Goal: Task Accomplishment & Management: Complete application form

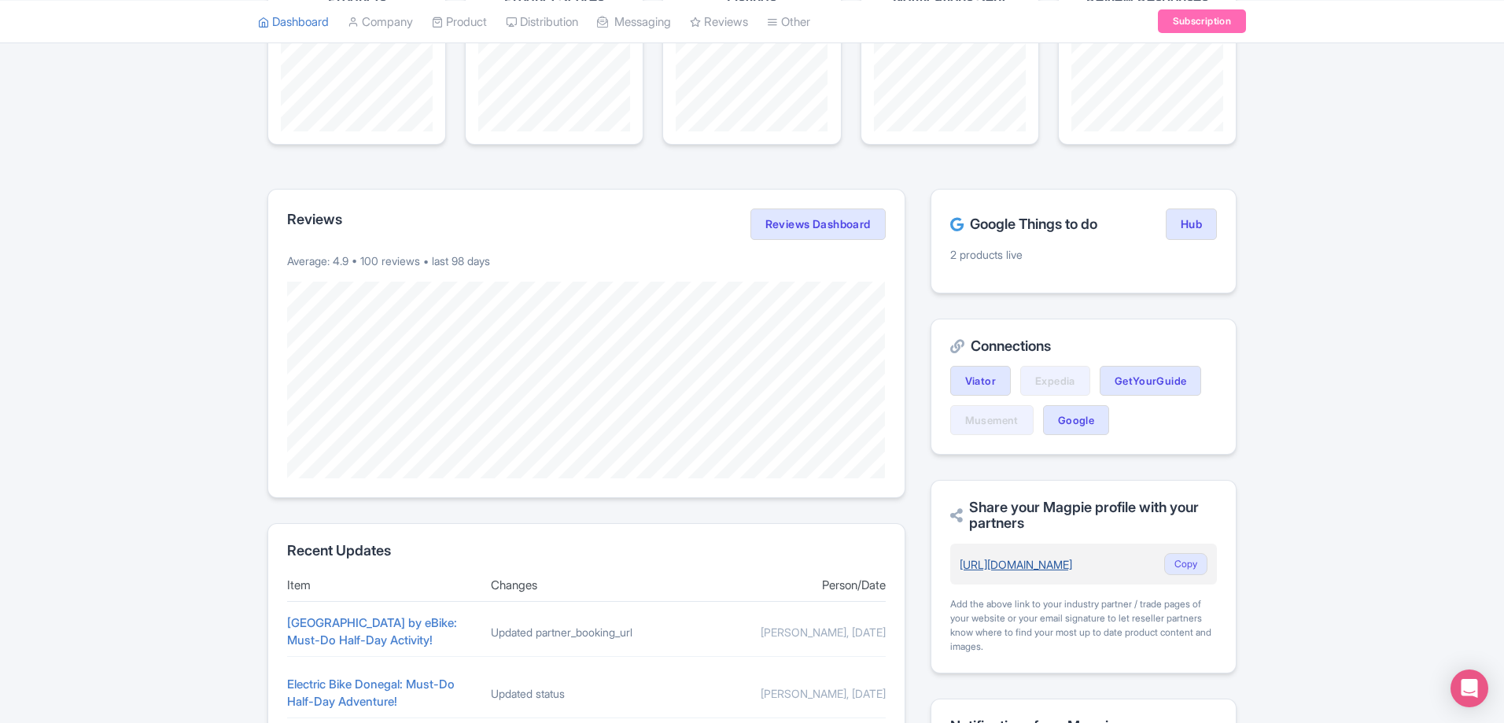
scroll to position [315, 0]
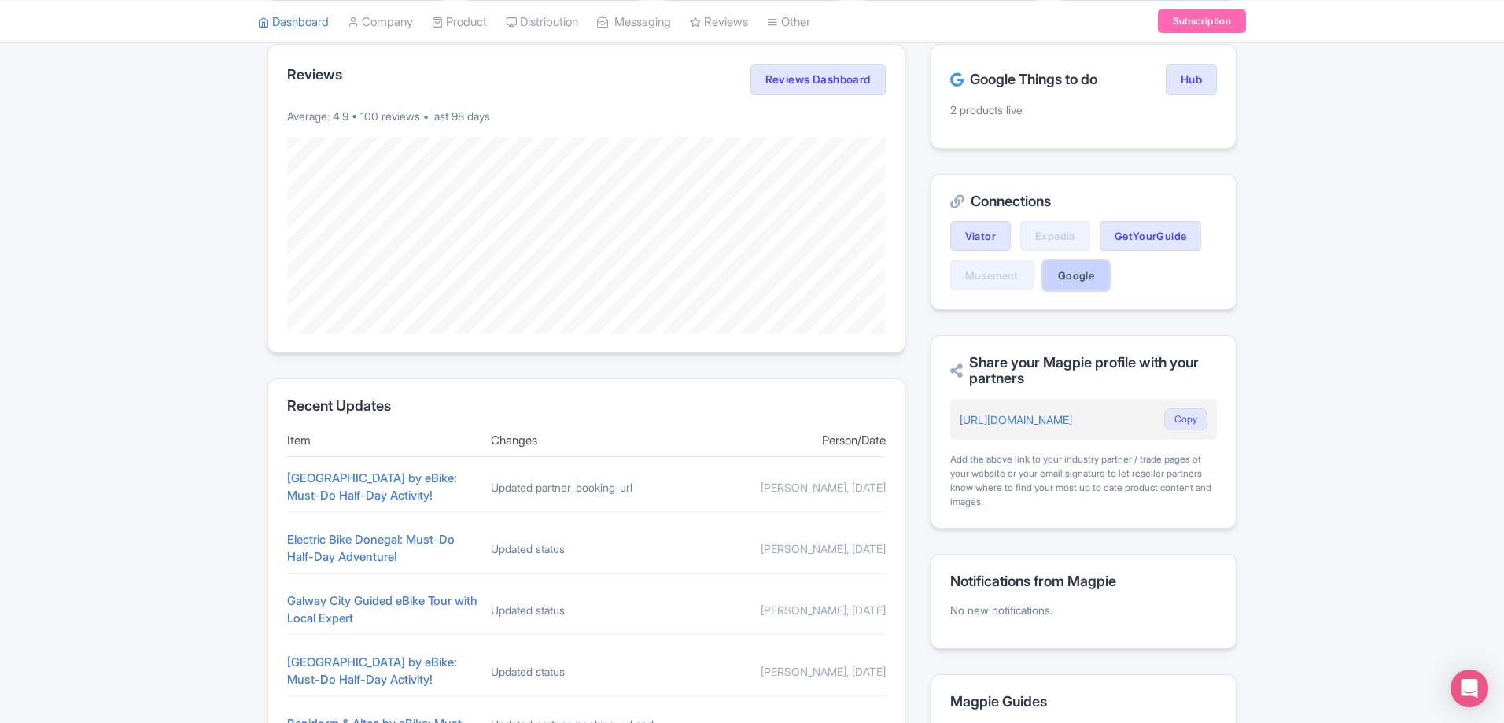
click at [1076, 273] on link "Google" at bounding box center [1076, 275] width 66 height 30
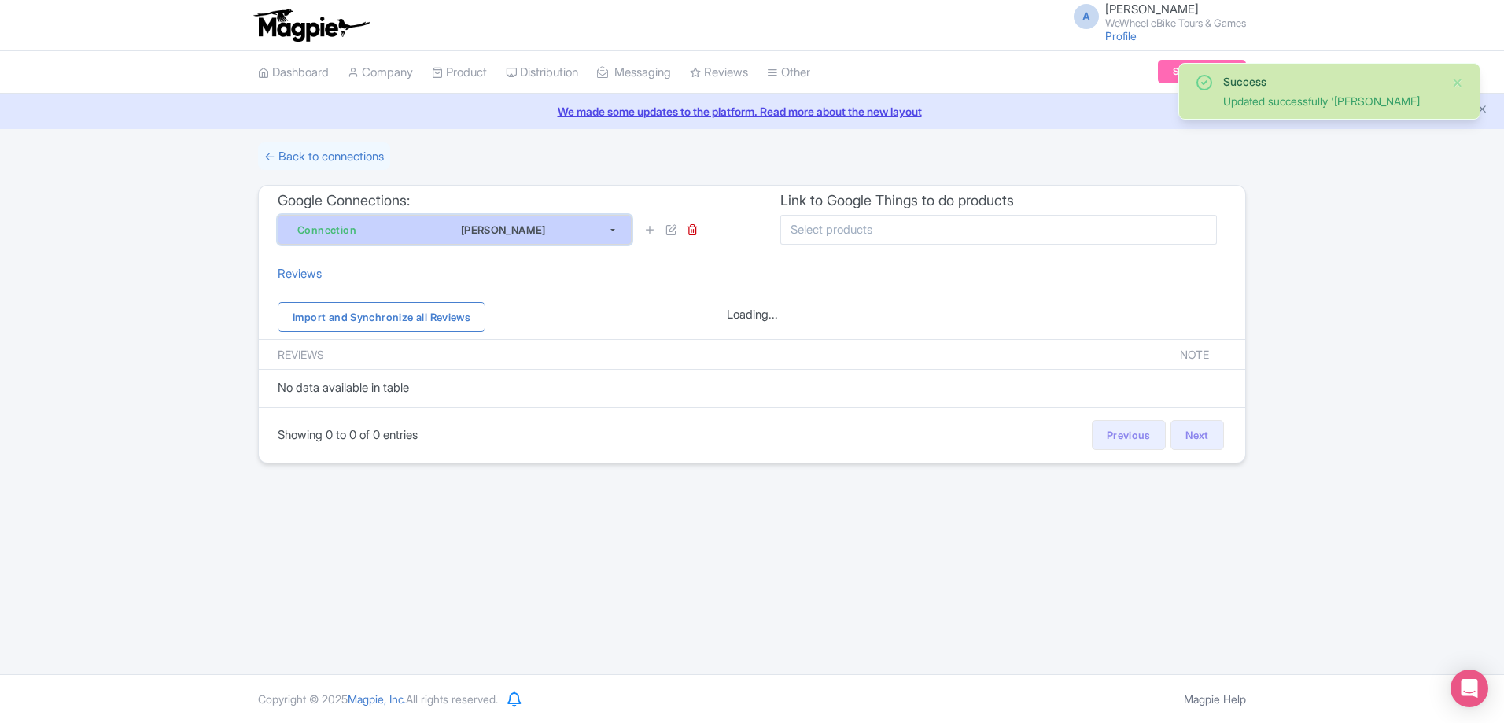
click at [569, 226] on div "[PERSON_NAME]" at bounding box center [503, 229] width 209 height 19
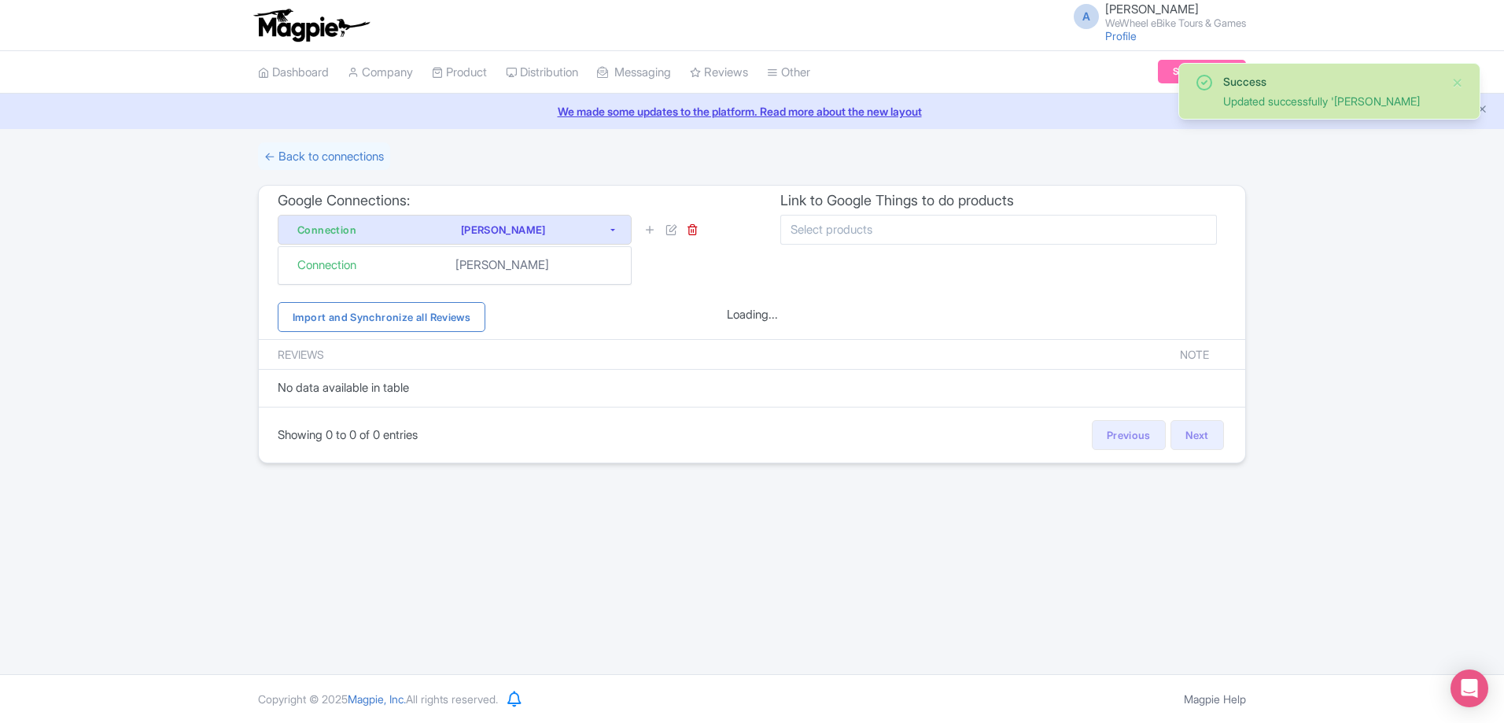
click at [570, 203] on h3 "Google Connections:" at bounding box center [501, 200] width 446 height 17
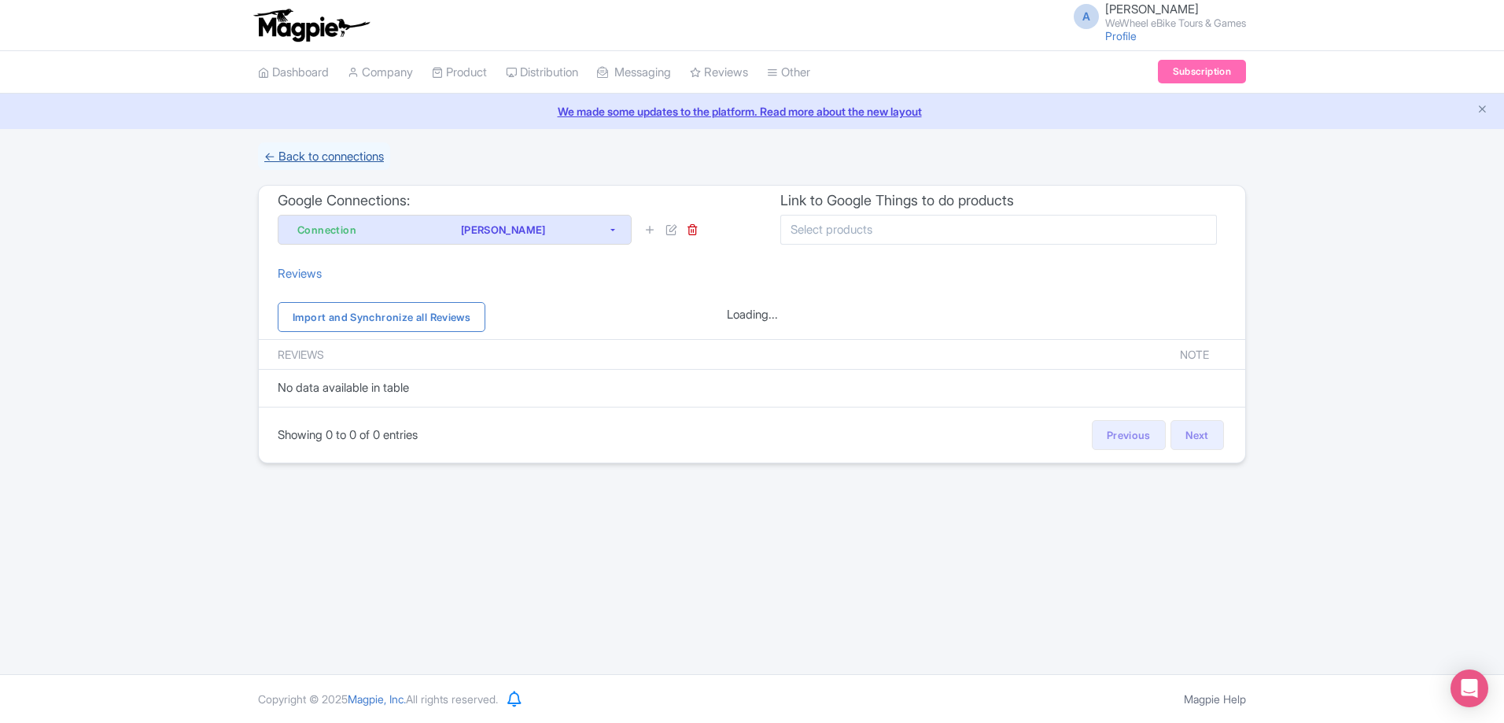
click at [370, 156] on link "← Back to connections" at bounding box center [324, 156] width 132 height 28
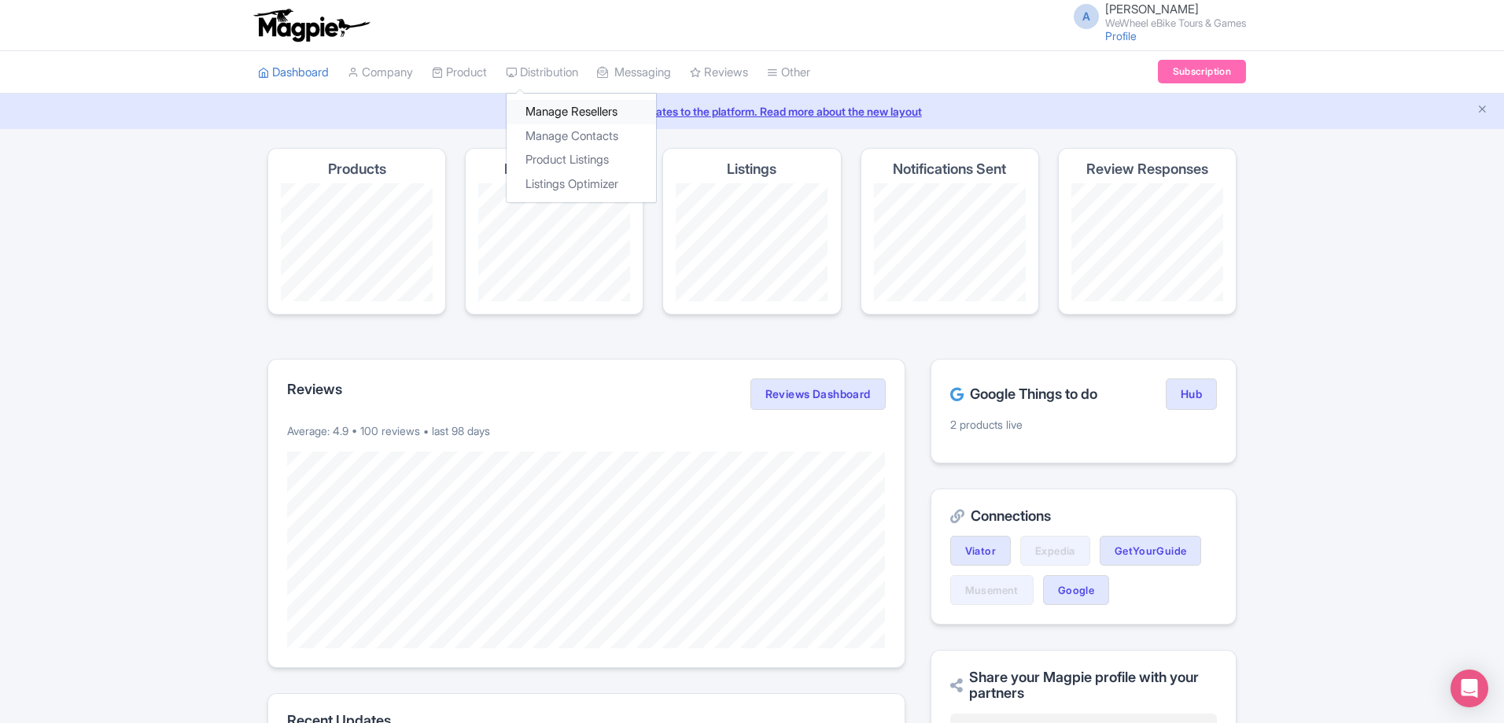
click at [565, 106] on link "Manage Resellers" at bounding box center [580, 112] width 149 height 24
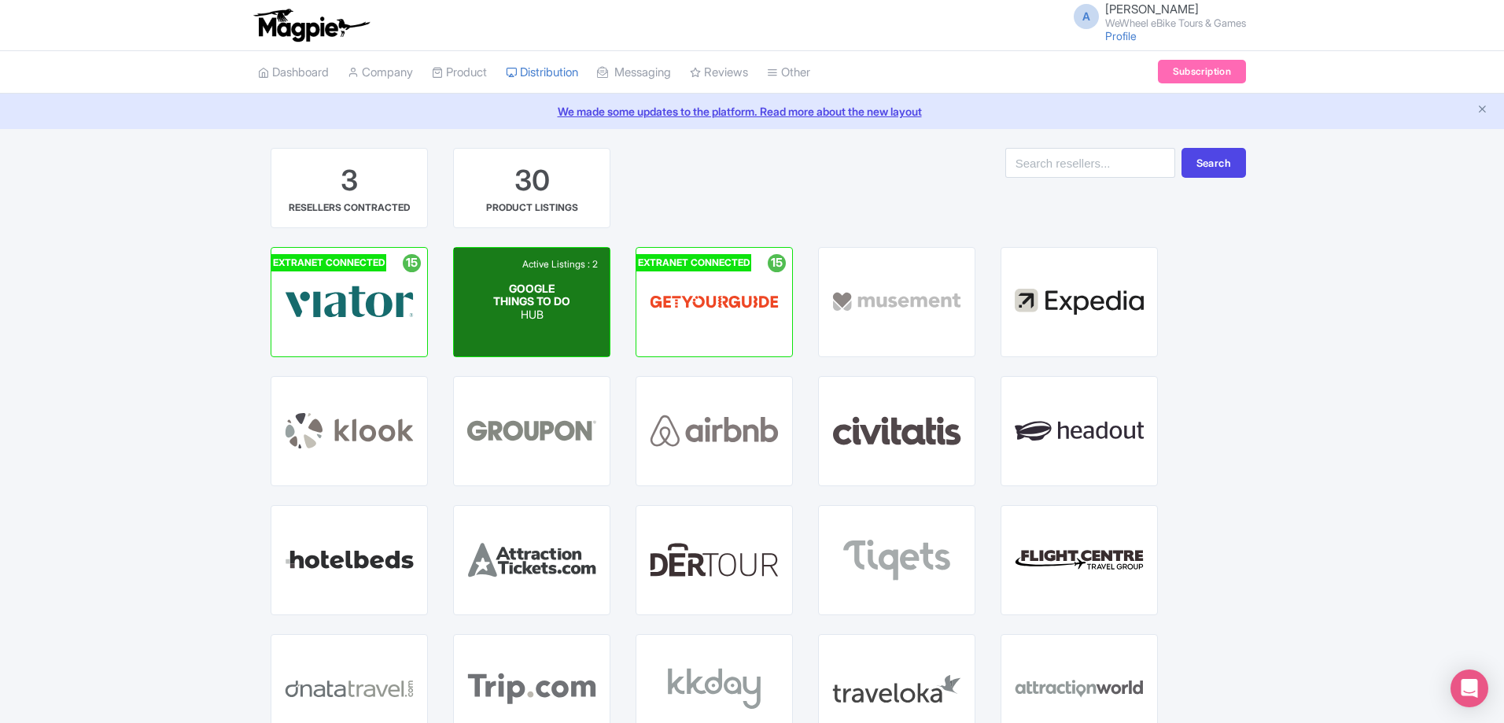
click at [531, 315] on p "HUB" at bounding box center [532, 314] width 78 height 13
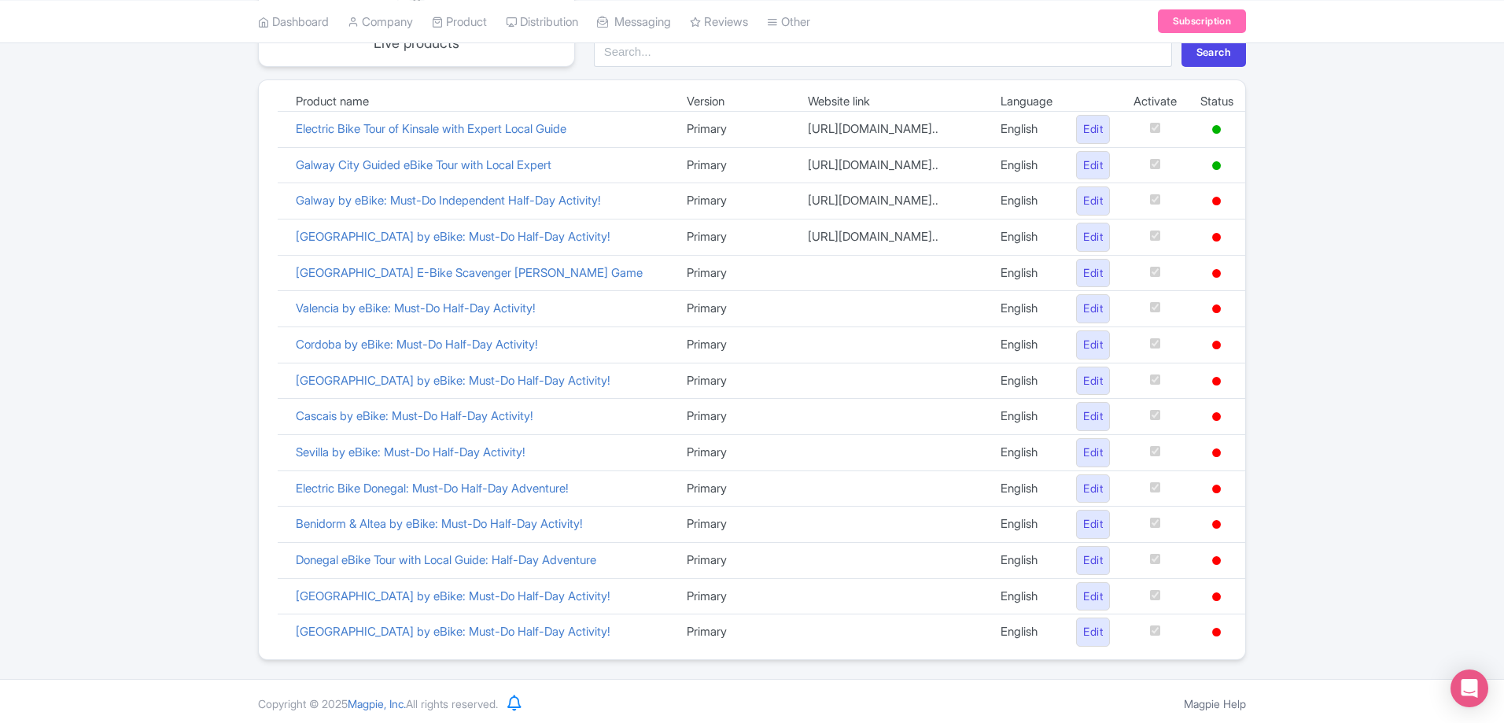
scroll to position [236, 0]
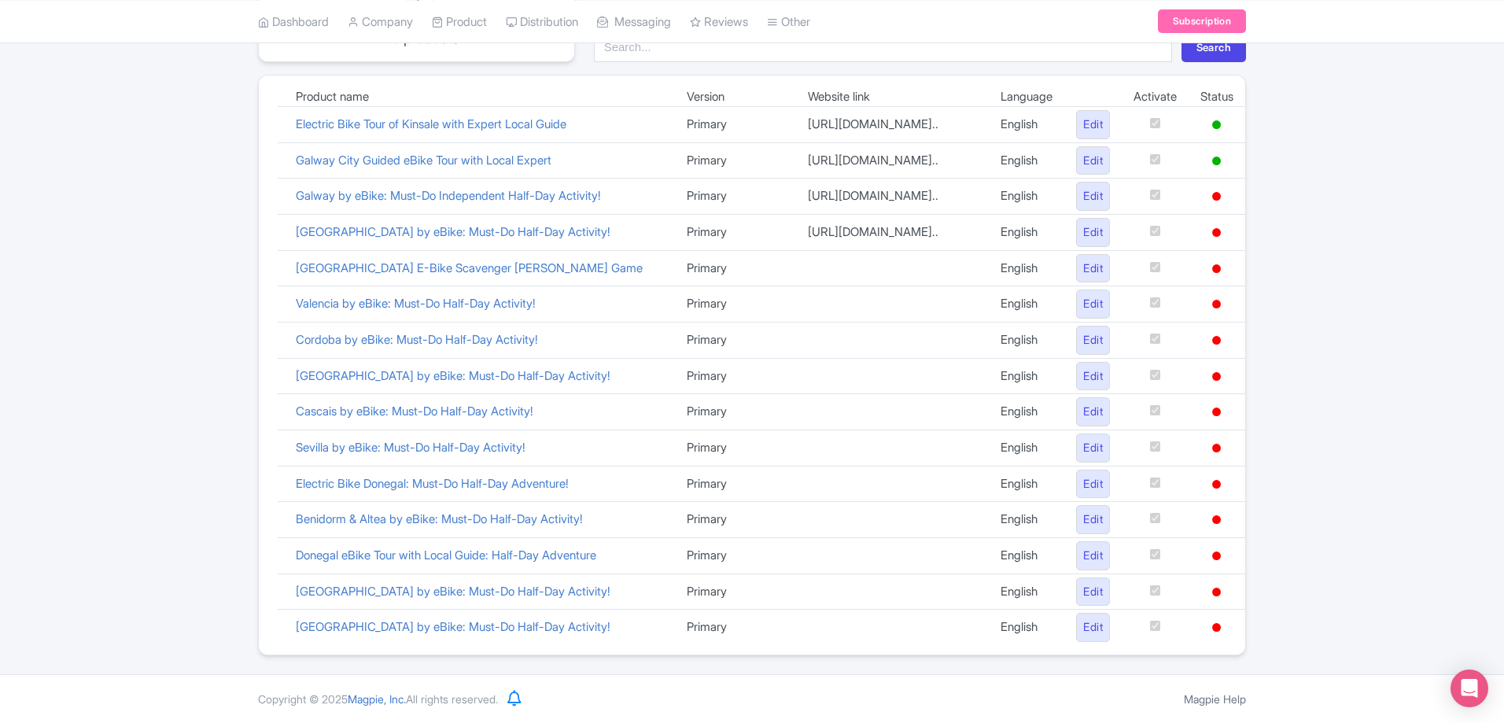
click at [1146, 127] on td at bounding box center [1154, 125] width 67 height 36
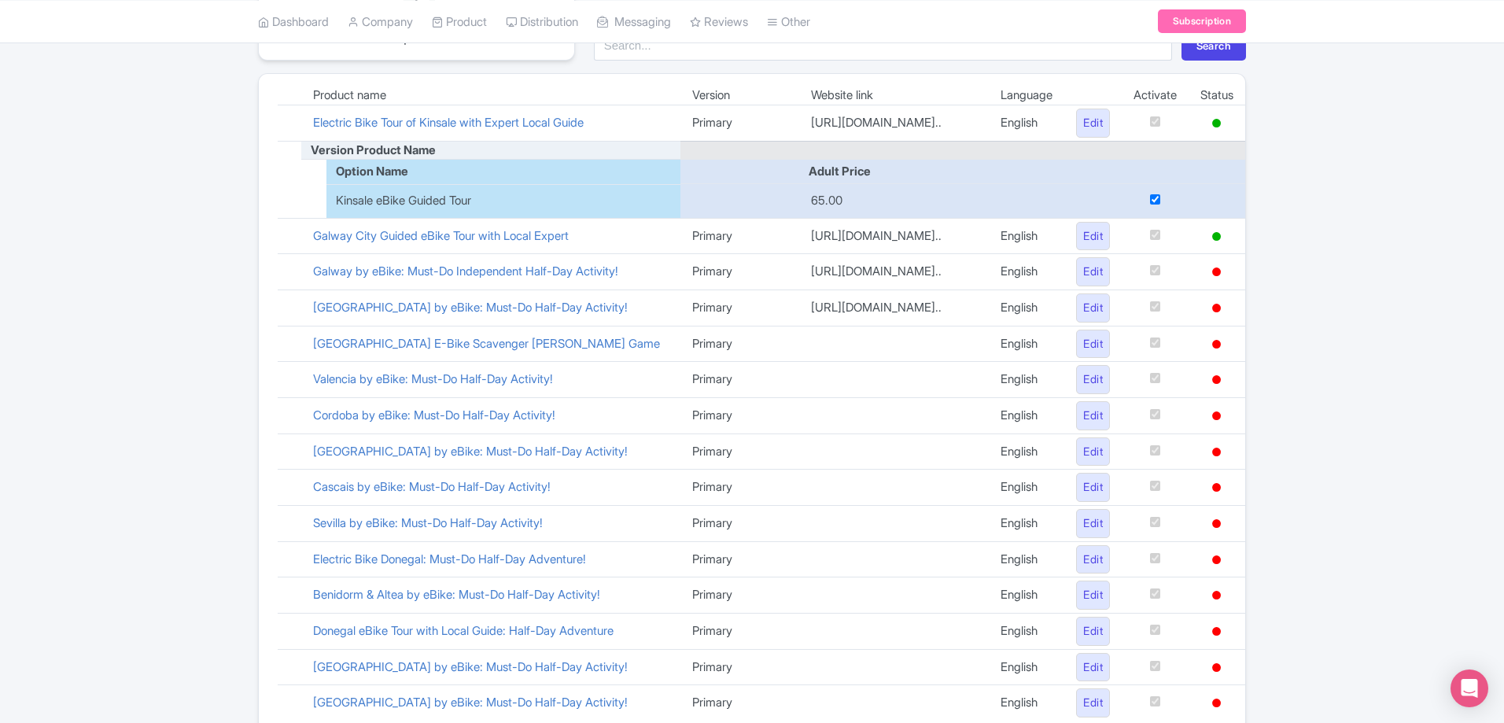
click at [1342, 180] on div "Google Things to do set up guide 2 Live products Search Product name Version We…" at bounding box center [752, 321] width 1504 height 819
click at [1155, 204] on input "checkbox" at bounding box center [1155, 199] width 10 height 10
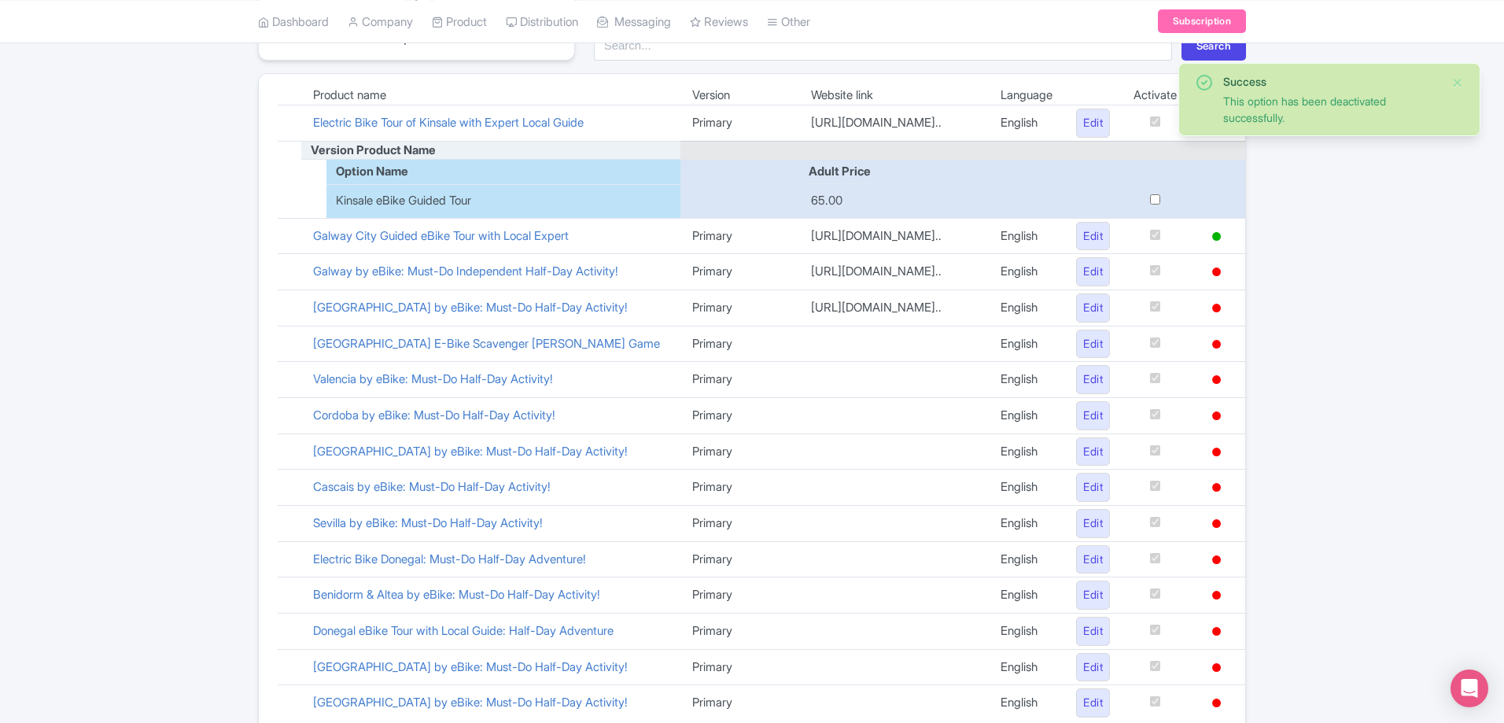
click at [1312, 181] on div "Success This option has been deactivated successfully. Google Things to do set …" at bounding box center [752, 321] width 1504 height 819
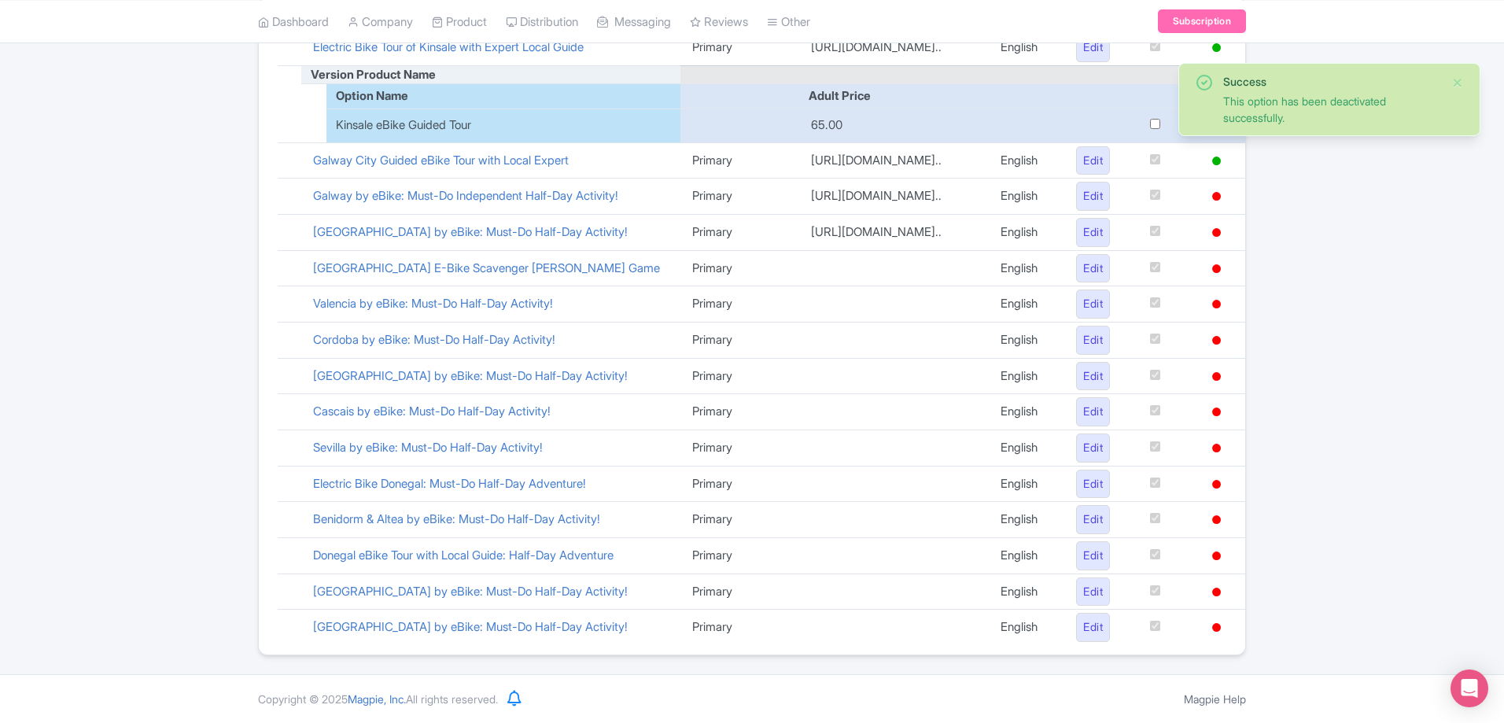
click at [1398, 239] on div "Success This option has been deactivated successfully. Google Things to do set …" at bounding box center [752, 245] width 1504 height 819
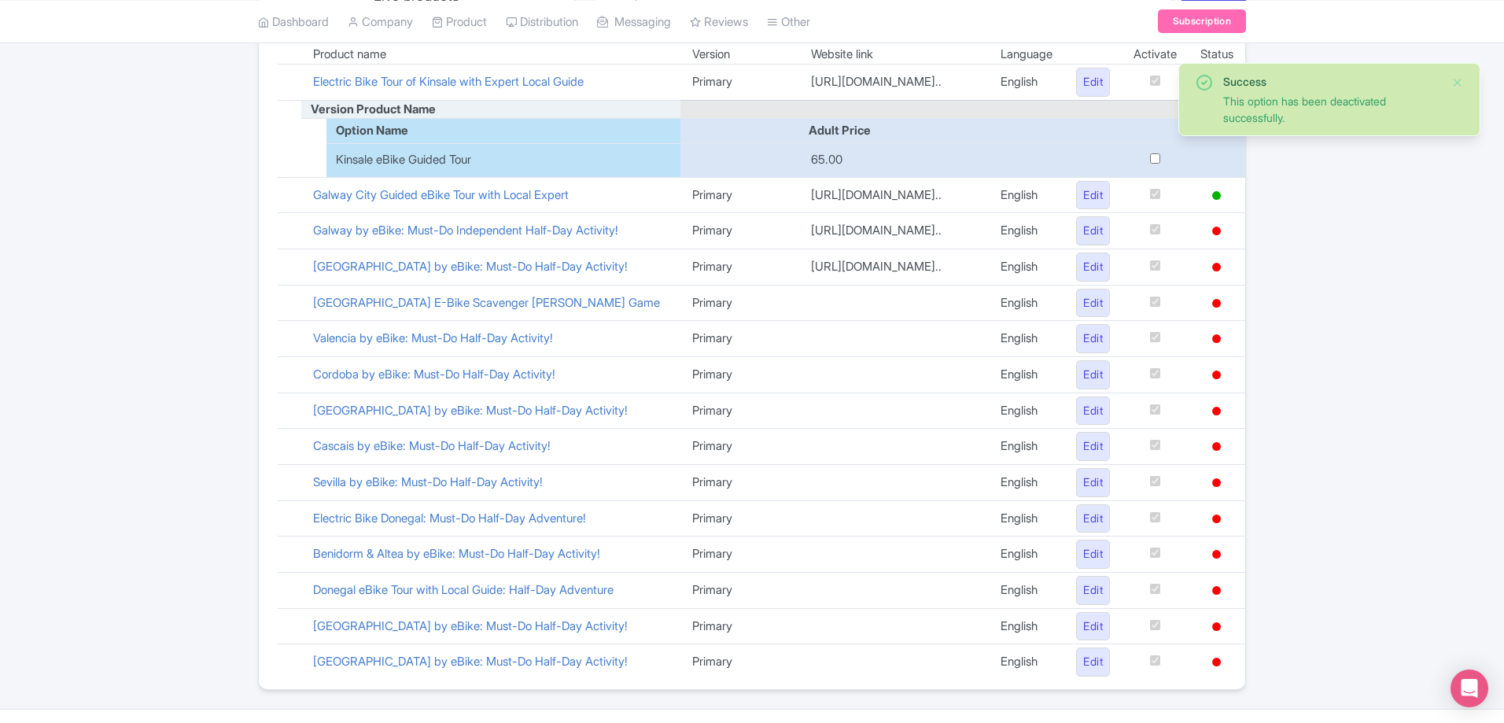
scroll to position [77, 0]
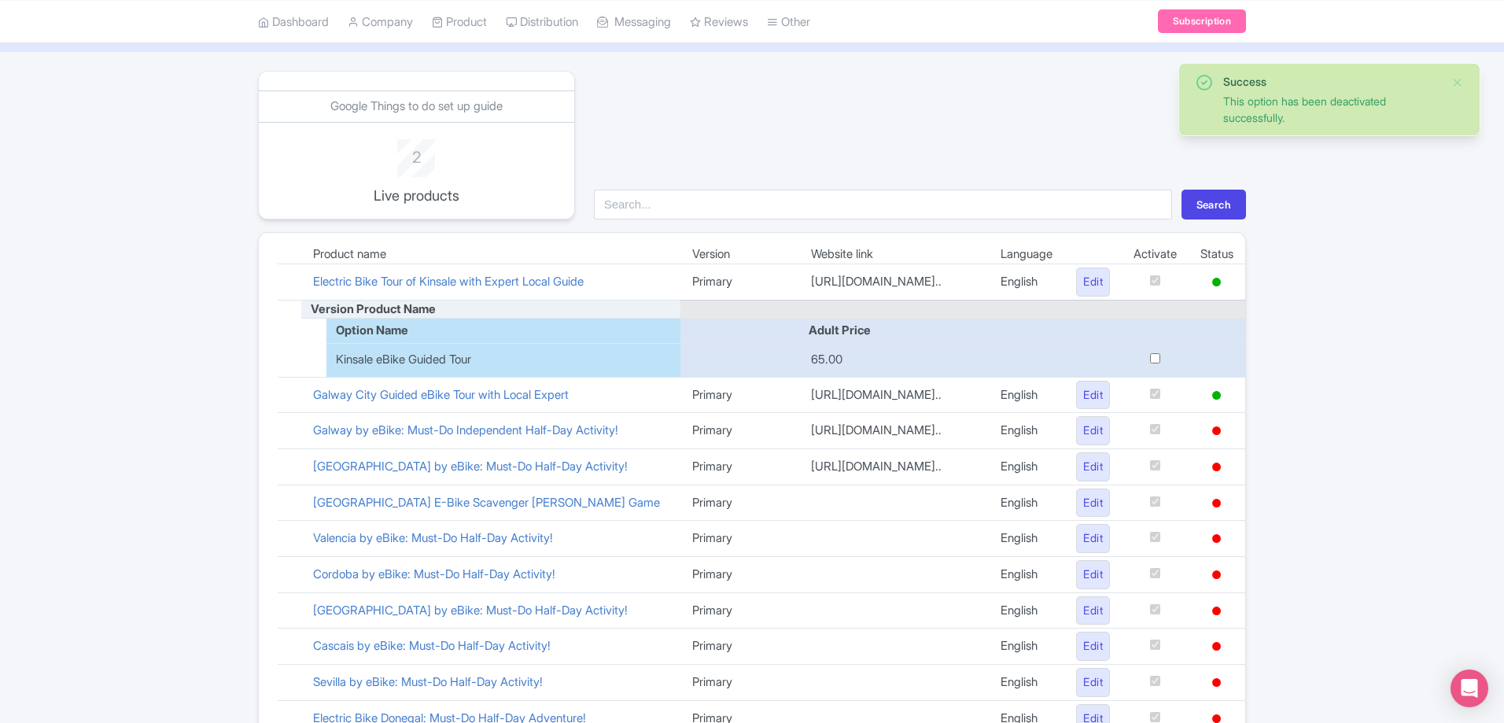
click at [377, 369] on span "Kinsale eBike Guided Tour" at bounding box center [403, 360] width 135 height 18
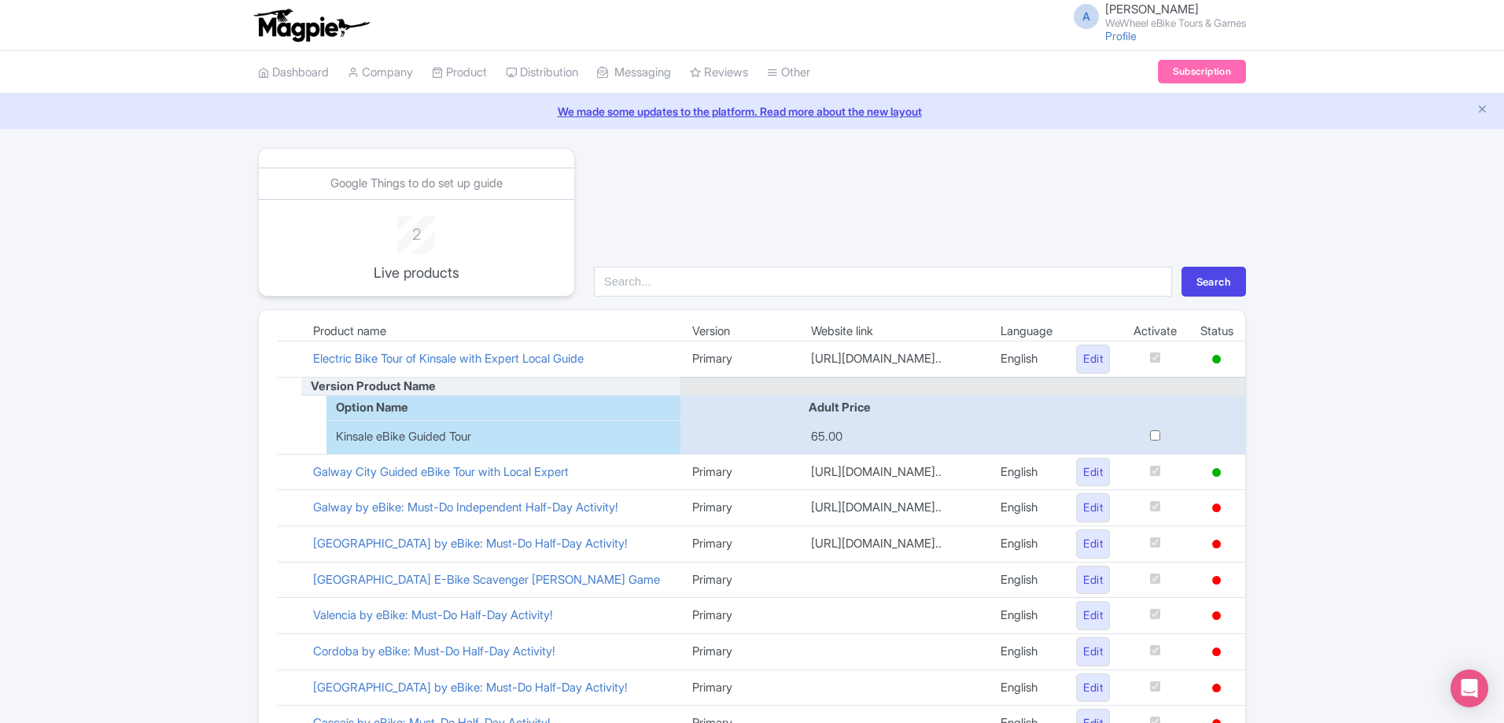
drag, startPoint x: 371, startPoint y: 455, endPoint x: 543, endPoint y: 454, distance: 171.5
click at [374, 446] on span "Kinsale eBike Guided Tour" at bounding box center [403, 437] width 135 height 18
click at [1150, 440] on input "checkbox" at bounding box center [1155, 435] width 10 height 10
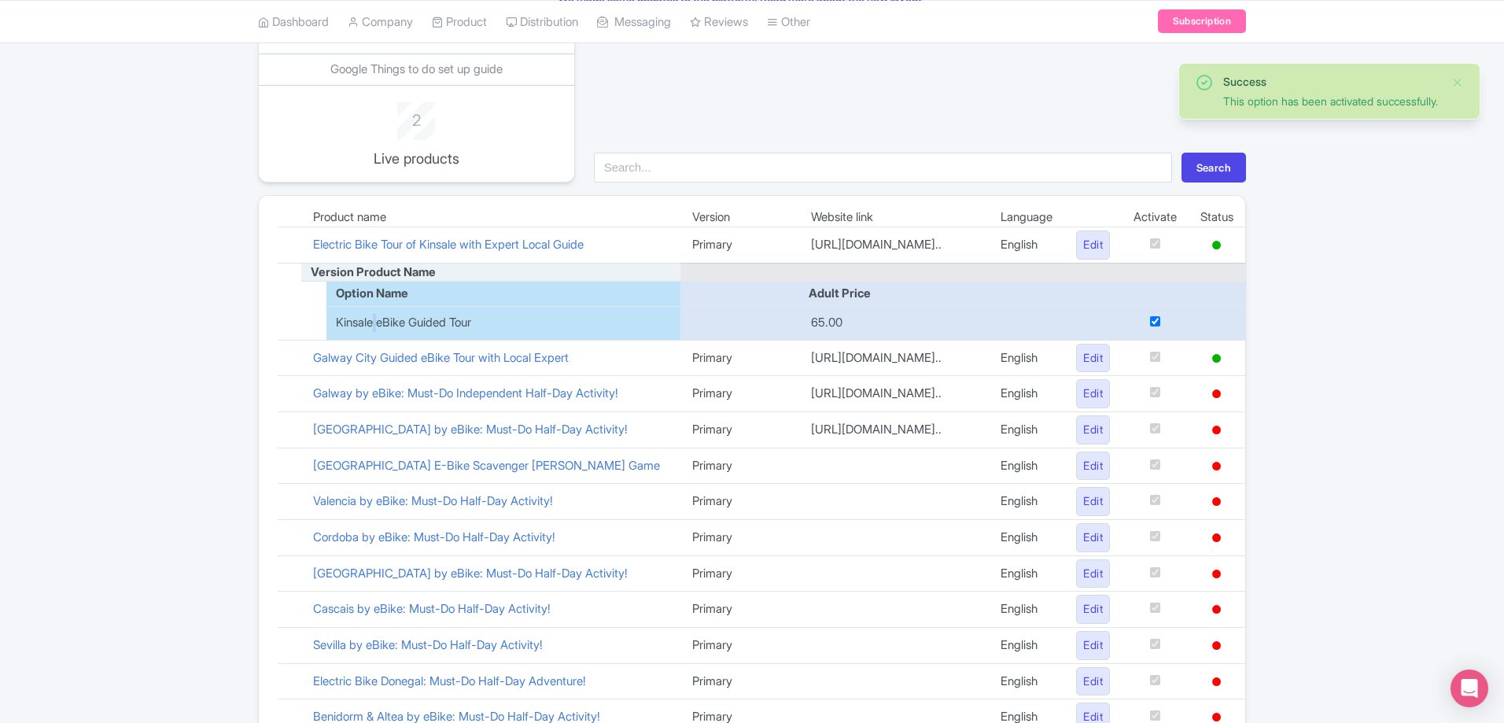
scroll to position [77, 0]
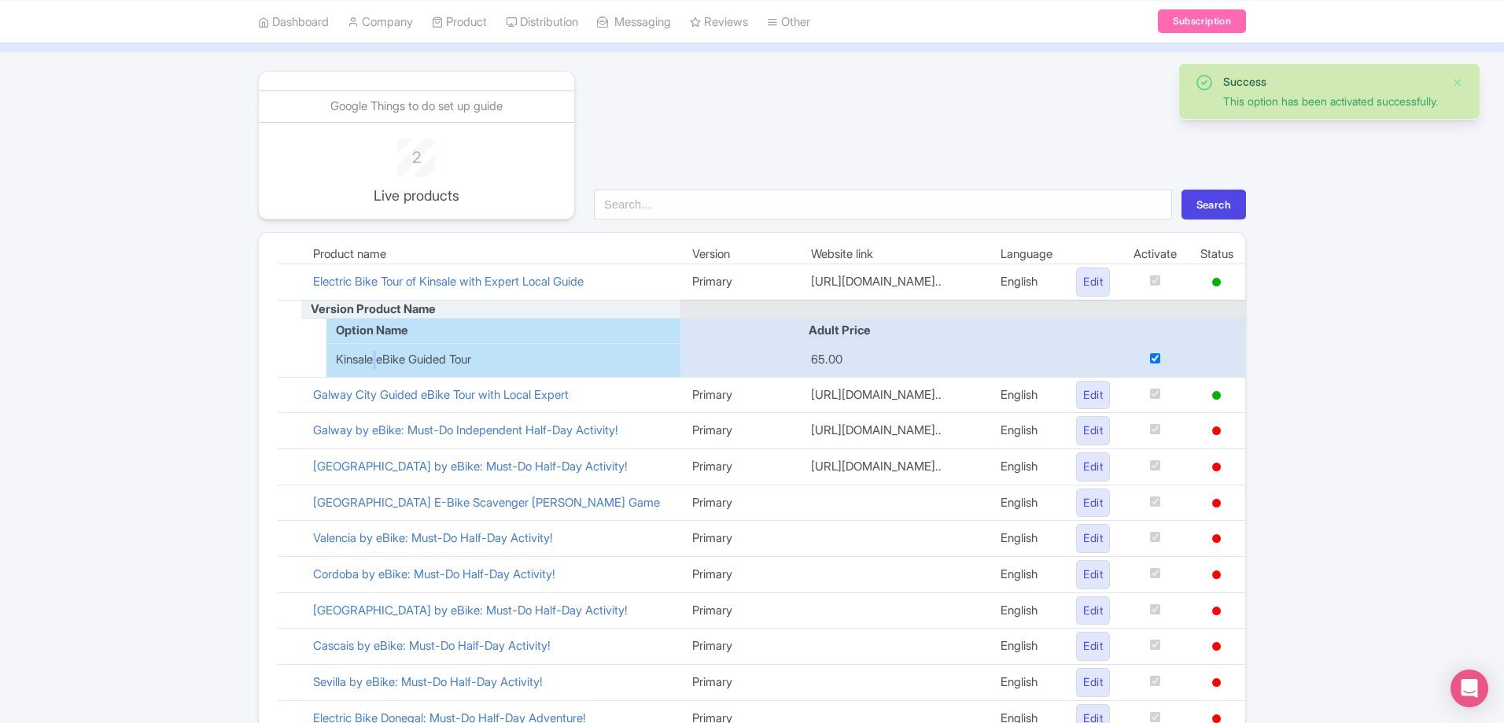
click at [1151, 363] on input "checkbox" at bounding box center [1155, 358] width 10 height 10
checkbox input "false"
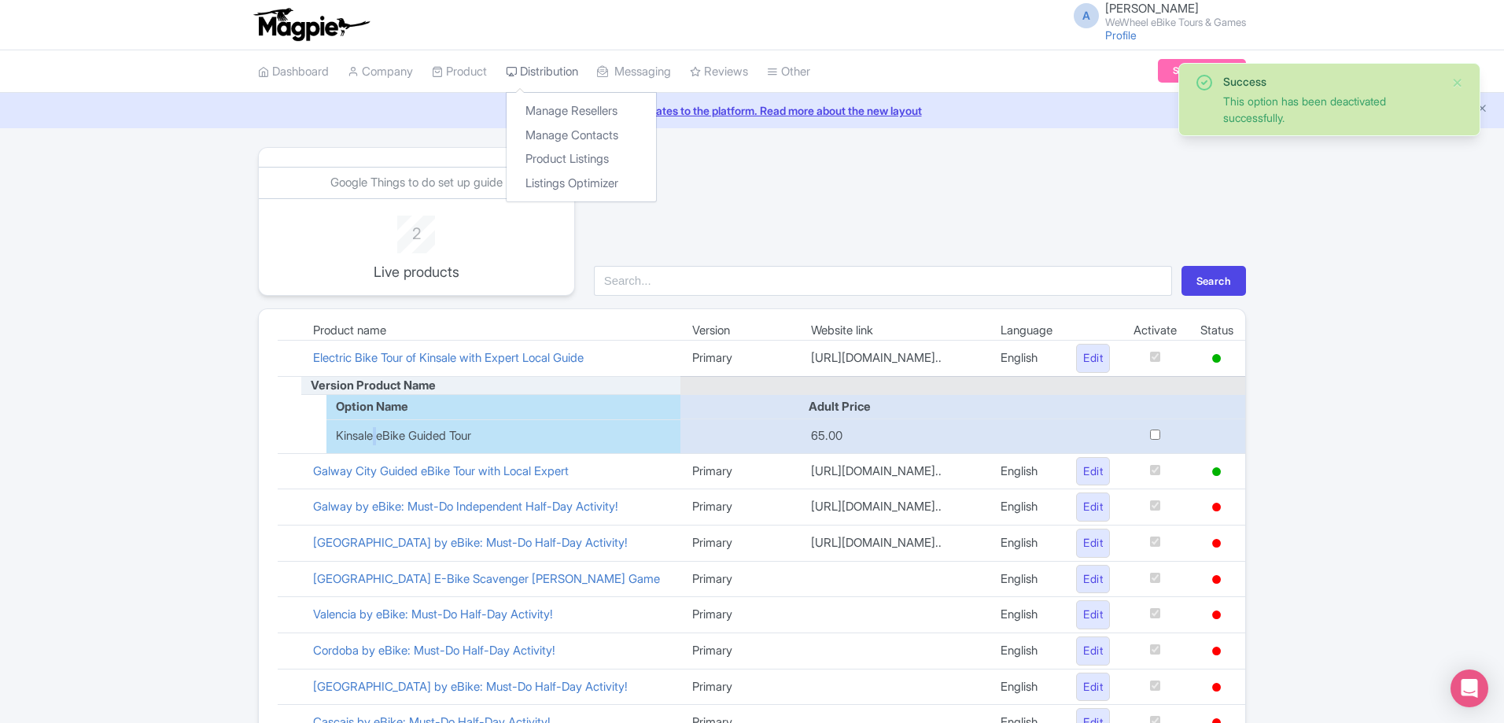
scroll to position [0, 0]
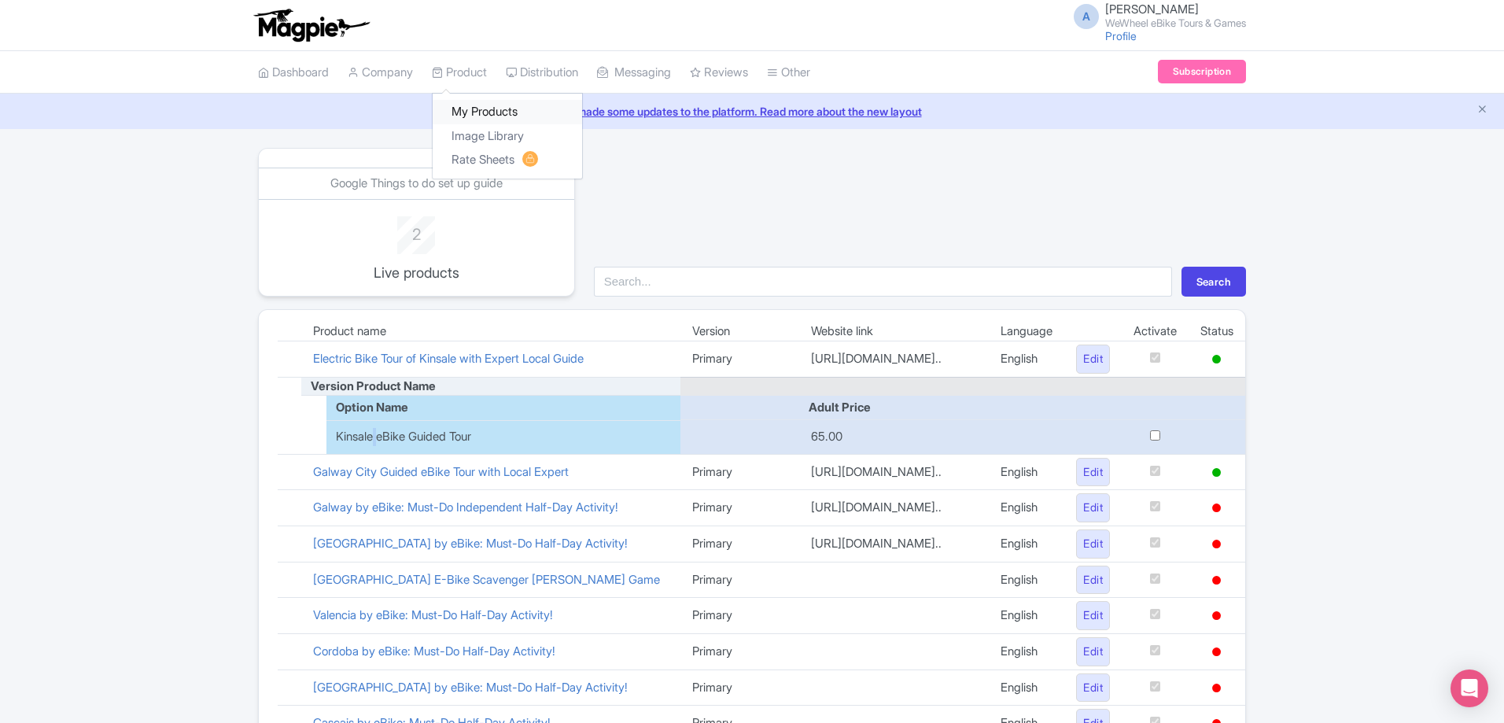
click at [465, 119] on link "My Products" at bounding box center [507, 112] width 149 height 24
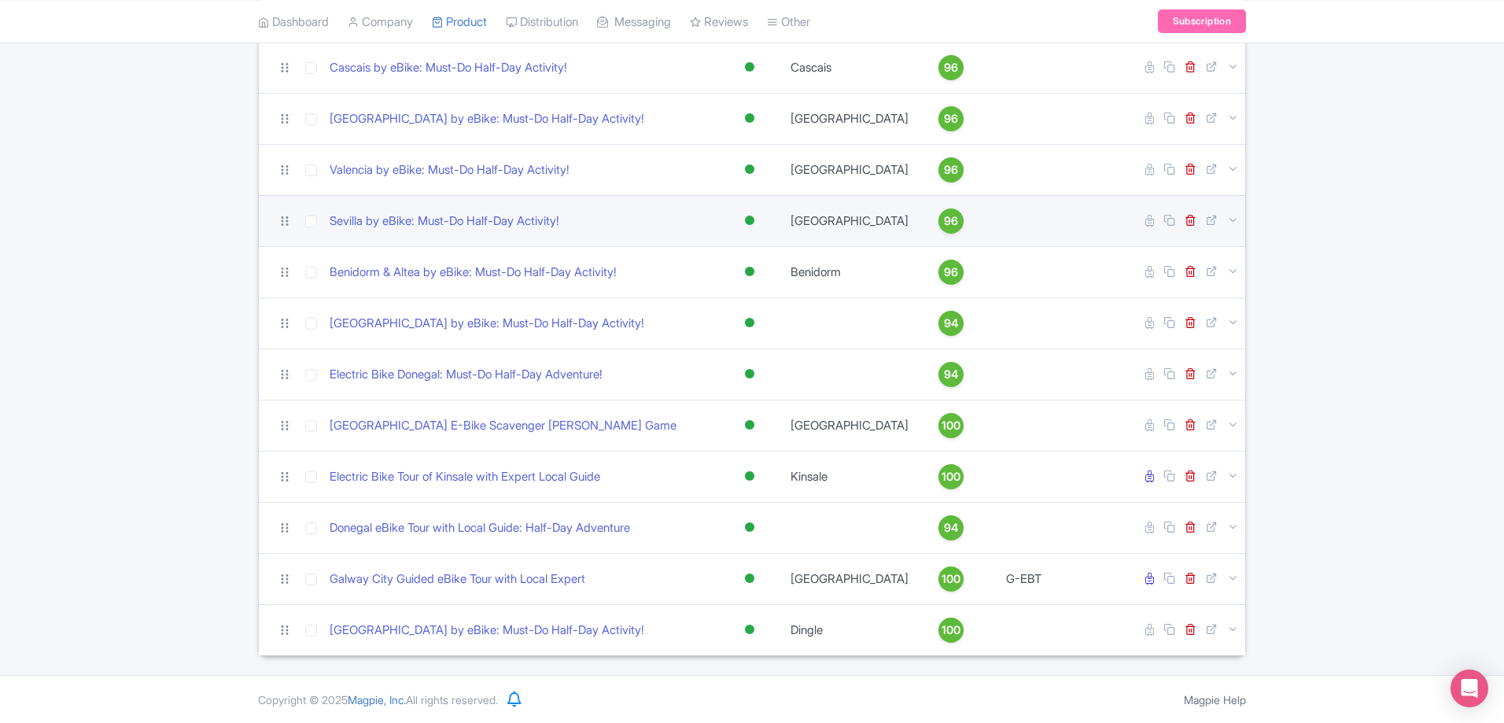
scroll to position [353, 0]
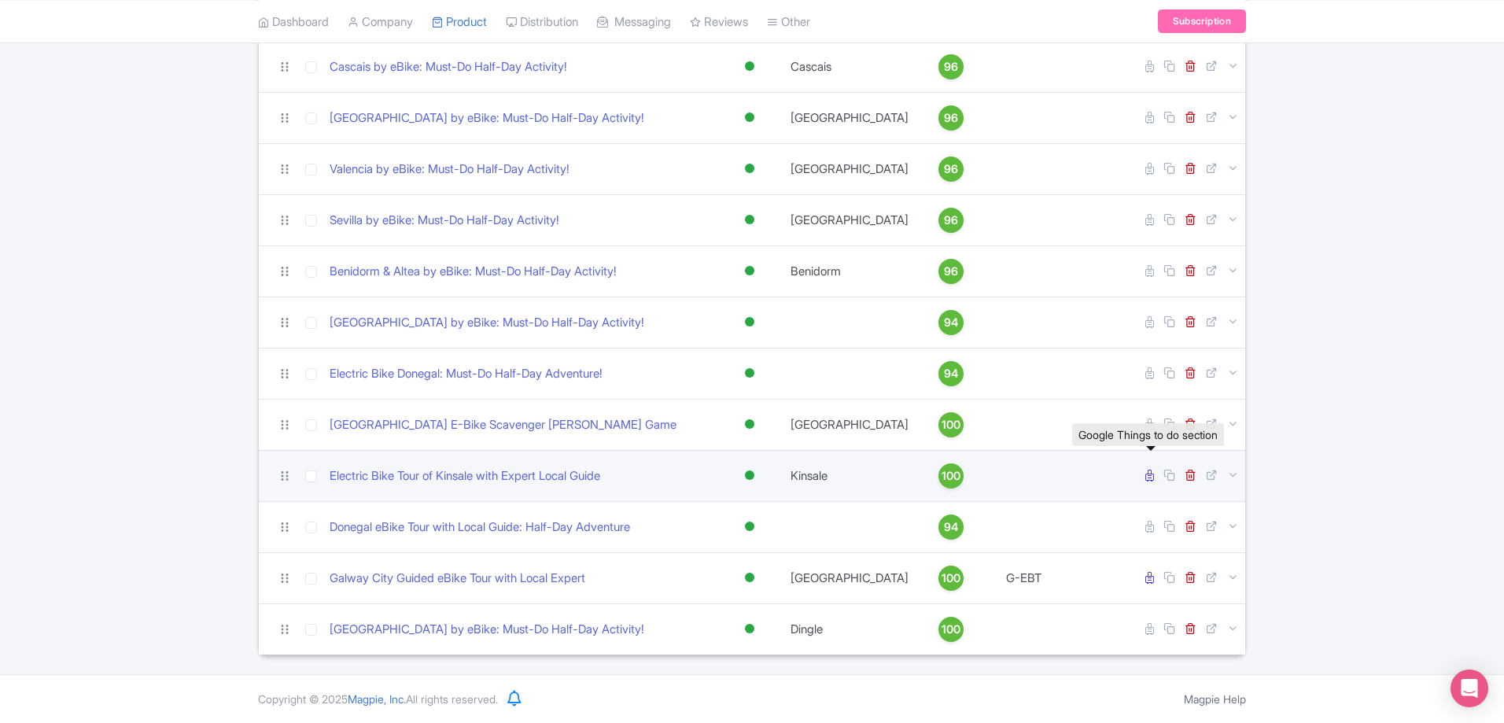
click at [1151, 480] on icon at bounding box center [1149, 476] width 9 height 12
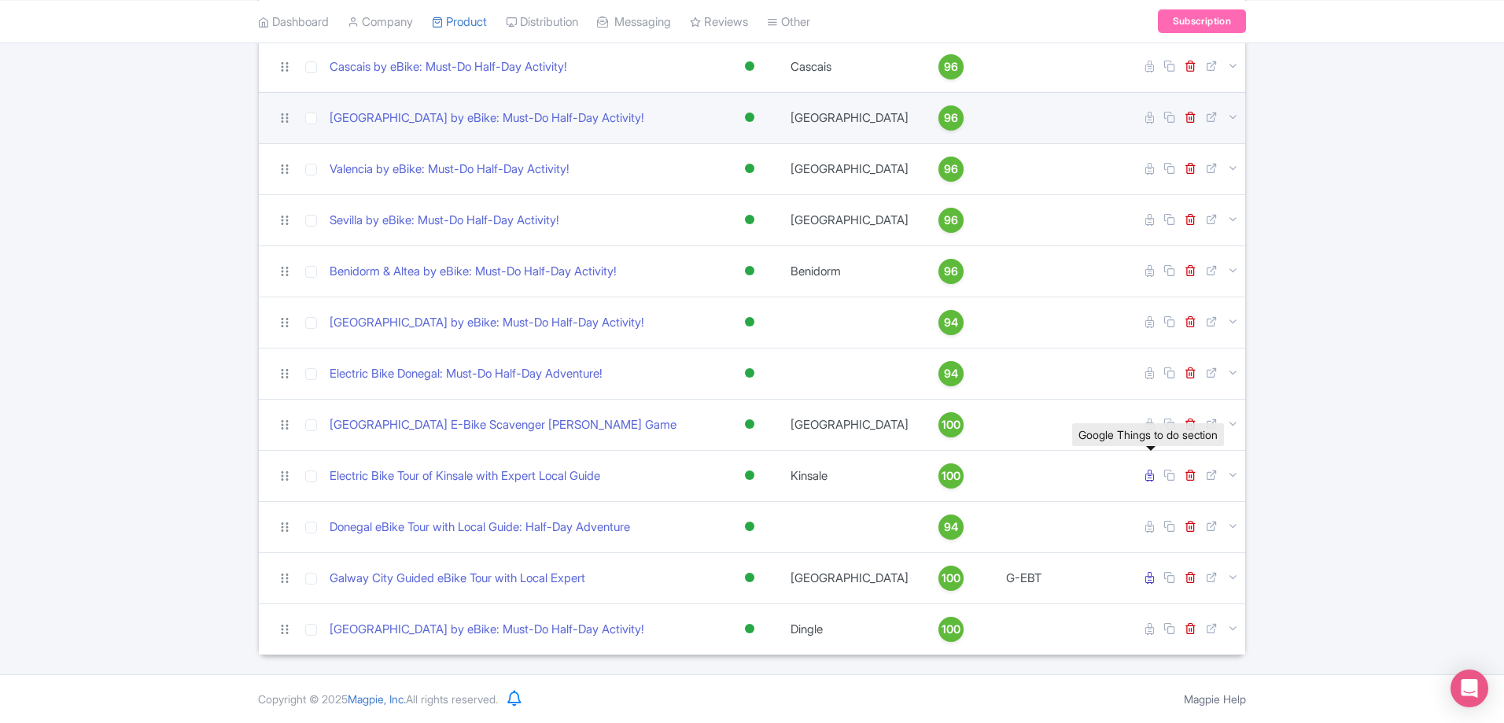
scroll to position [118, 0]
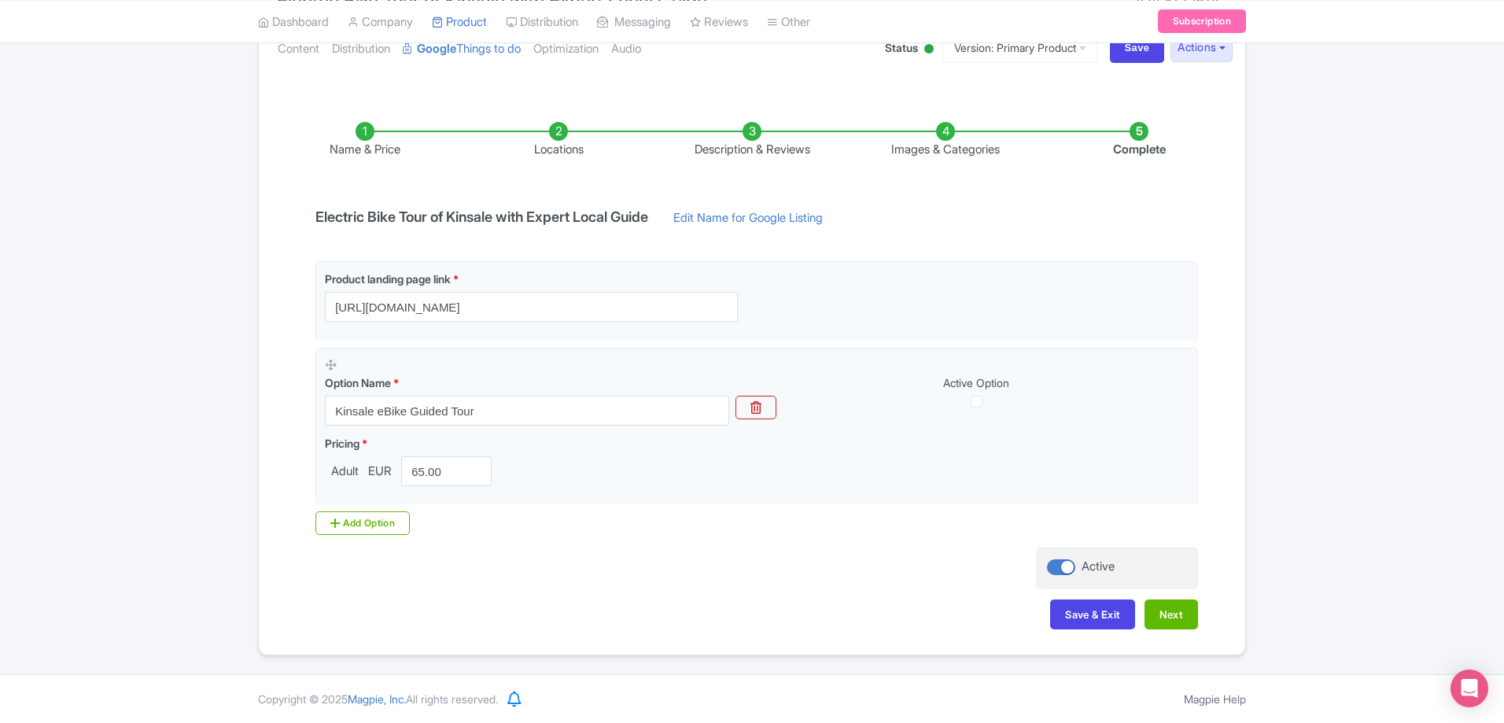
scroll to position [35, 0]
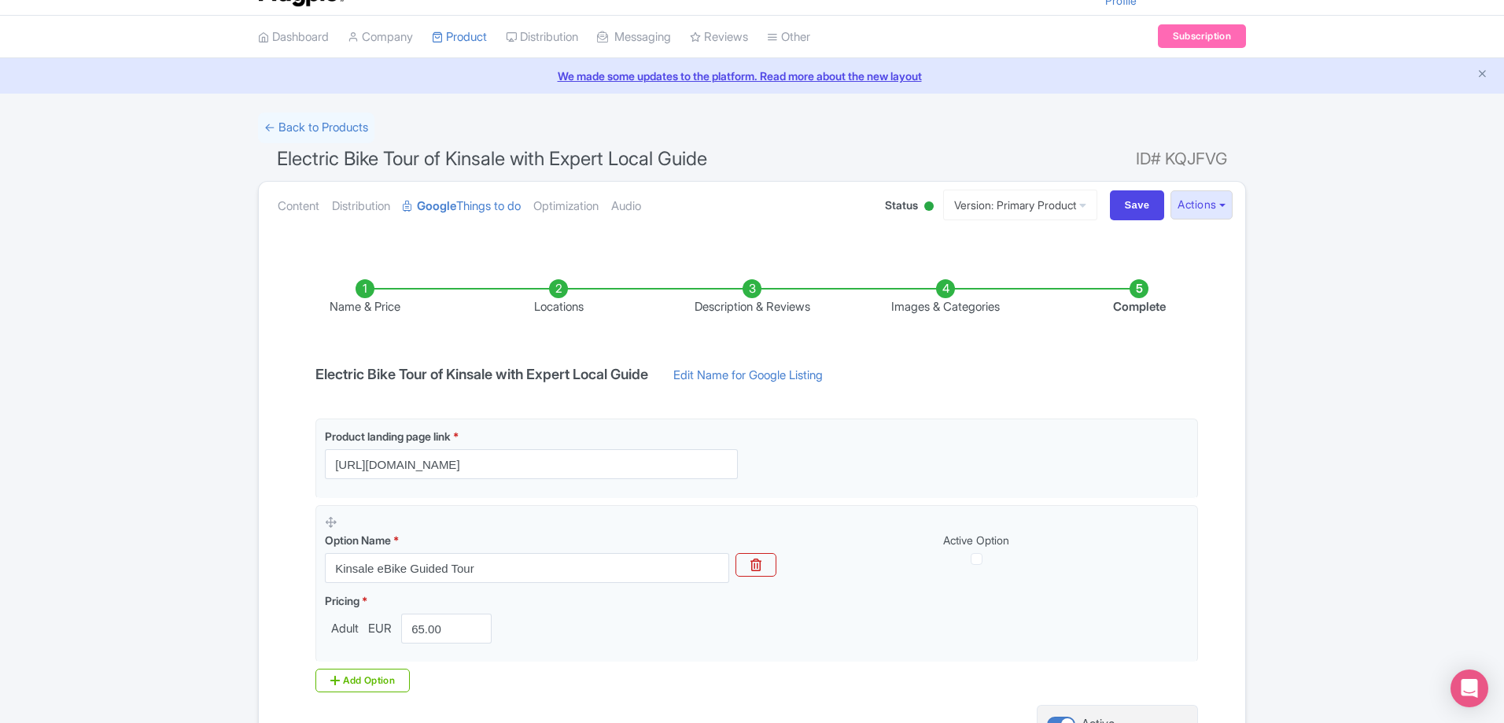
click at [379, 120] on div "← Back to Products" at bounding box center [752, 127] width 988 height 31
click at [348, 131] on link "← Back to Products" at bounding box center [316, 127] width 116 height 31
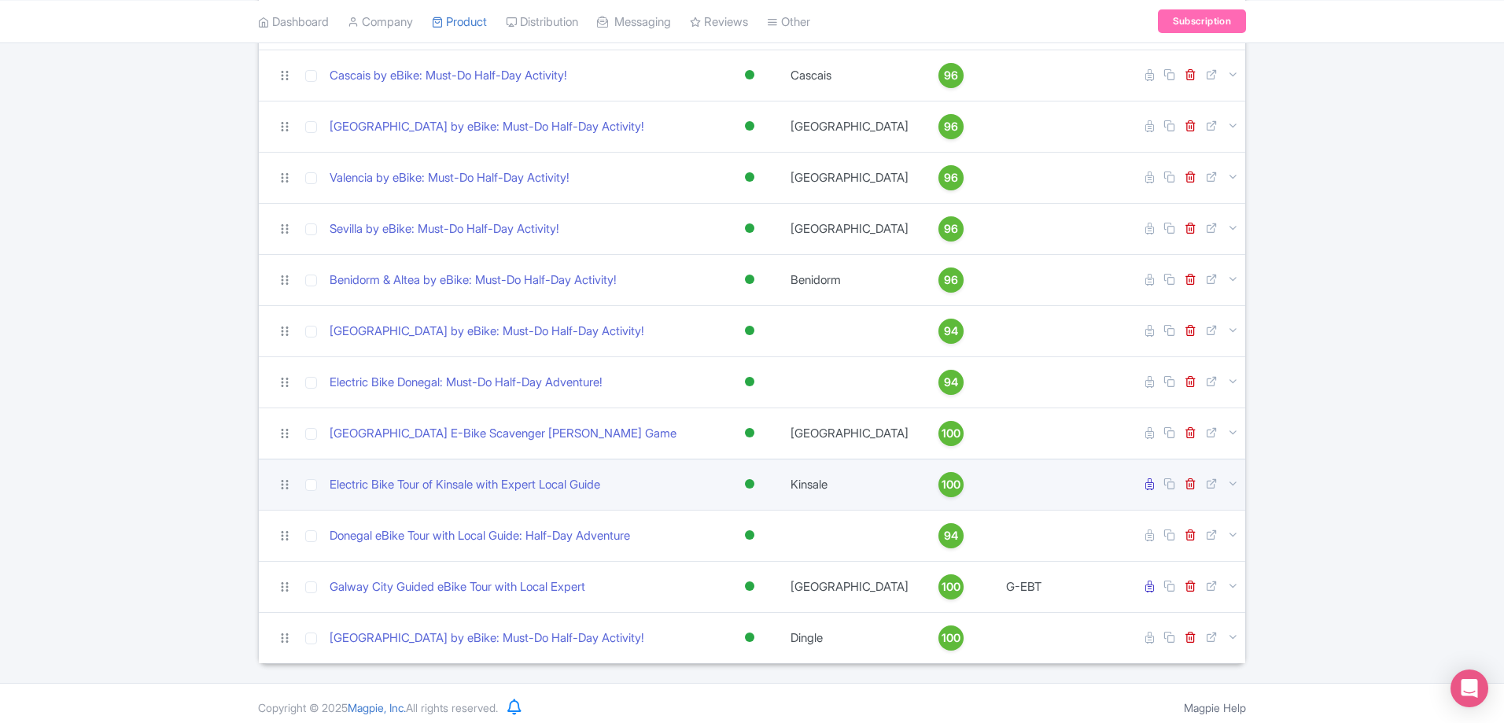
scroll to position [353, 0]
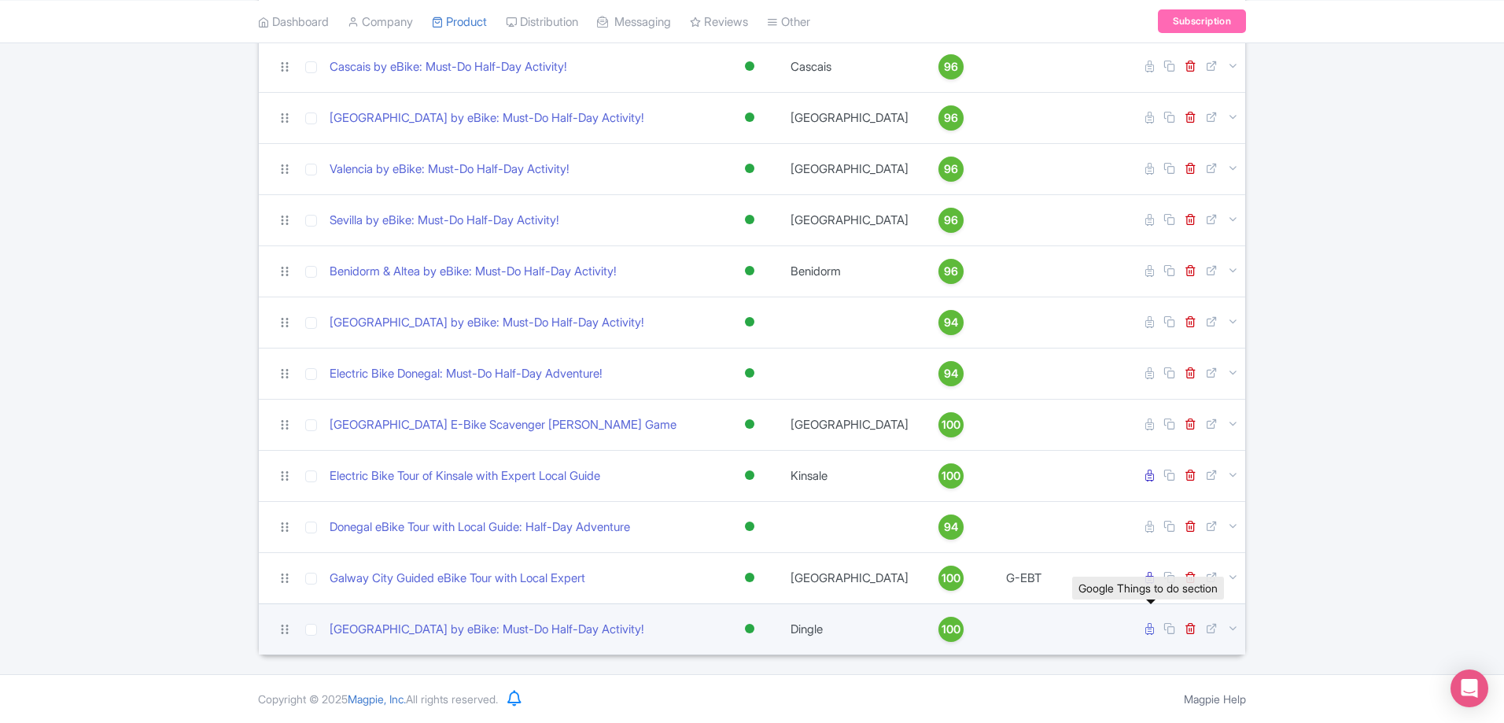
click at [1145, 632] on icon at bounding box center [1149, 629] width 9 height 12
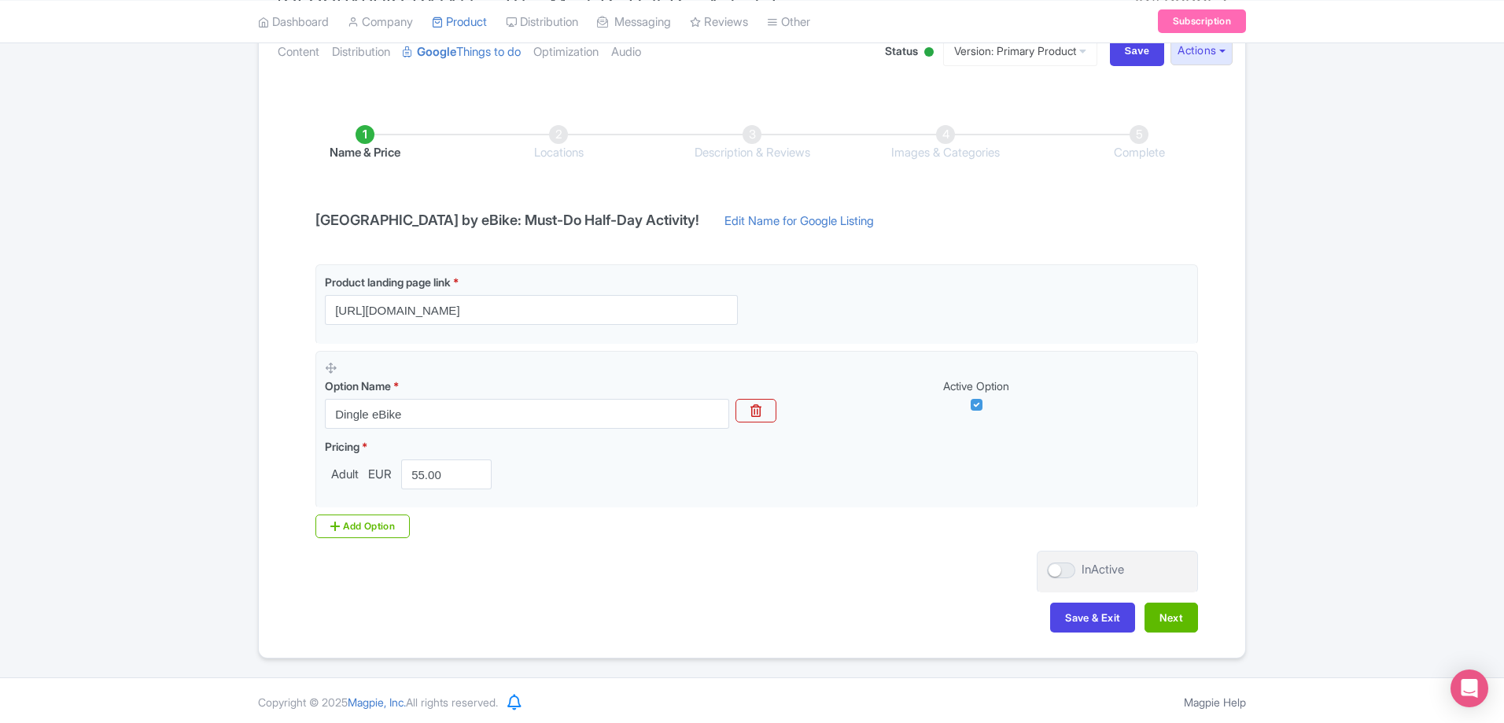
scroll to position [193, 0]
click at [1179, 614] on button "Next" at bounding box center [1170, 614] width 53 height 30
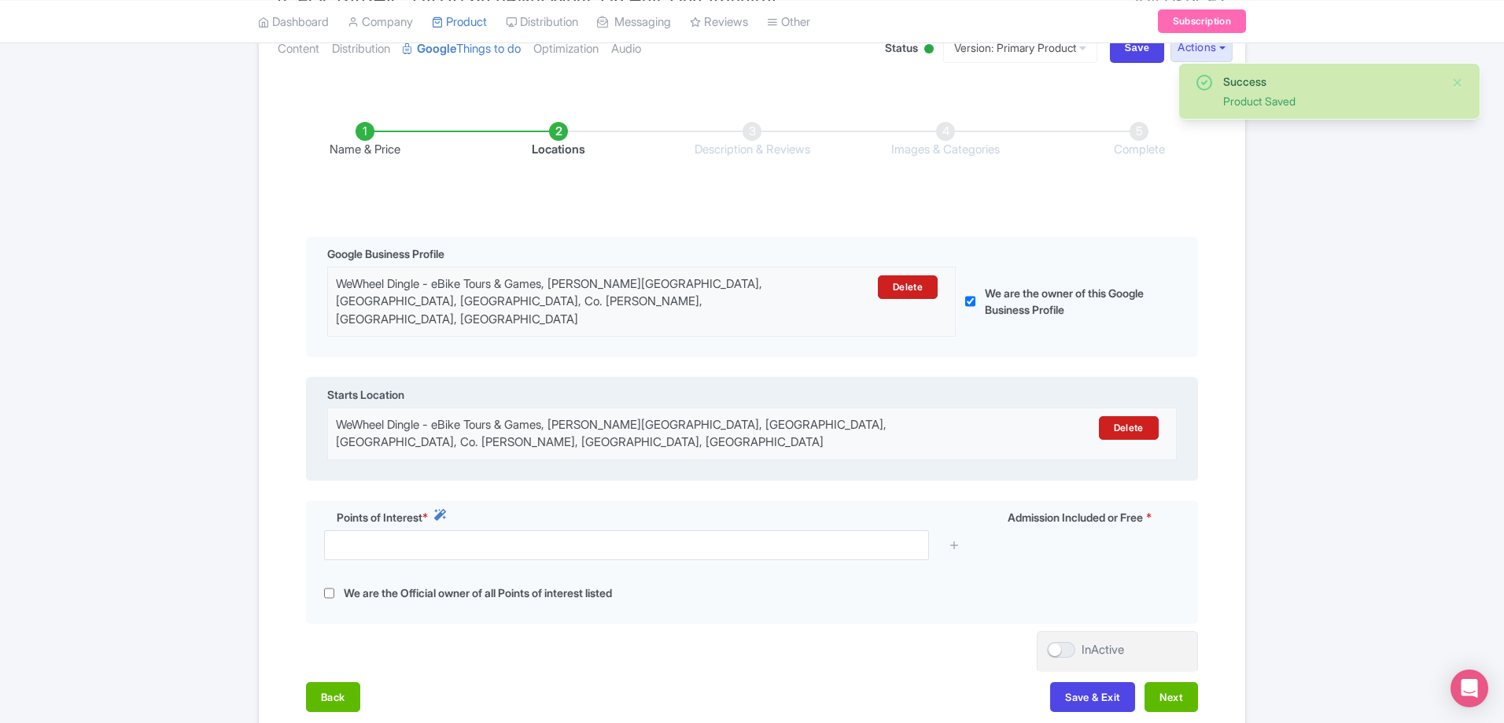
scroll to position [268, 0]
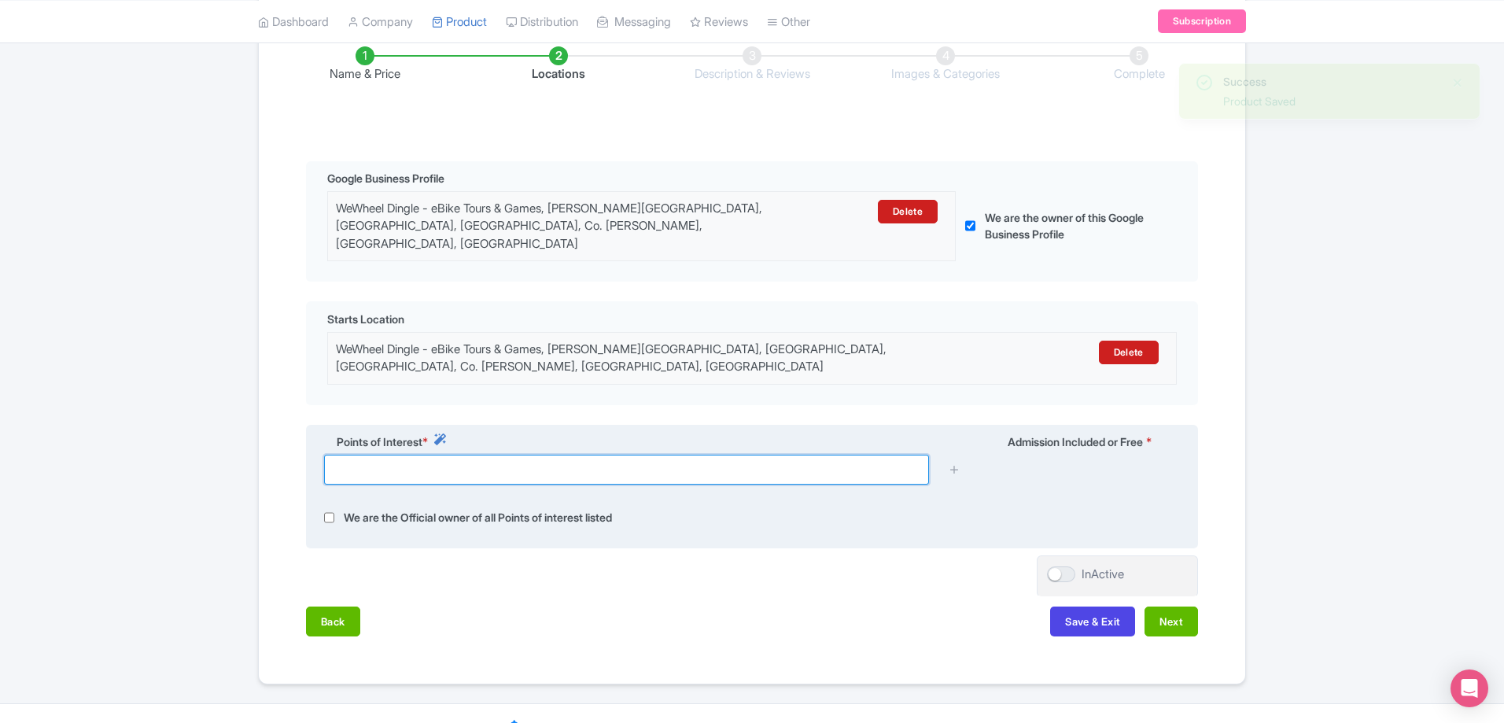
click at [801, 455] on input "text" at bounding box center [626, 470] width 605 height 30
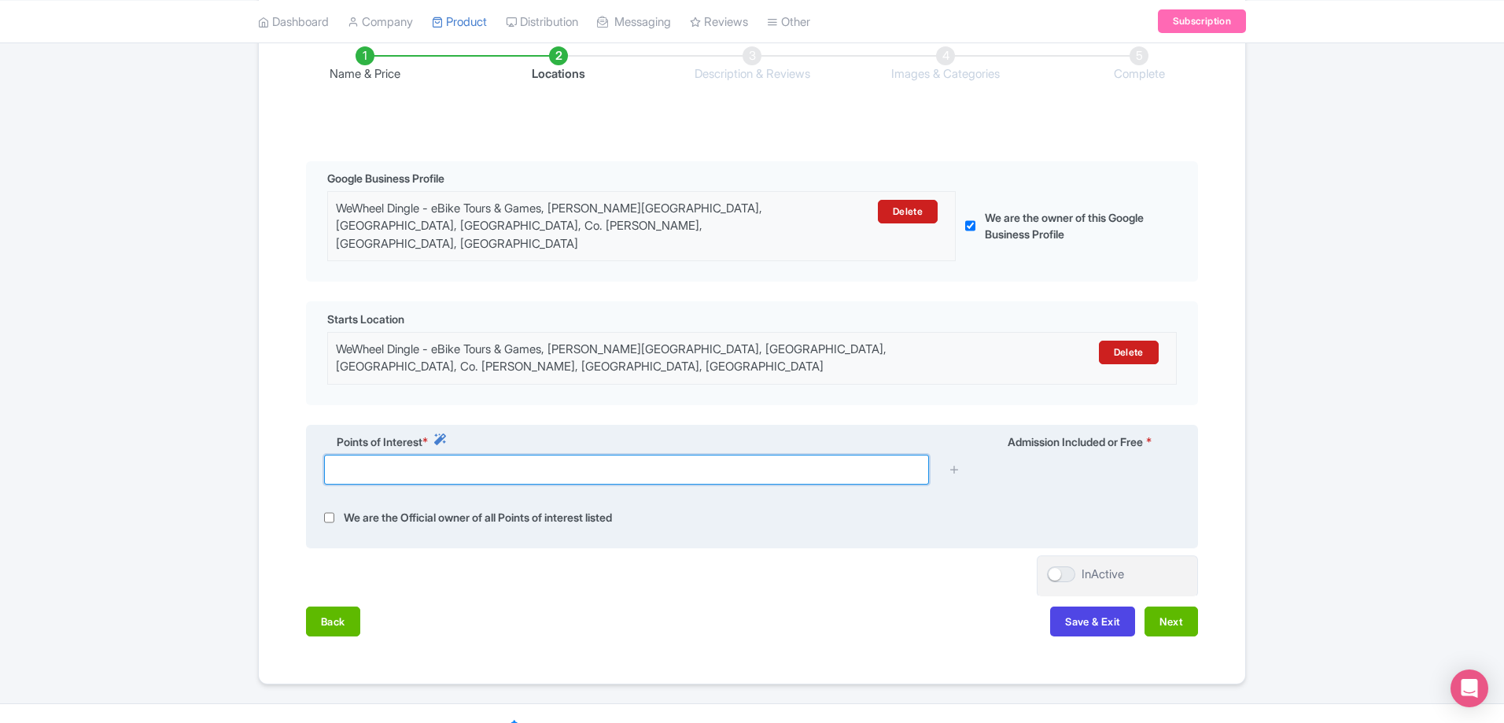
drag, startPoint x: 628, startPoint y: 454, endPoint x: 637, endPoint y: 454, distance: 9.4
click at [628, 455] on input "text" at bounding box center [626, 470] width 605 height 30
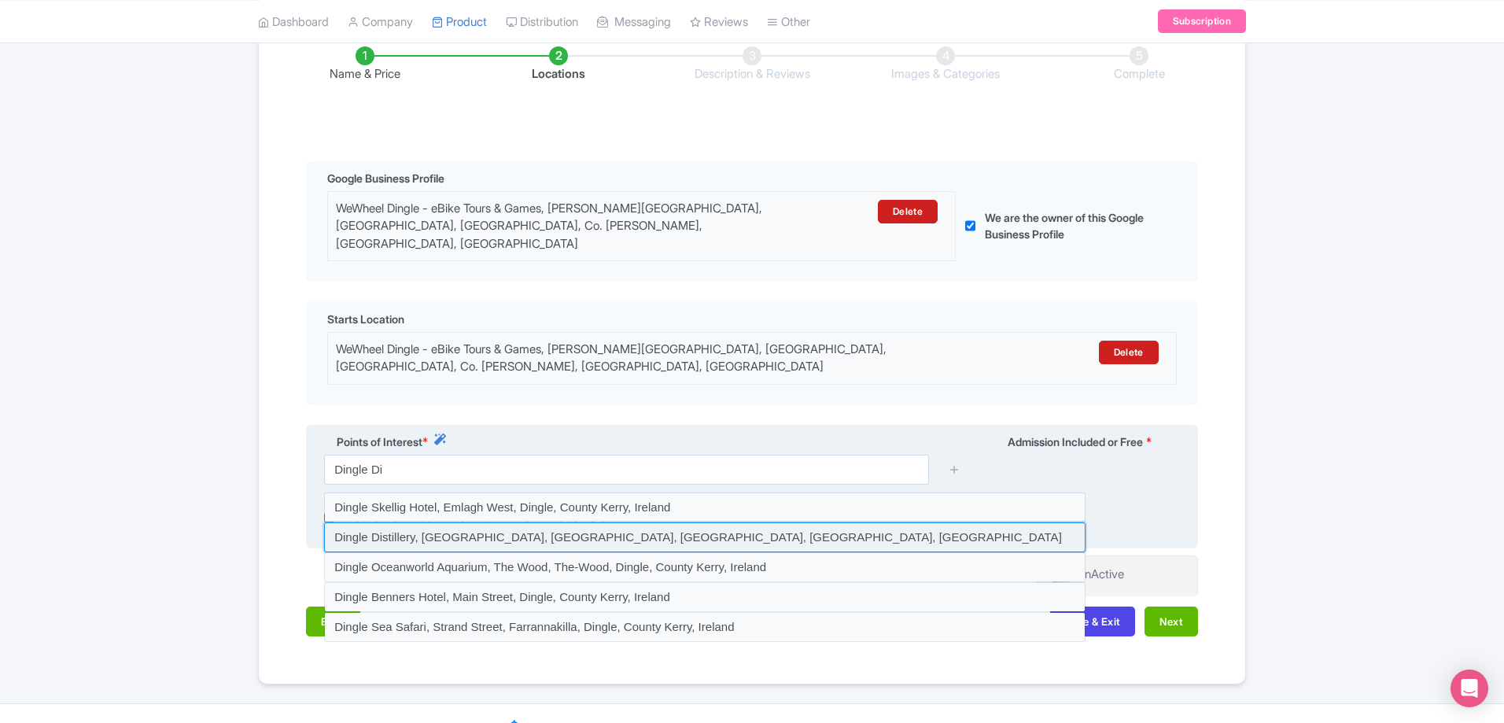
click at [696, 522] on input at bounding box center [704, 537] width 761 height 30
type input "Dingle Distillery, Dingle Distillery, Milltown, Dingle, County Kerry, Ireland"
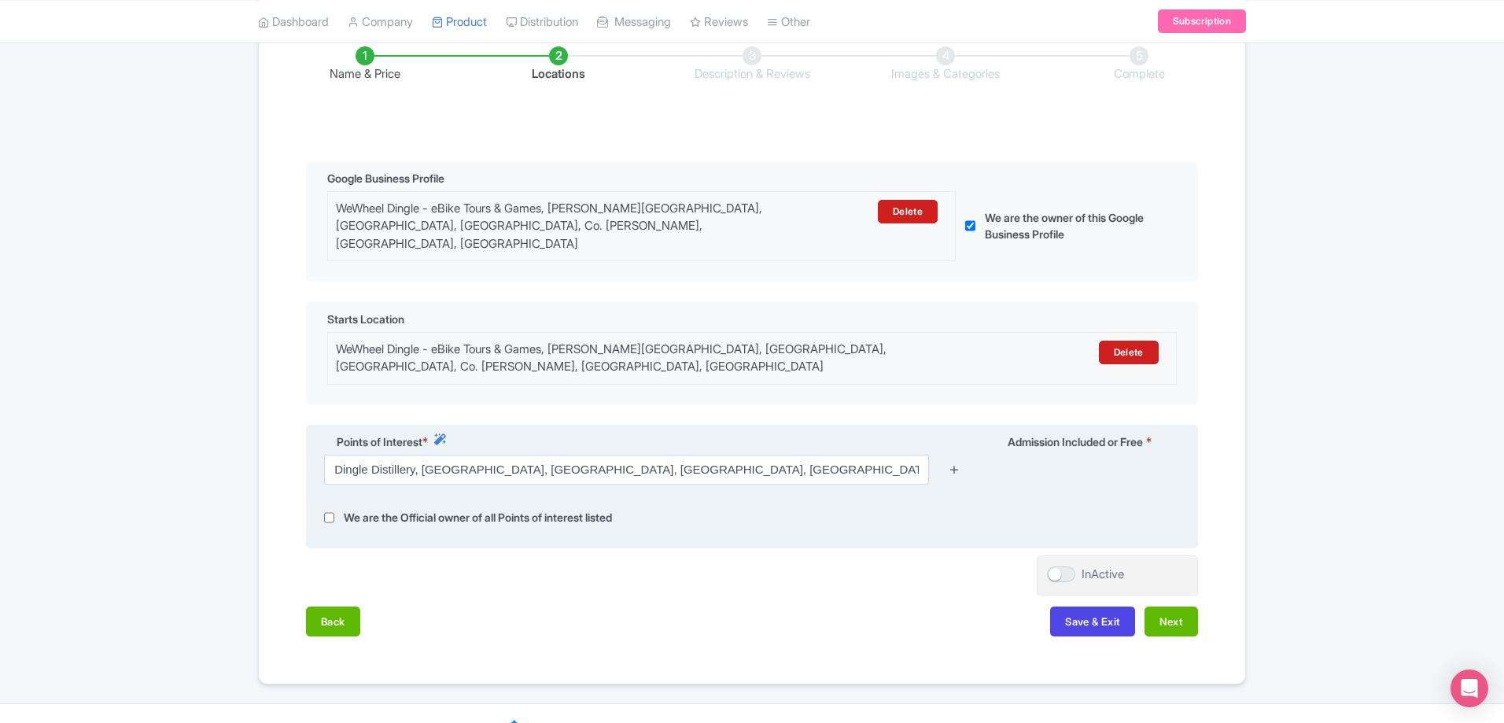
click at [959, 463] on icon at bounding box center [954, 469] width 12 height 12
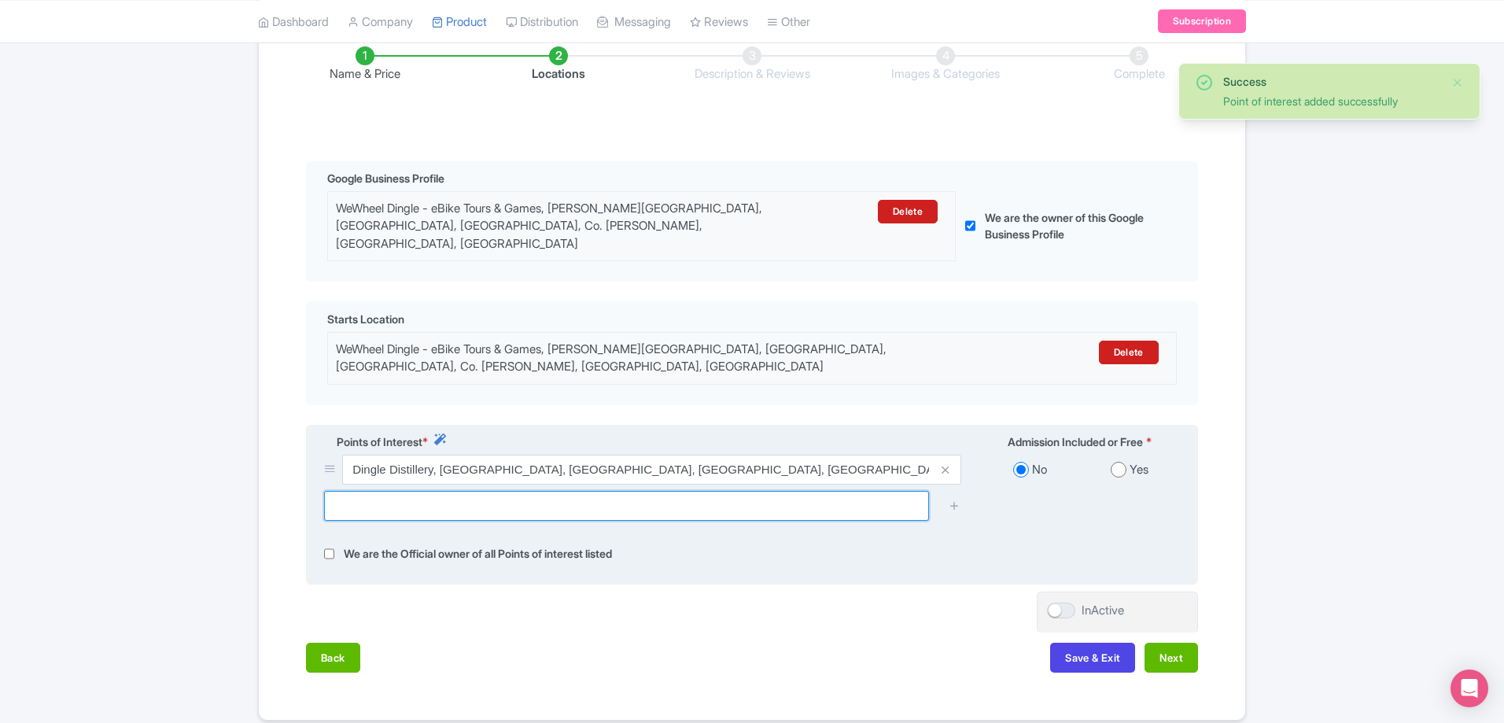
click at [866, 491] on input "text" at bounding box center [626, 506] width 605 height 30
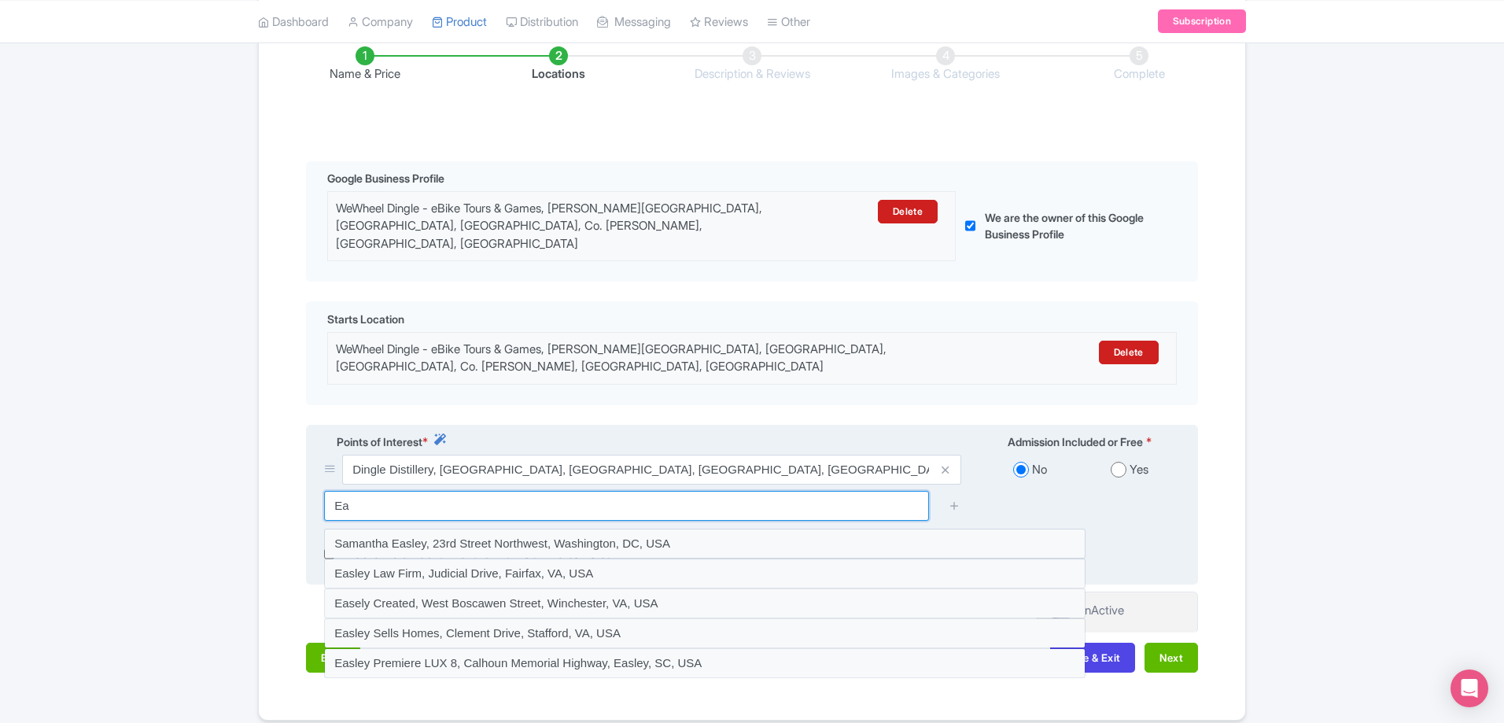
type input "E"
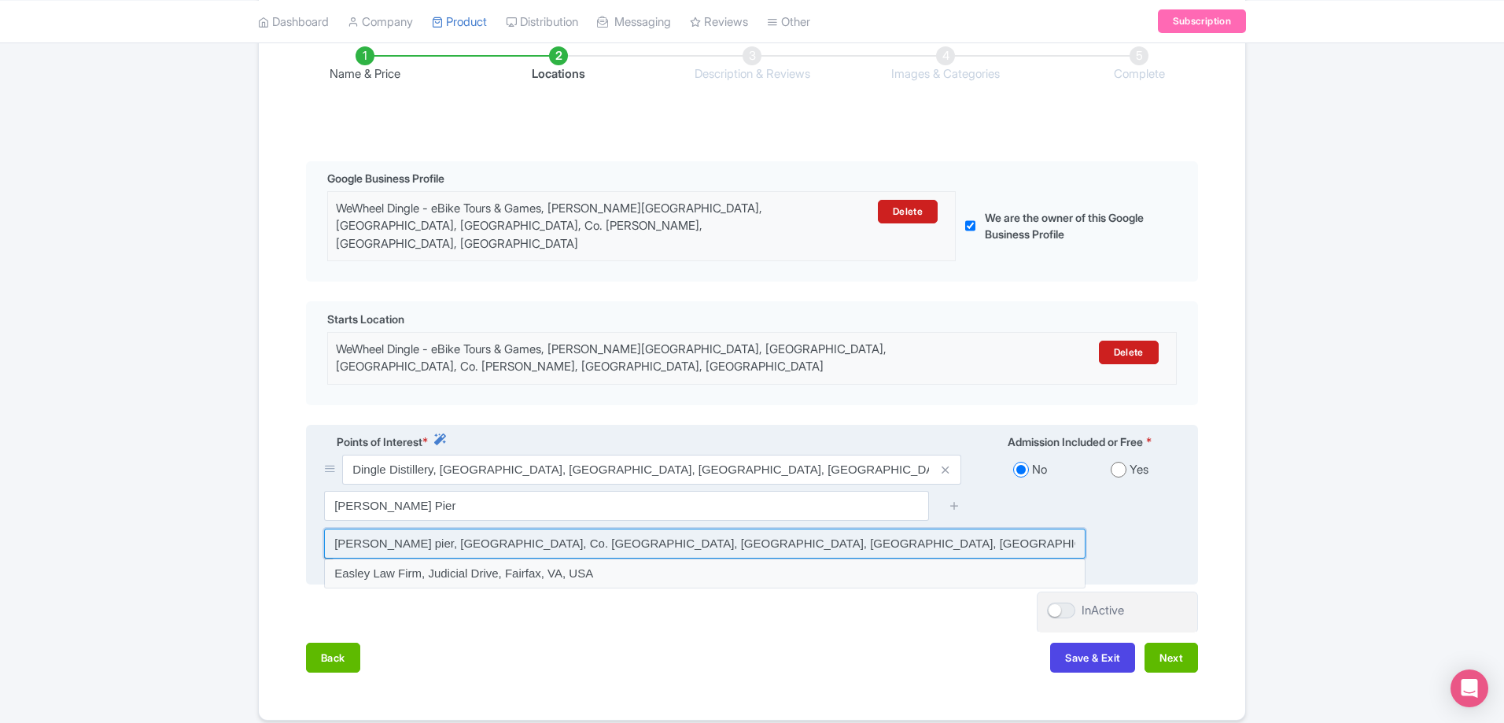
click at [514, 528] on input at bounding box center [704, 543] width 761 height 30
type input "Ventry pier, Ventry Harbour, Co. Kerry, Ceantra, Ventry, County Kerry, Ireland"
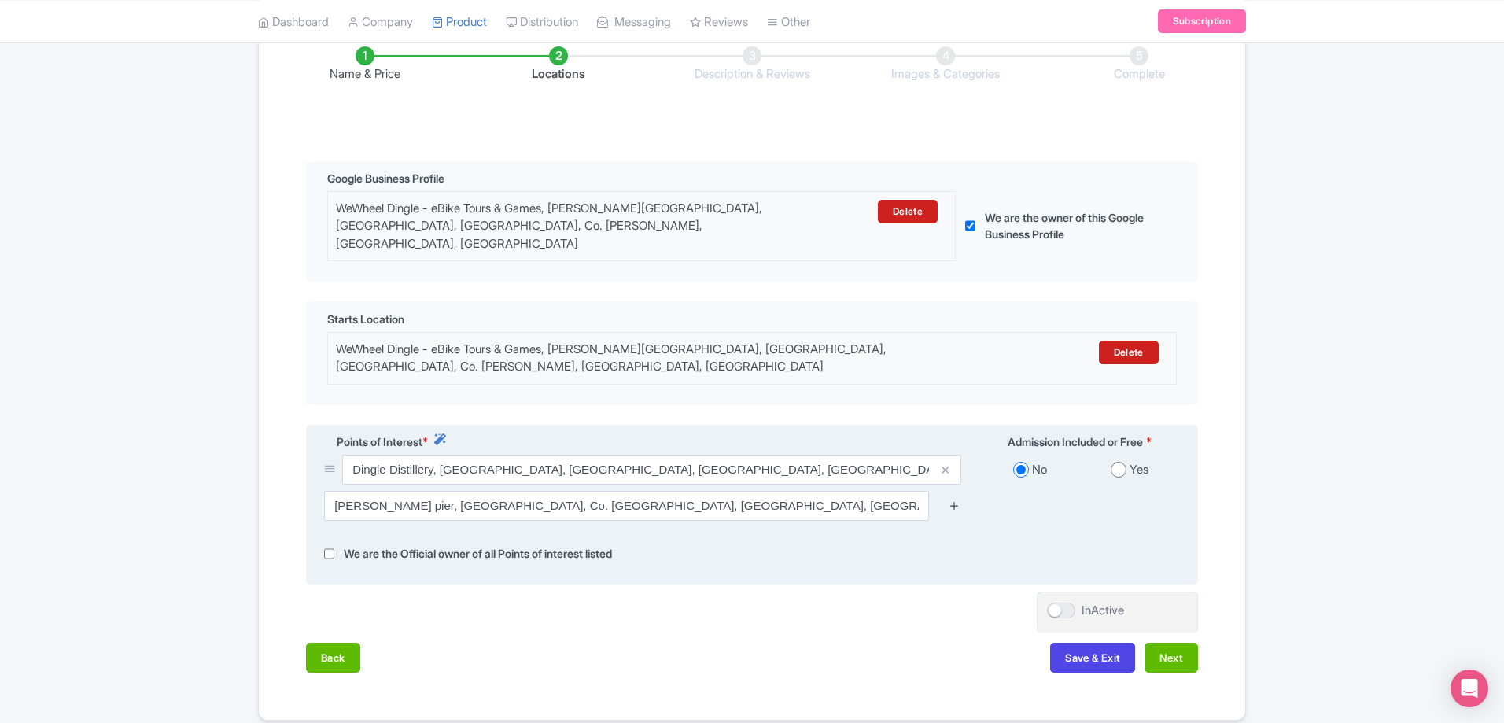
click at [956, 499] on icon at bounding box center [954, 505] width 12 height 12
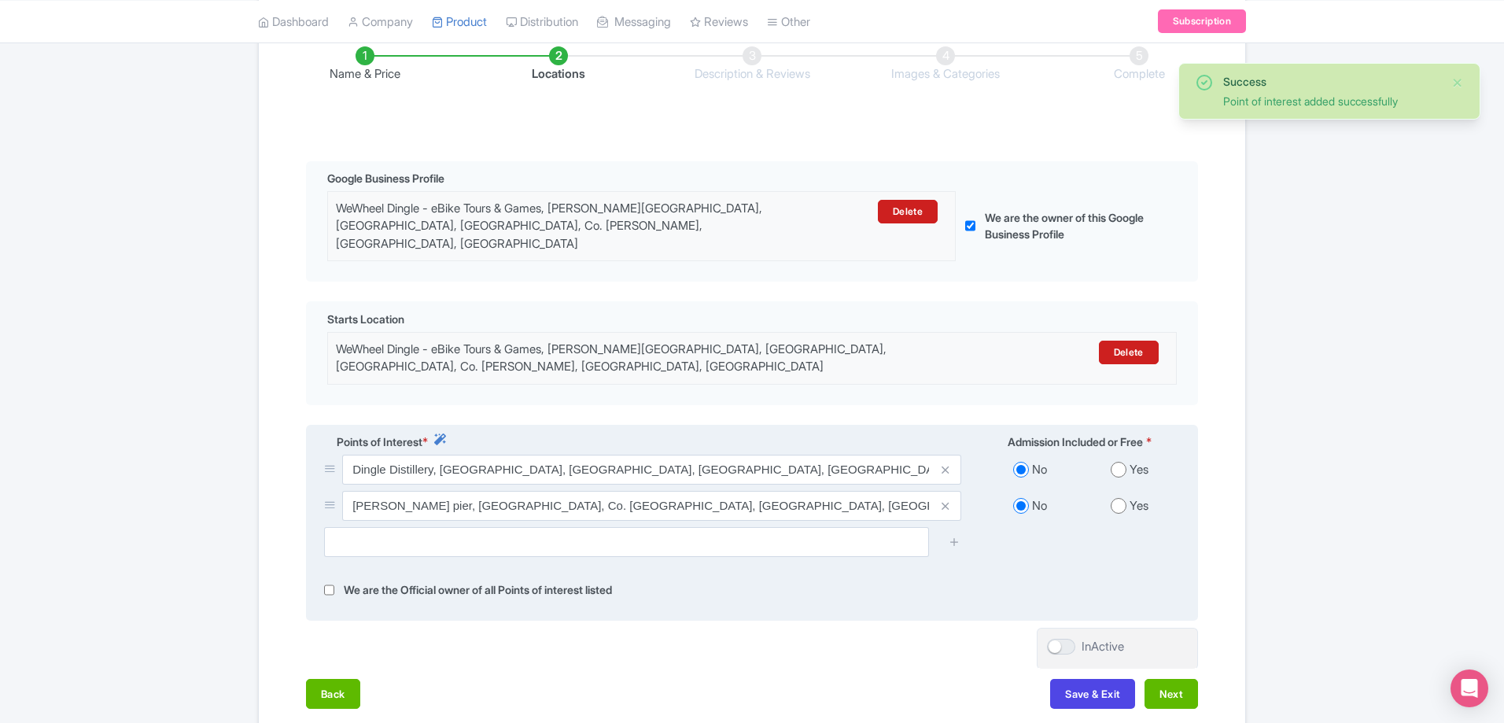
click at [953, 491] on span at bounding box center [945, 506] width 31 height 30
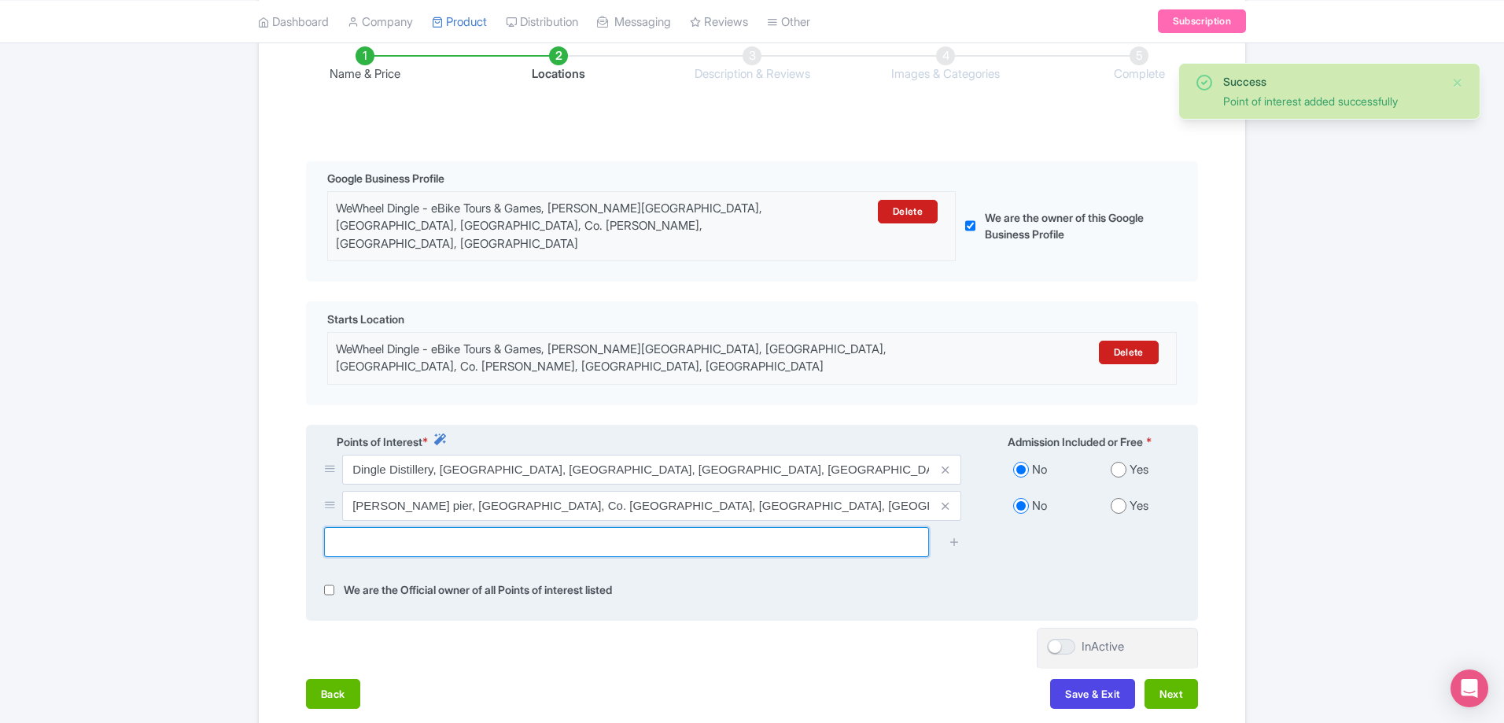
click at [872, 527] on input "text" at bounding box center [626, 542] width 605 height 30
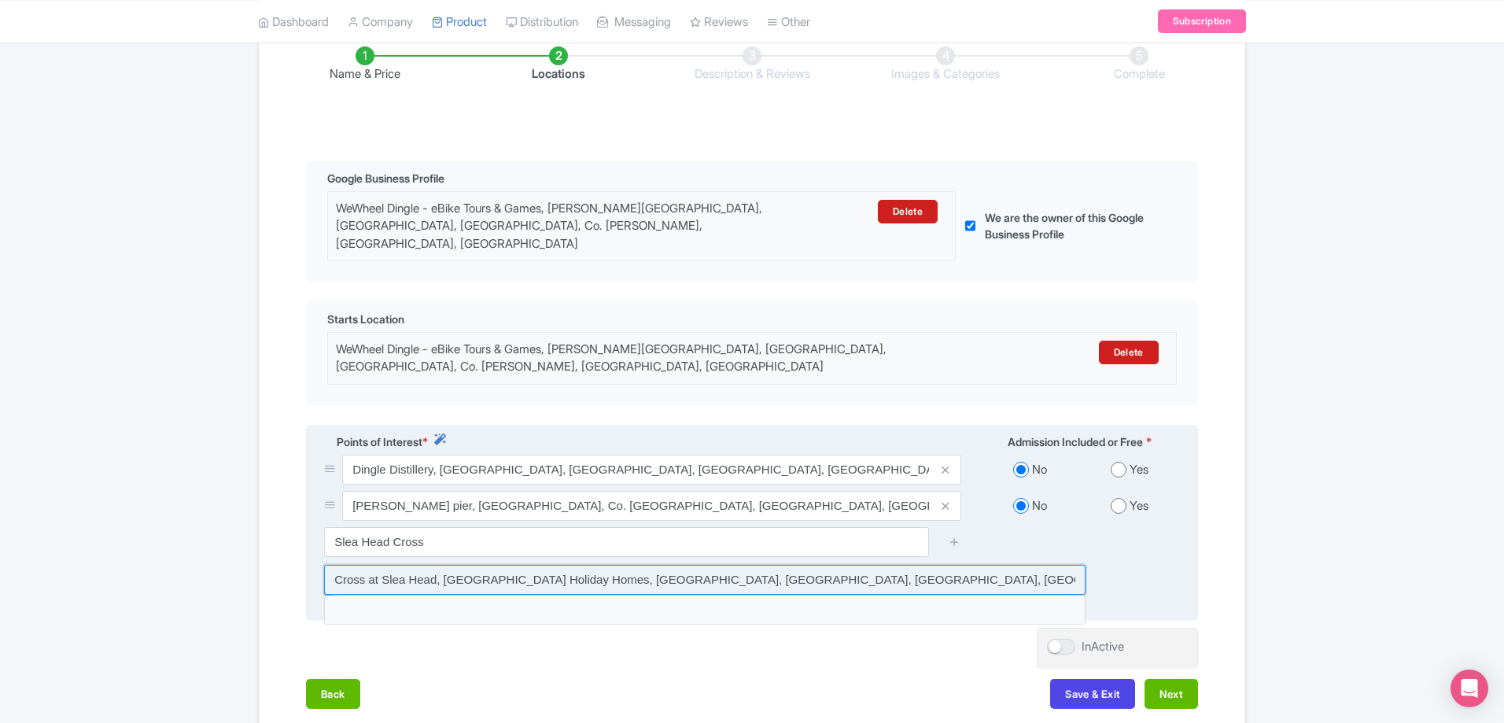
click at [668, 565] on input at bounding box center [704, 580] width 761 height 30
type input "Cross at Slea Head, Inch Beach Holiday Homes, Glanfahan, Inch, Kerry, Ireland"
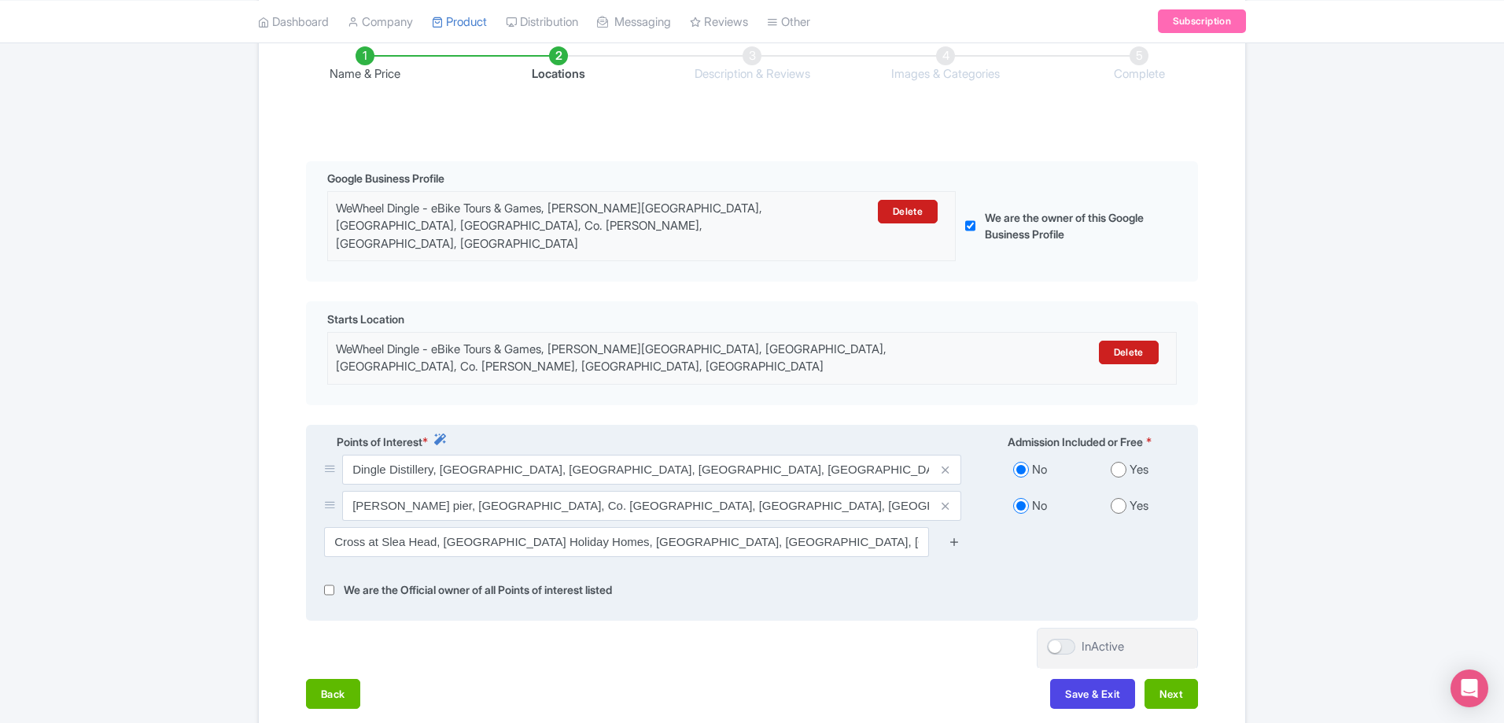
click at [954, 533] on link at bounding box center [954, 542] width 12 height 18
click at [954, 536] on icon at bounding box center [954, 542] width 12 height 12
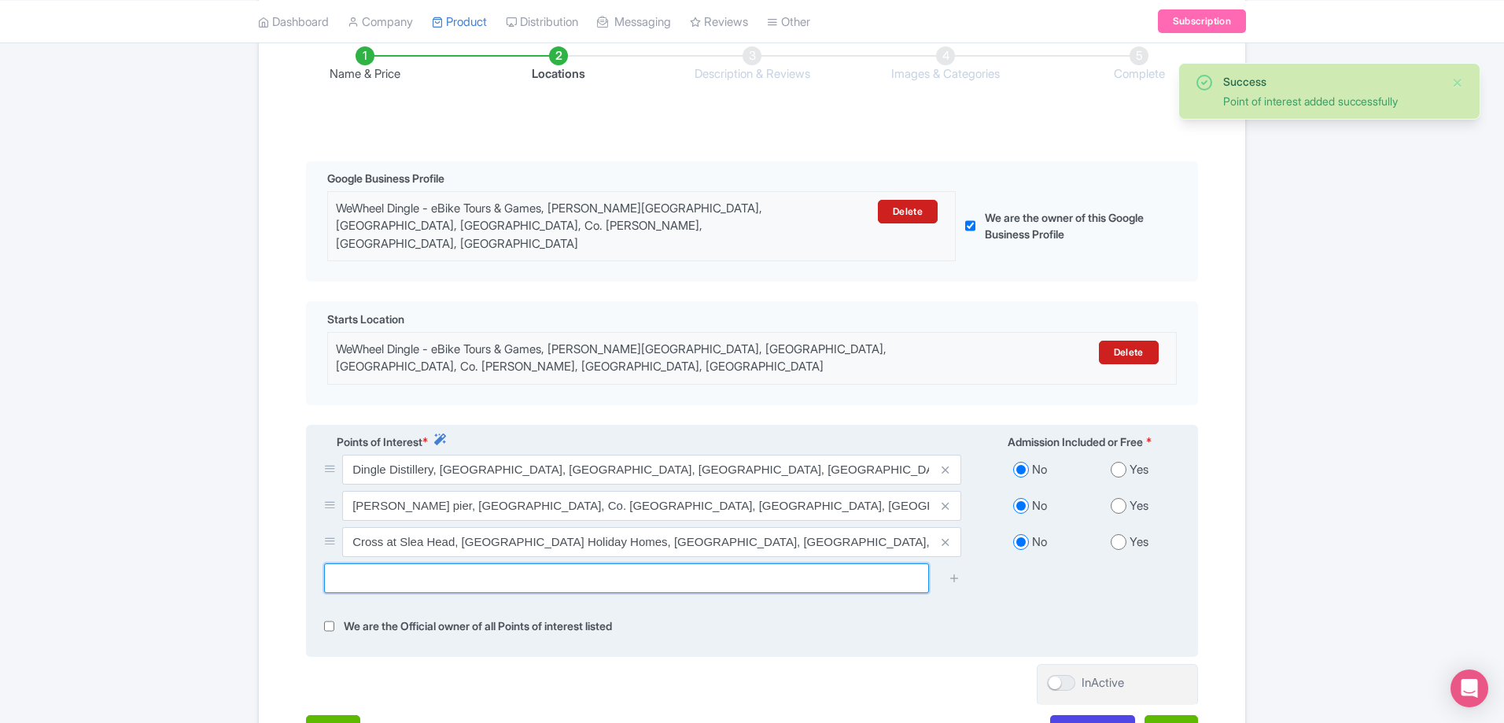
click at [819, 563] on input "text" at bounding box center [626, 578] width 605 height 30
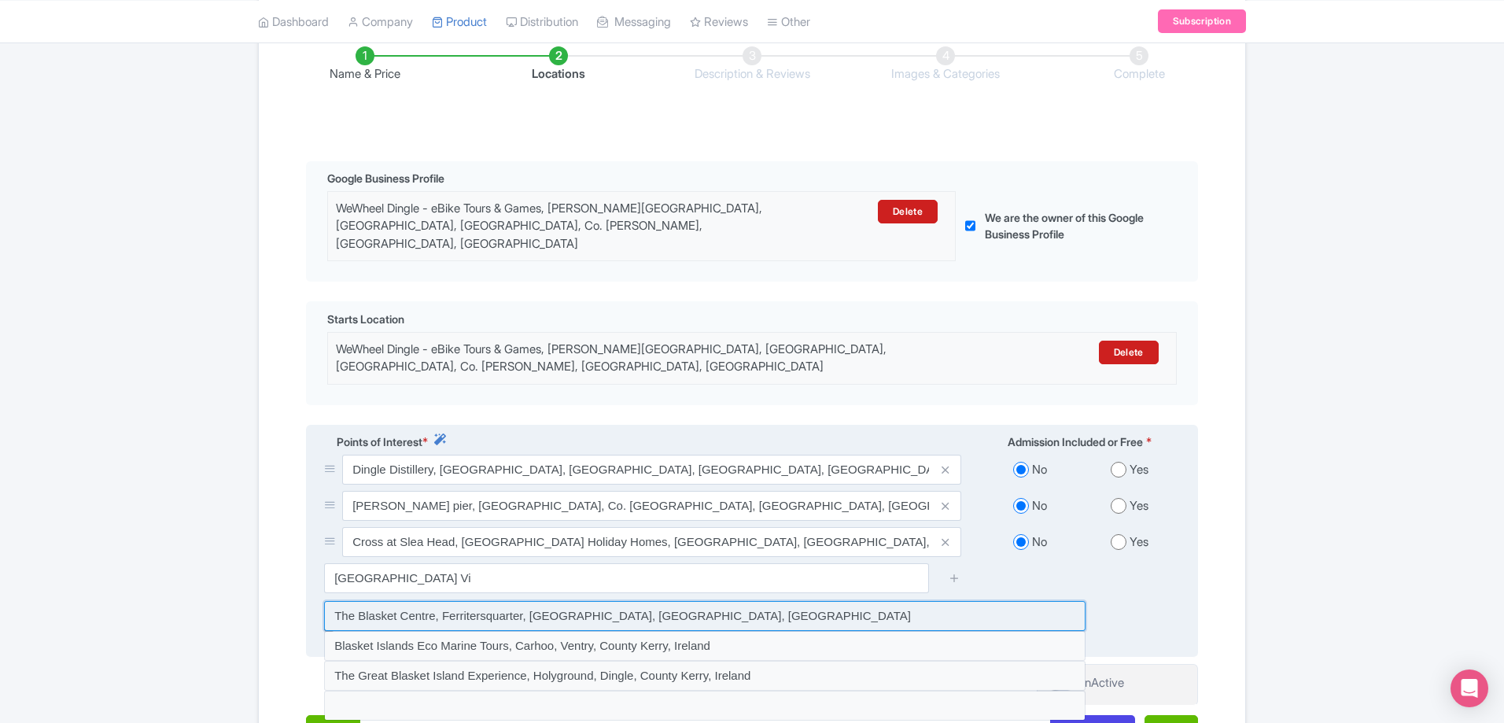
click at [721, 601] on input at bounding box center [704, 616] width 761 height 30
type input "The Blasket Centre, Ferritersquarter, Dunquin, County Kerry, Ireland"
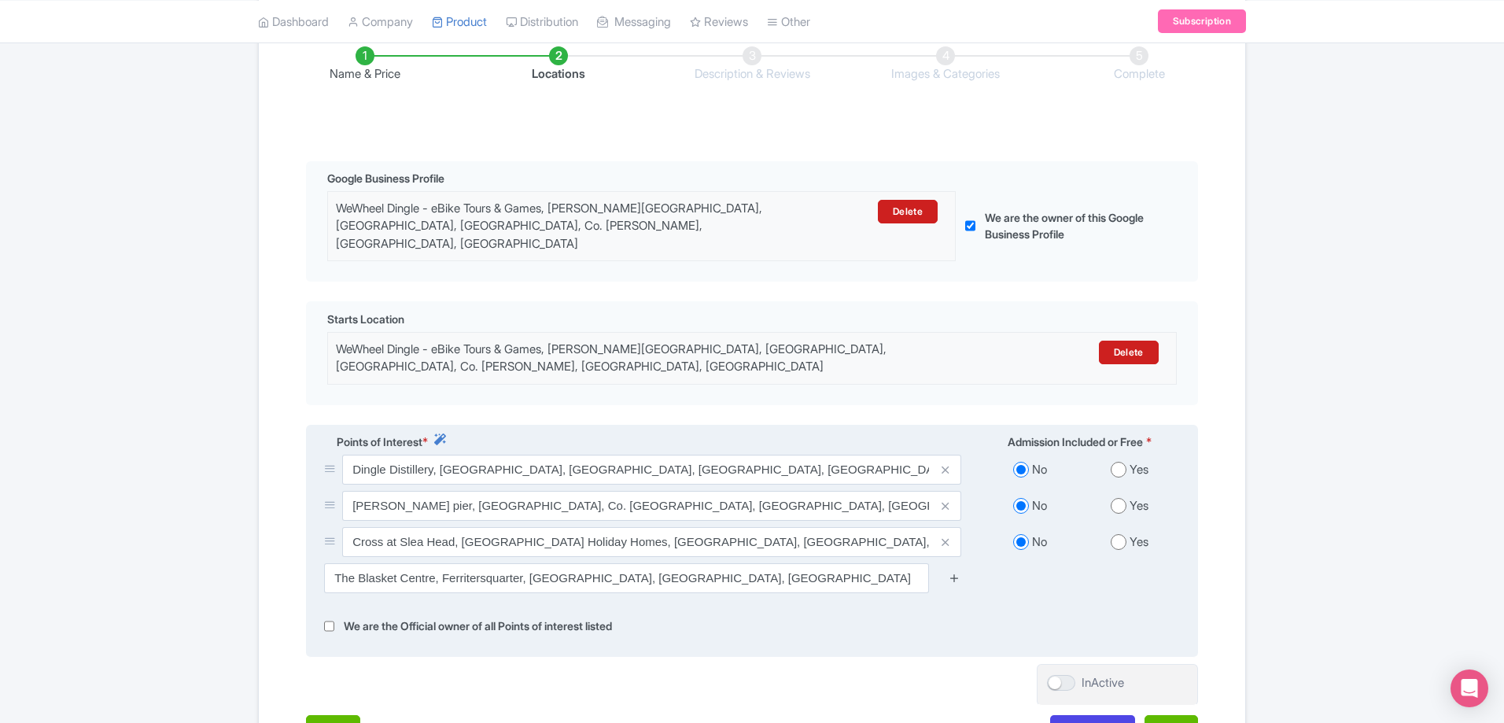
click at [954, 572] on icon at bounding box center [954, 578] width 12 height 12
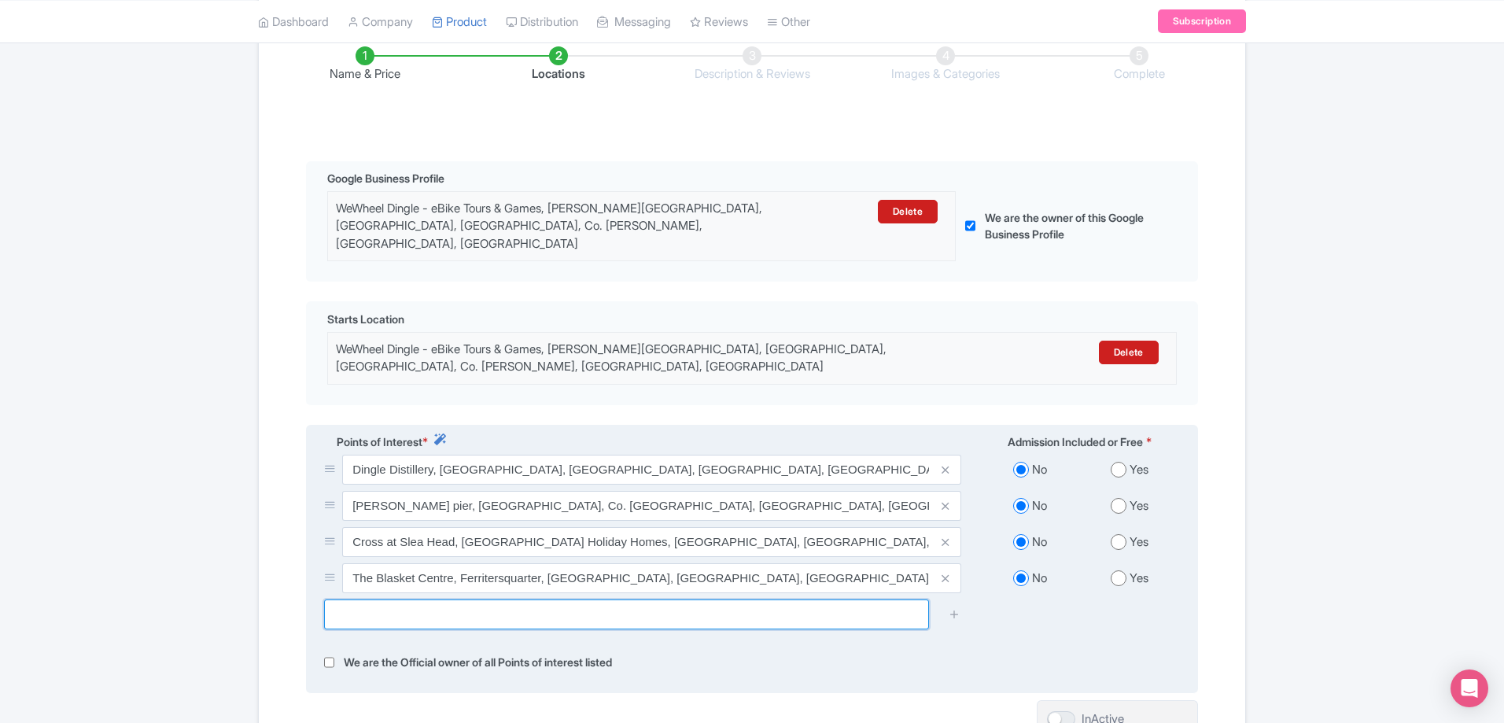
drag, startPoint x: 507, startPoint y: 595, endPoint x: 518, endPoint y: 591, distance: 11.7
click at [514, 599] on input "text" at bounding box center [626, 614] width 605 height 30
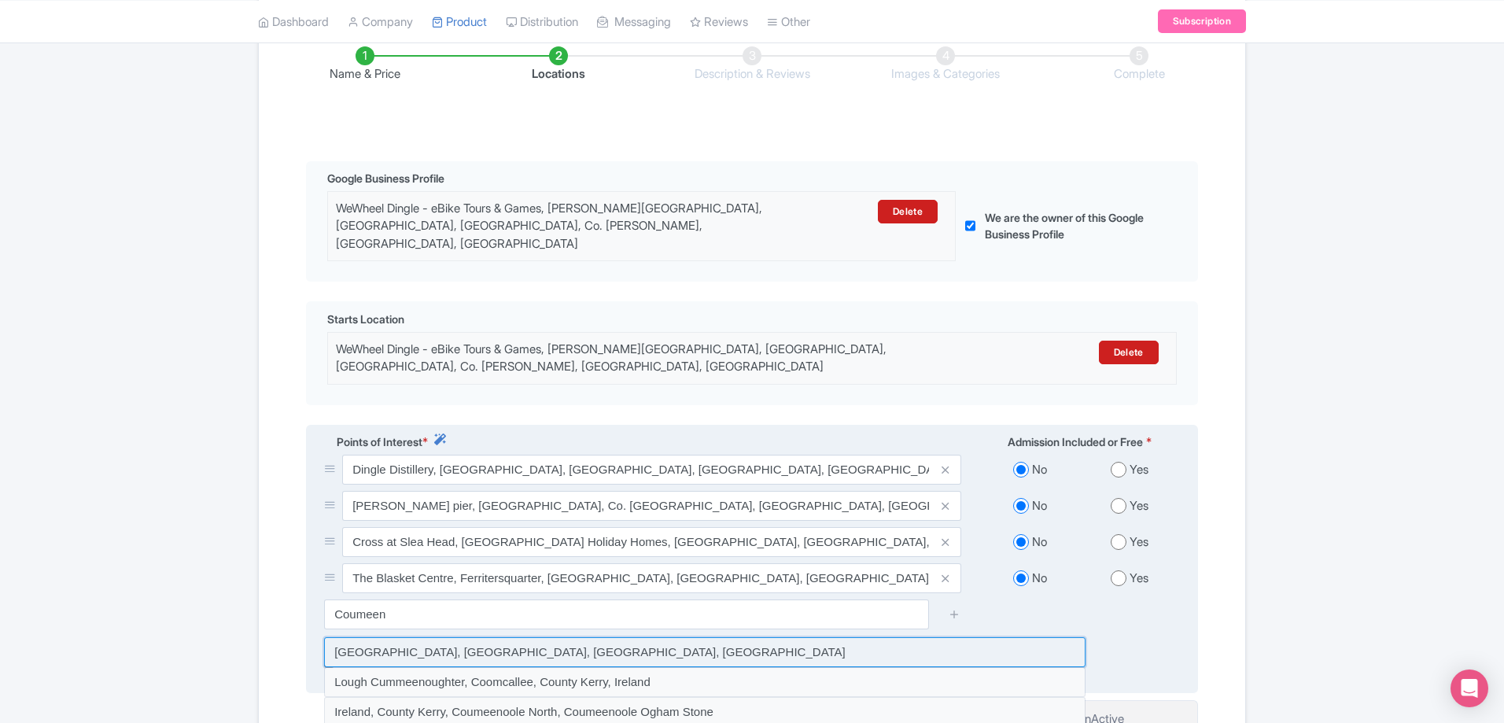
click at [558, 637] on input at bounding box center [704, 652] width 761 height 30
type input "Coumeenoole Beach, Coumeenoole North, County Kerry, Ireland"
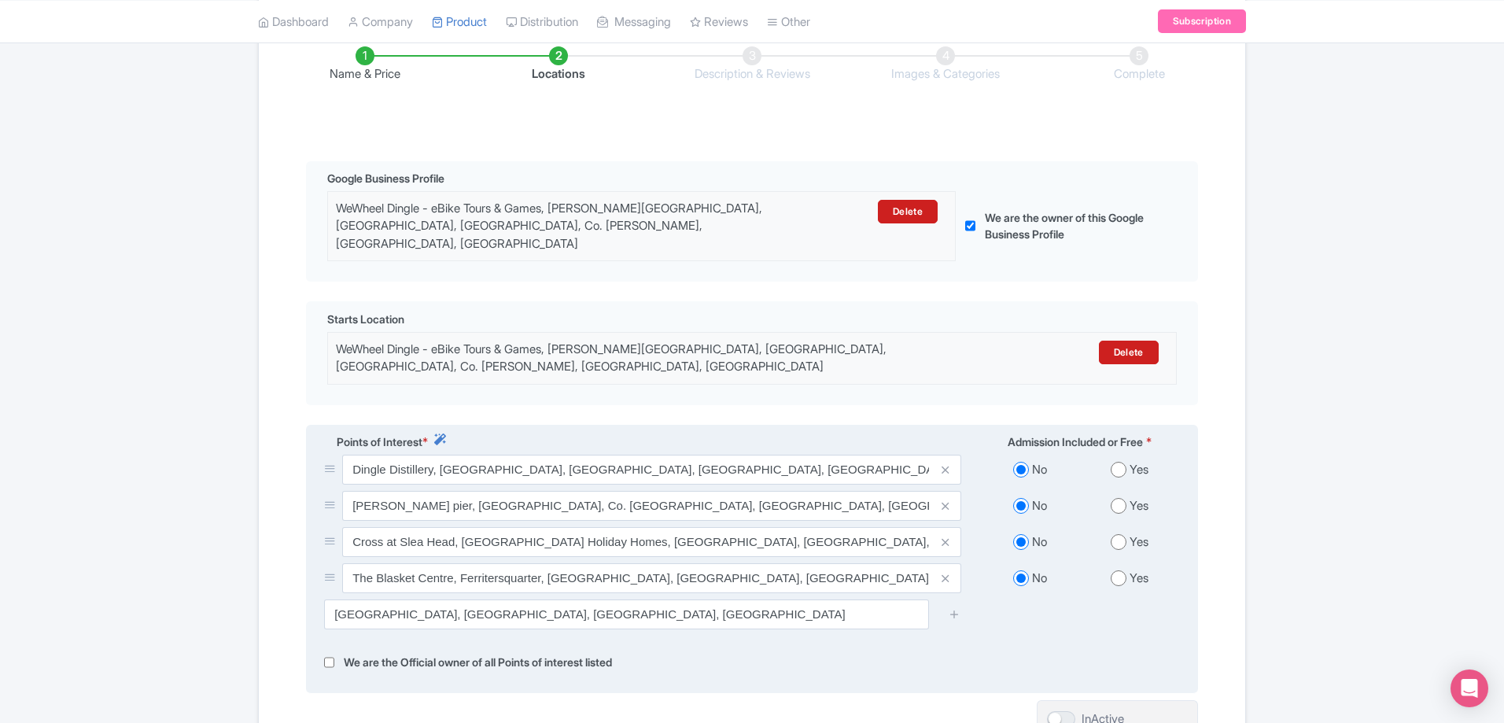
drag, startPoint x: 958, startPoint y: 584, endPoint x: 915, endPoint y: 579, distance: 42.7
click at [956, 608] on icon at bounding box center [954, 614] width 12 height 12
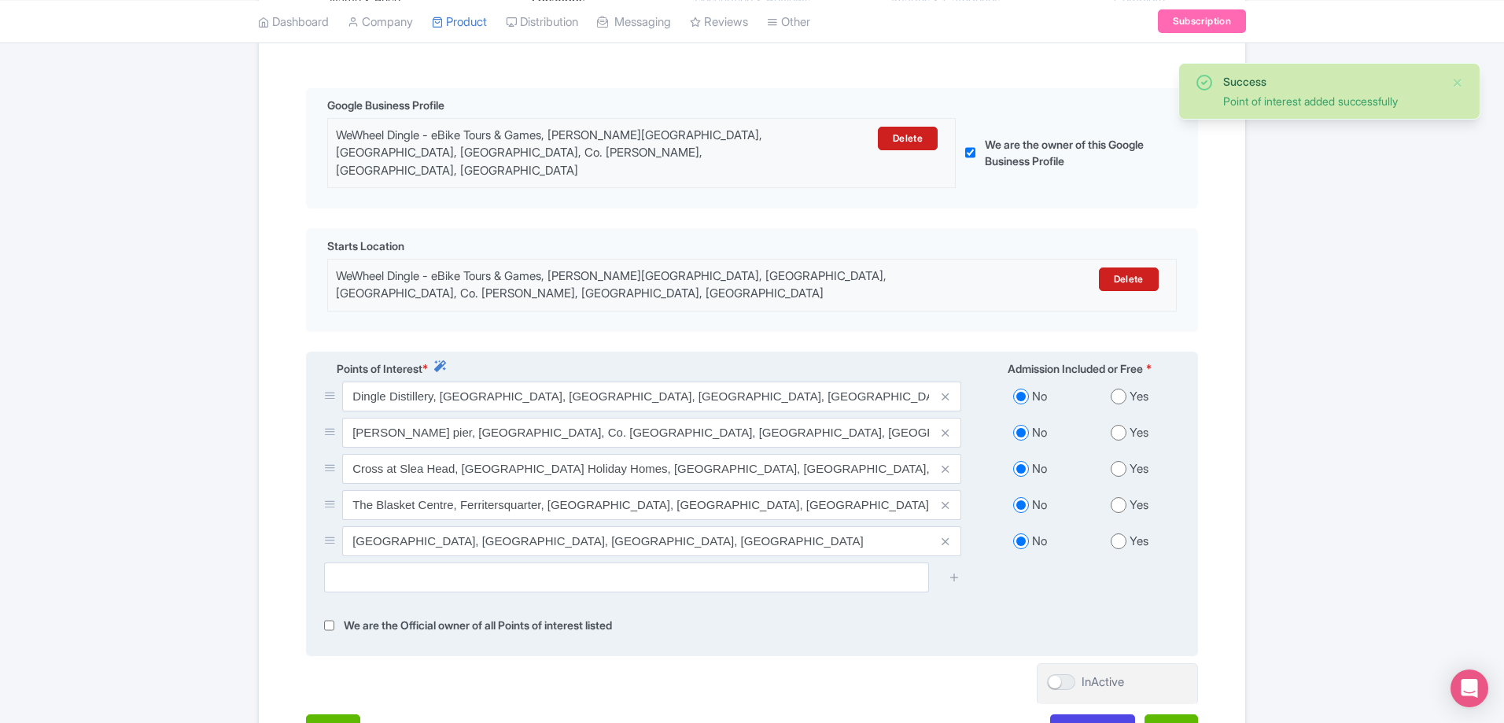
scroll to position [425, 0]
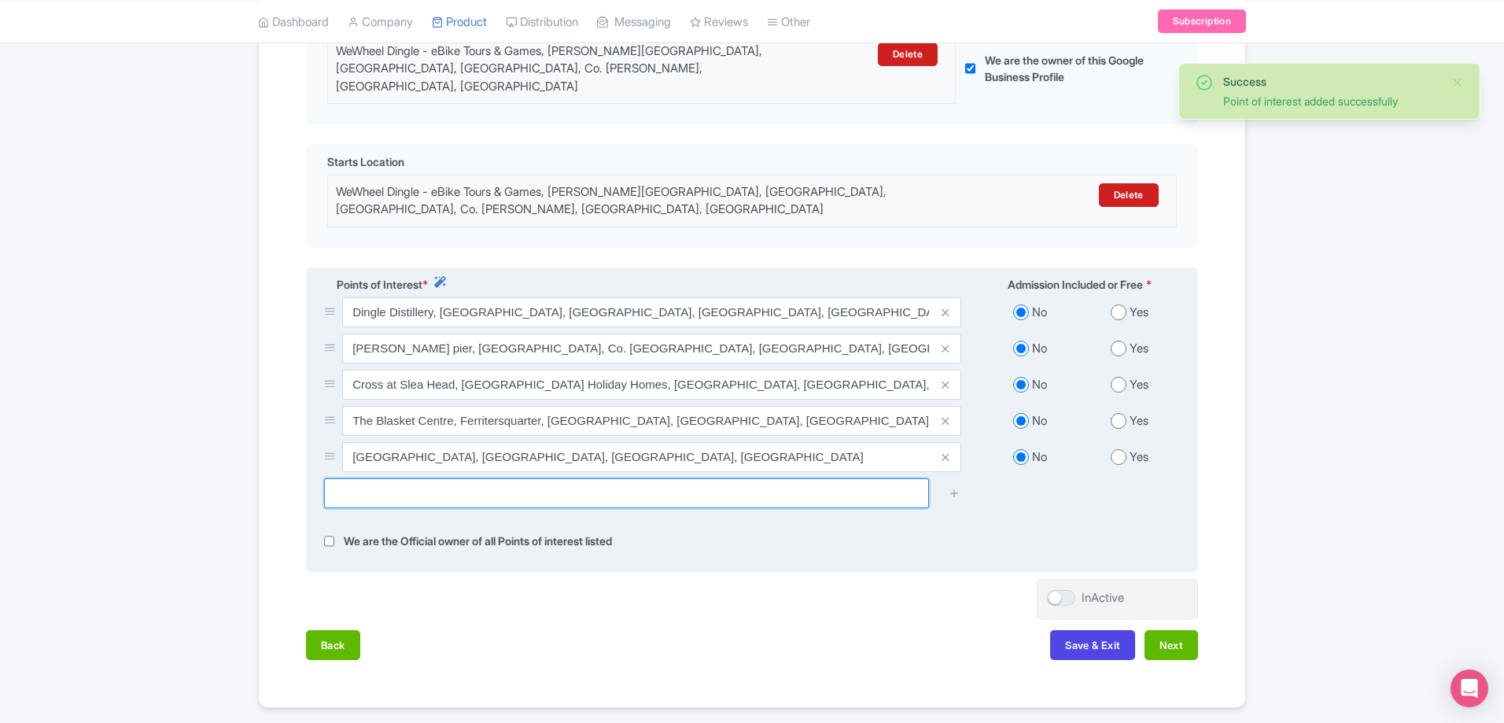
click at [538, 478] on input "text" at bounding box center [626, 493] width 605 height 30
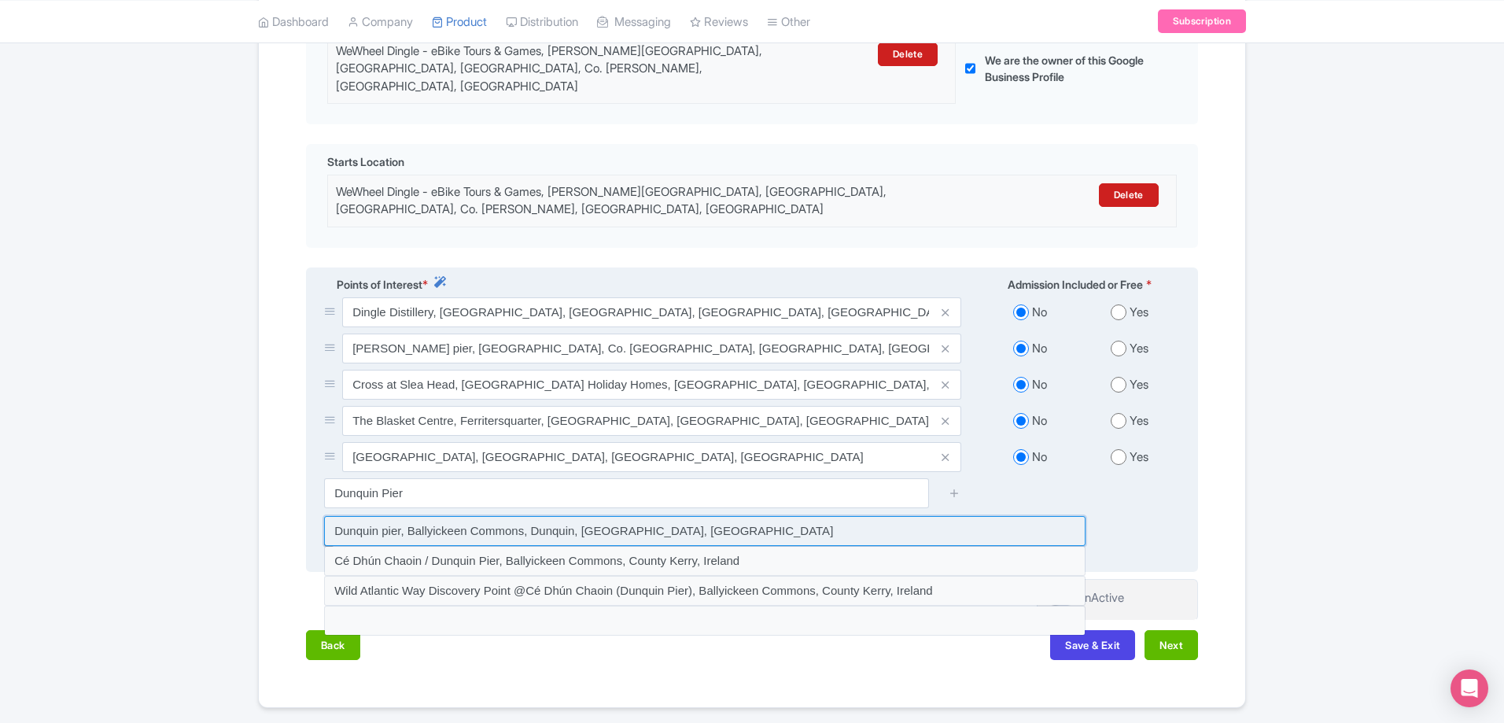
click at [462, 516] on input at bounding box center [704, 531] width 761 height 30
type input "Dunquin pier, Ballyickeen Commons, Dunquin, County Kerry, Ireland"
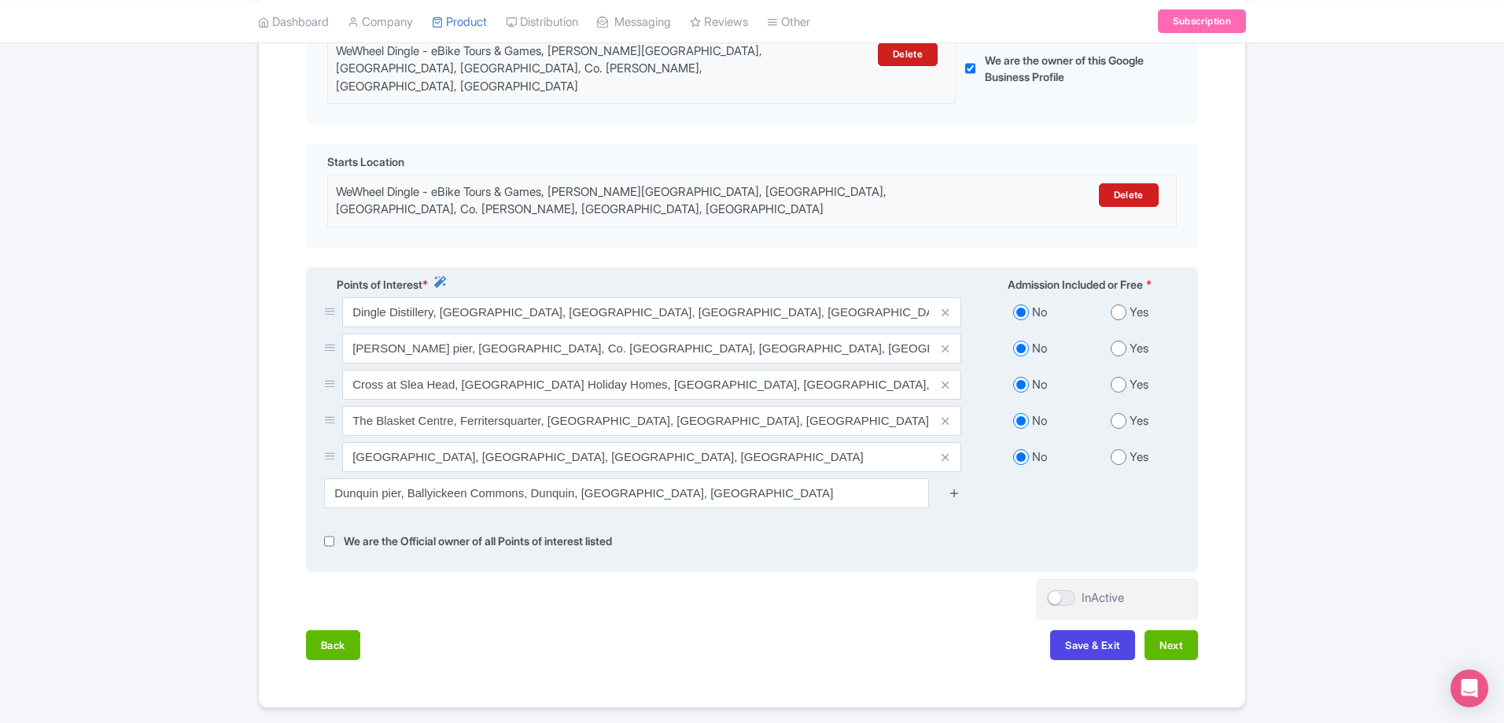
click at [959, 487] on icon at bounding box center [954, 493] width 12 height 12
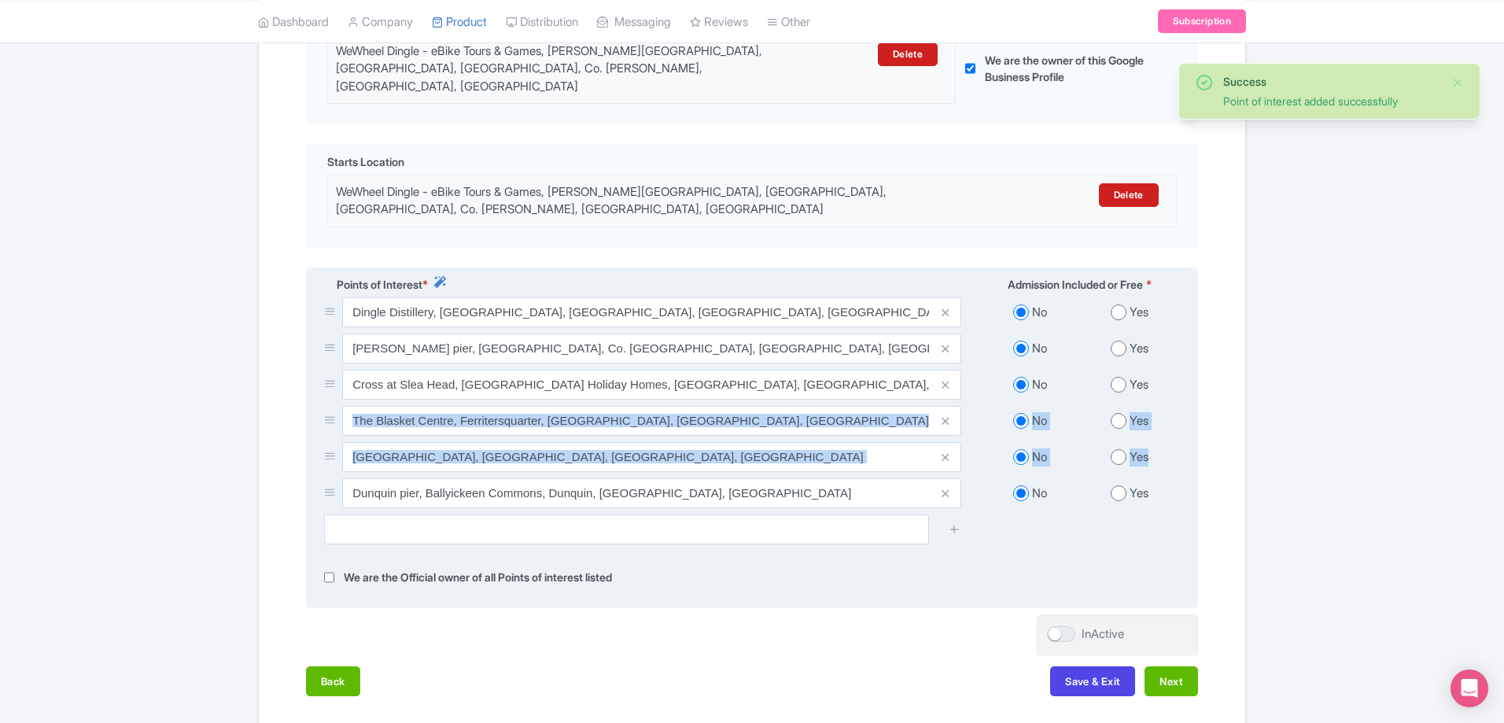
drag, startPoint x: 327, startPoint y: 394, endPoint x: 331, endPoint y: 417, distance: 23.1
click at [330, 461] on div "Dingle Distillery, Dingle Distillery, Milltown, Dingle, County Kerry, Ireland N…" at bounding box center [752, 405] width 875 height 217
click at [334, 414] on icon at bounding box center [330, 420] width 12 height 12
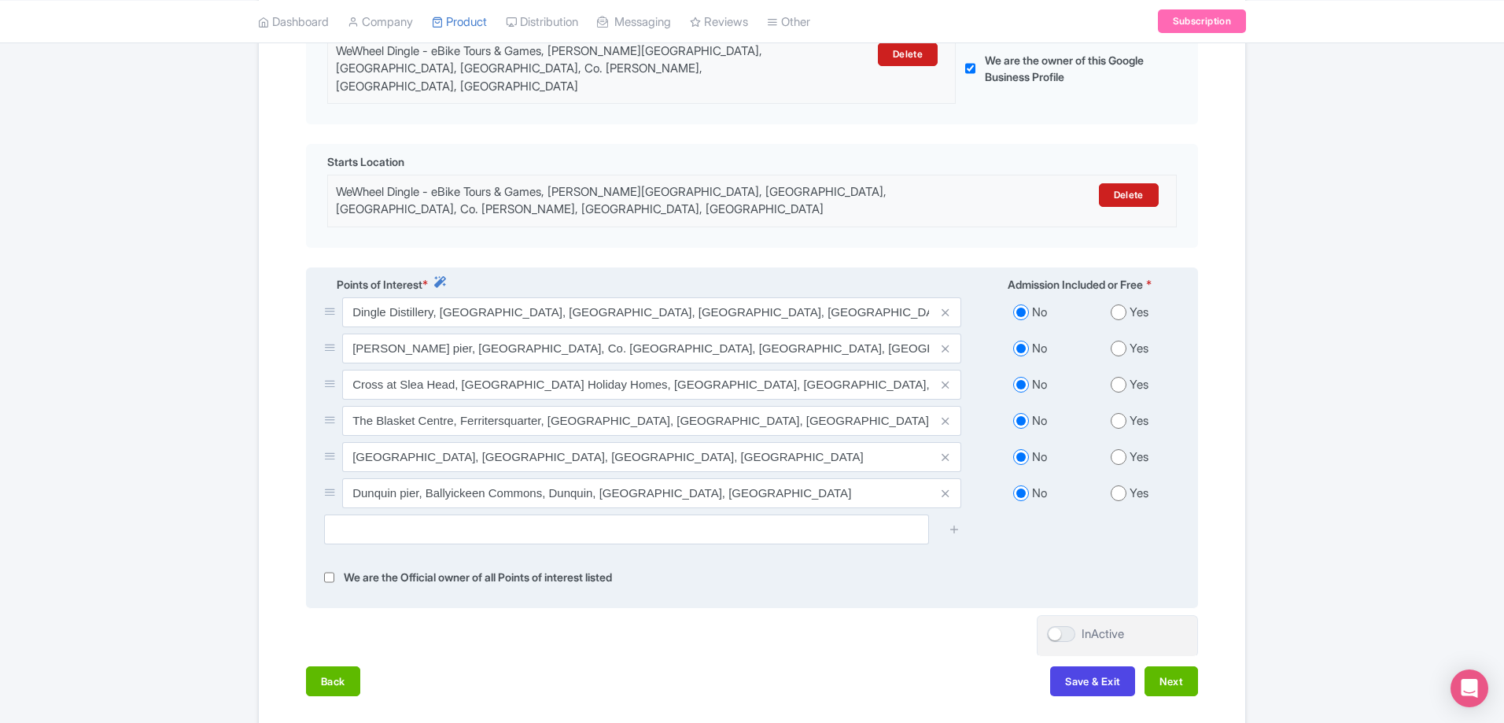
drag, startPoint x: 330, startPoint y: 390, endPoint x: 322, endPoint y: 395, distance: 9.9
click at [322, 406] on div "The Blasket Centre, Ferritersquarter, Dunquin, County Kerry, Ireland" at bounding box center [643, 424] width 656 height 36
click at [328, 414] on icon at bounding box center [330, 420] width 12 height 12
click at [332, 414] on icon at bounding box center [330, 420] width 12 height 12
click at [380, 327] on input "The Blasket Centre, Ferritersquarter, Dunquin, County Kerry, Ireland" at bounding box center [651, 312] width 619 height 30
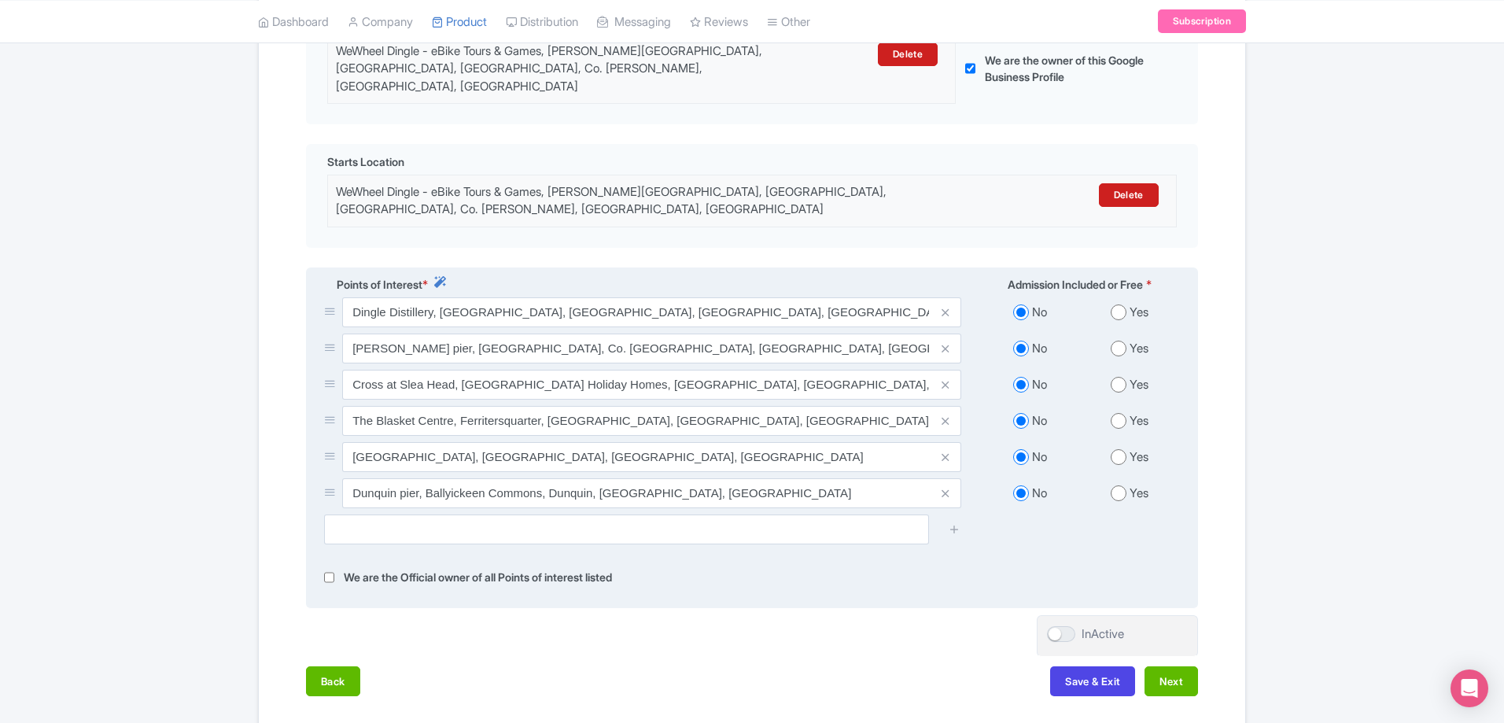
click at [828, 569] on div "We are the Official owner of all Points of interest listed" at bounding box center [752, 578] width 875 height 18
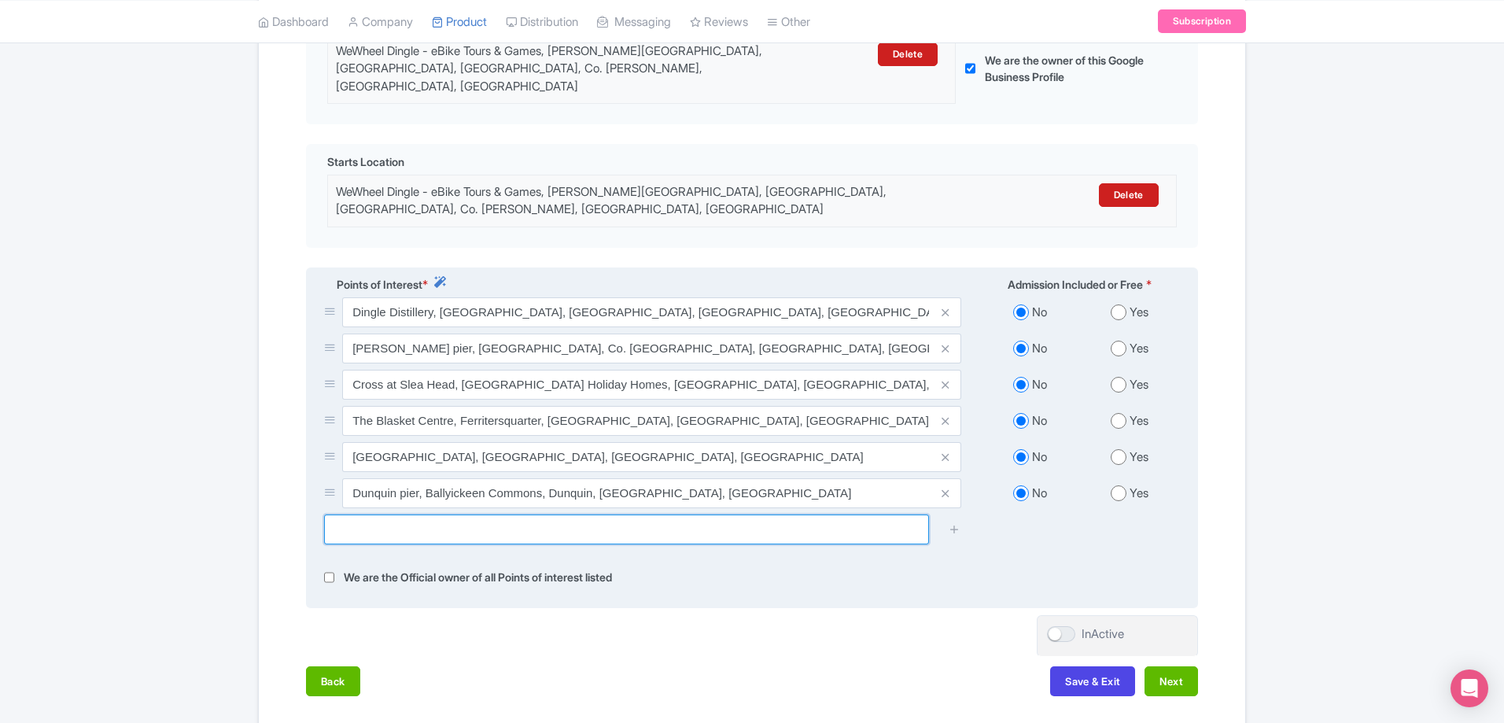
click at [734, 514] on input "text" at bounding box center [626, 529] width 605 height 30
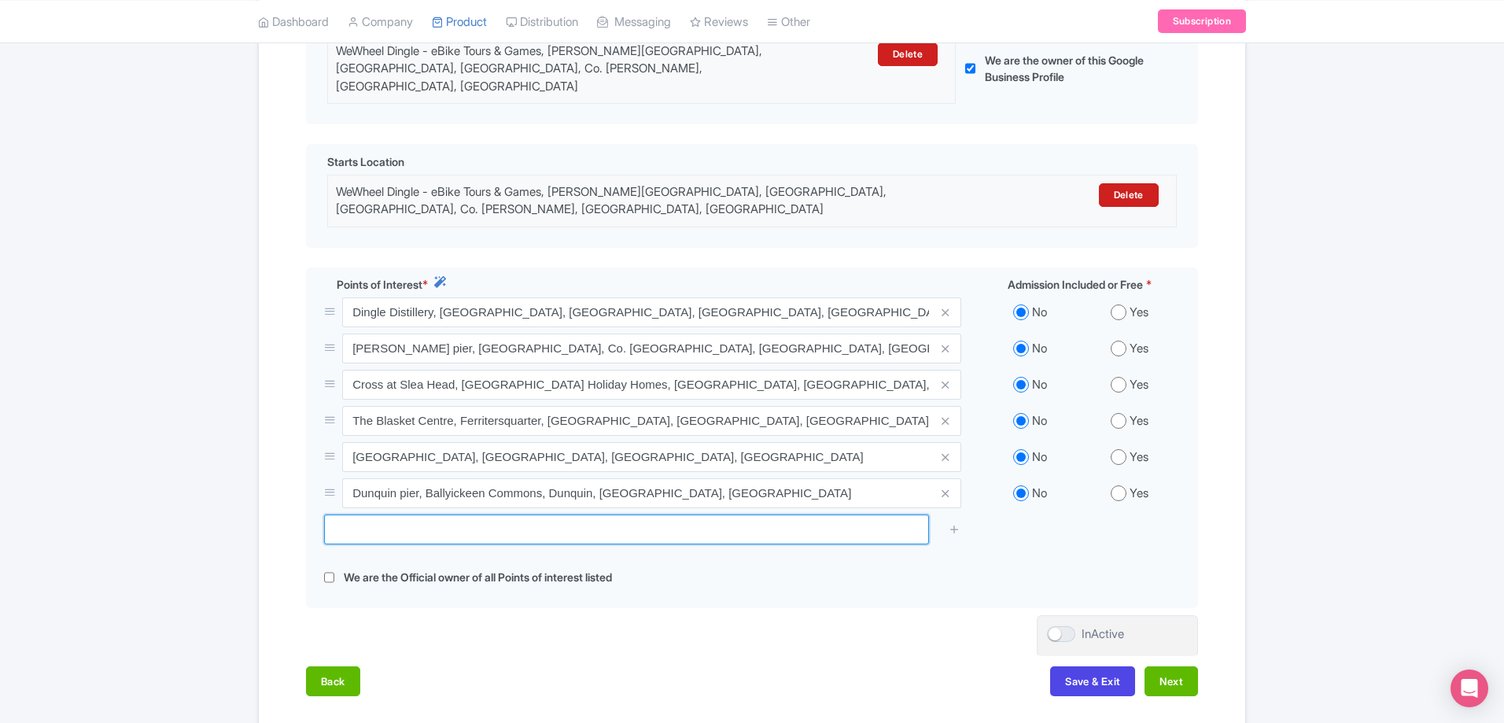
type input "V"
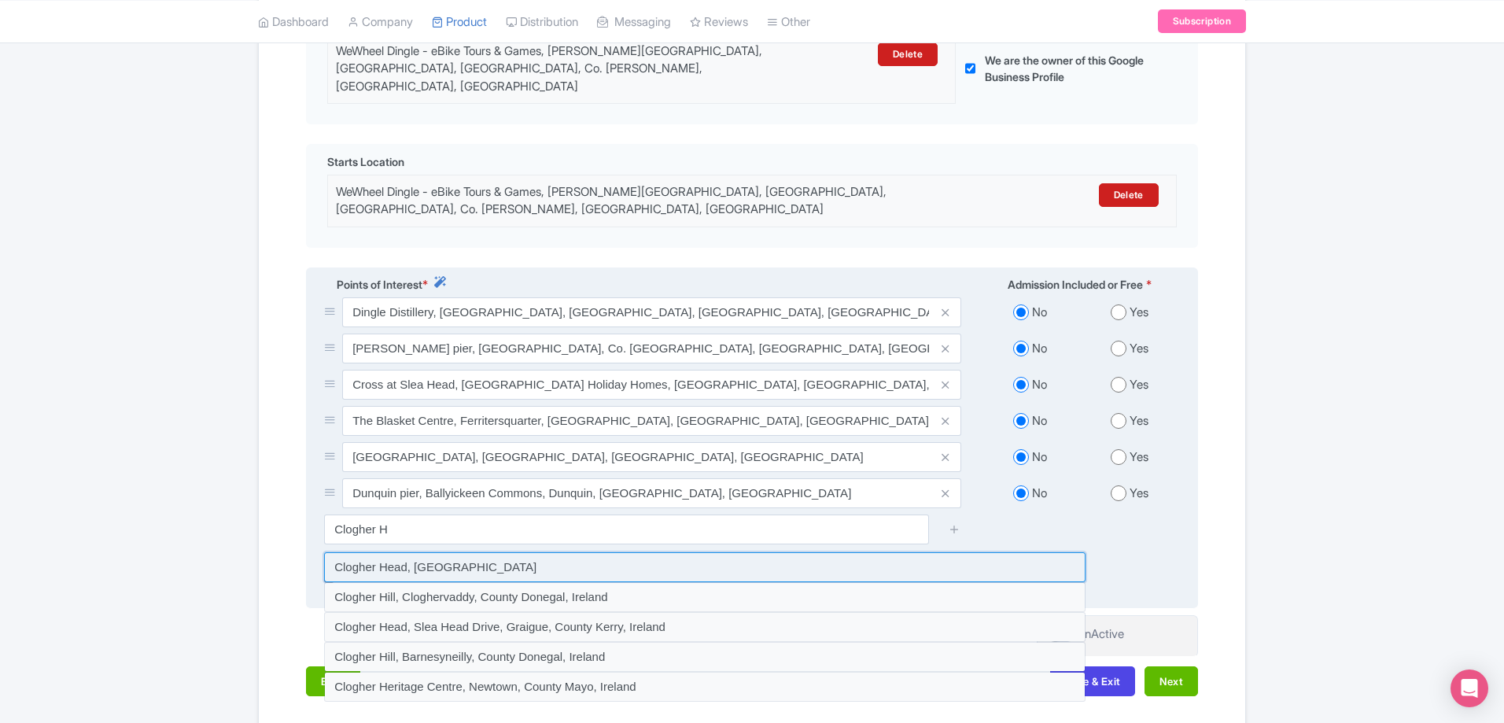
click at [525, 552] on input at bounding box center [704, 567] width 761 height 30
type input "Clogher Head, Ireland"
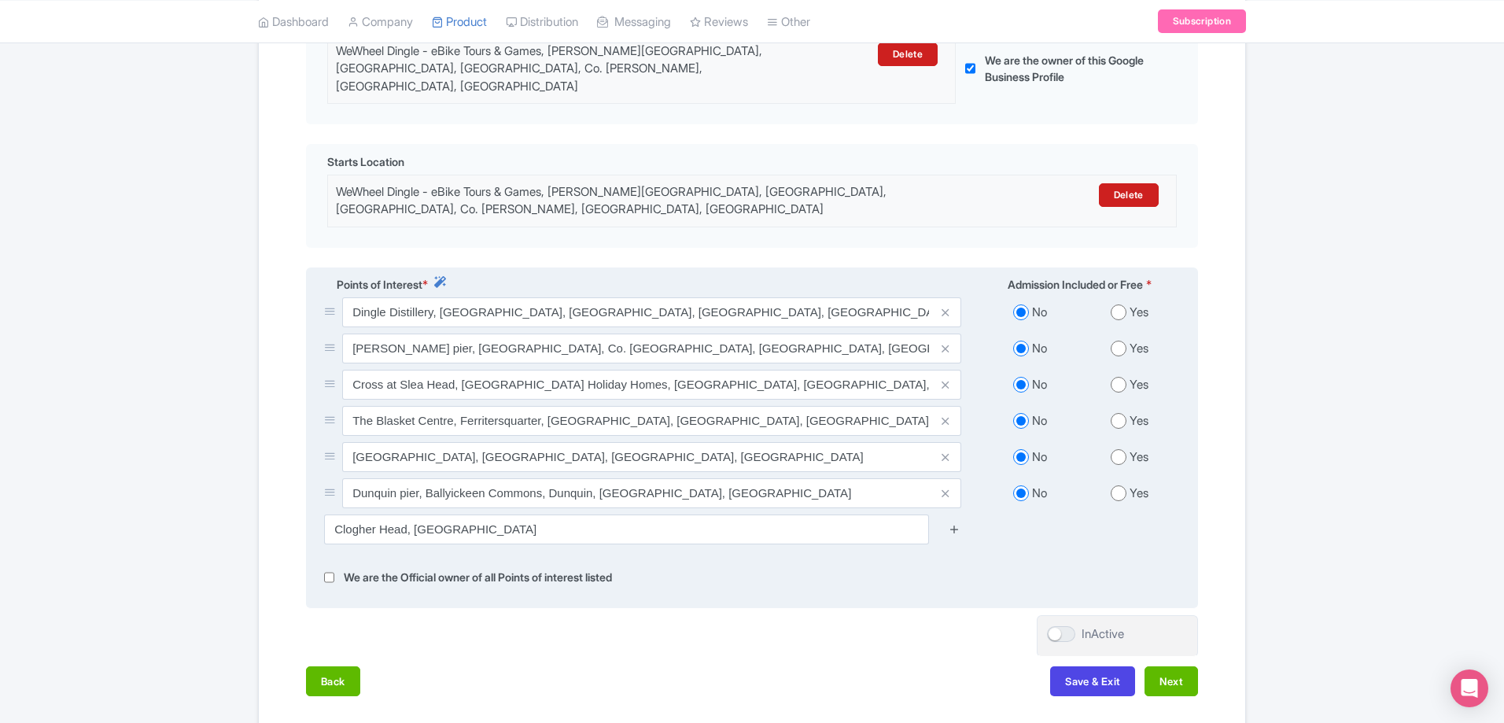
click at [955, 523] on icon at bounding box center [954, 529] width 12 height 12
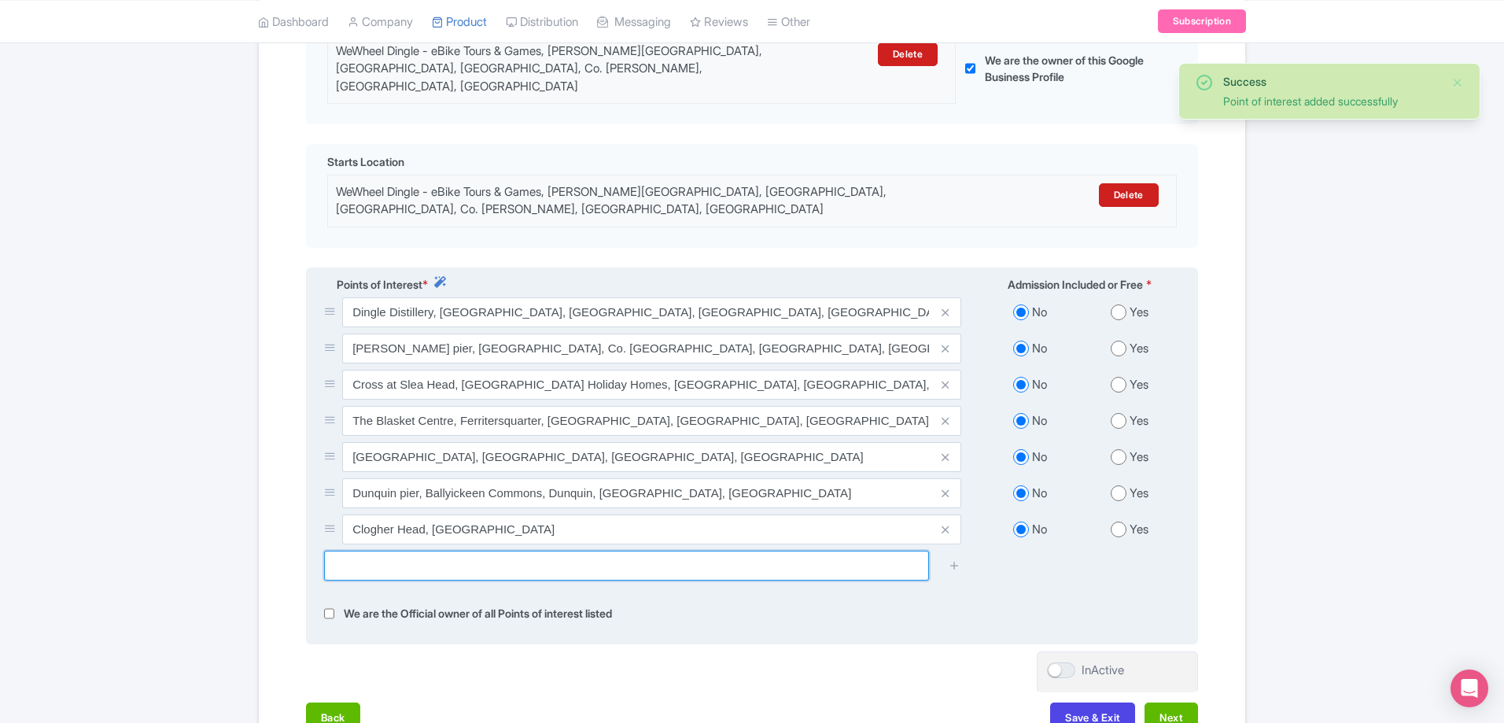
click at [437, 551] on input "text" at bounding box center [626, 566] width 605 height 30
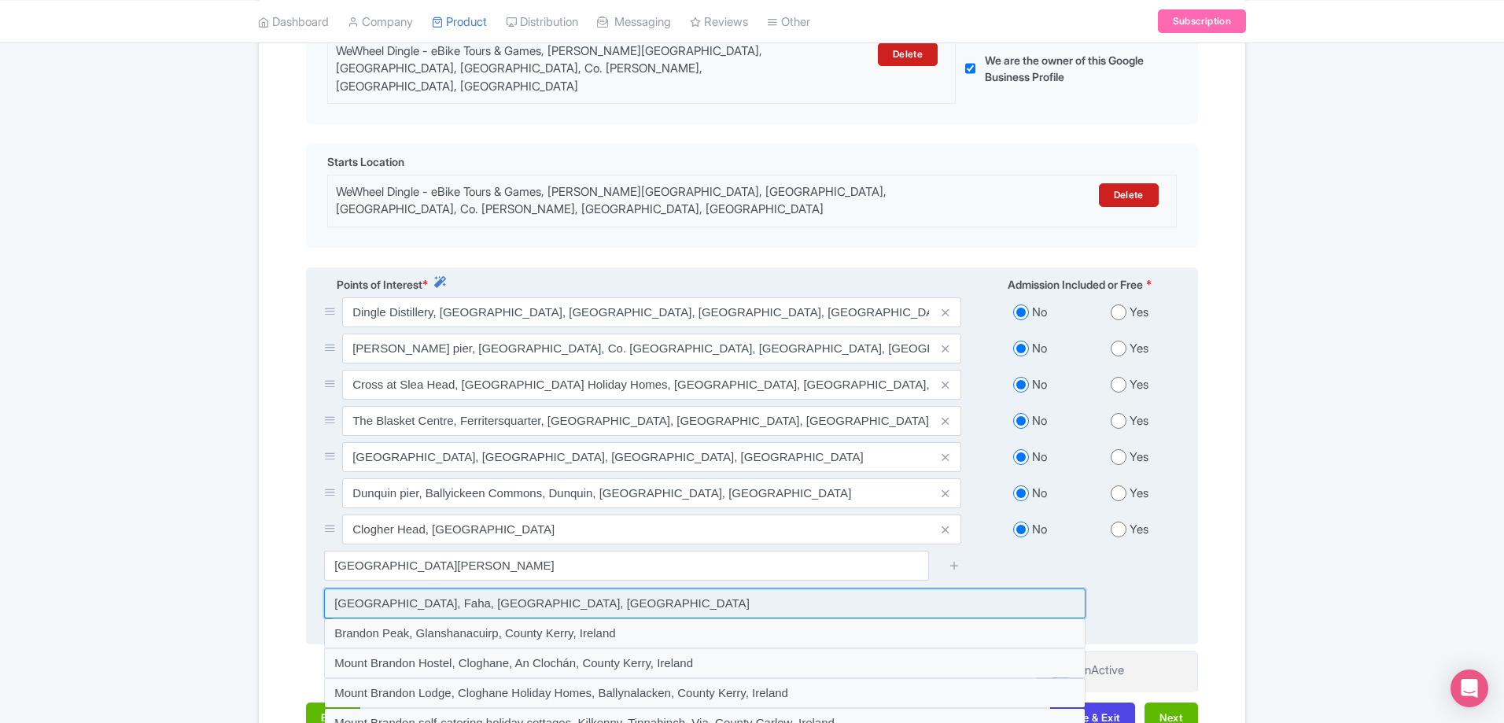
click at [563, 588] on input at bounding box center [704, 603] width 761 height 30
type input "Mount Brandon, Faha, County Kerry, Ireland"
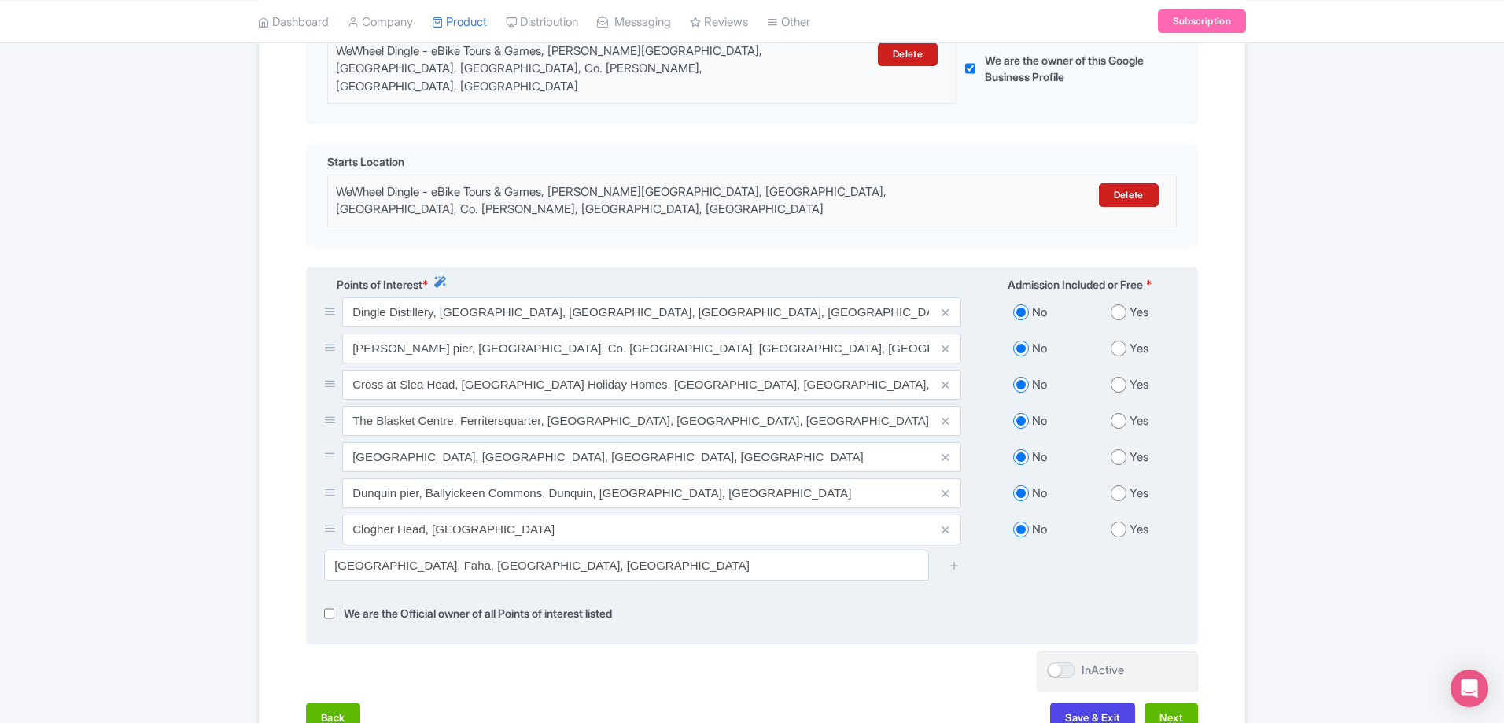
click at [947, 551] on div at bounding box center [954, 566] width 31 height 30
click at [952, 559] on icon at bounding box center [954, 565] width 12 height 12
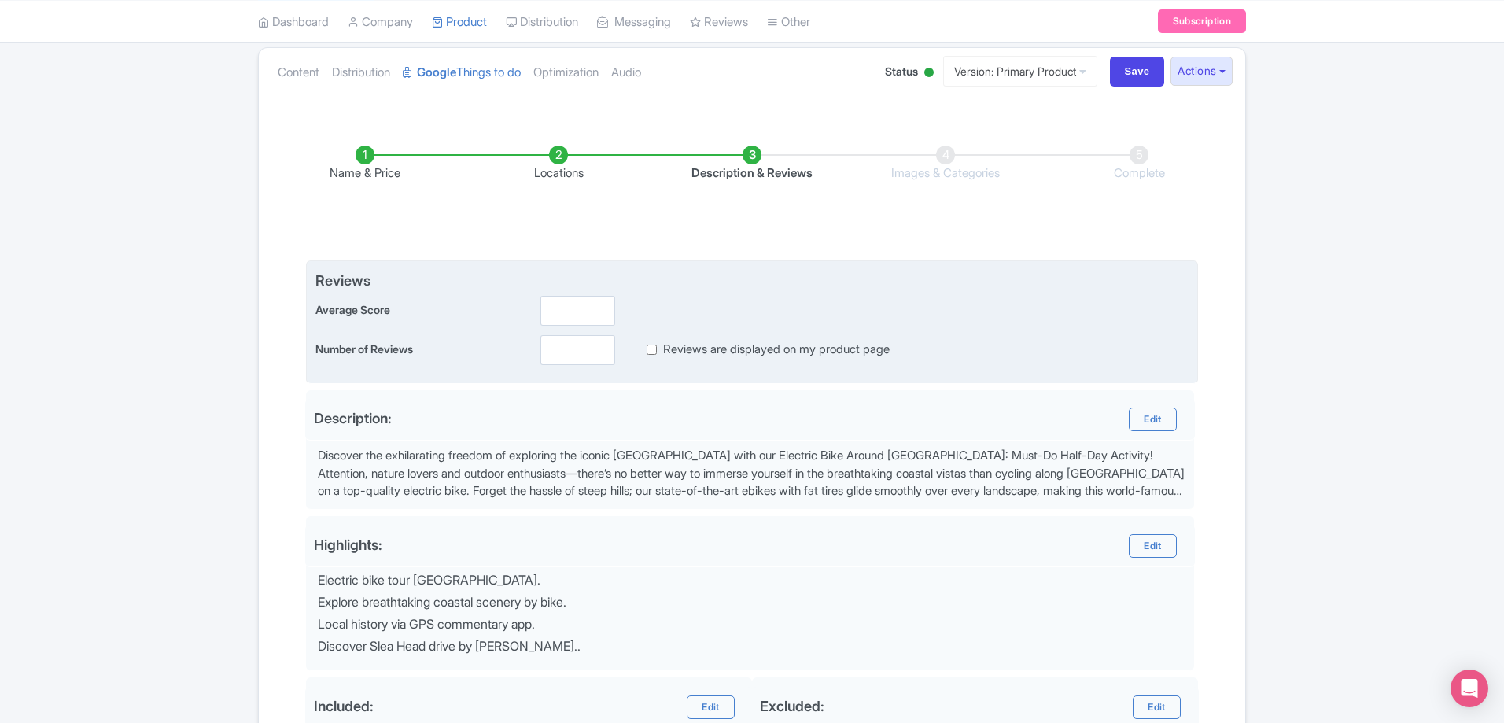
scroll to position [168, 0]
click at [669, 352] on label "Reviews are displayed on my product page" at bounding box center [776, 350] width 226 height 18
click at [657, 352] on input "Reviews are displayed on my product page" at bounding box center [651, 350] width 10 height 18
click at [669, 352] on label "Reviews are displayed on my product page" at bounding box center [776, 350] width 226 height 18
click at [657, 352] on input "Reviews are displayed on my product page" at bounding box center [651, 350] width 10 height 18
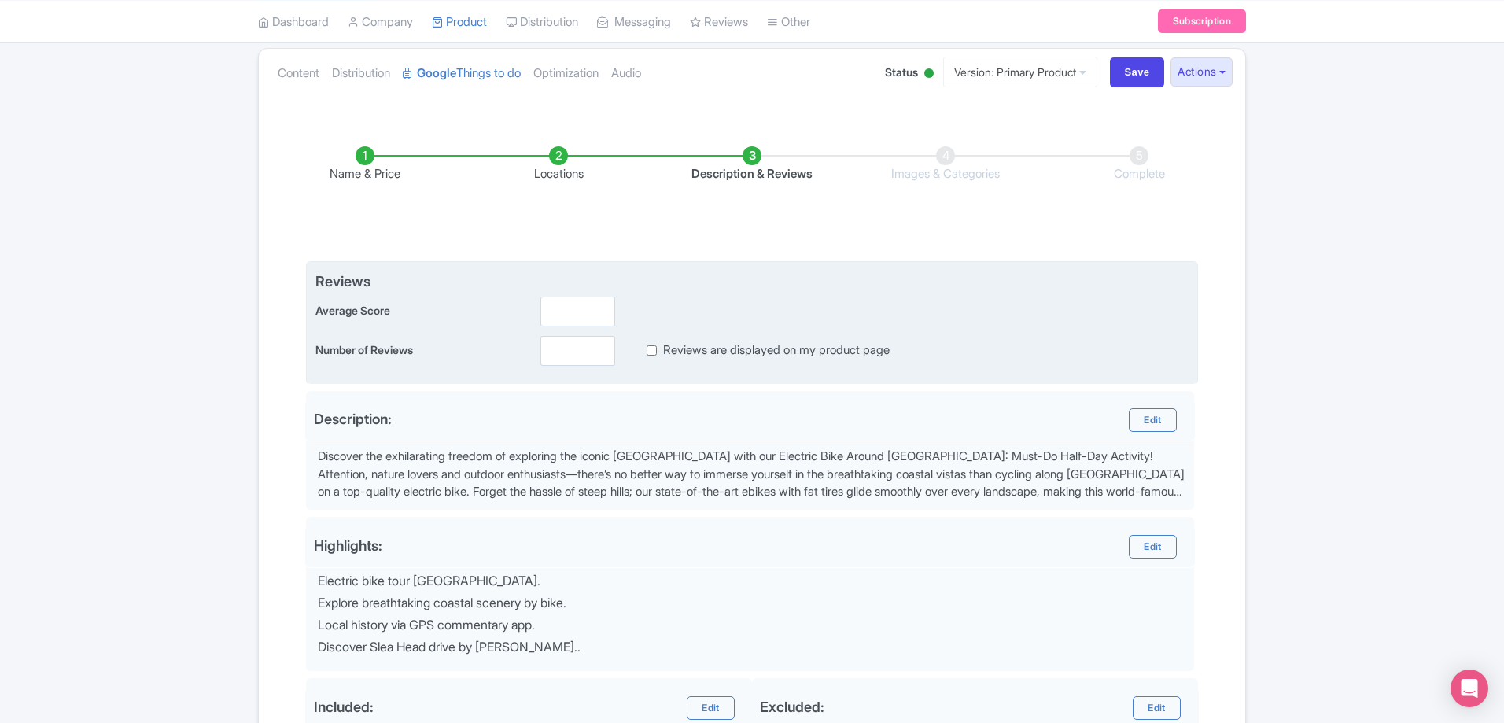
click at [669, 351] on label "Reviews are displayed on my product page" at bounding box center [776, 350] width 226 height 18
click at [657, 351] on input "Reviews are displayed on my product page" at bounding box center [651, 350] width 10 height 18
checkbox input "true"
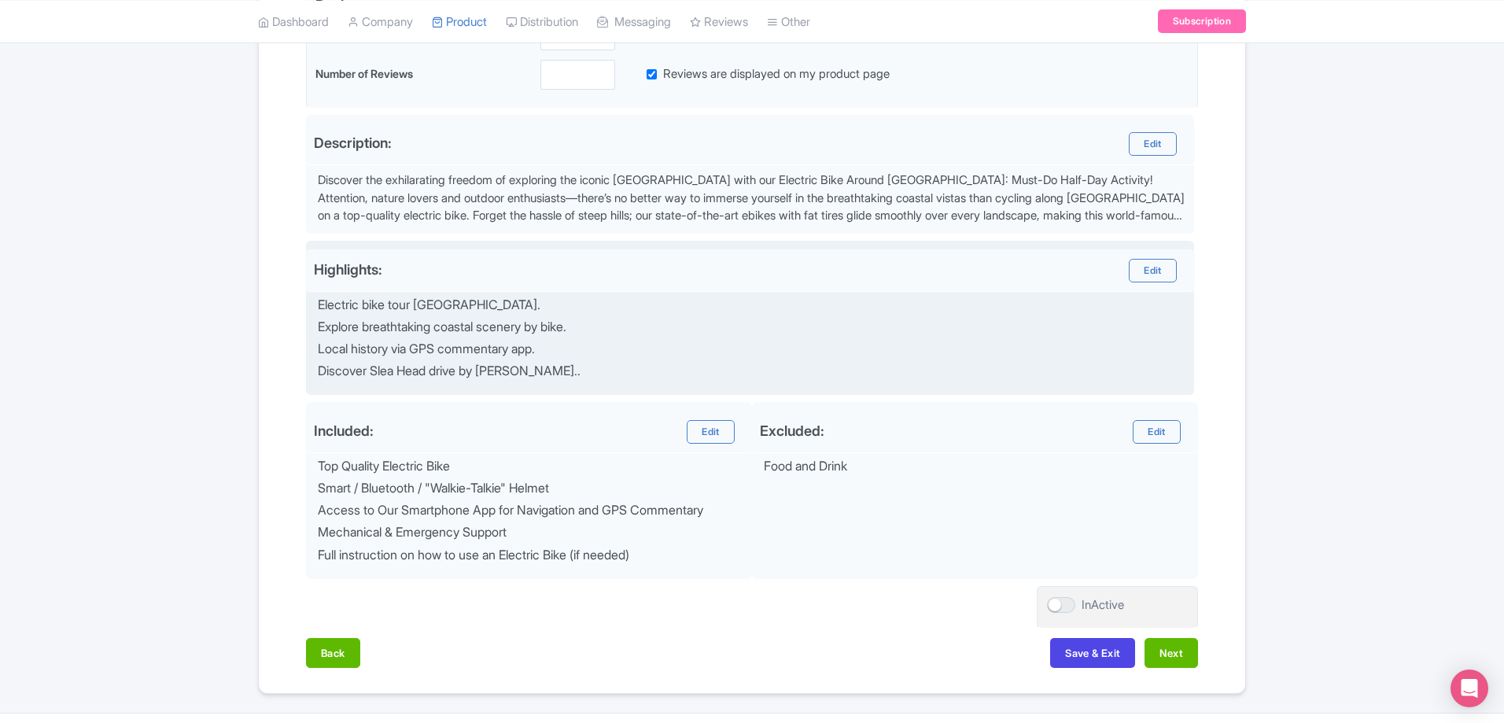
scroll to position [483, 0]
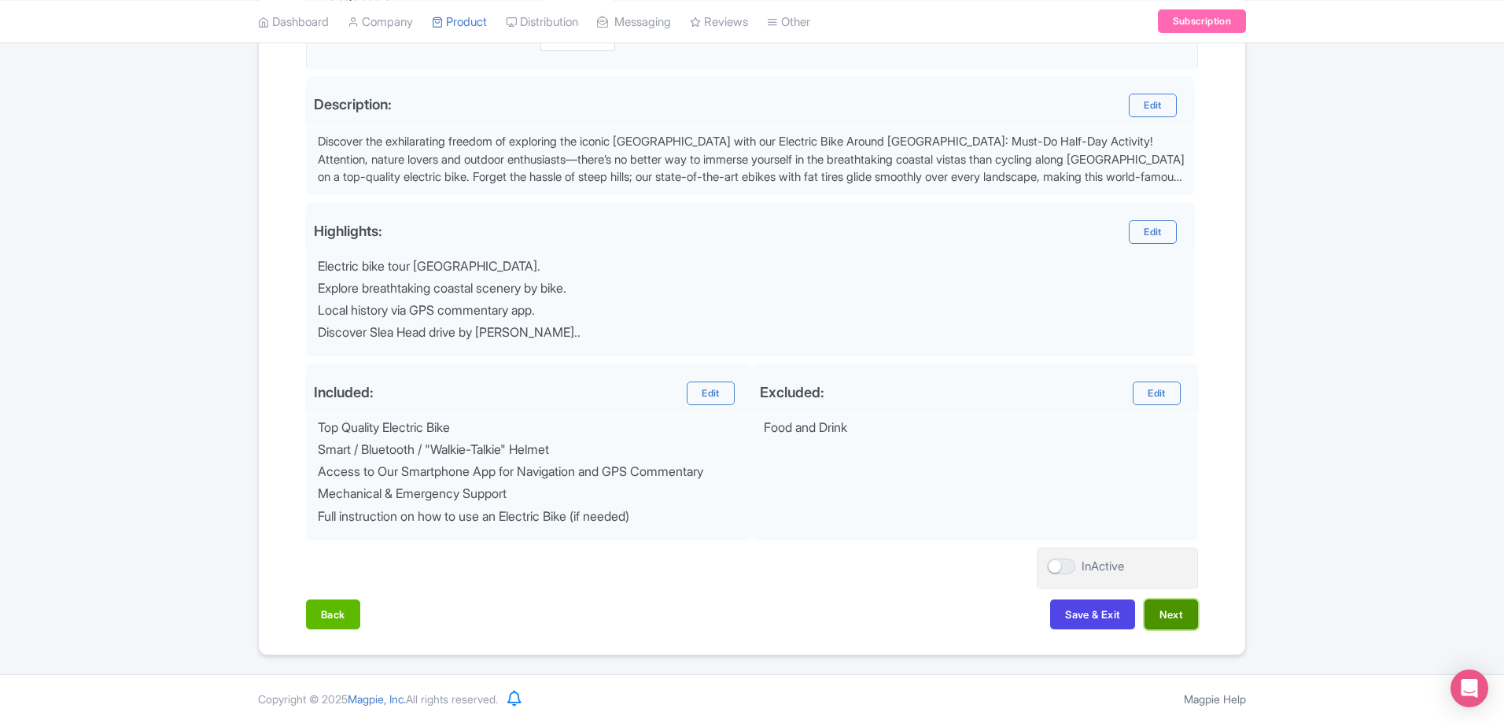
click at [1179, 621] on button "Next" at bounding box center [1170, 614] width 53 height 30
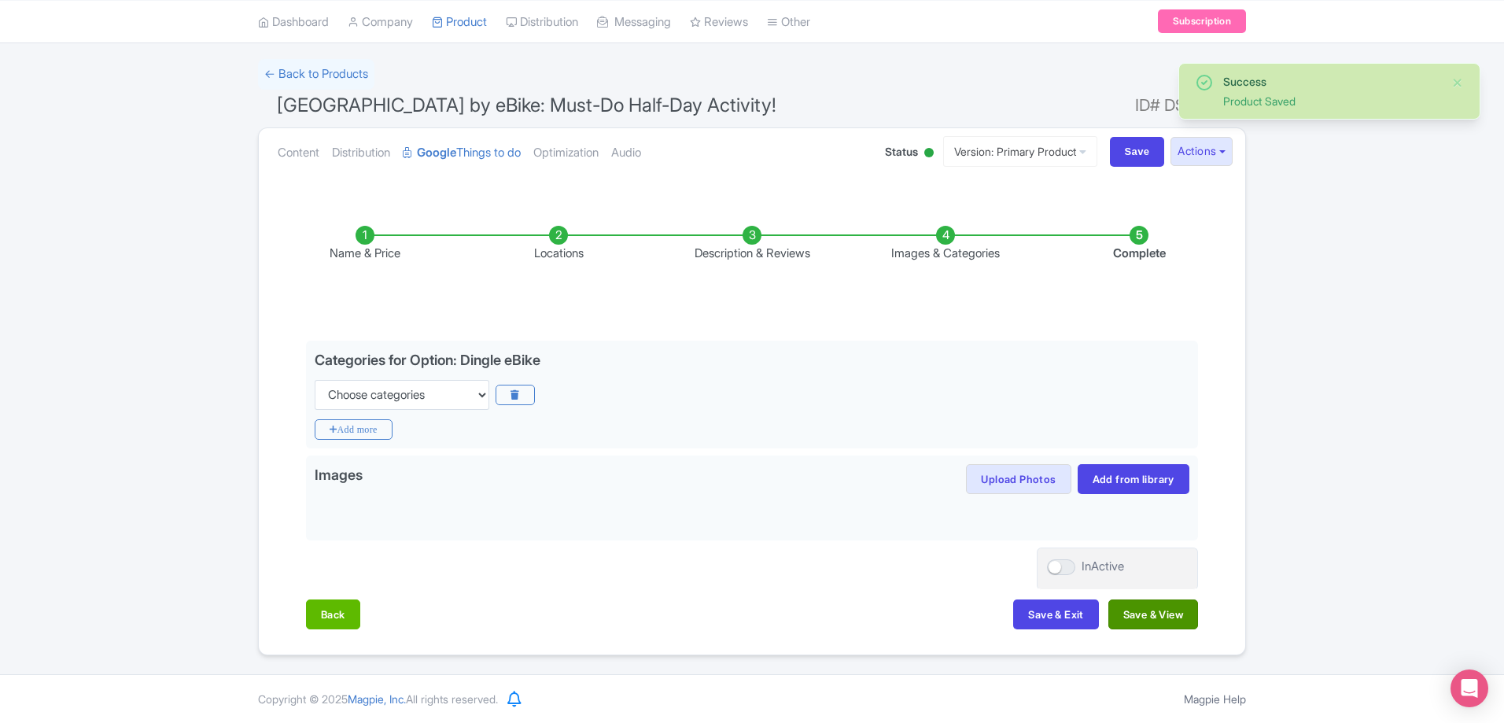
scroll to position [89, 0]
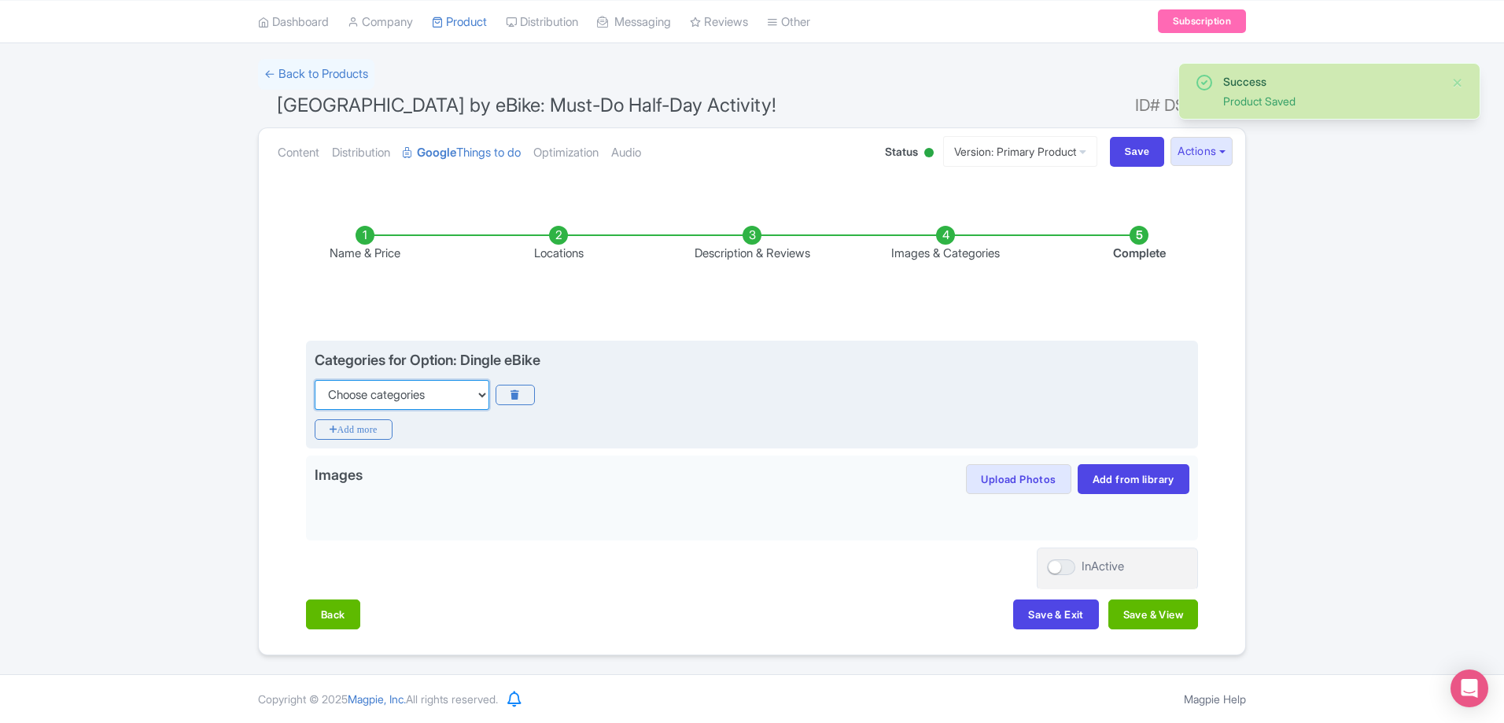
click at [422, 392] on select "Choose categories Adults Only Animals Audio Guide Beaches Bike Tours Boat Tours…" at bounding box center [402, 395] width 175 height 30
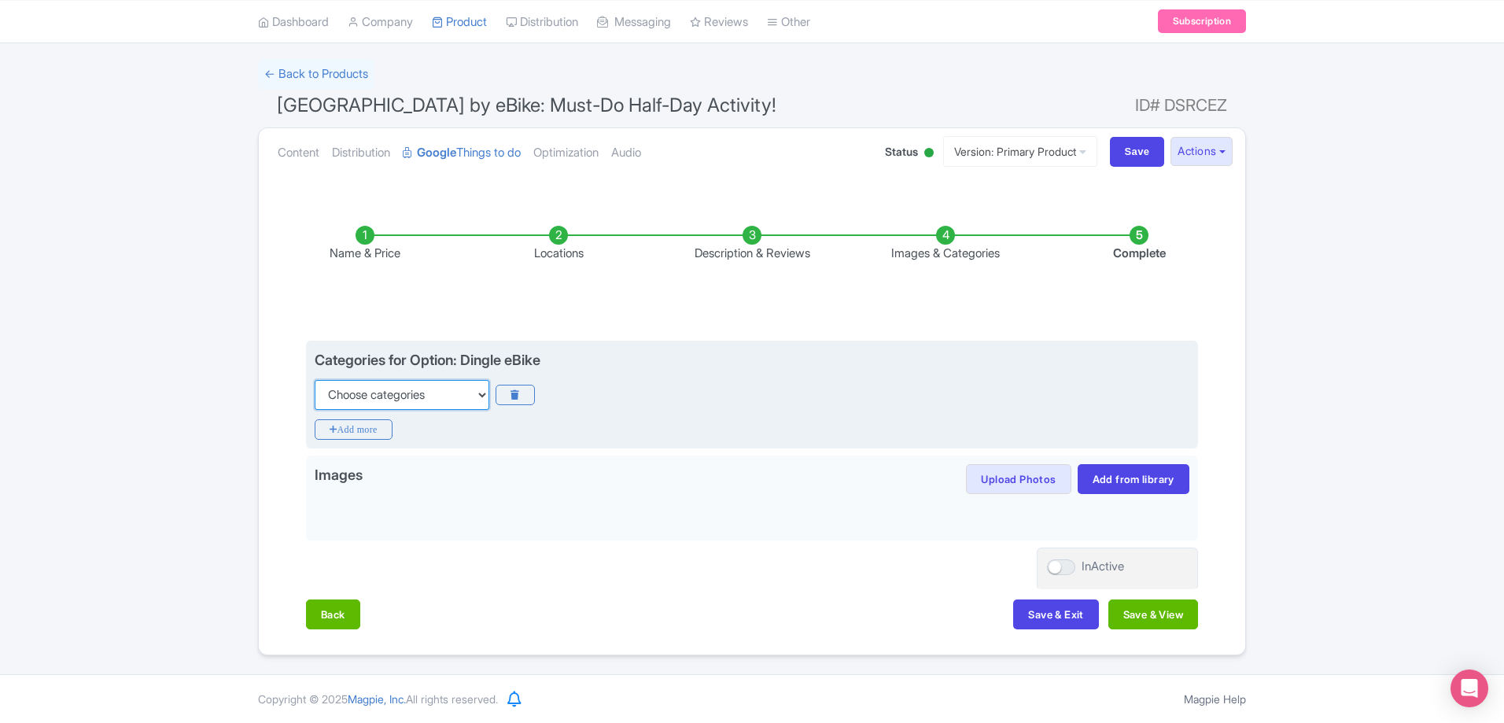
select select "bike-tours"
click at [315, 380] on select "Choose categories Adults Only Animals Audio Guide Beaches Bike Tours Boat Tours…" at bounding box center [402, 395] width 175 height 30
click at [363, 432] on icon "Add more" at bounding box center [354, 429] width 78 height 20
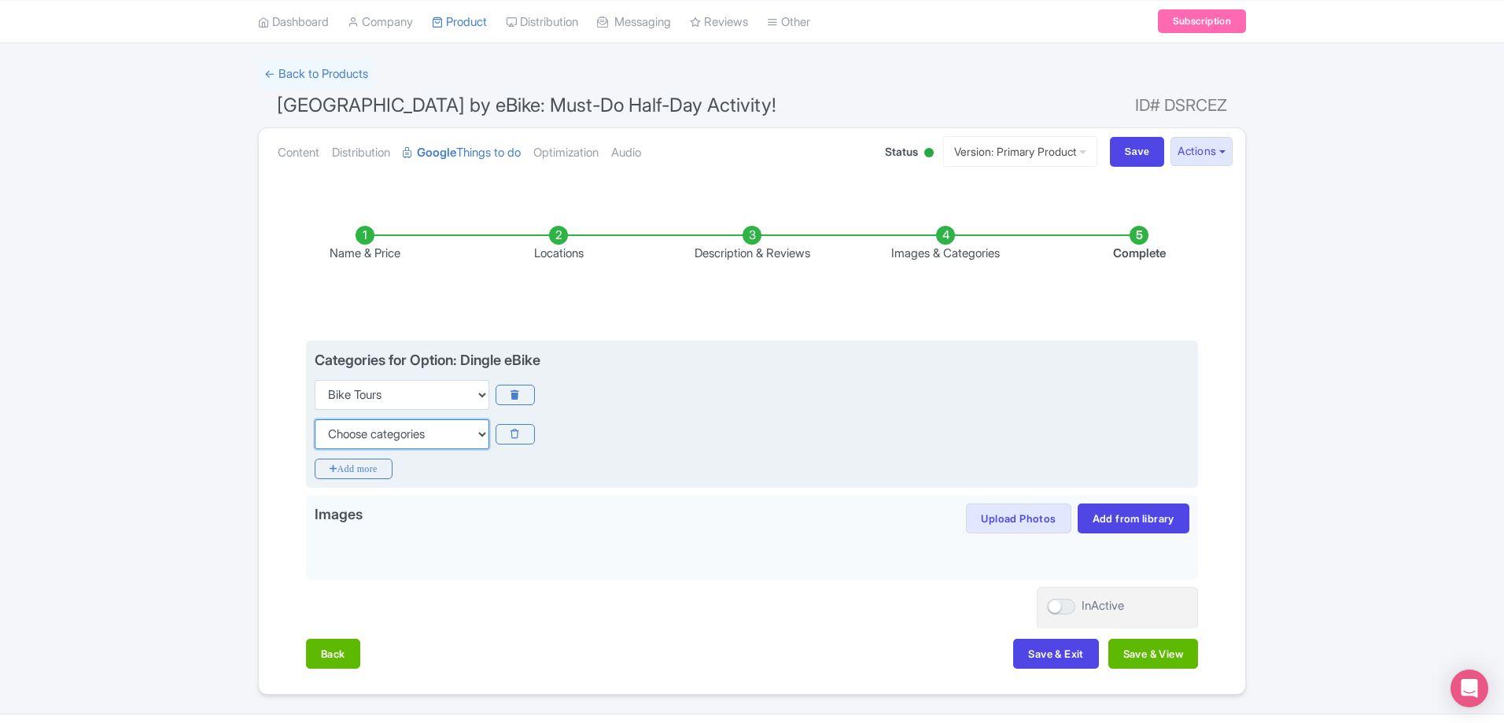
click at [393, 434] on select "Choose categories Adults Only Animals Audio Guide Beaches Bike Tours Boat Tours…" at bounding box center [402, 434] width 175 height 30
select select "outdoors"
click at [315, 419] on select "Choose categories Adults Only Animals Audio Guide Beaches Bike Tours Boat Tours…" at bounding box center [402, 434] width 175 height 30
click at [359, 465] on icon "Add more" at bounding box center [354, 468] width 78 height 20
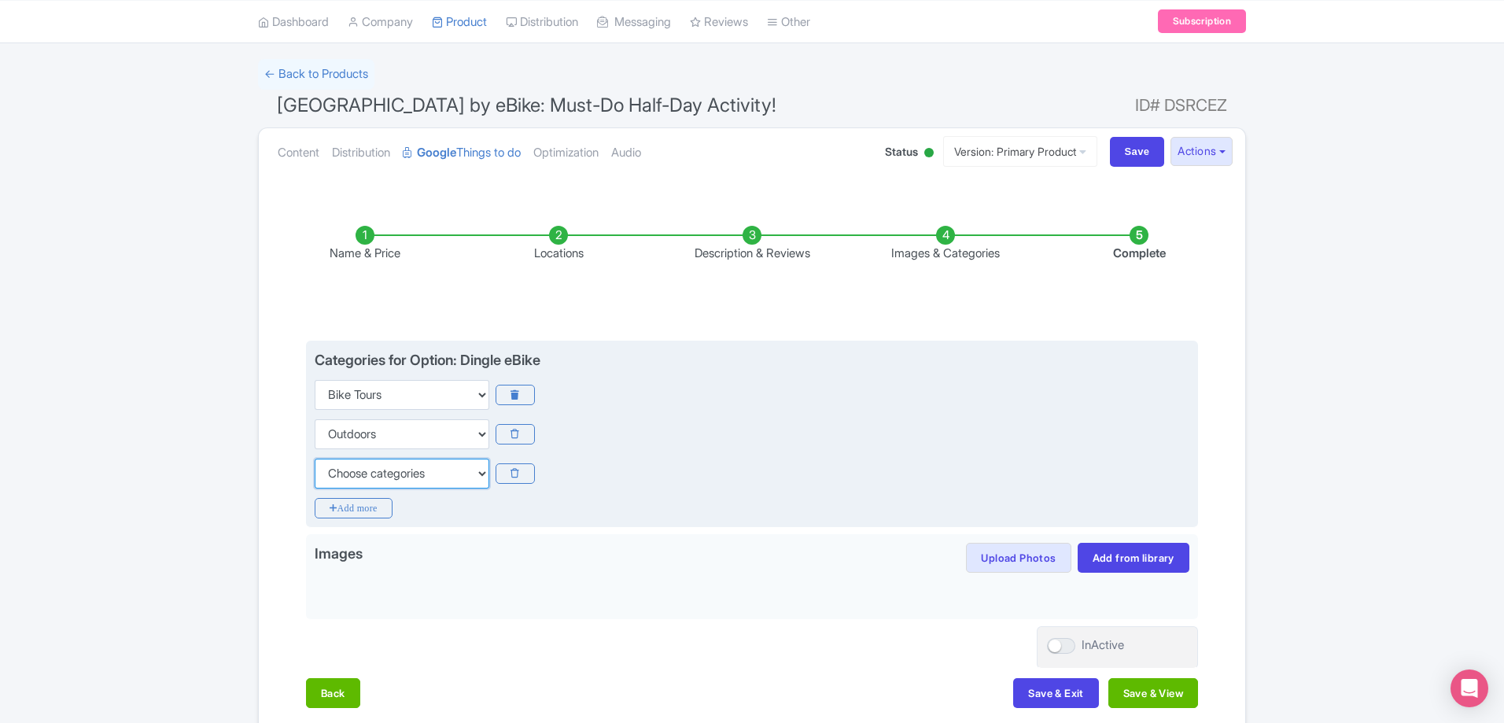
click at [365, 473] on select "Choose categories Adults Only Animals Audio Guide Beaches Bike Tours Boat Tours…" at bounding box center [402, 473] width 175 height 30
select select "private-tours"
click at [315, 458] on select "Choose categories Adults Only Animals Audio Guide Beaches Bike Tours Boat Tours…" at bounding box center [402, 473] width 175 height 30
click at [344, 506] on icon "Add more" at bounding box center [354, 508] width 78 height 20
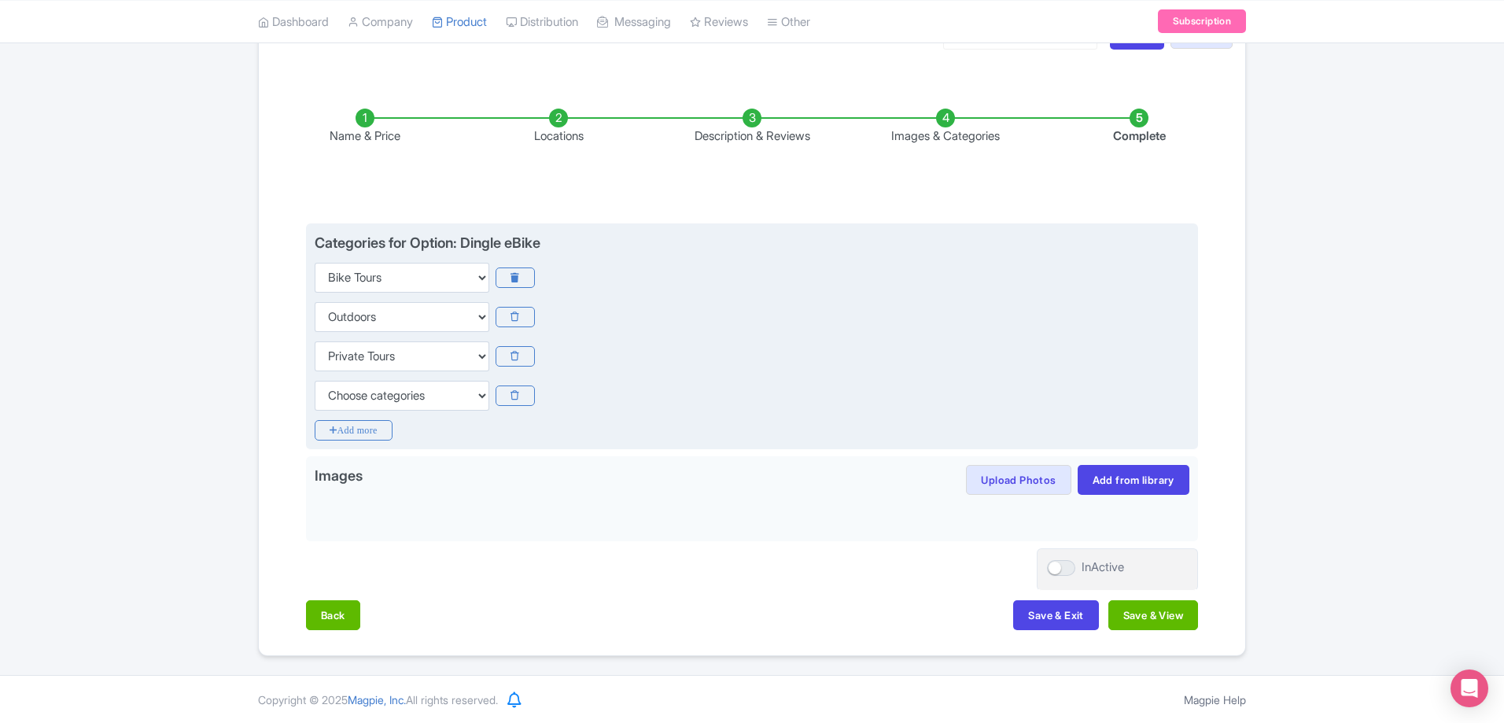
scroll to position [207, 0]
click at [379, 401] on select "Choose categories Adults Only Animals Audio Guide Beaches Bike Tours Boat Tours…" at bounding box center [402, 395] width 175 height 30
select select "self-guided"
click at [315, 380] on select "Choose categories Adults Only Animals Audio Guide Beaches Bike Tours Boat Tours…" at bounding box center [402, 395] width 175 height 30
click at [367, 424] on icon "Add more" at bounding box center [354, 429] width 78 height 20
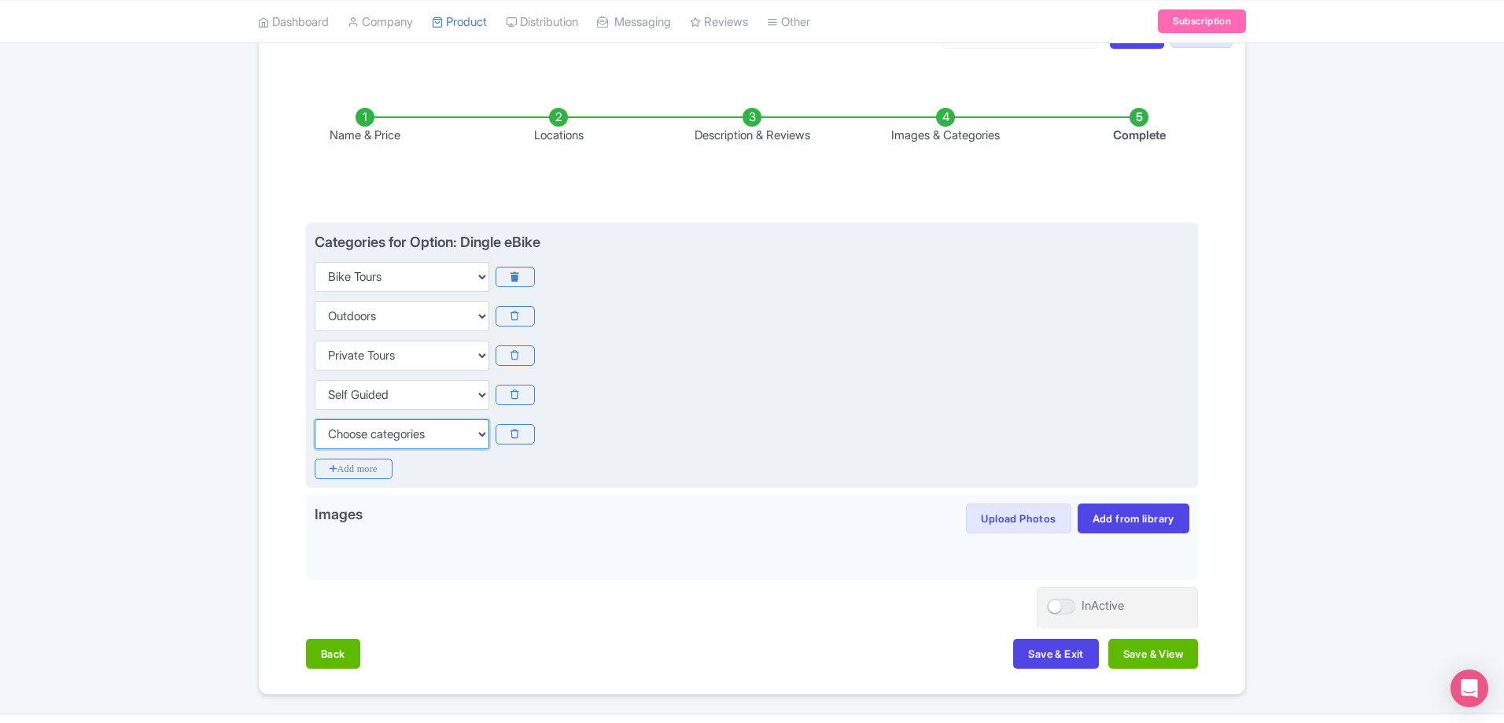
click at [371, 430] on select "Choose categories Adults Only Animals Audio Guide Beaches Bike Tours Boat Tours…" at bounding box center [402, 434] width 175 height 30
select select "small-group-tours"
click at [315, 419] on select "Choose categories Adults Only Animals Audio Guide Beaches Bike Tours Boat Tours…" at bounding box center [402, 434] width 175 height 30
click at [363, 464] on icon "Add more" at bounding box center [354, 468] width 78 height 20
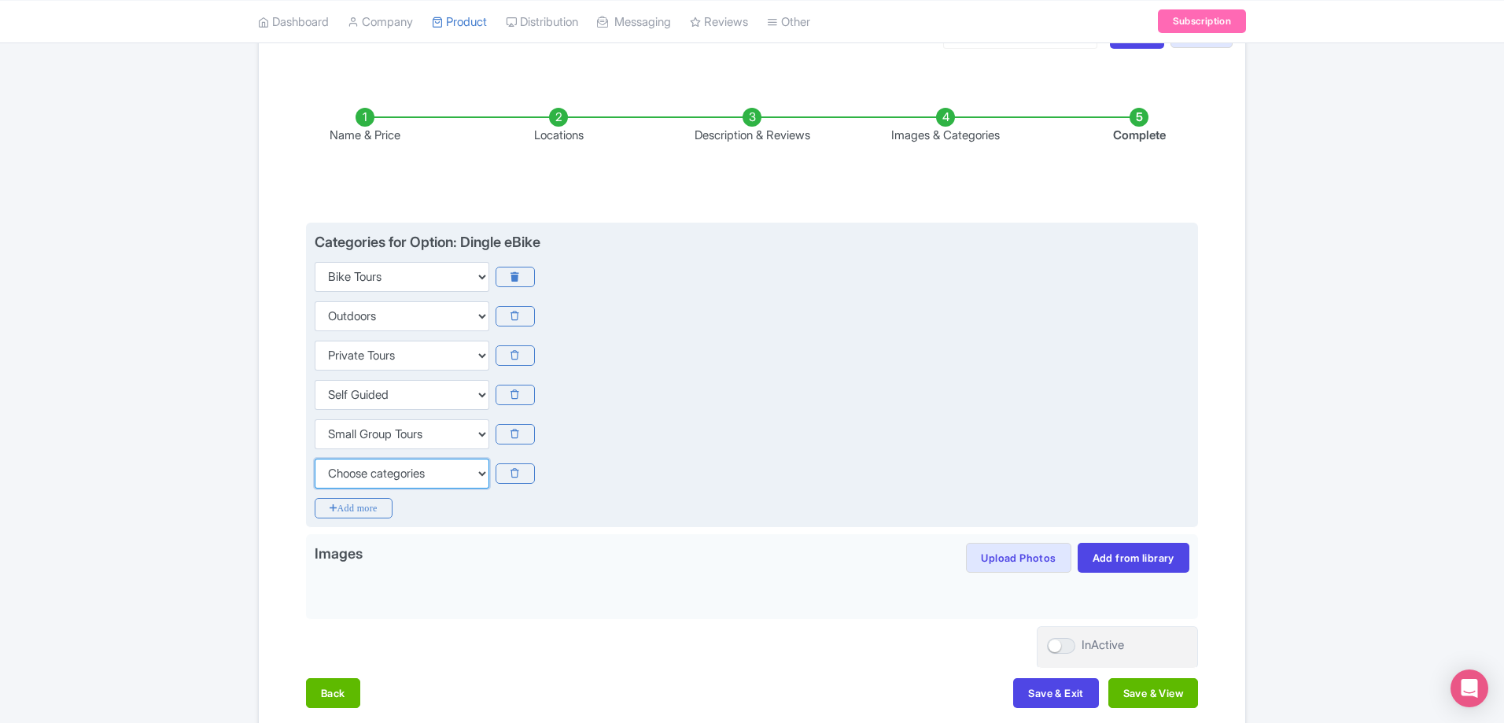
click at [373, 470] on select "Choose categories Adults Only Animals Audio Guide Beaches Bike Tours Boat Tours…" at bounding box center [402, 473] width 175 height 30
select select "sports"
click at [315, 458] on select "Choose categories Adults Only Animals Audio Guide Beaches Bike Tours Boat Tours…" at bounding box center [402, 473] width 175 height 30
drag, startPoint x: 851, startPoint y: 457, endPoint x: 919, endPoint y: 487, distance: 73.9
click at [853, 457] on div "Categories for Option: Dingle eBike Choose categories Adults Only Animals Audio…" at bounding box center [752, 359] width 875 height 257
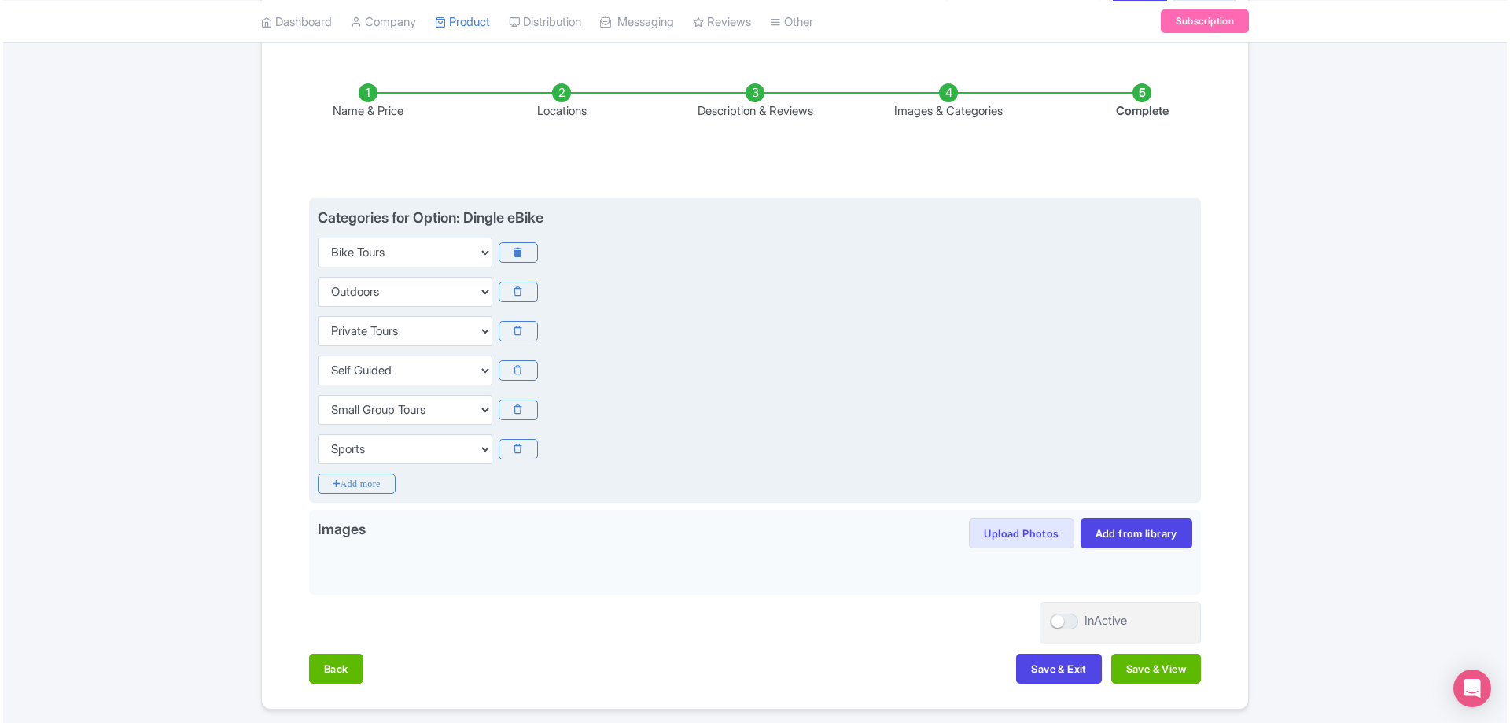
scroll to position [285, 0]
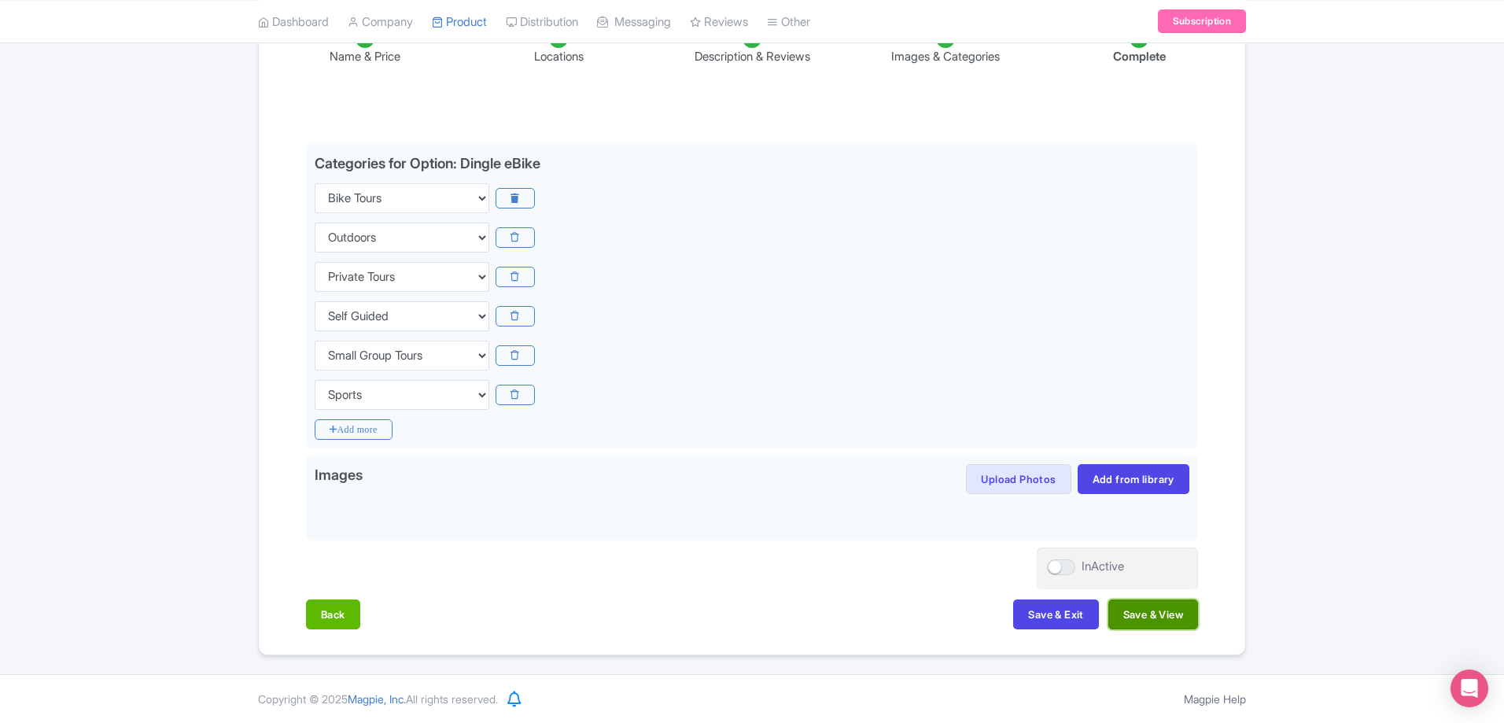
click at [1121, 616] on button "Save & View" at bounding box center [1153, 614] width 90 height 30
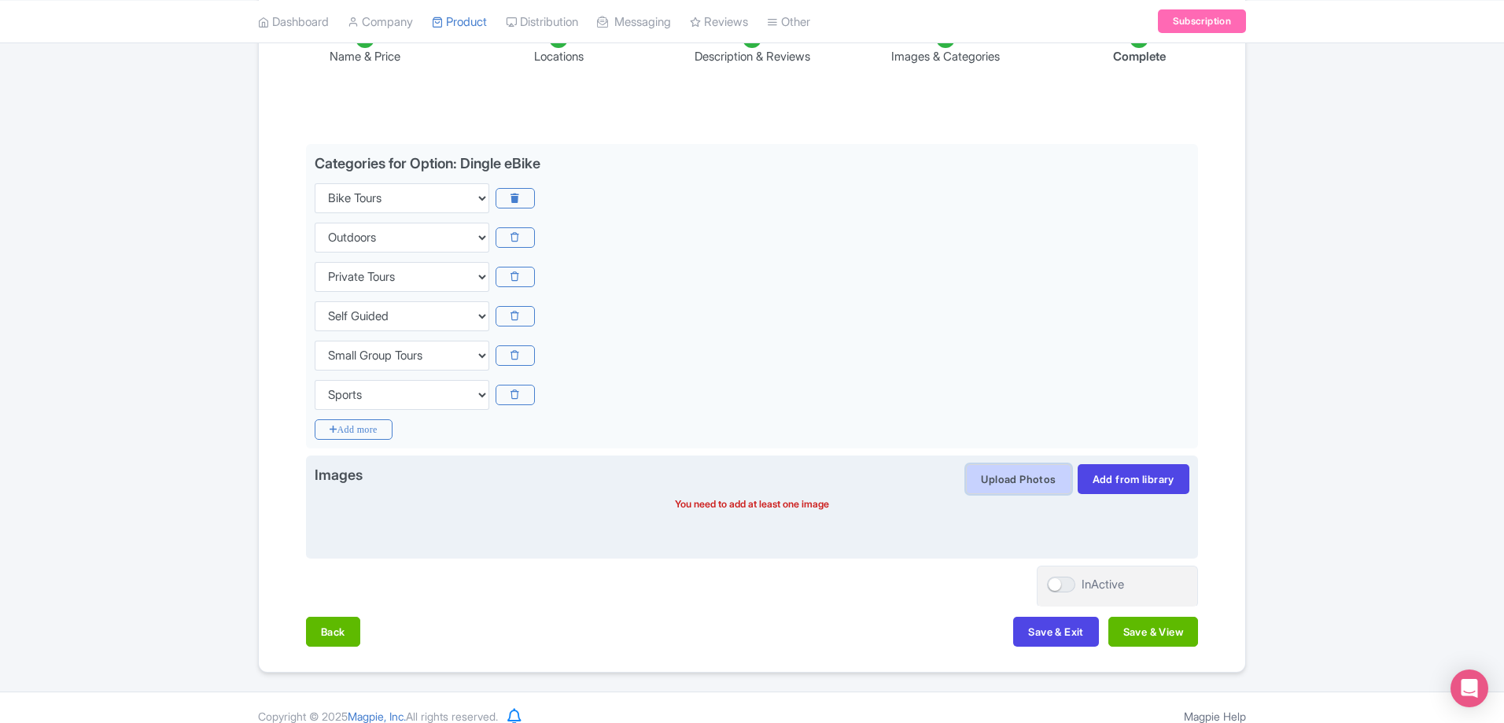
click at [1031, 479] on button "Upload Photos" at bounding box center [1018, 479] width 105 height 30
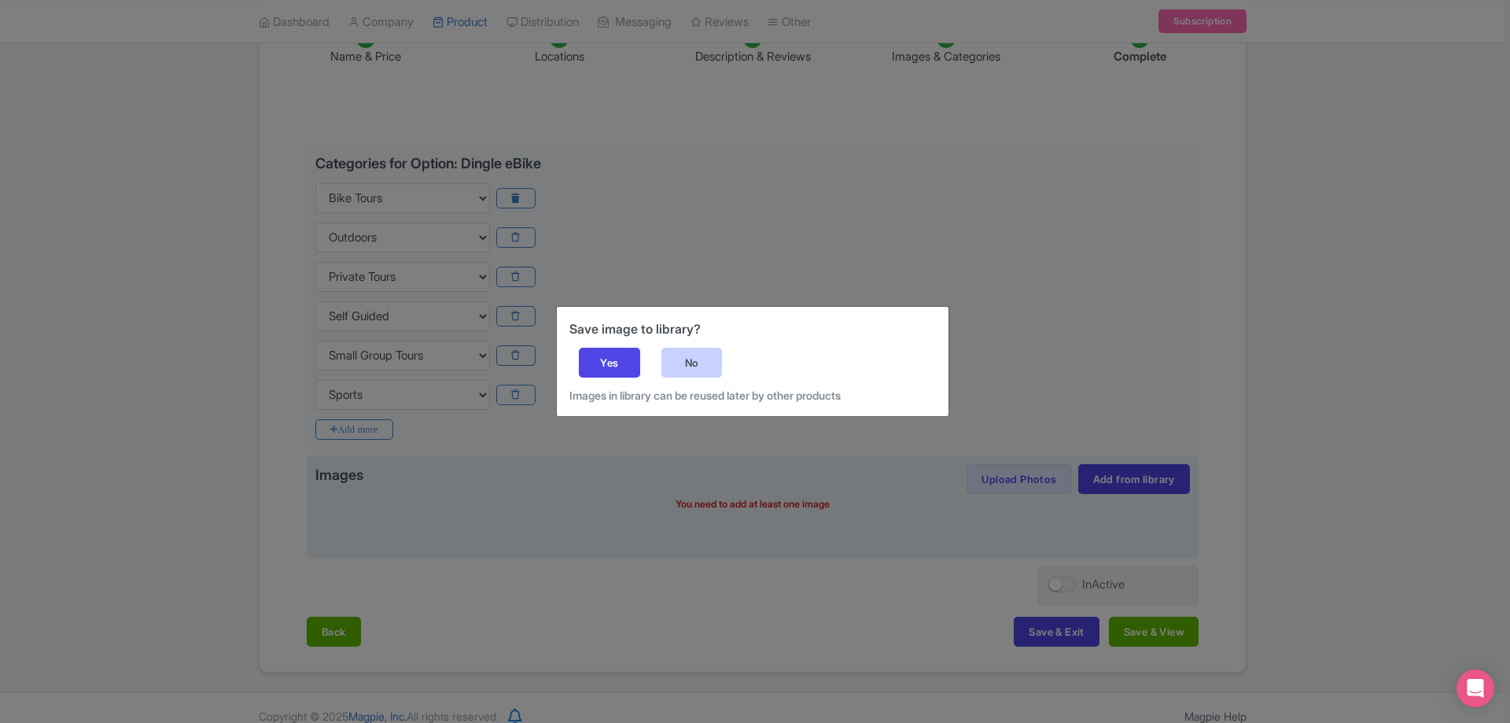
click at [695, 369] on div "No" at bounding box center [691, 363] width 61 height 30
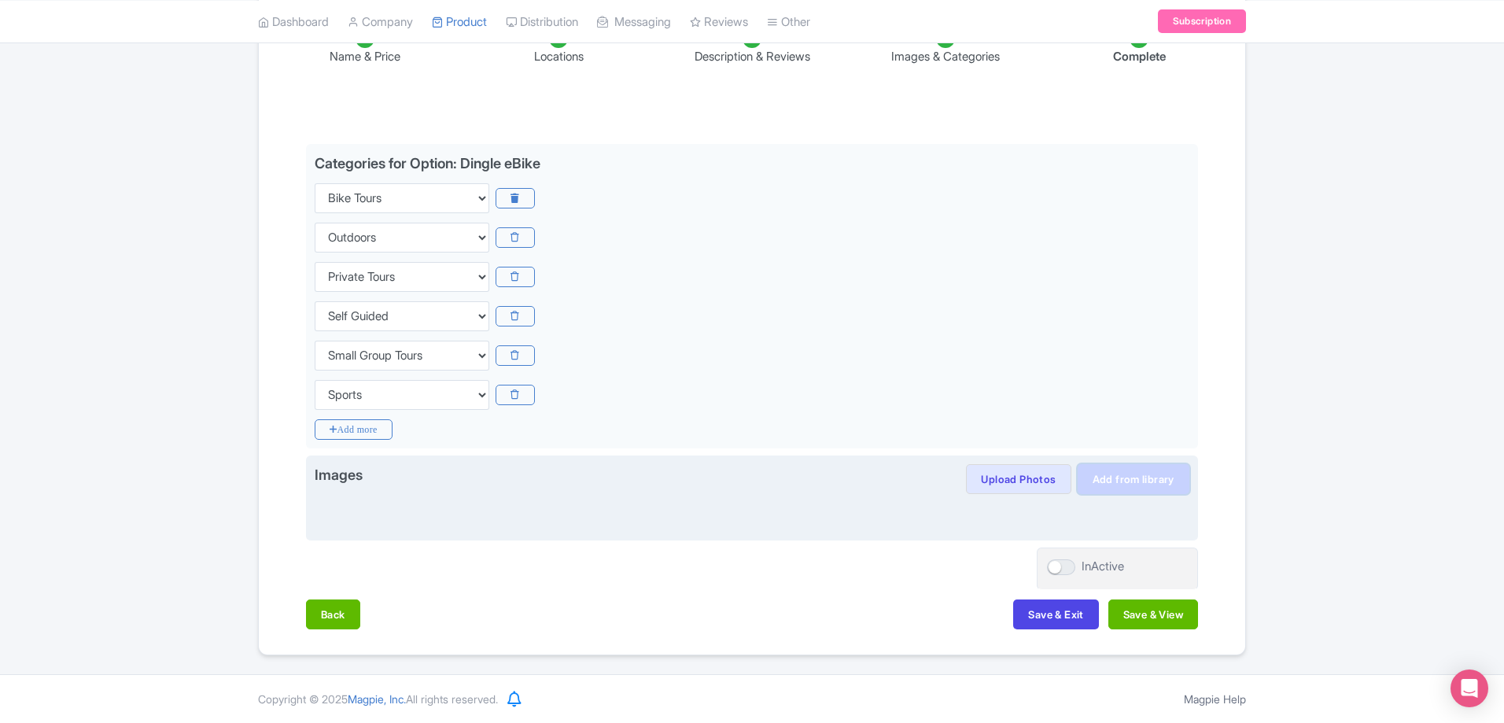
click at [1092, 482] on link "Add from library" at bounding box center [1133, 479] width 112 height 30
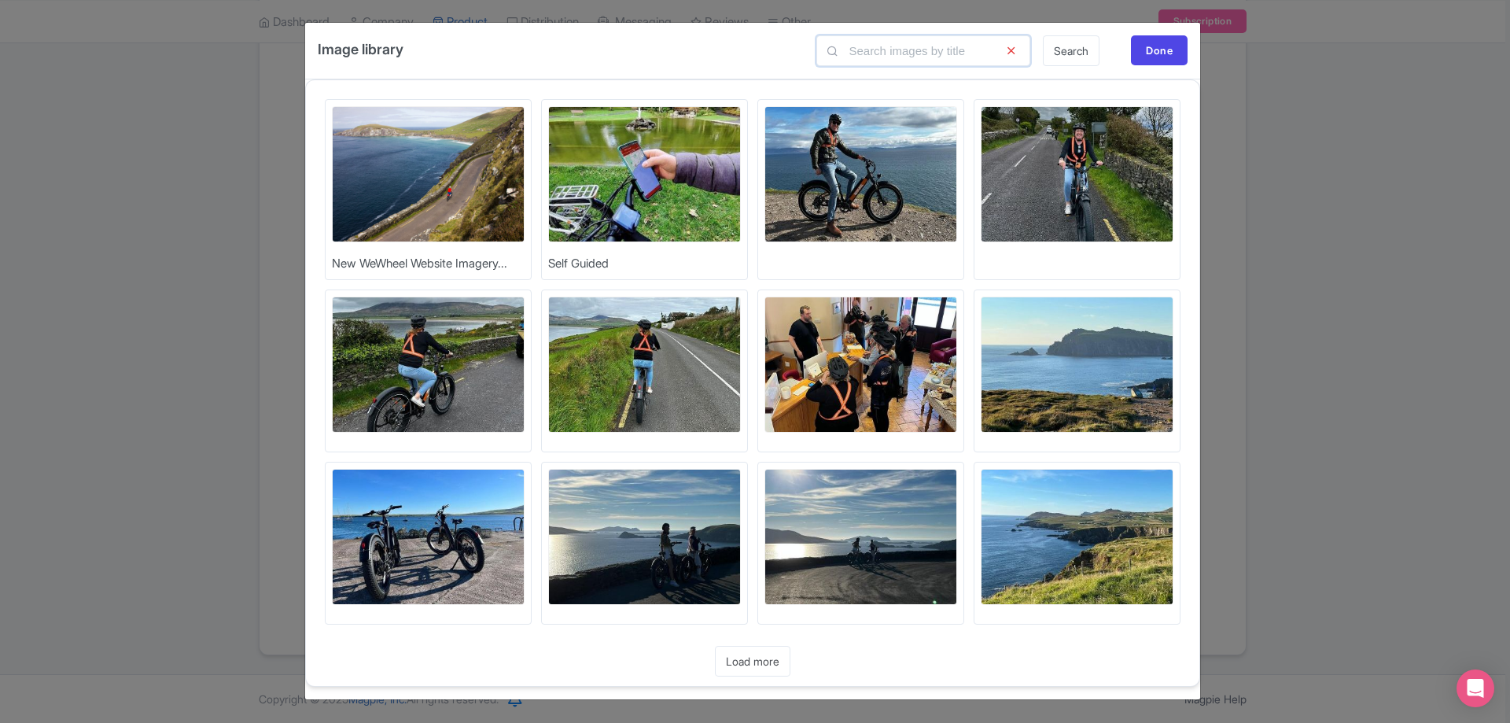
click at [930, 51] on input "text" at bounding box center [923, 50] width 214 height 31
click at [466, 210] on img at bounding box center [428, 174] width 193 height 136
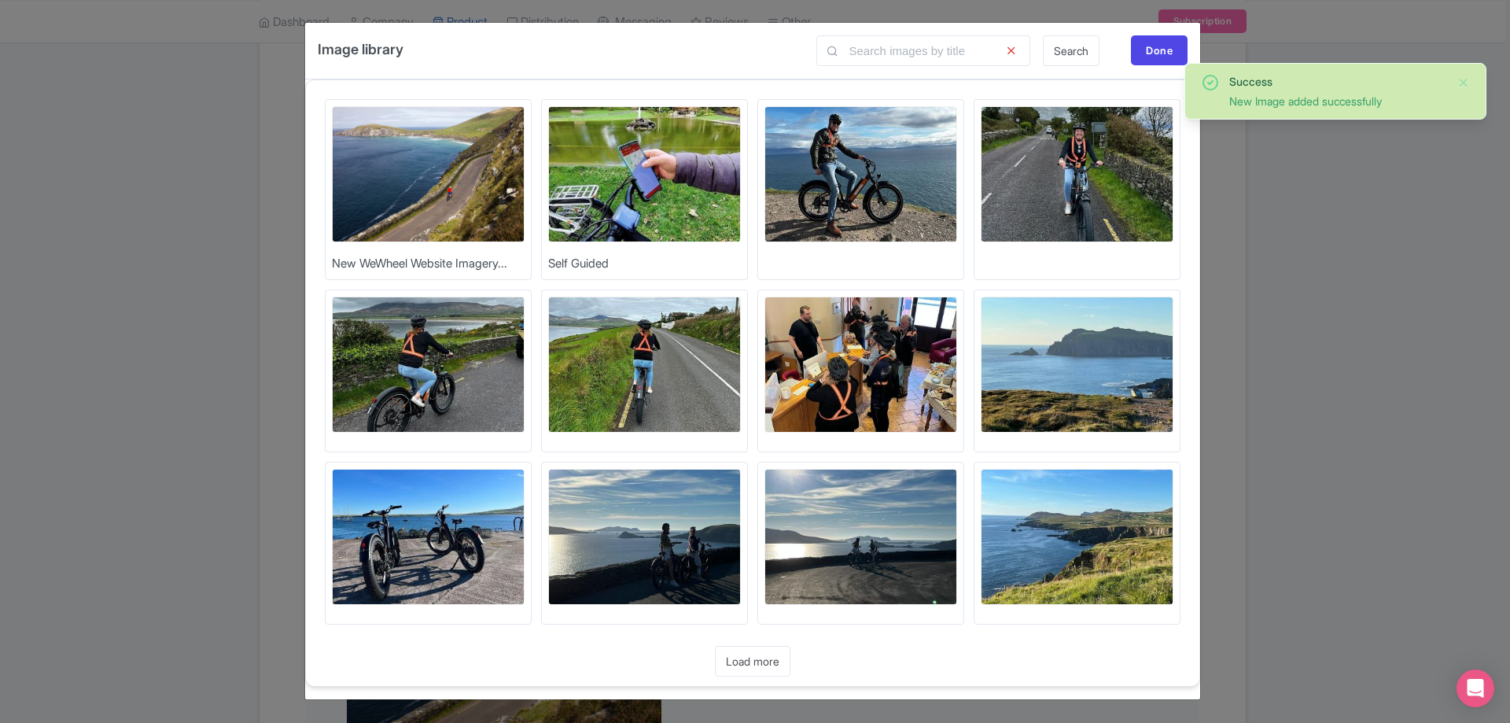
click at [616, 189] on img at bounding box center [644, 174] width 193 height 136
click at [816, 174] on img at bounding box center [860, 174] width 193 height 136
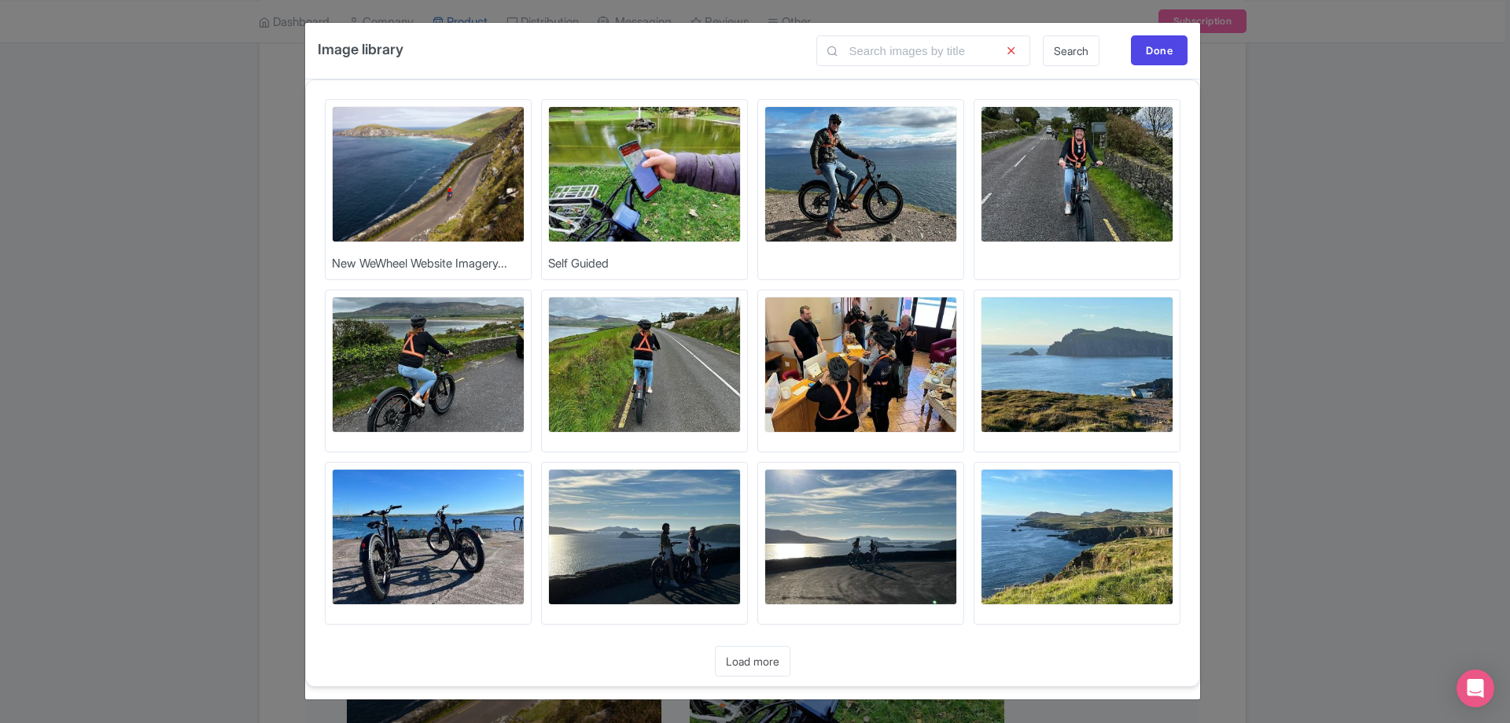
click at [1037, 211] on img at bounding box center [1077, 174] width 193 height 136
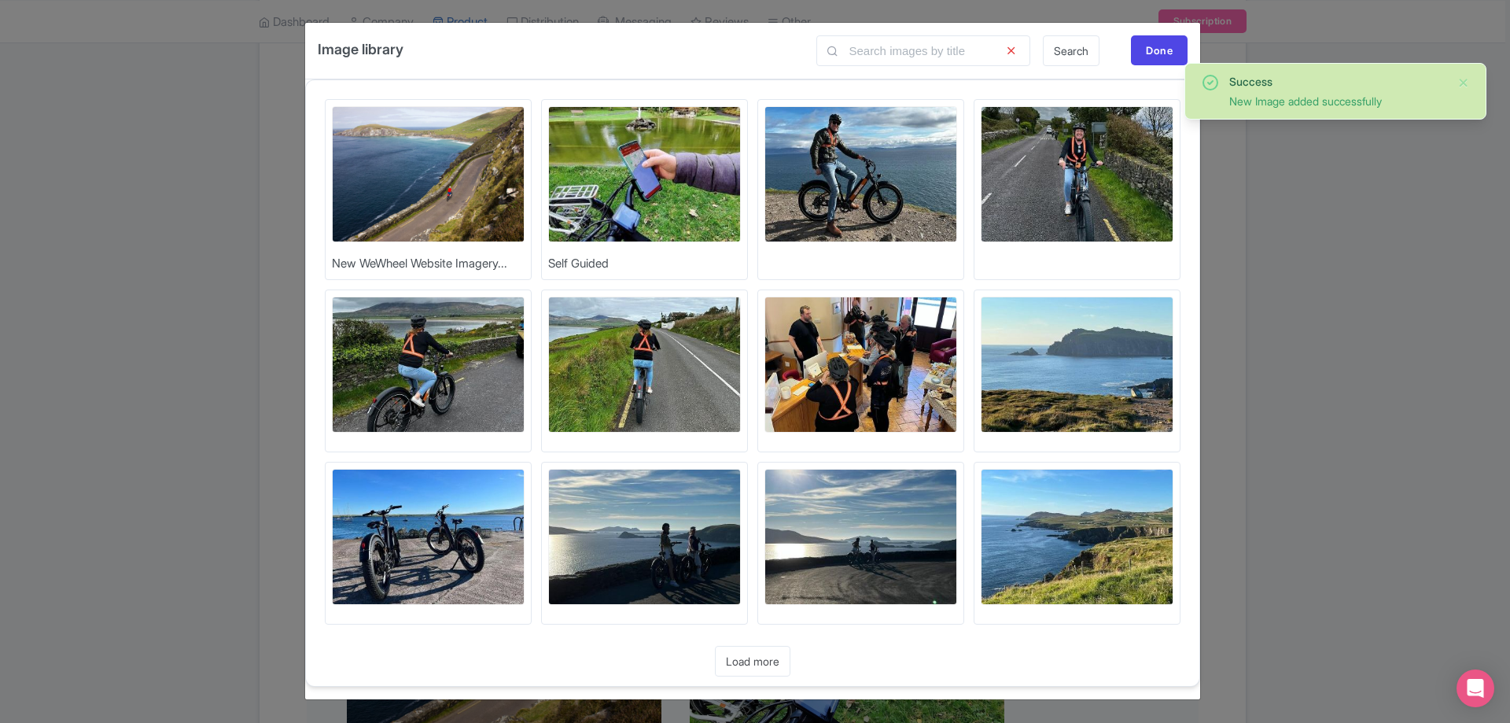
scroll to position [4, 0]
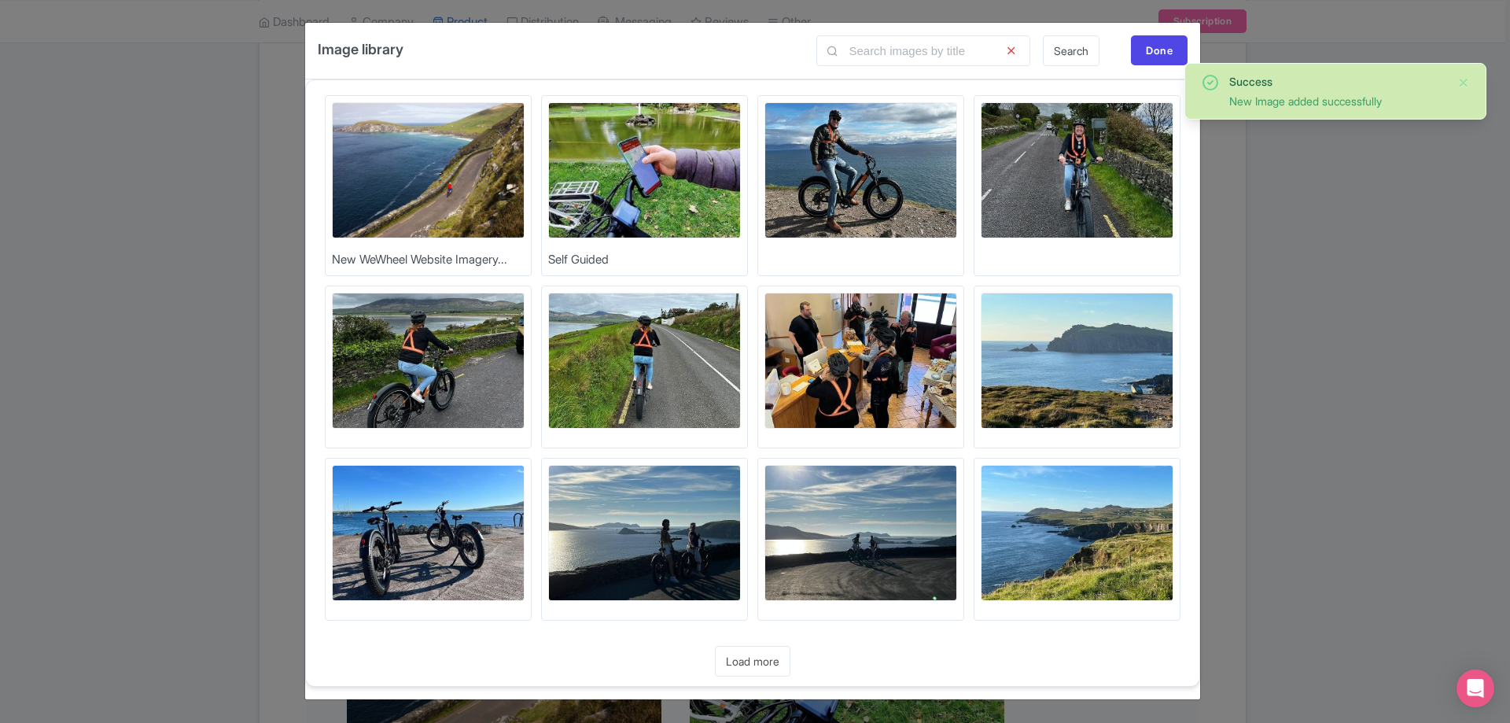
click at [696, 530] on img at bounding box center [644, 533] width 193 height 136
click at [747, 665] on link "Load more" at bounding box center [752, 661] width 75 height 31
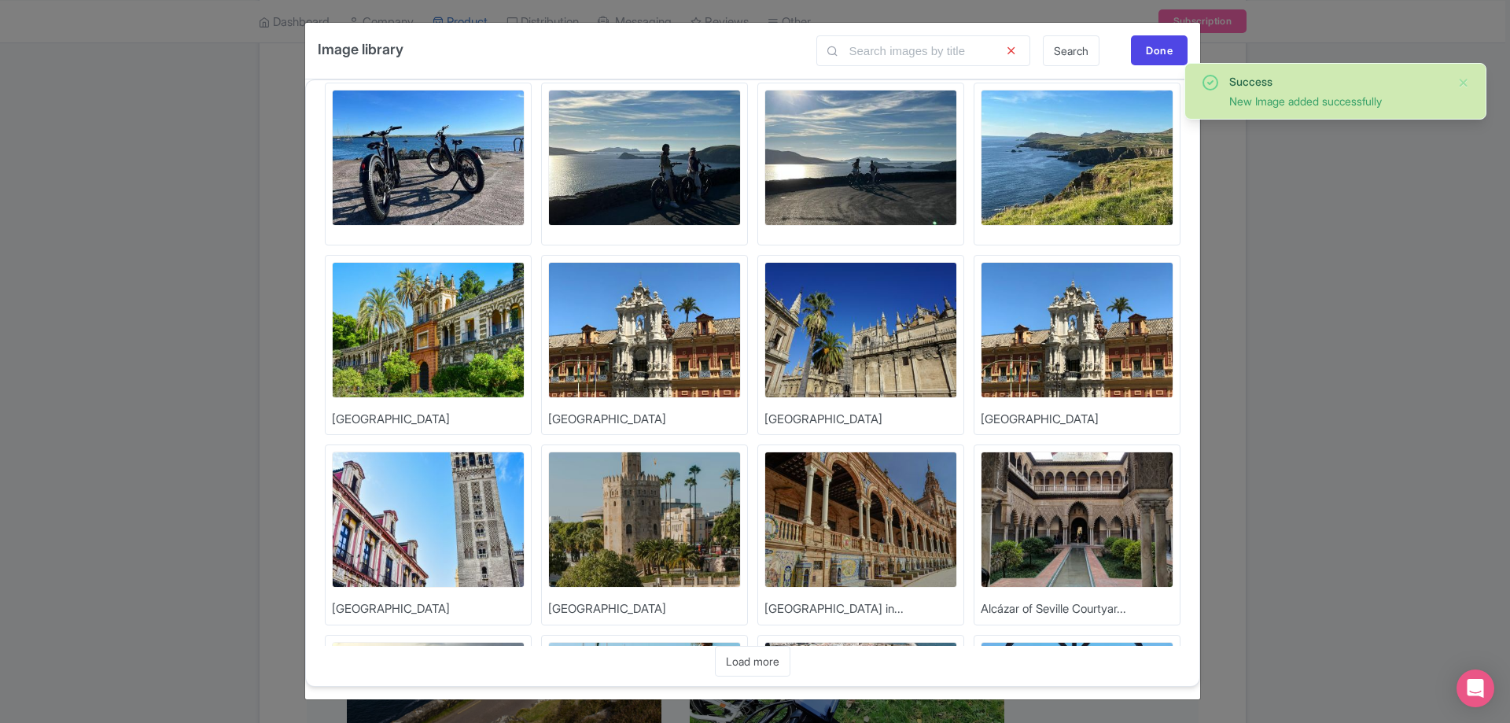
scroll to position [397, 0]
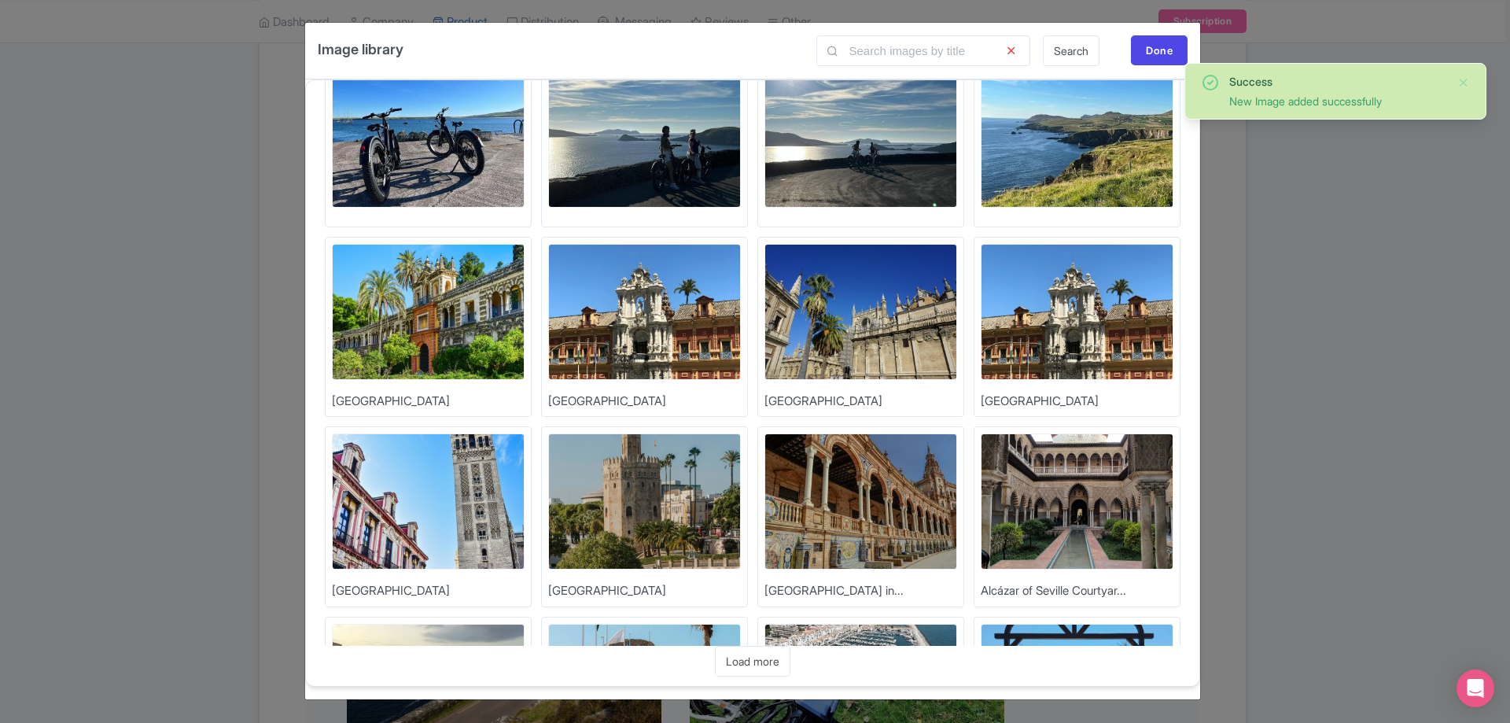
click at [1096, 151] on img at bounding box center [1077, 140] width 193 height 136
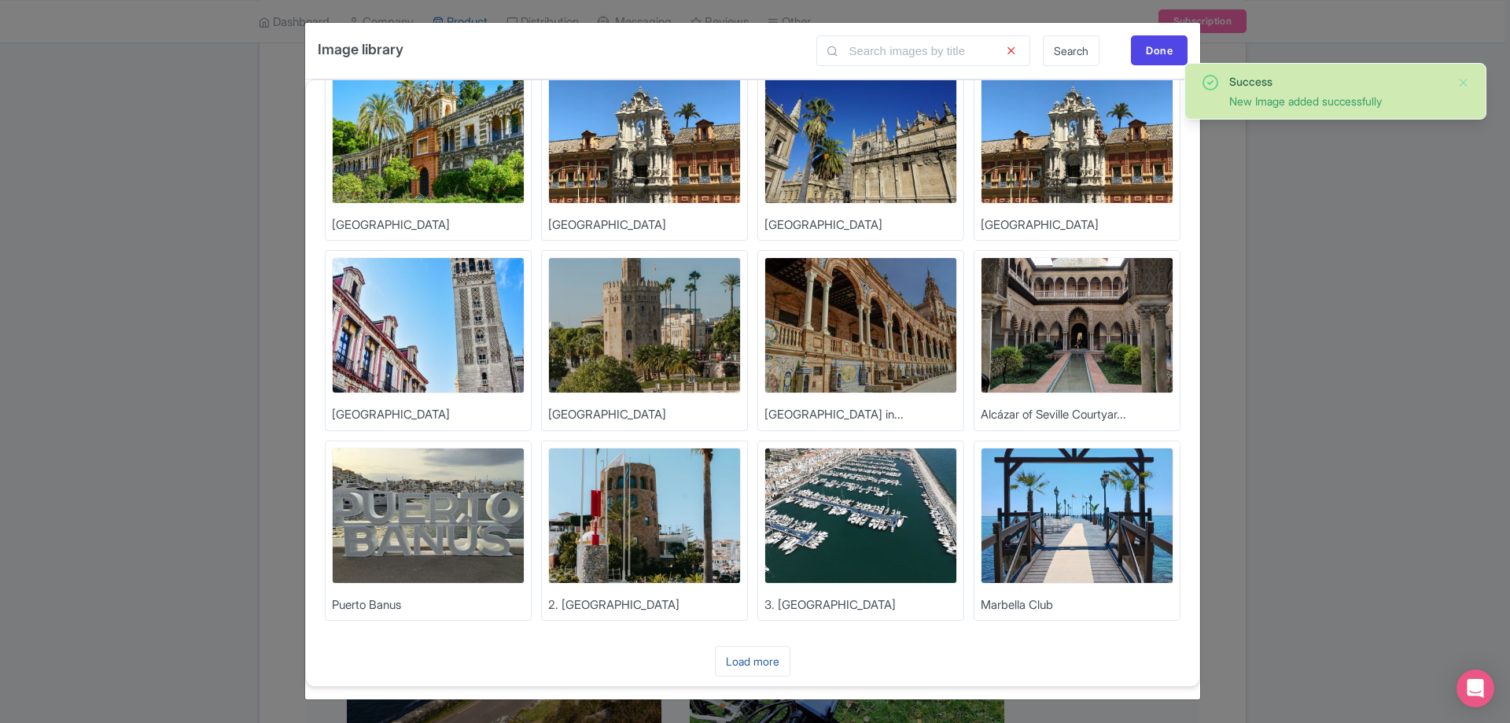
click at [772, 664] on link "Load more" at bounding box center [752, 661] width 75 height 31
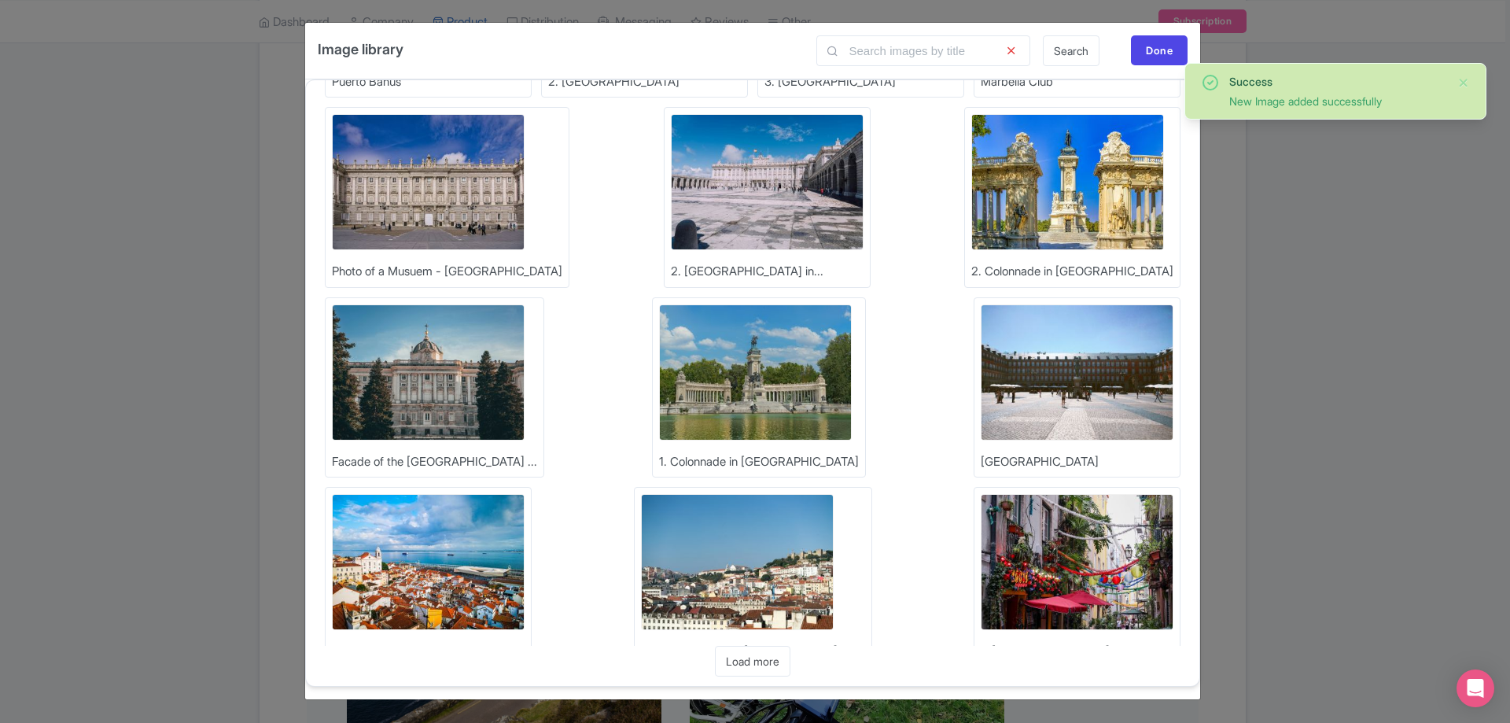
scroll to position [1143, 0]
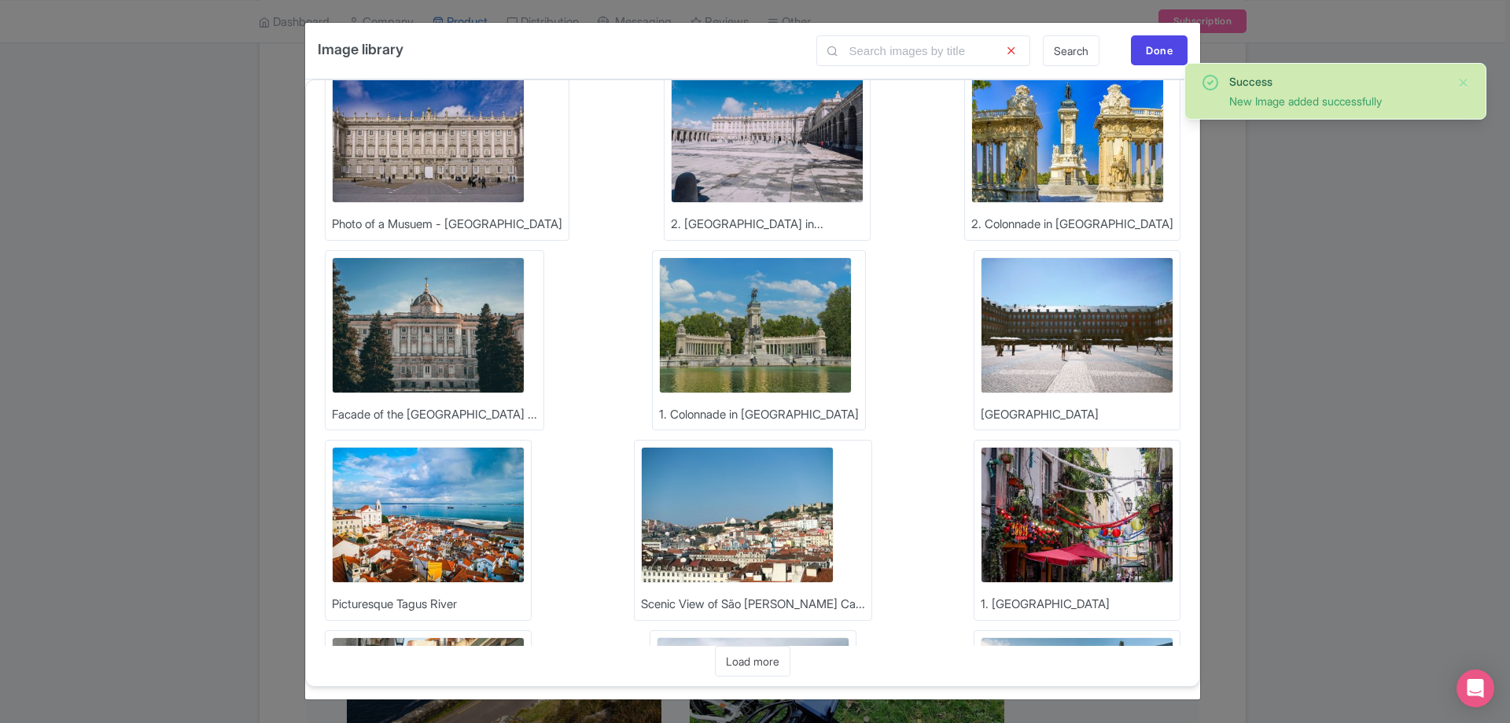
click at [755, 663] on link "Load more" at bounding box center [752, 661] width 75 height 31
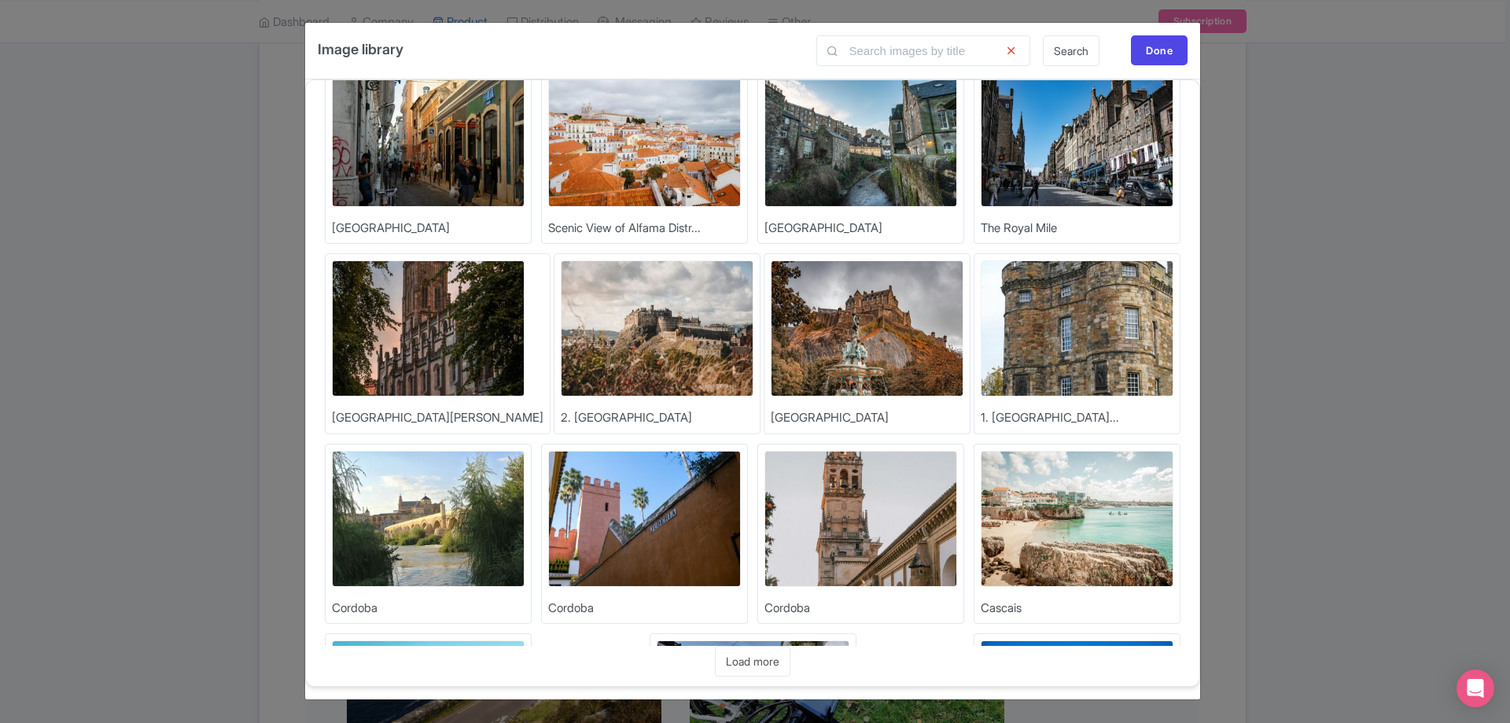
scroll to position [1713, 0]
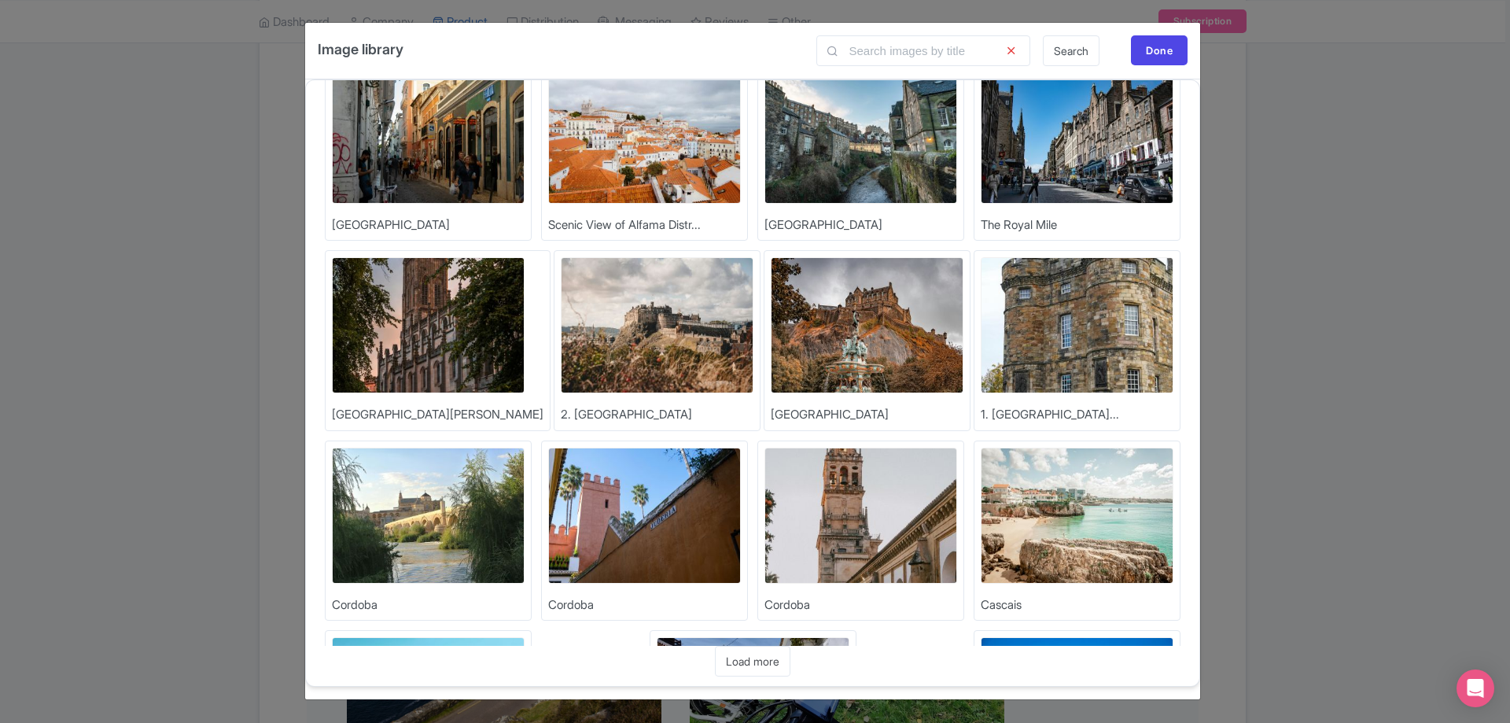
click at [737, 678] on div "Upload Photos New WeWheel Website Imagery... Upload Photos Self Guided Upload P…" at bounding box center [752, 382] width 895 height 607
click at [744, 664] on link "Load more" at bounding box center [752, 661] width 75 height 31
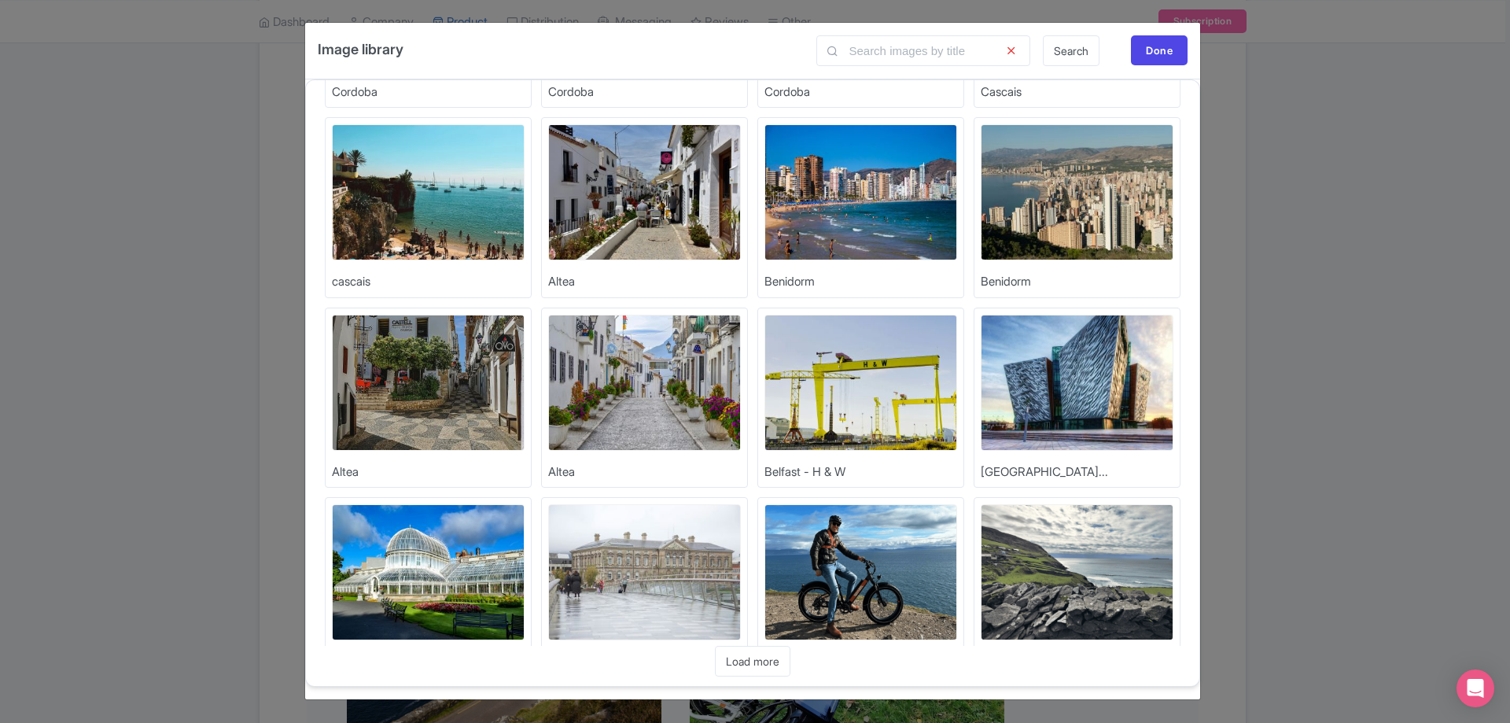
scroll to position [2265, 0]
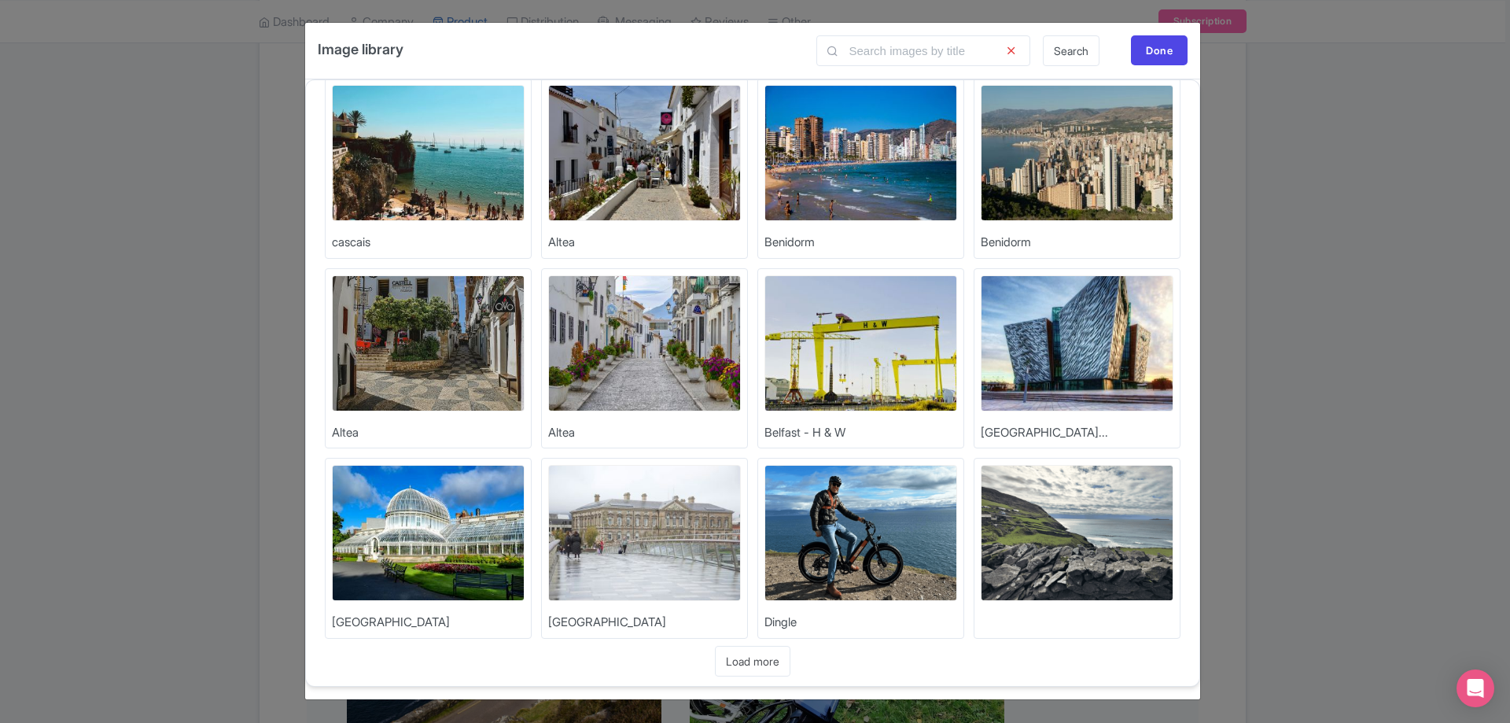
click at [1117, 655] on img at bounding box center [1077, 723] width 193 height 136
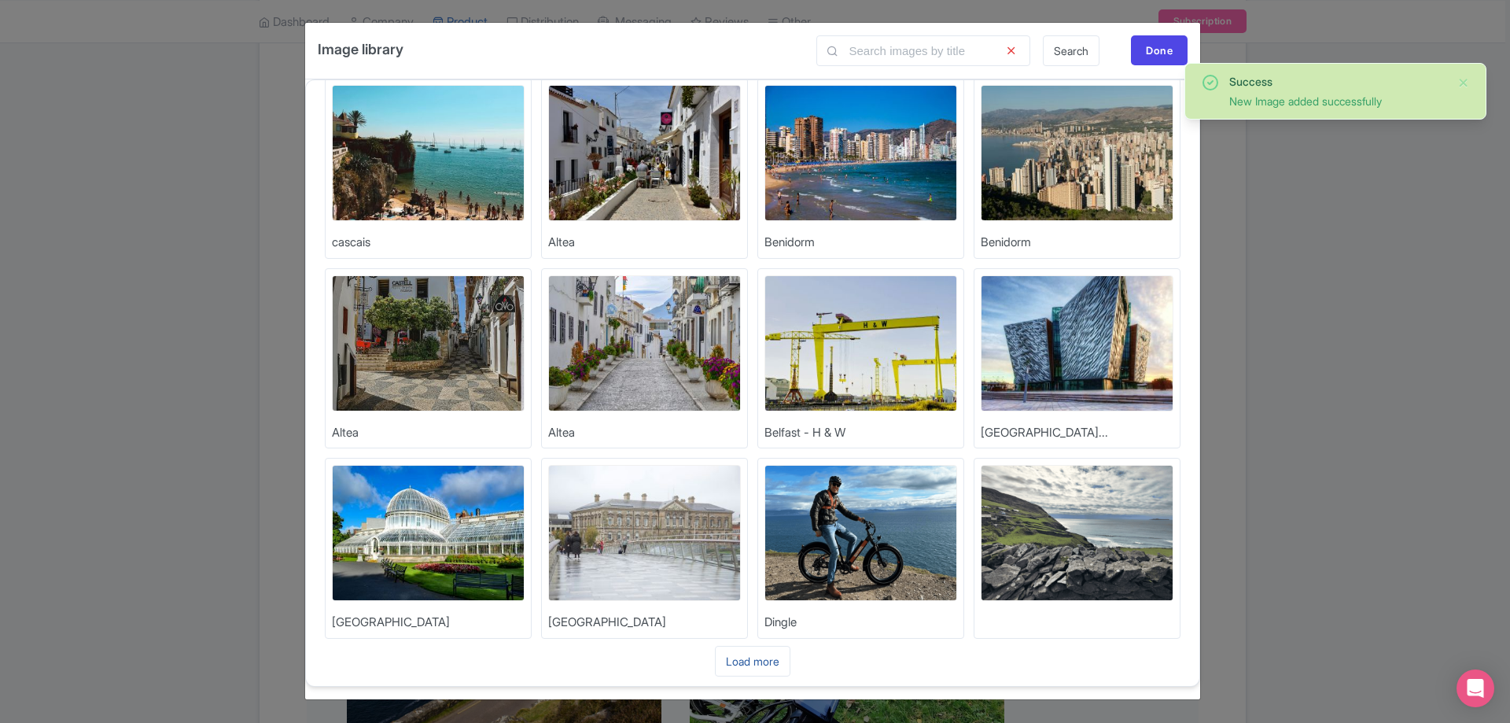
click at [764, 662] on link "Load more" at bounding box center [752, 661] width 75 height 31
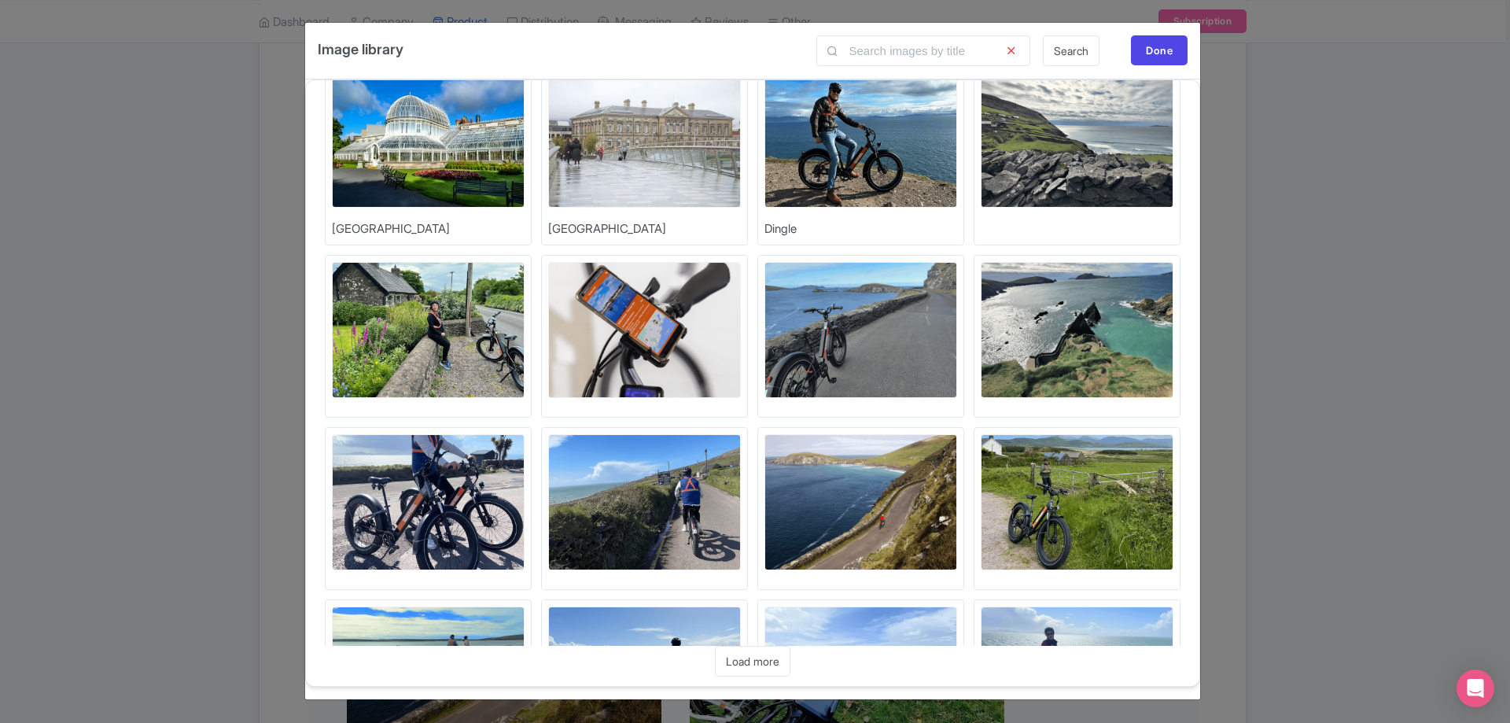
click at [741, 606] on img at bounding box center [644, 674] width 193 height 136
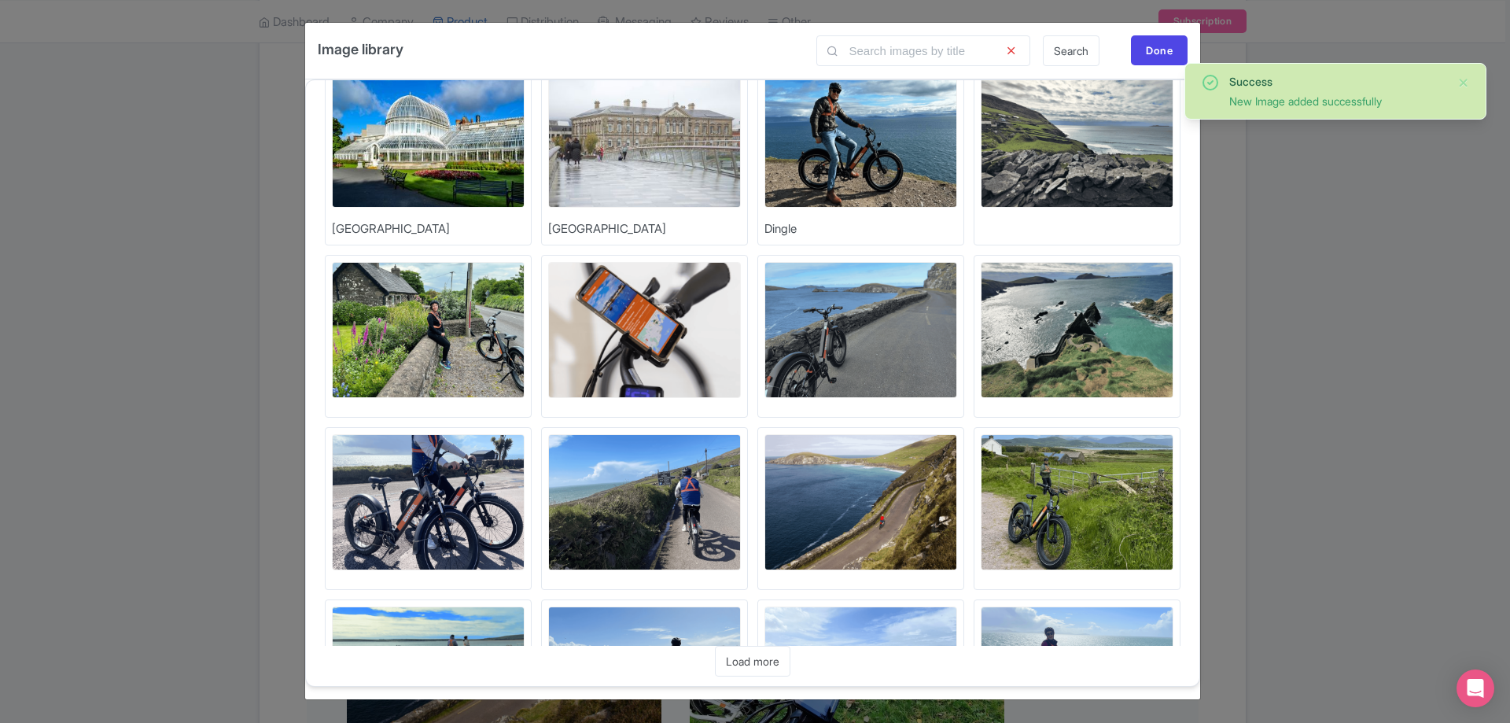
scroll to position [2782, 0]
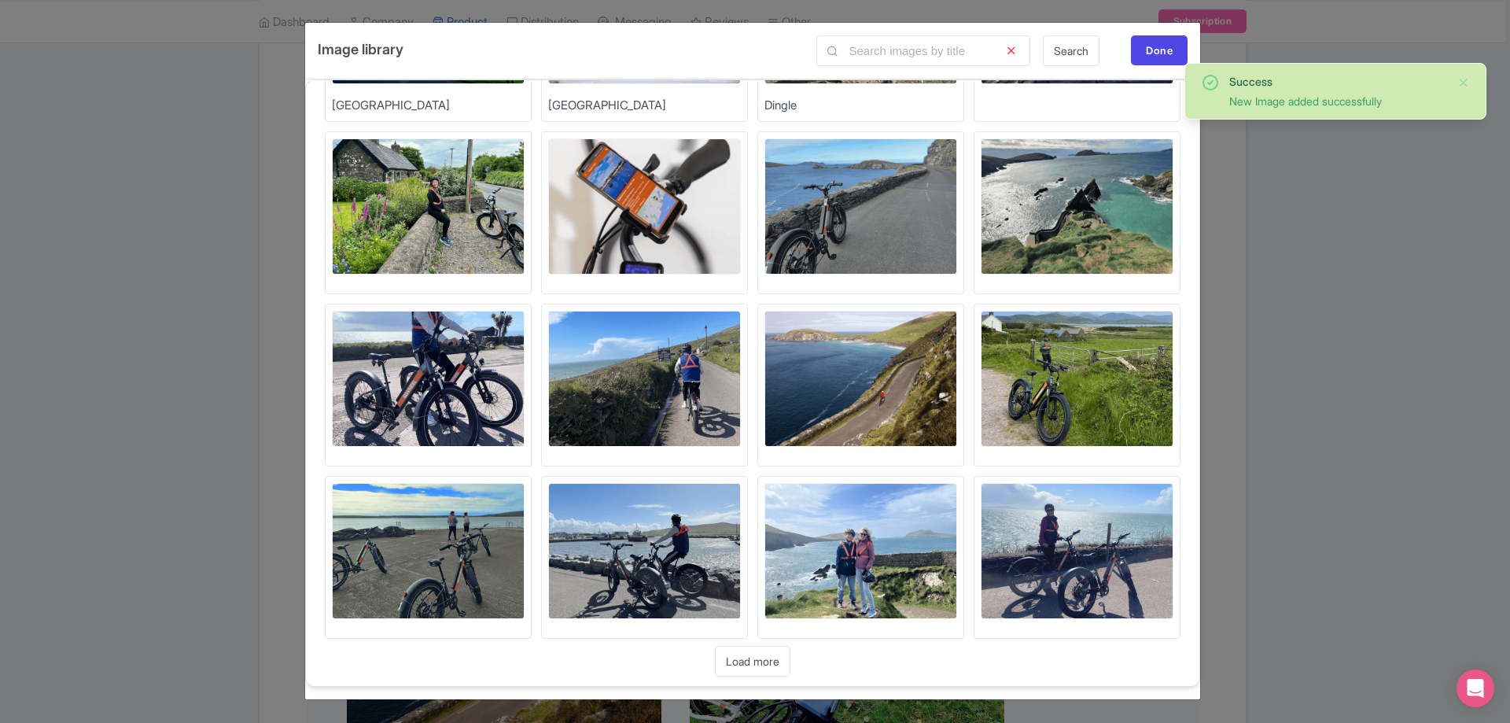
click at [849, 655] on img at bounding box center [753, 723] width 193 height 136
click at [1126, 655] on img at bounding box center [1077, 723] width 193 height 136
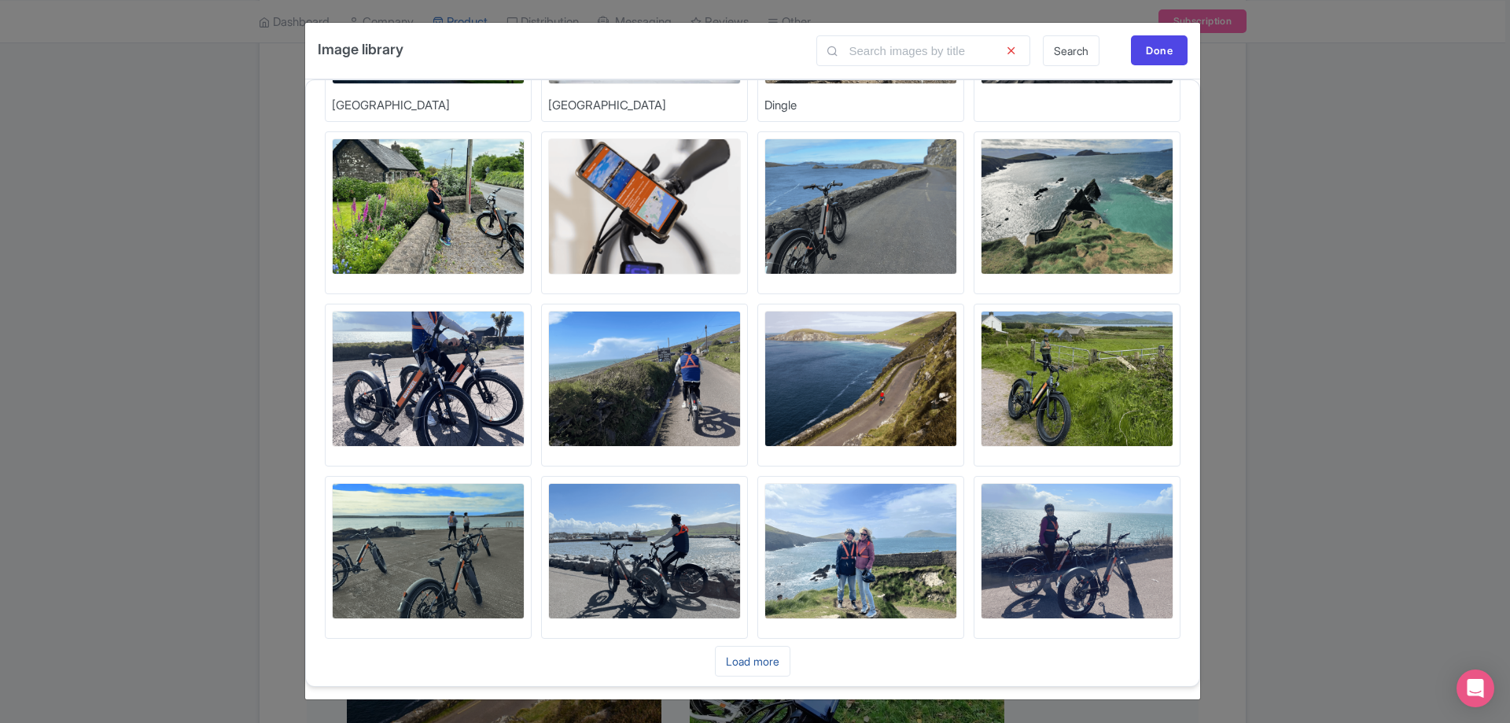
click at [761, 658] on link "Load more" at bounding box center [752, 661] width 75 height 31
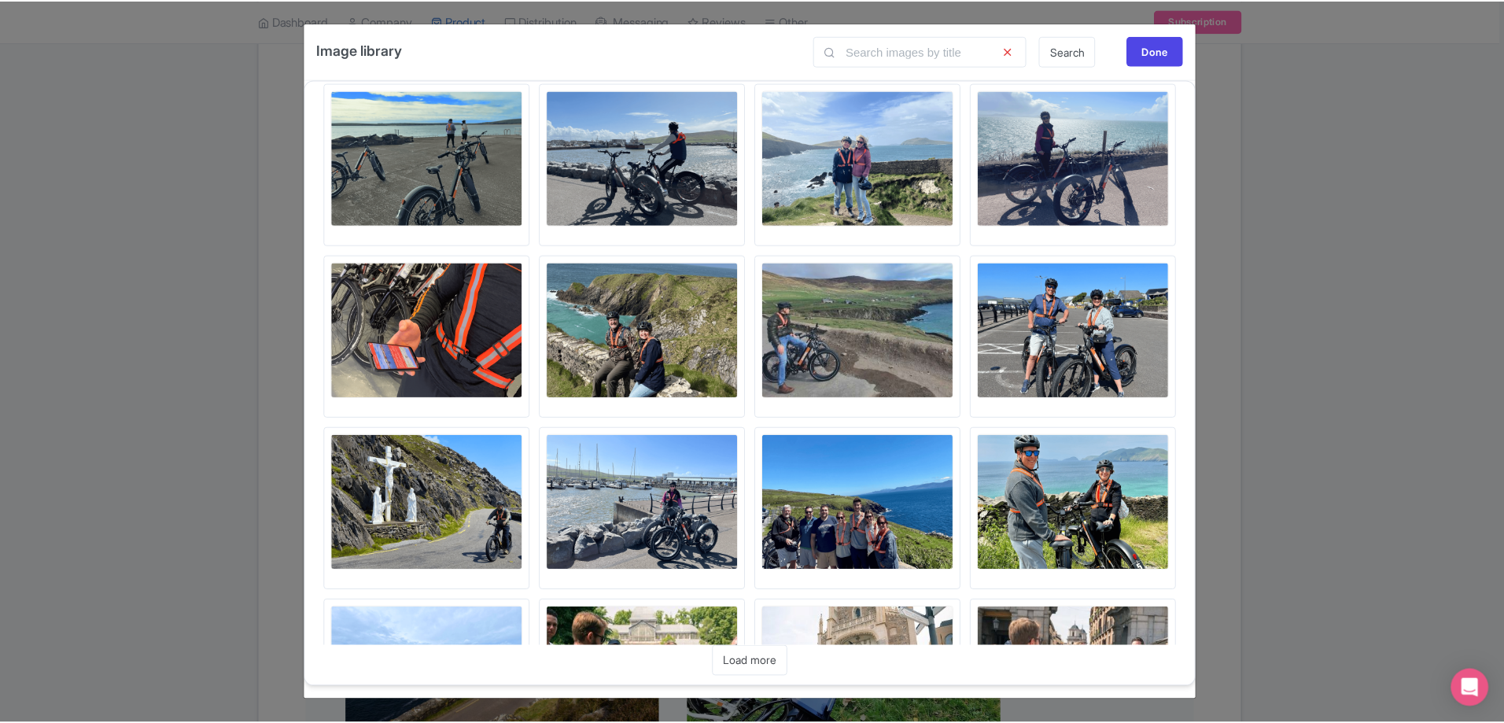
scroll to position [3332, 0]
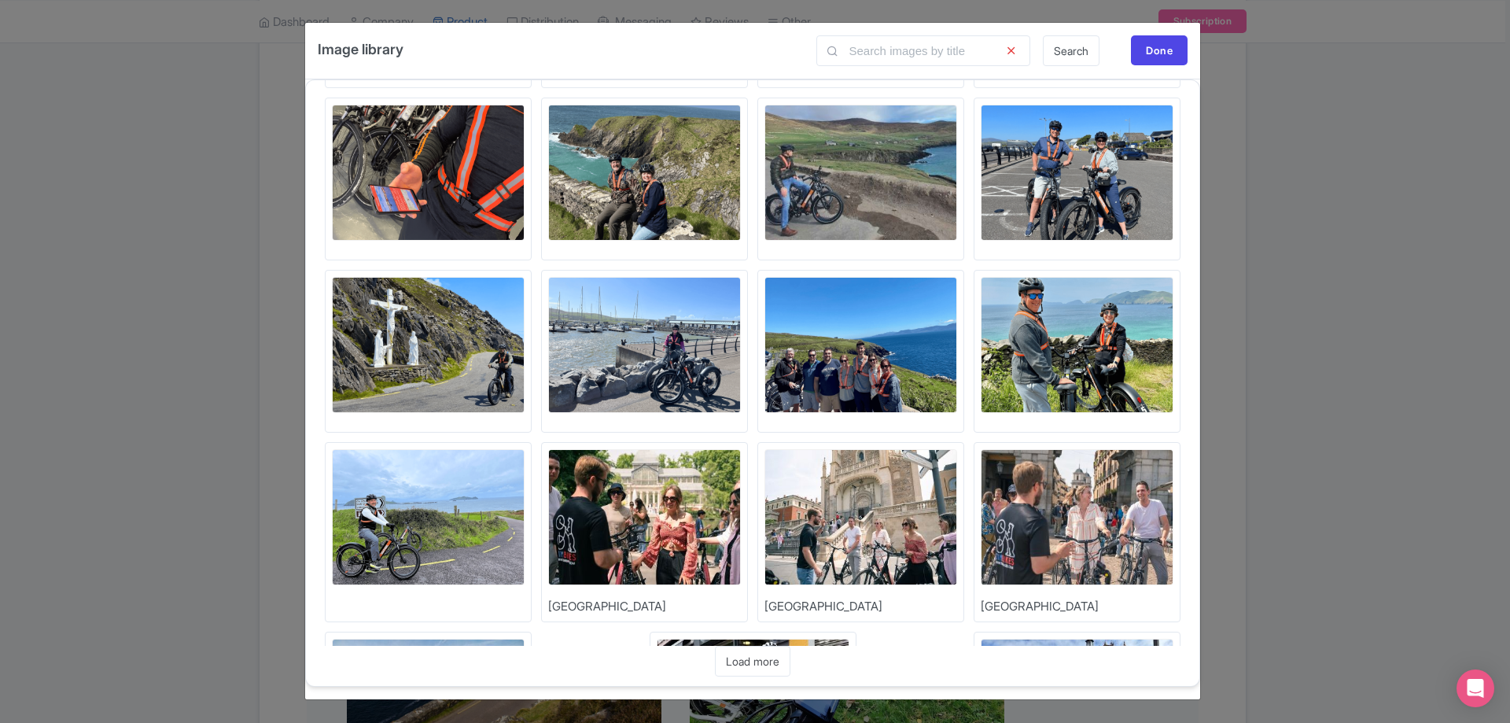
click at [525, 277] on img at bounding box center [428, 345] width 193 height 136
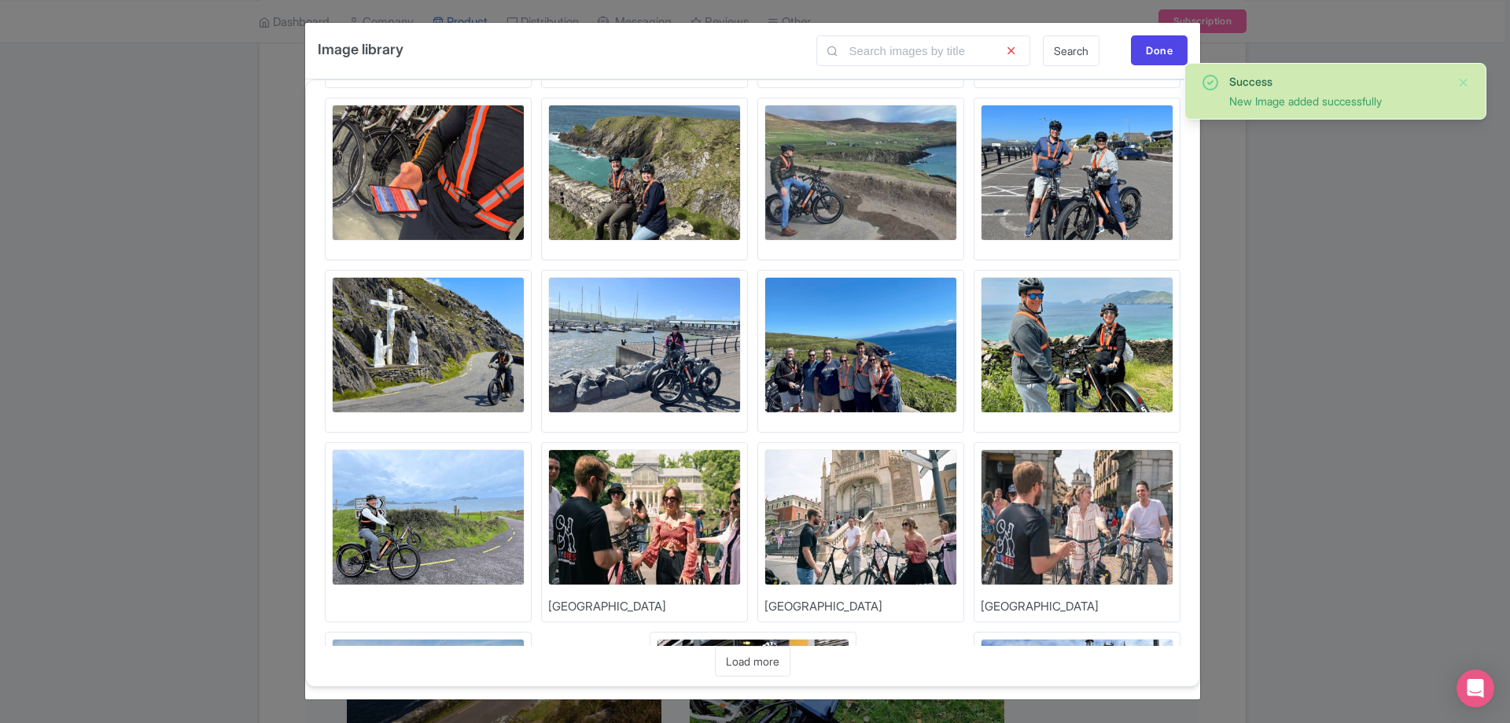
click at [525, 449] on img at bounding box center [428, 517] width 193 height 136
click at [957, 277] on img at bounding box center [860, 345] width 193 height 136
click at [981, 346] on img at bounding box center [1077, 345] width 193 height 136
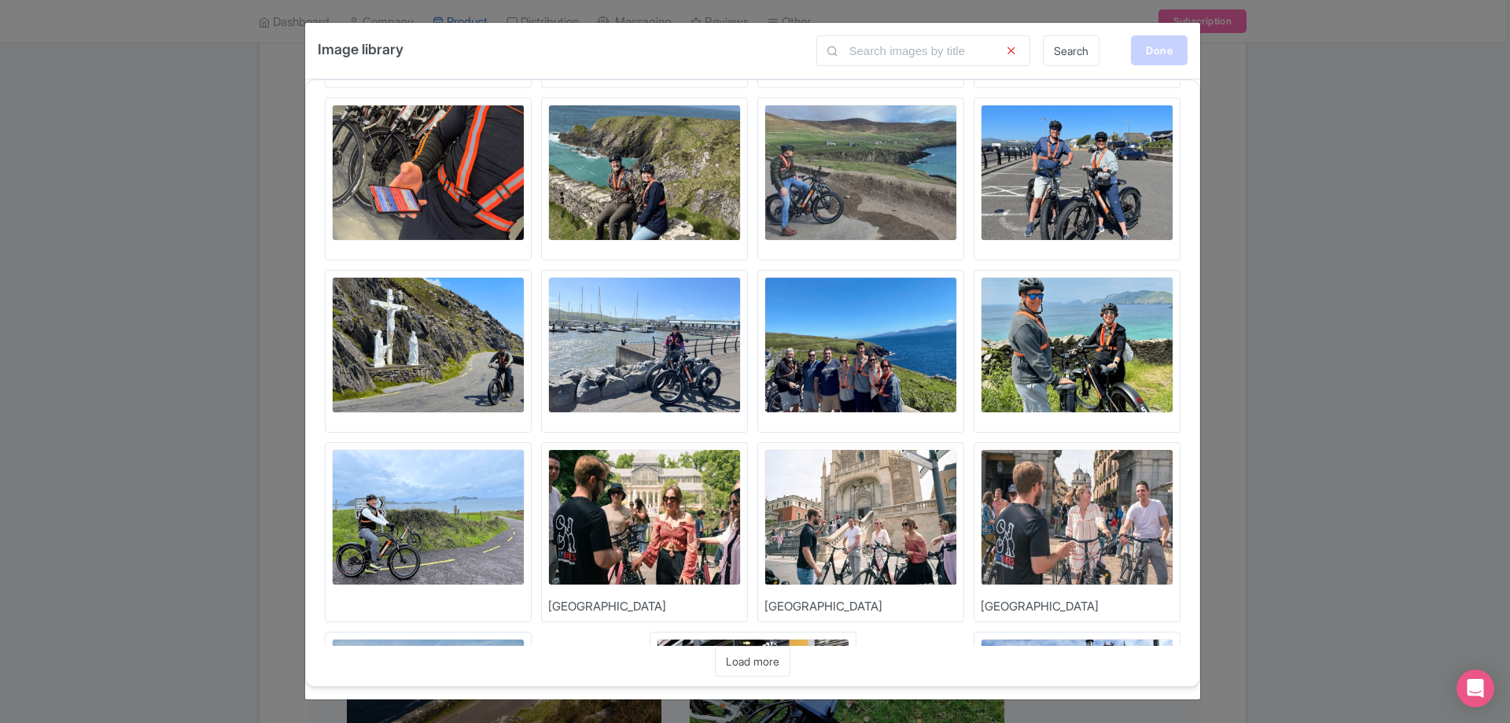
click at [1162, 46] on div "Done" at bounding box center [1159, 50] width 57 height 30
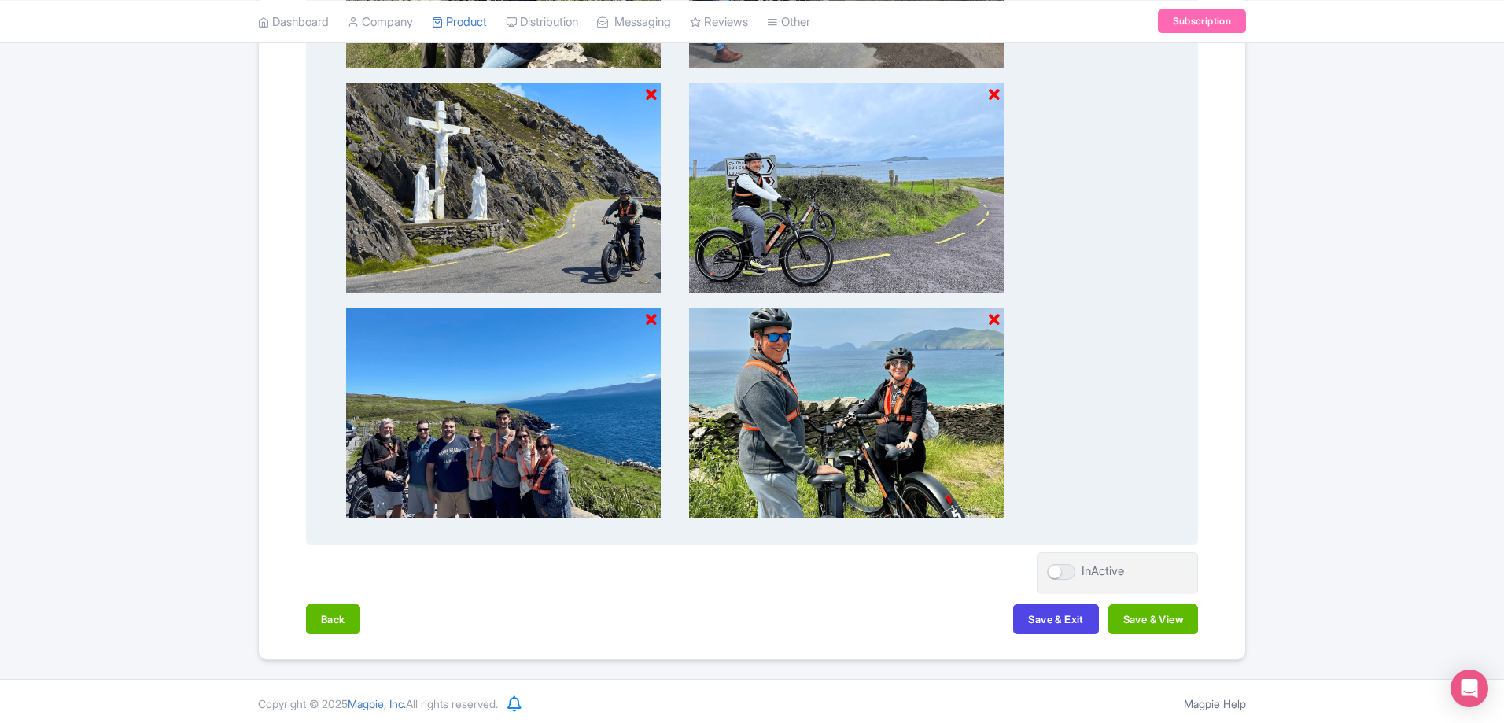
scroll to position [1857, 0]
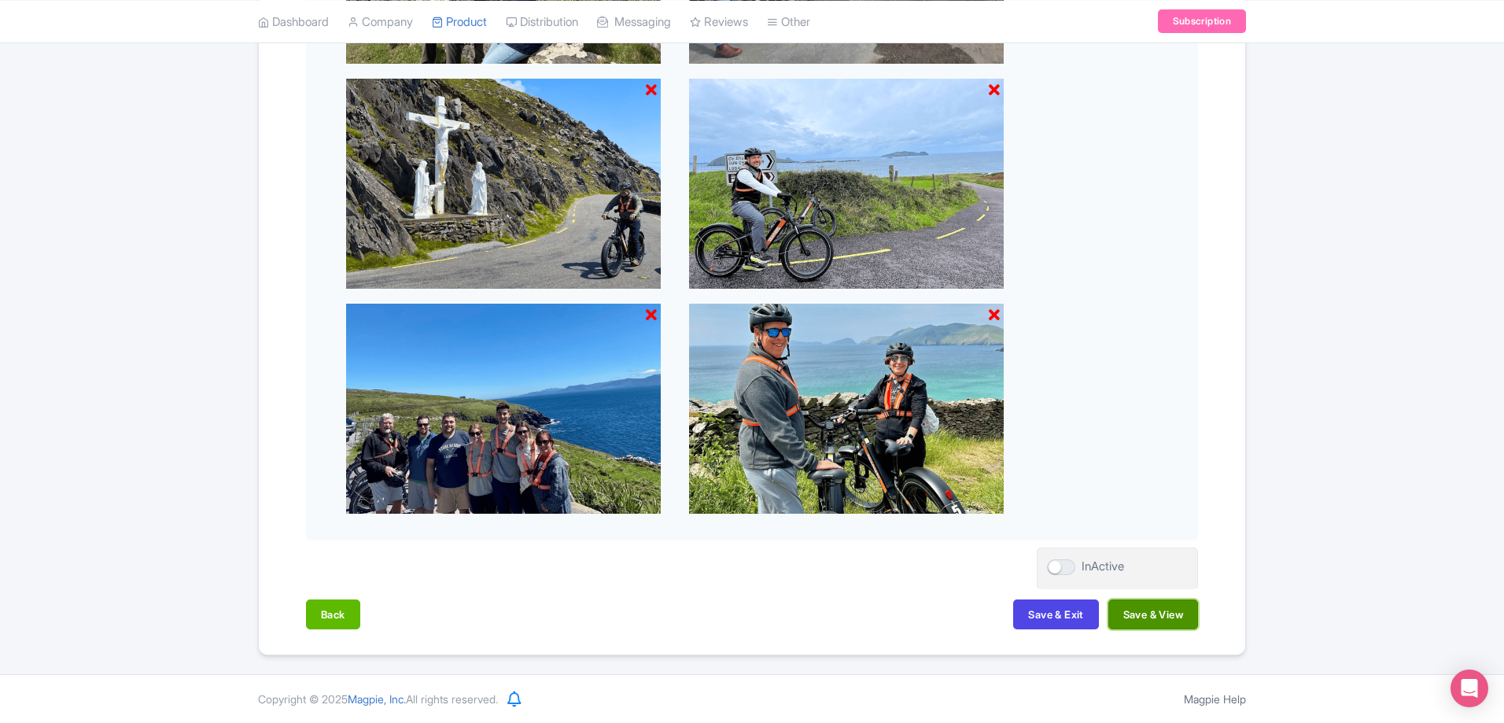
click at [1160, 609] on button "Save & View" at bounding box center [1153, 614] width 90 height 30
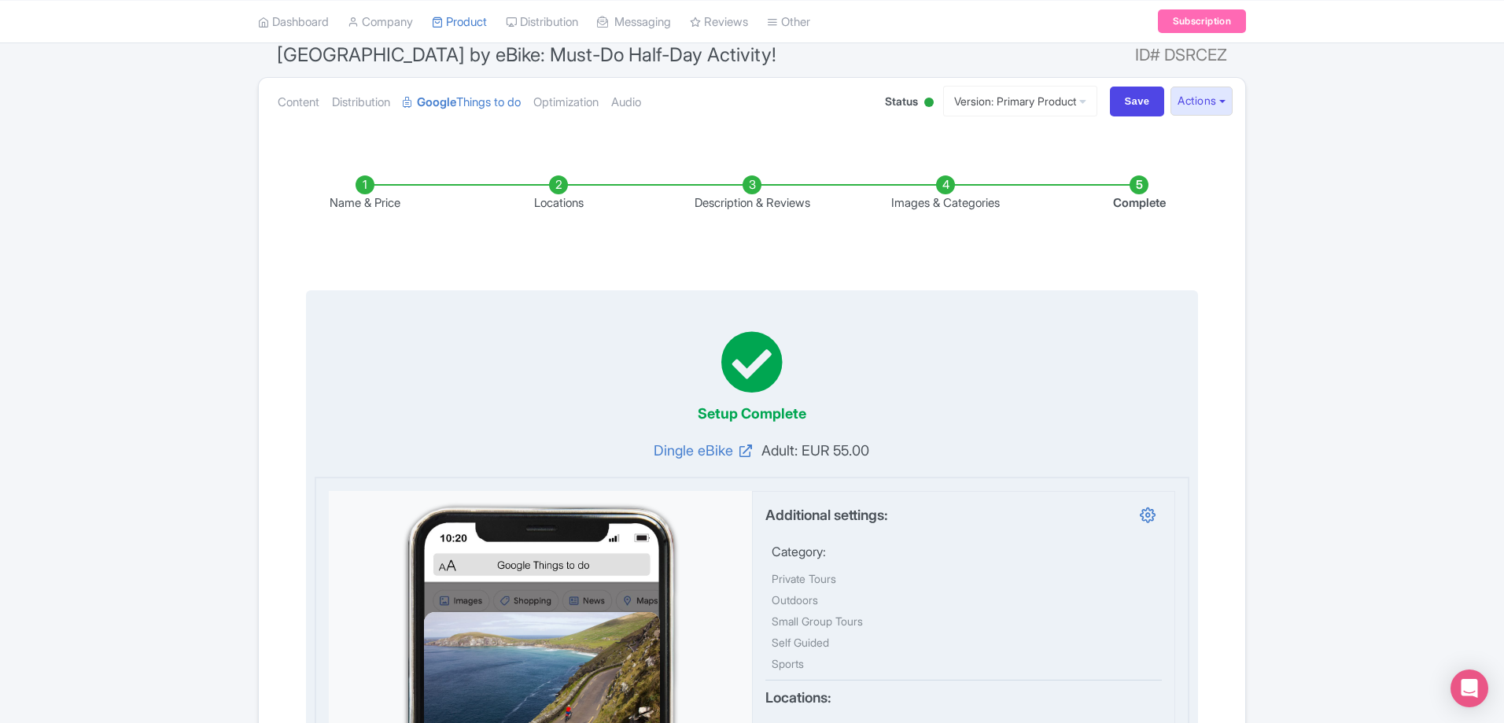
scroll to position [0, 0]
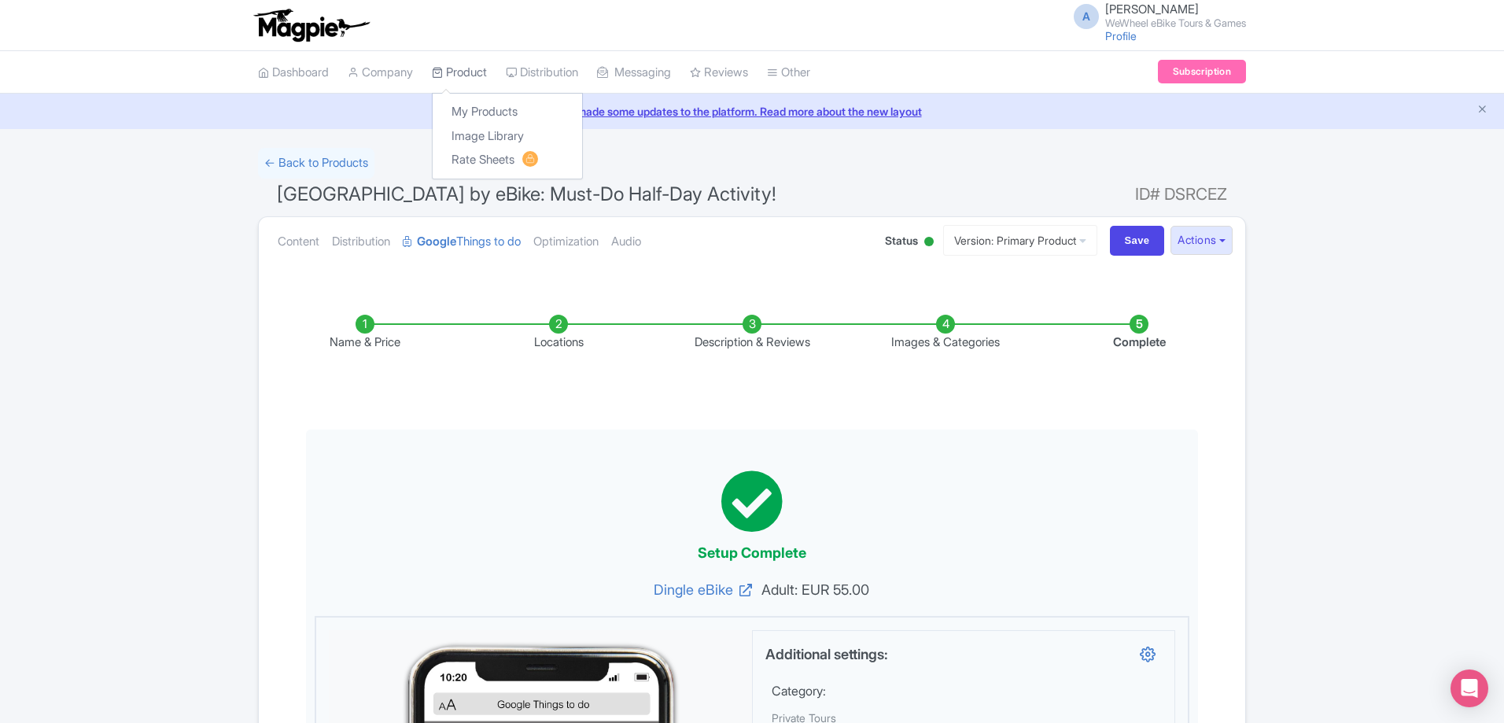
click at [471, 78] on link "Product" at bounding box center [459, 72] width 55 height 43
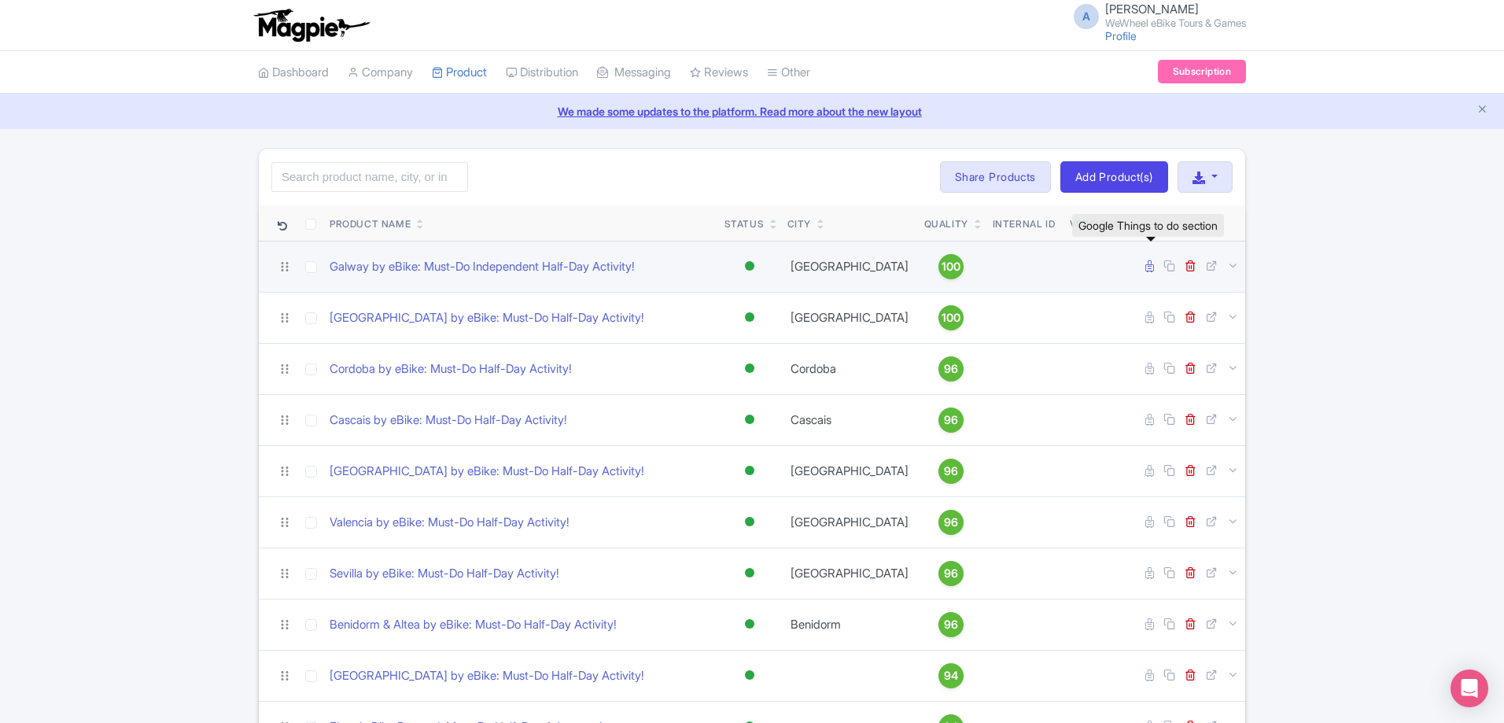
click at [1153, 267] on icon at bounding box center [1149, 266] width 9 height 12
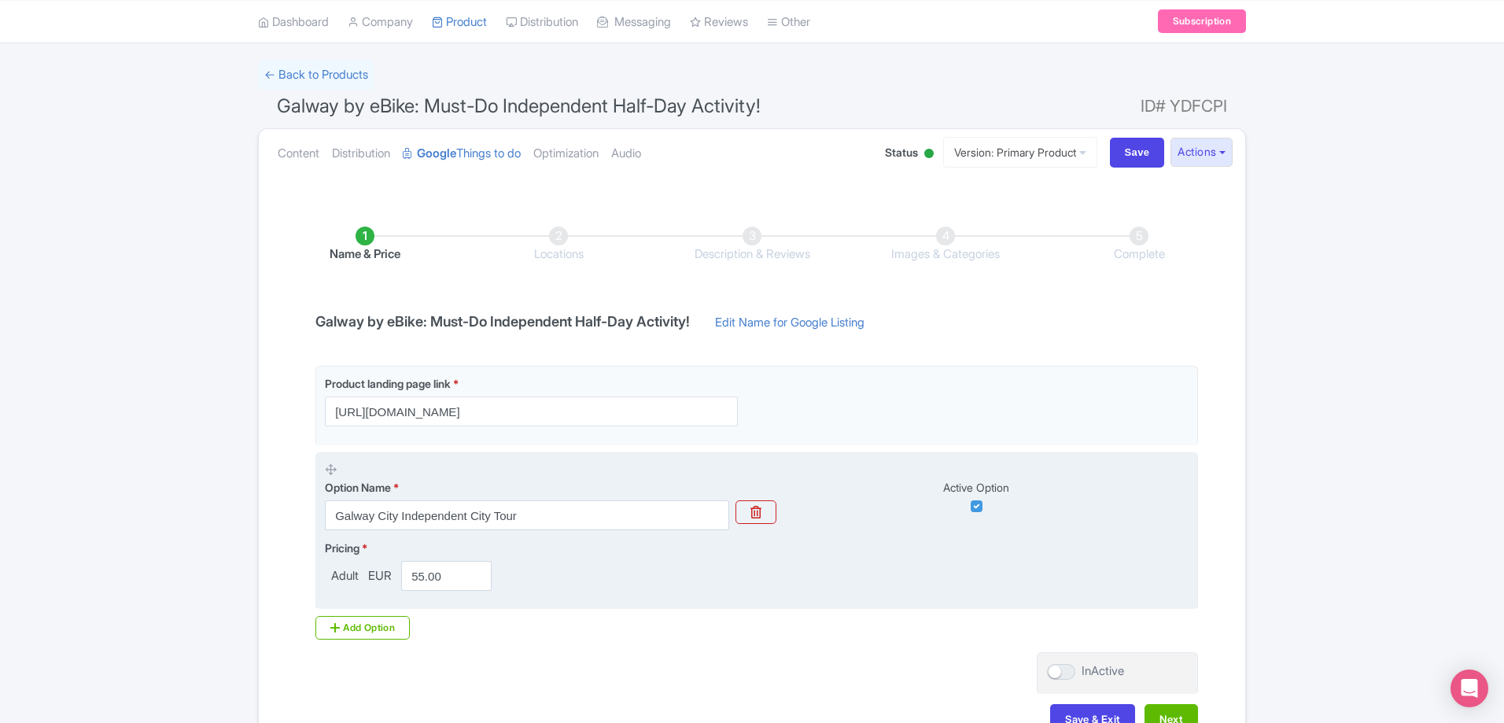
scroll to position [193, 0]
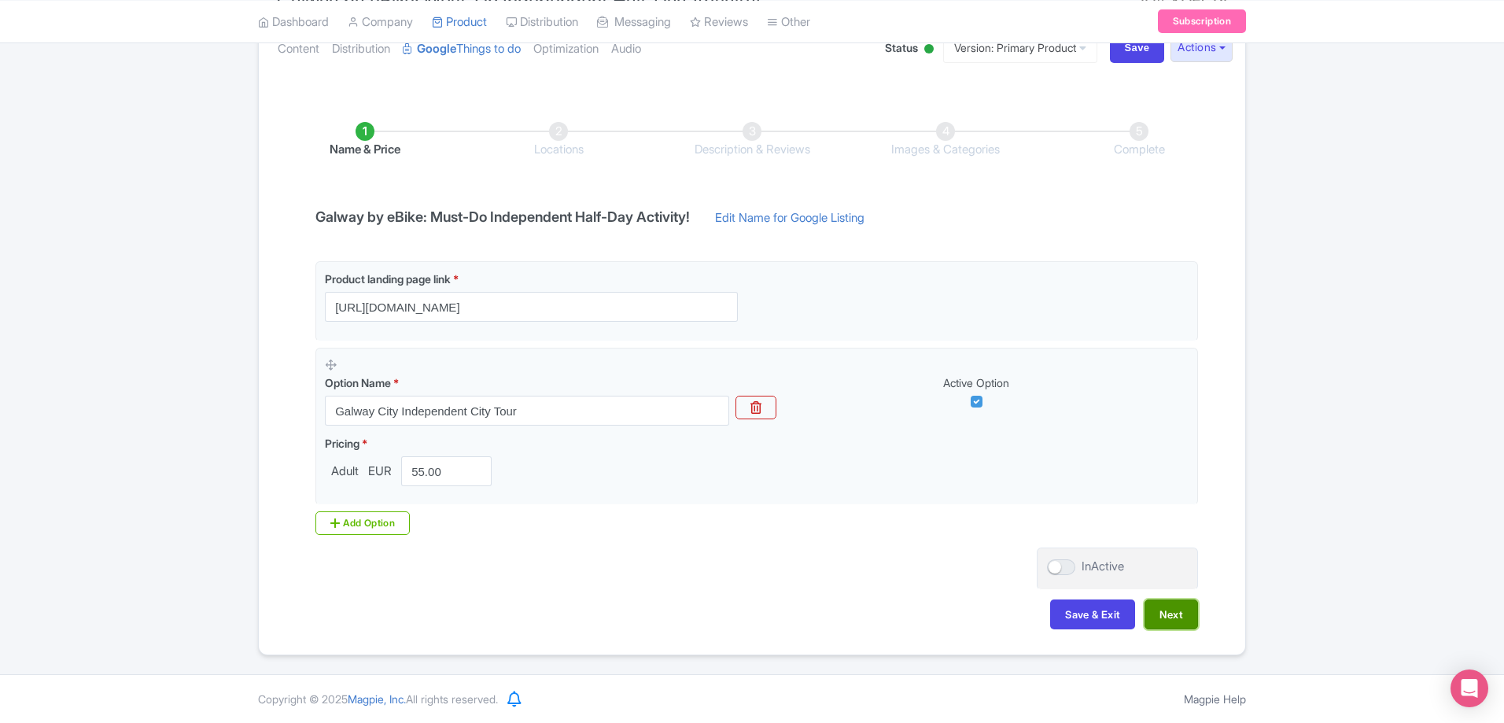
click at [1180, 621] on button "Next" at bounding box center [1170, 614] width 53 height 30
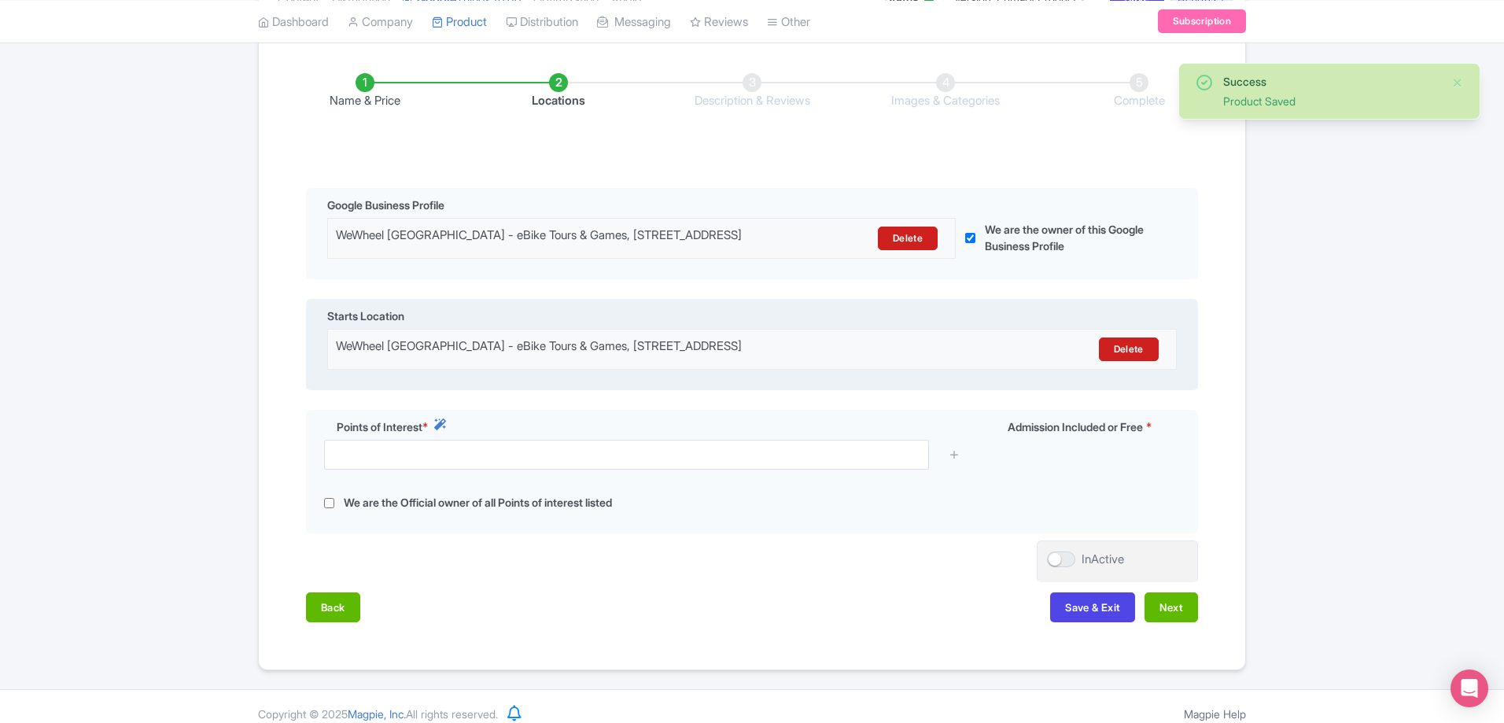
scroll to position [268, 0]
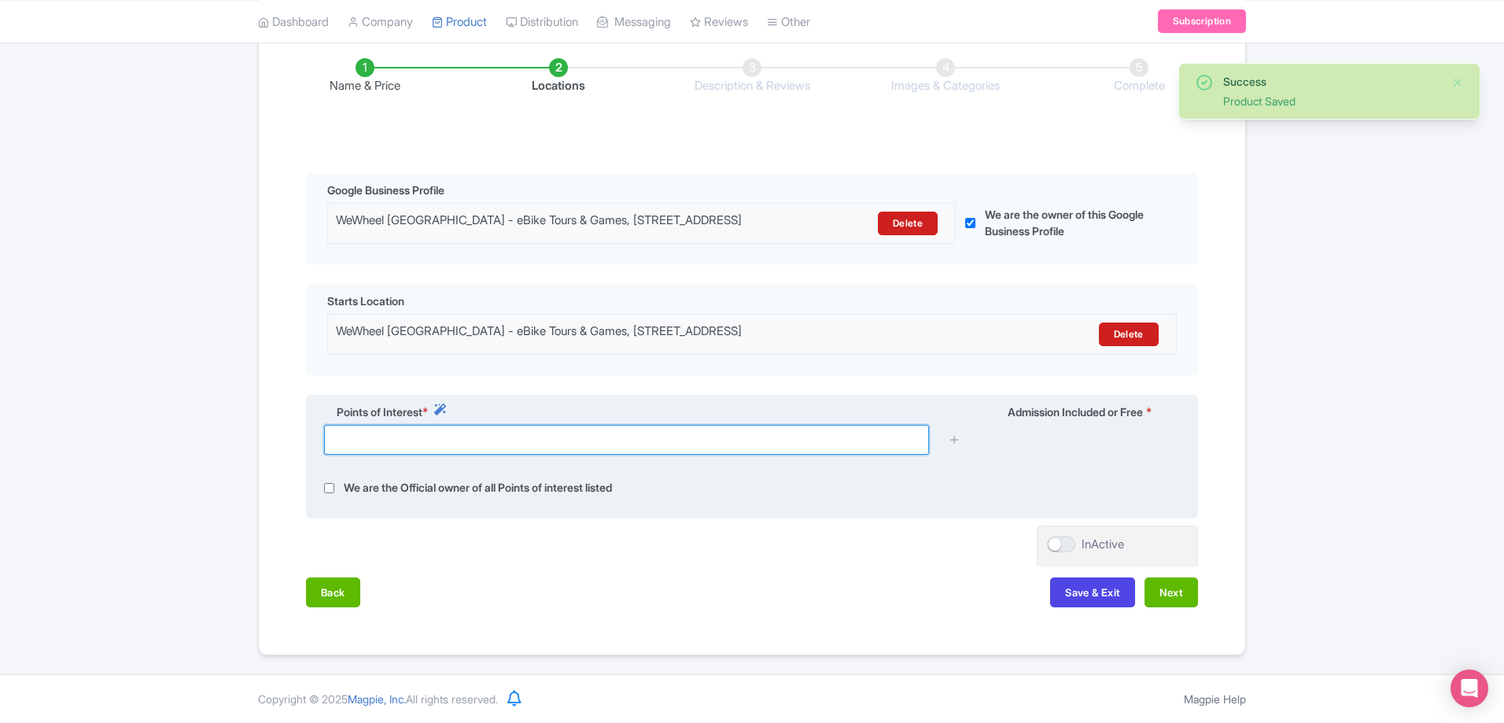
click at [678, 442] on input "text" at bounding box center [626, 440] width 605 height 30
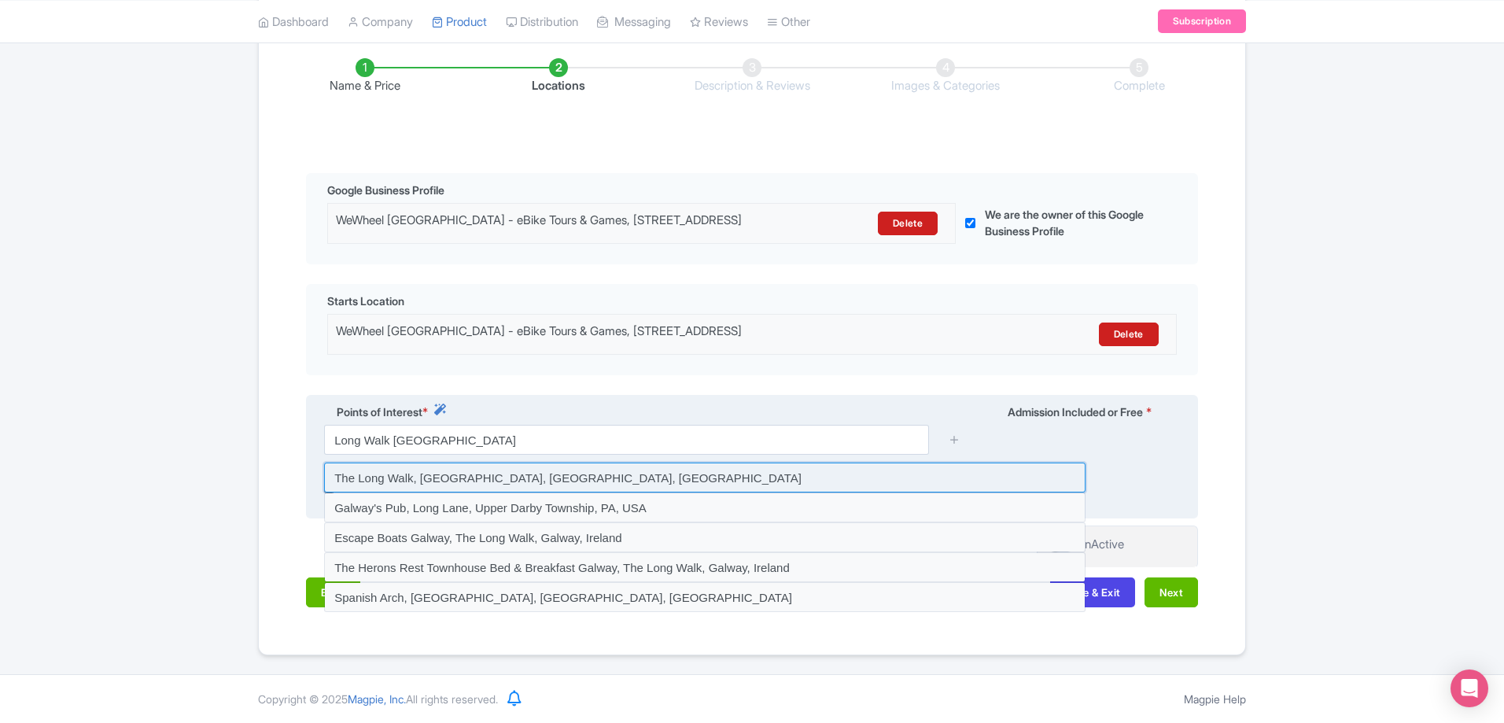
click at [523, 479] on input at bounding box center [704, 477] width 761 height 30
type input "The Long Walk, [GEOGRAPHIC_DATA], [GEOGRAPHIC_DATA], [GEOGRAPHIC_DATA]"
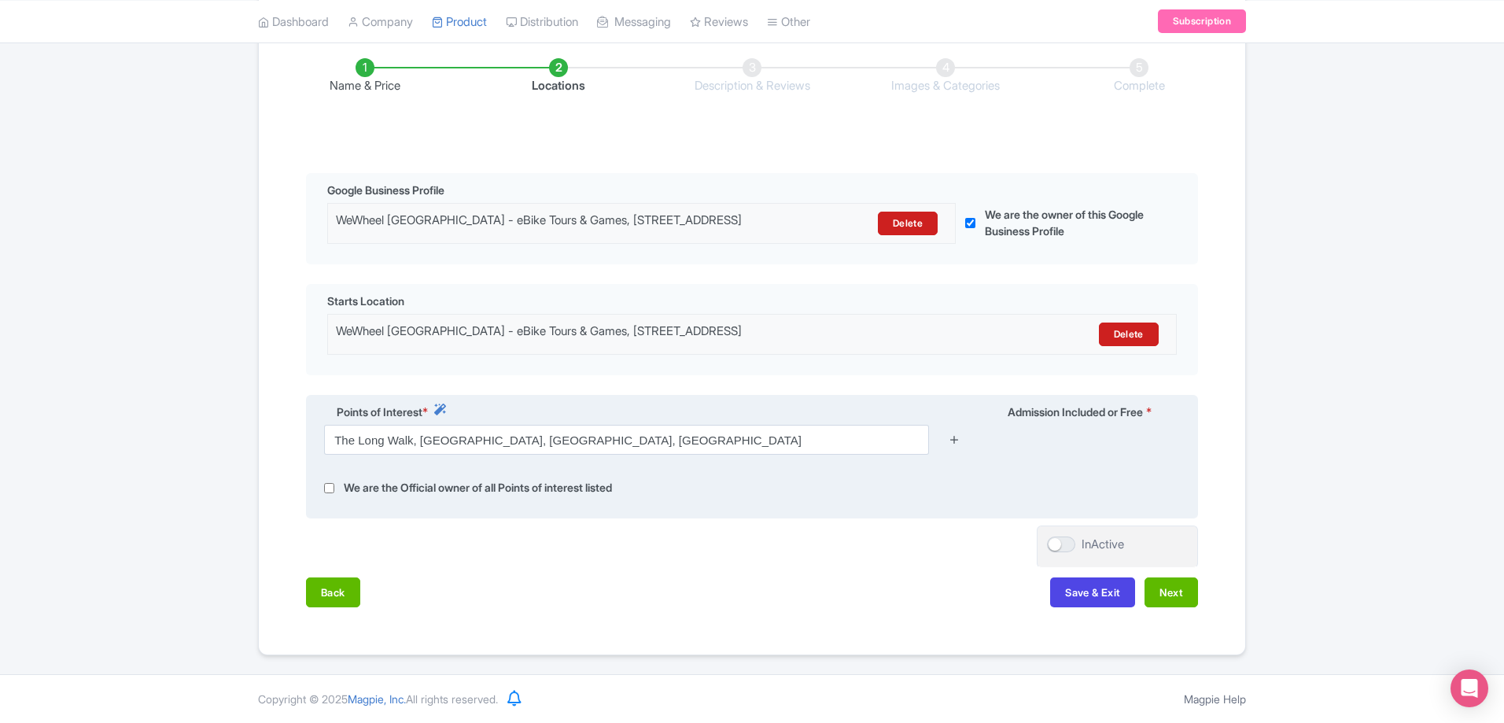
drag, startPoint x: 956, startPoint y: 441, endPoint x: 941, endPoint y: 447, distance: 15.5
click at [955, 441] on icon at bounding box center [954, 439] width 12 height 12
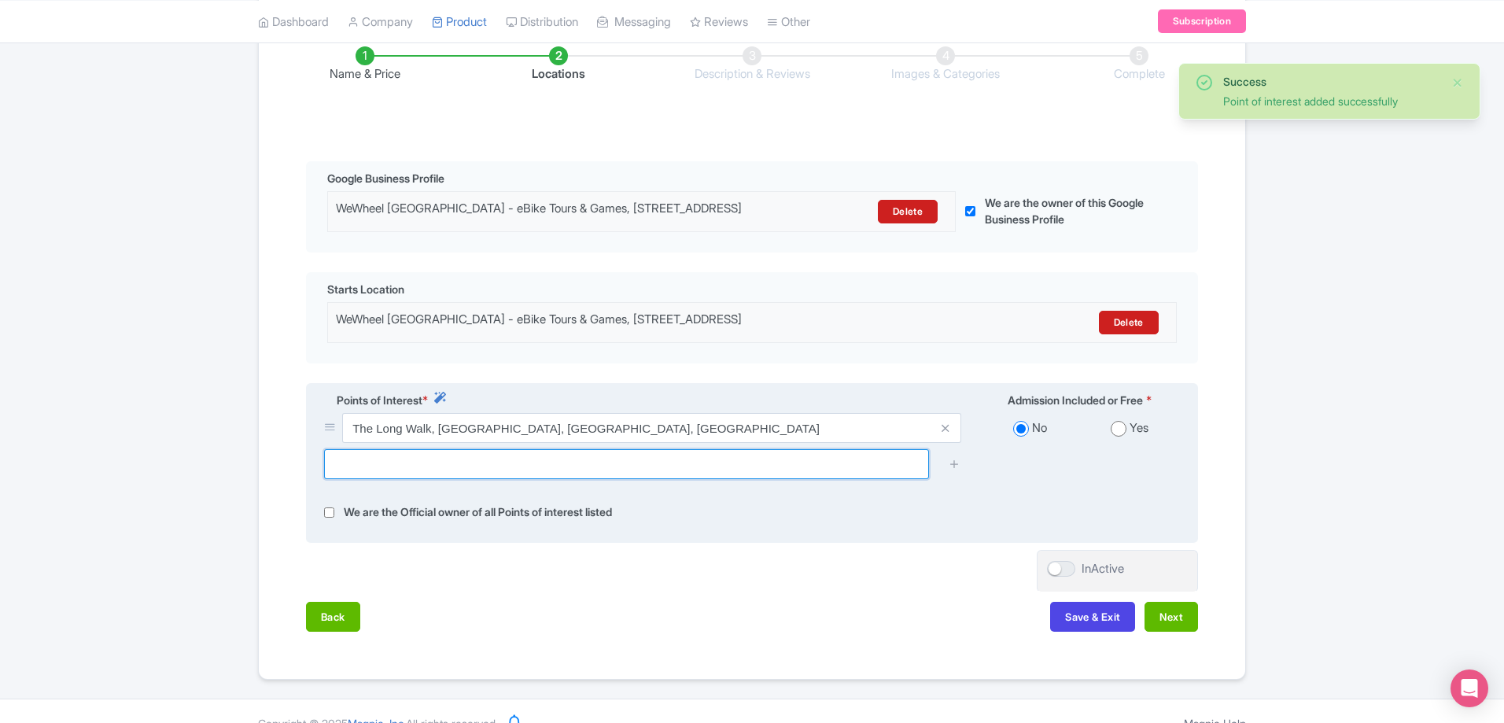
click at [614, 479] on input "text" at bounding box center [626, 464] width 605 height 30
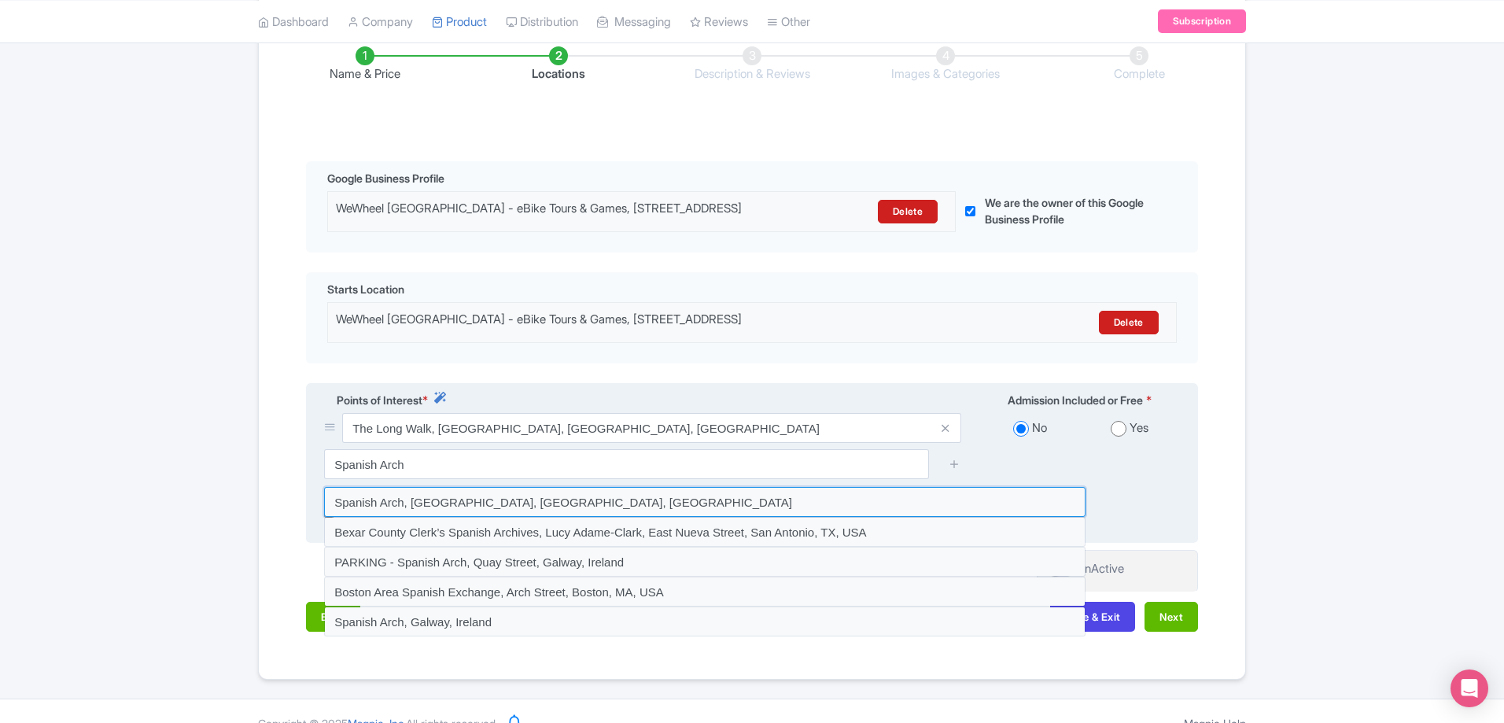
click at [701, 517] on input at bounding box center [704, 502] width 761 height 30
type input "Spanish Arch, [GEOGRAPHIC_DATA], [GEOGRAPHIC_DATA], [GEOGRAPHIC_DATA]"
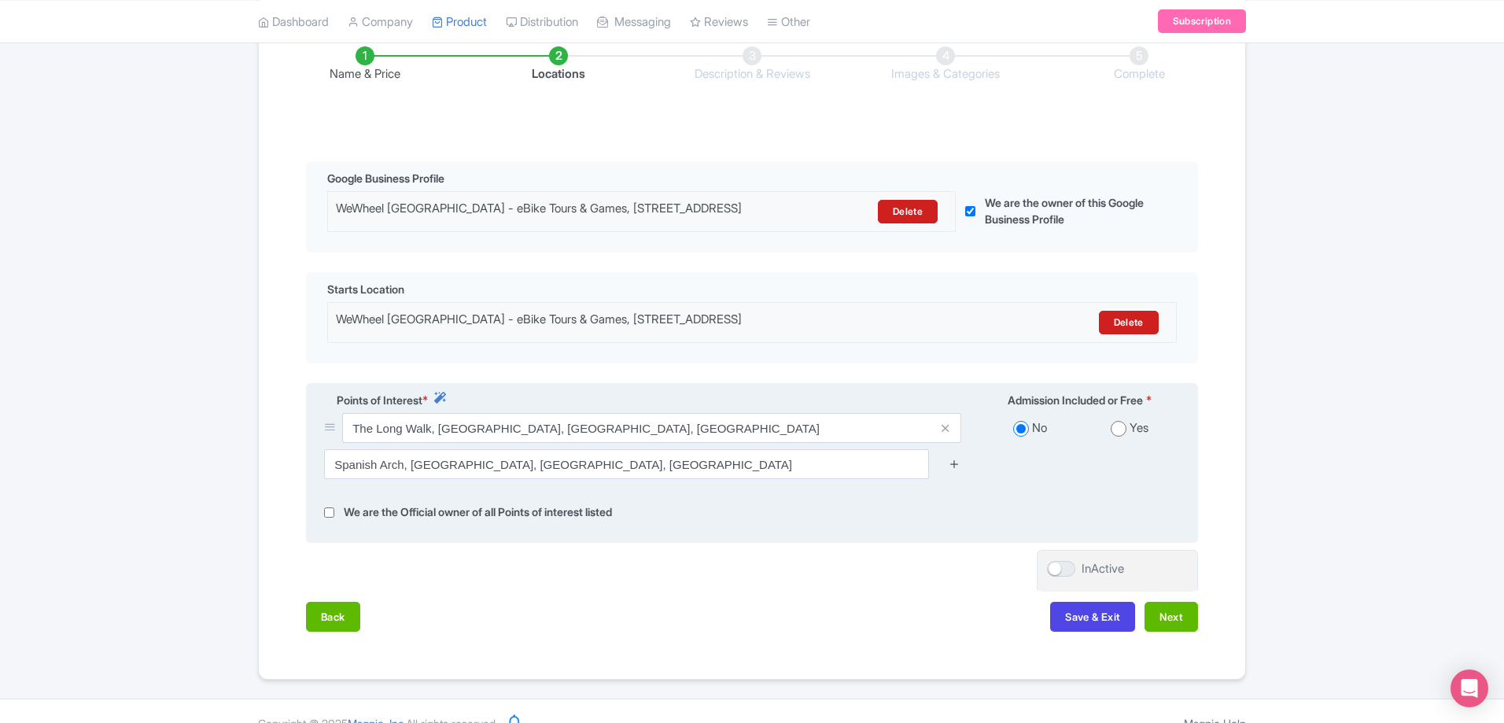
click at [956, 470] on icon at bounding box center [954, 464] width 12 height 12
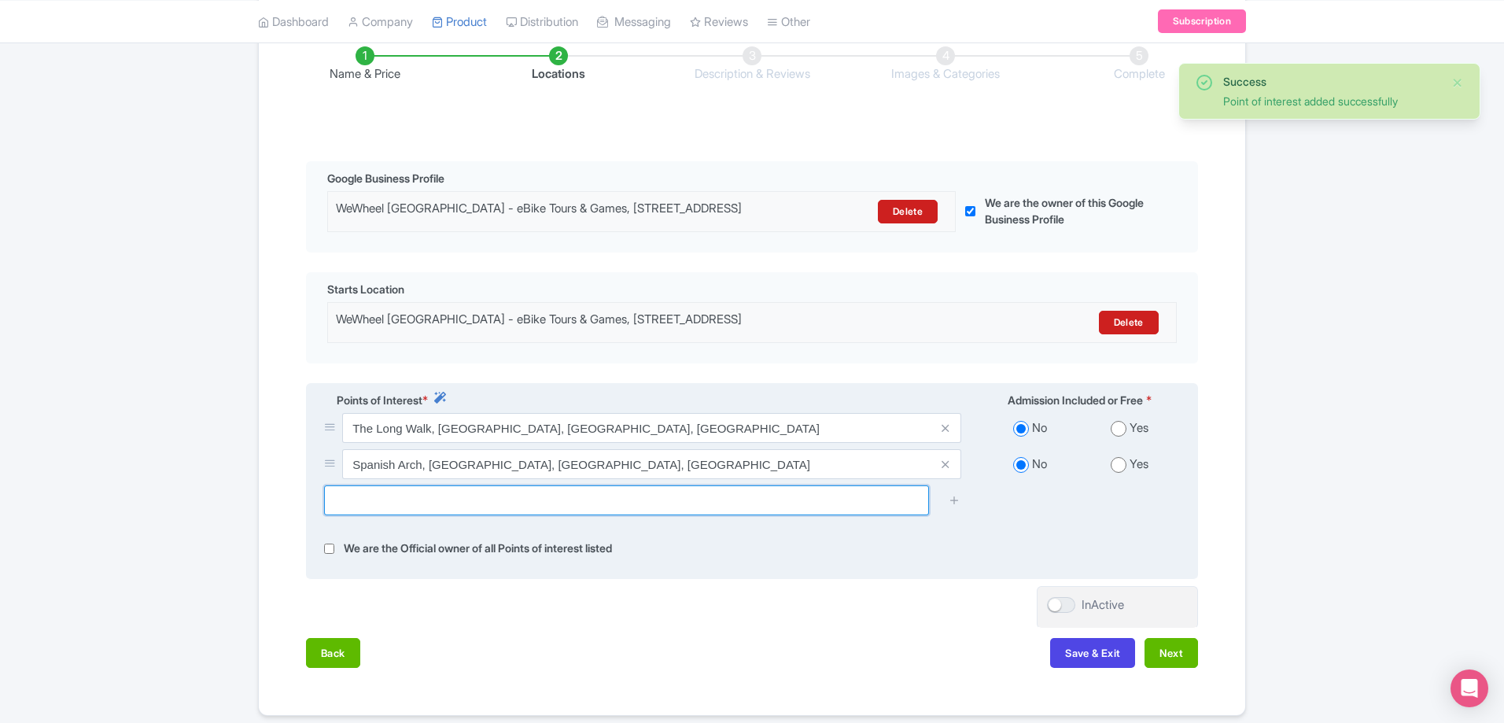
click at [736, 515] on input "text" at bounding box center [626, 500] width 605 height 30
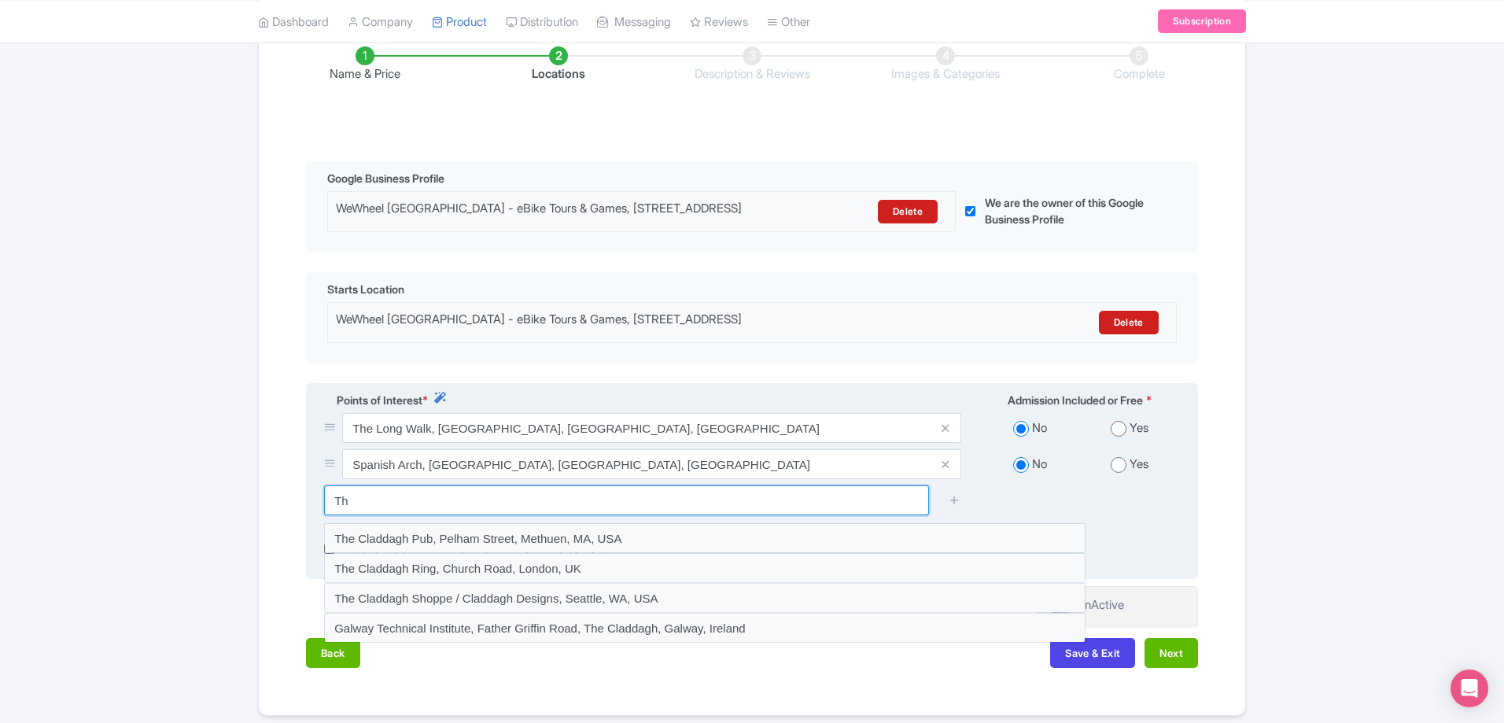
type input "T"
type input "C"
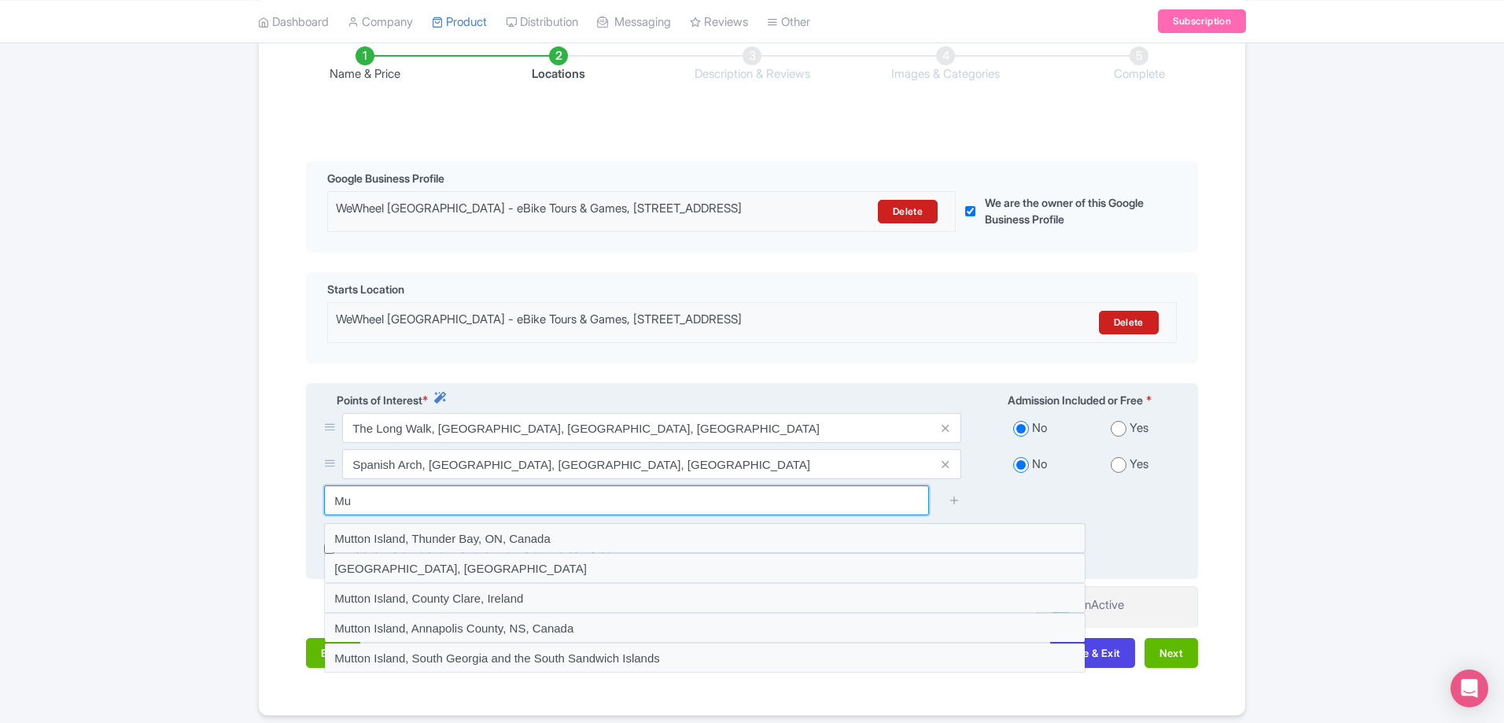
type input "M"
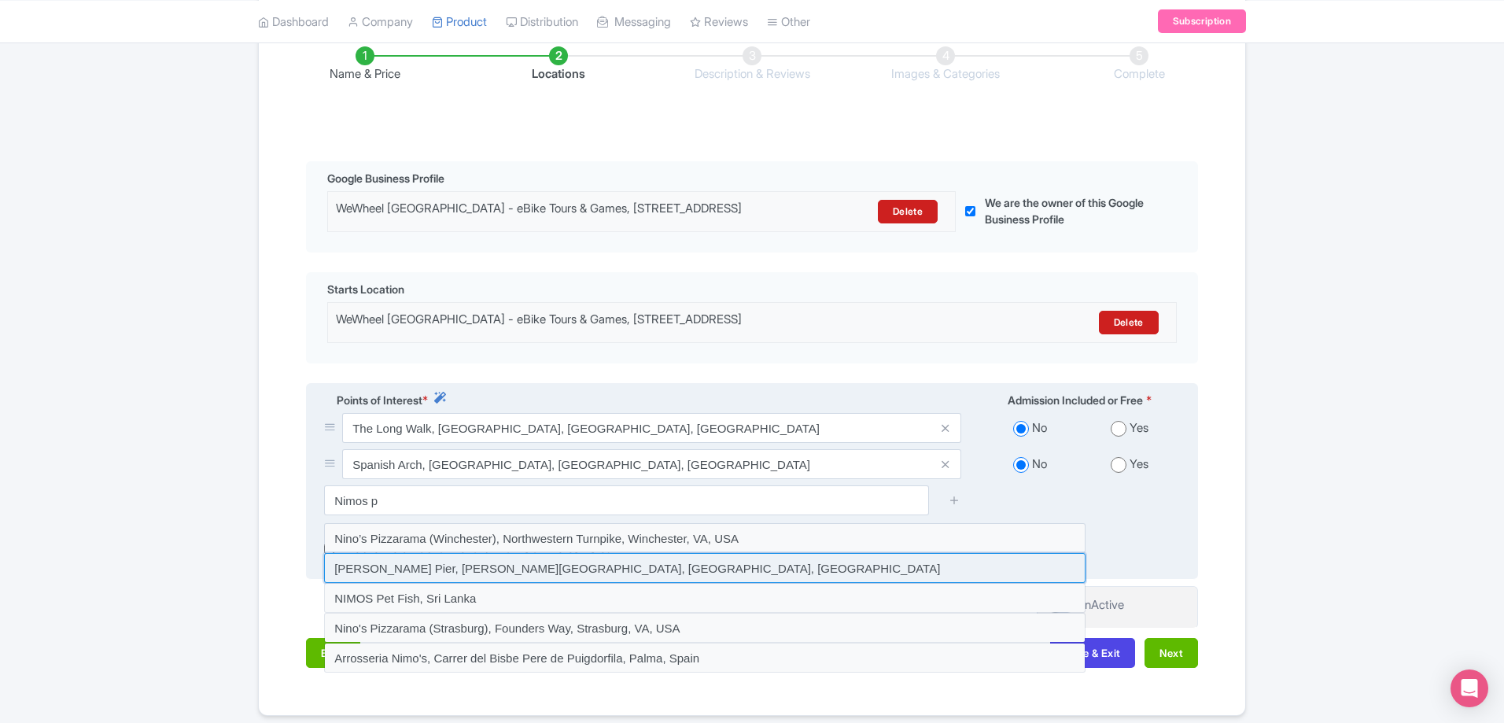
click at [540, 582] on input at bounding box center [704, 568] width 761 height 30
type input "[PERSON_NAME] Pier, [PERSON_NAME][GEOGRAPHIC_DATA], [GEOGRAPHIC_DATA], [GEOGRAP…"
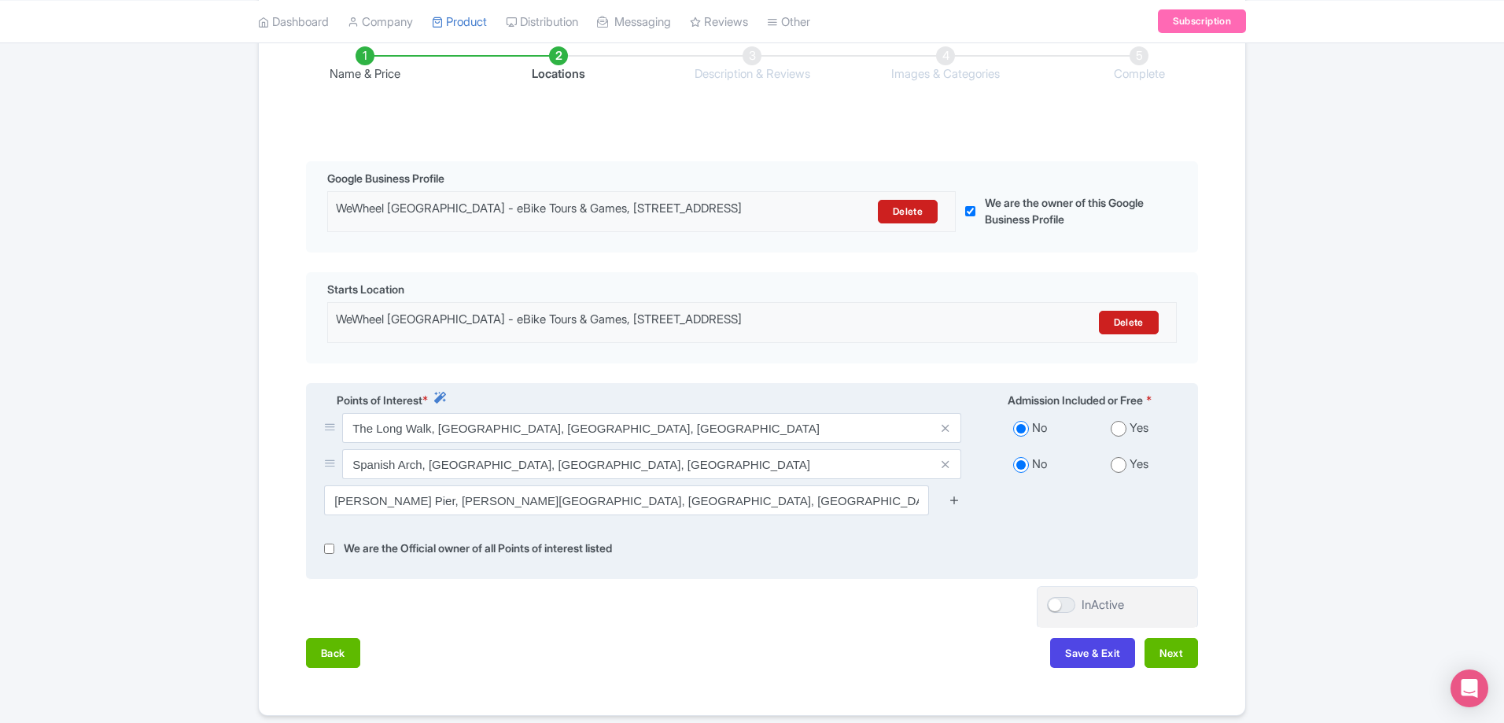
click at [956, 510] on link at bounding box center [954, 501] width 12 height 18
click at [954, 506] on icon at bounding box center [954, 500] width 12 height 12
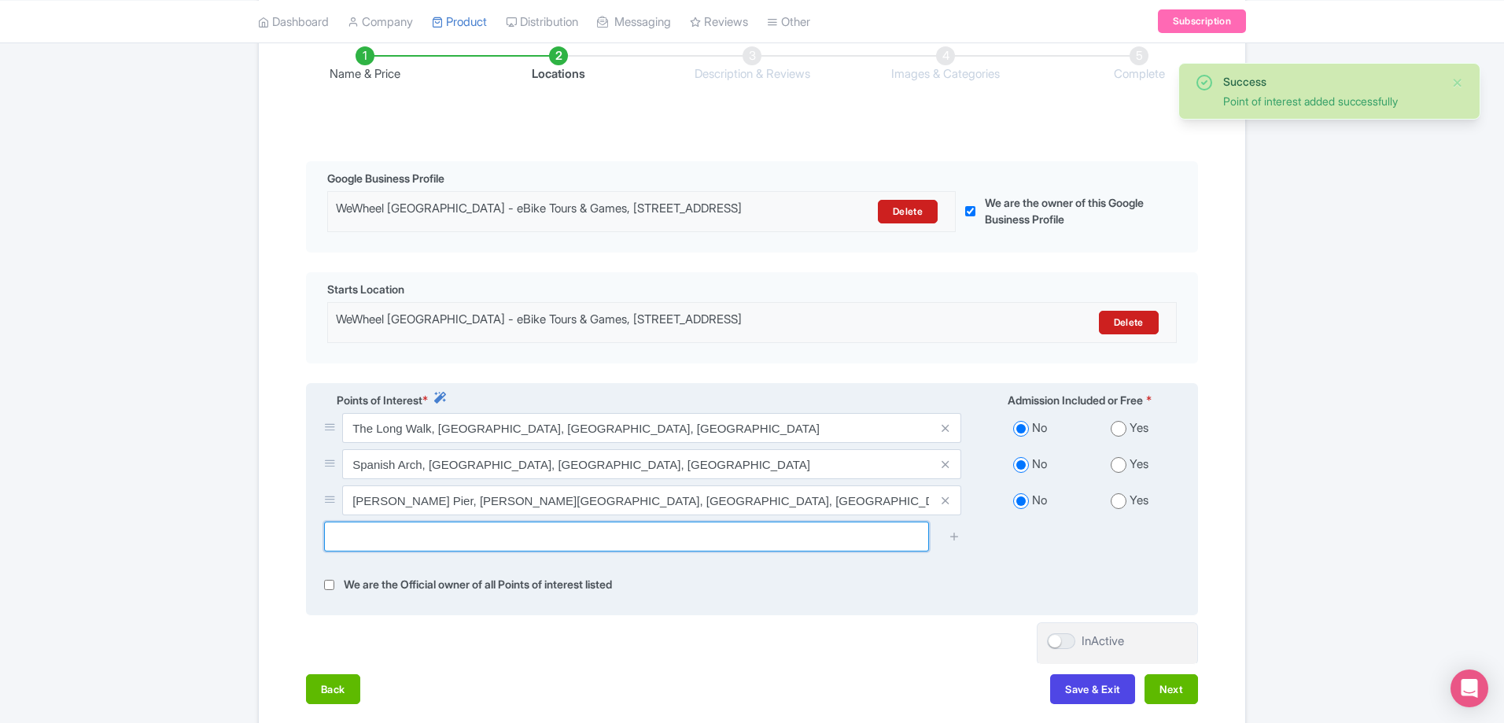
click at [711, 551] on input "text" at bounding box center [626, 536] width 605 height 30
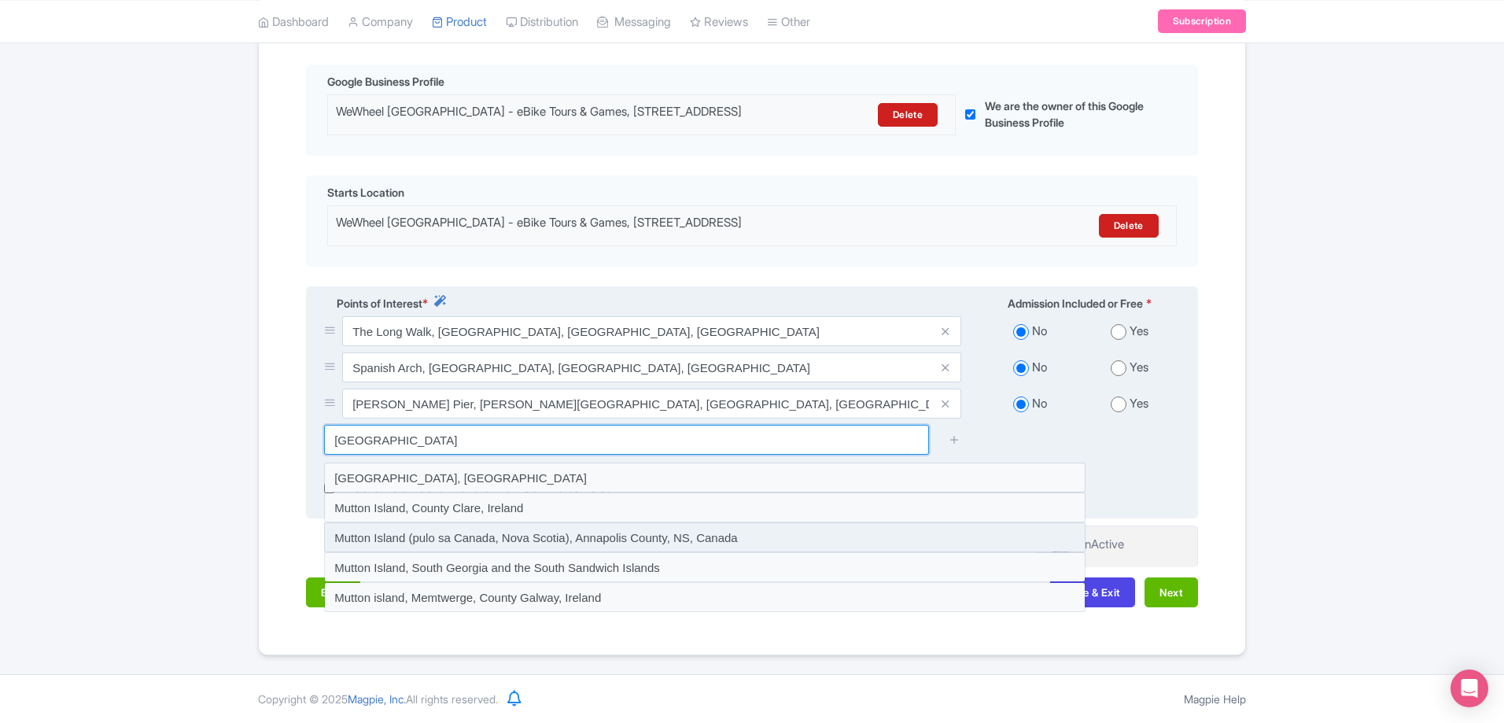
scroll to position [377, 0]
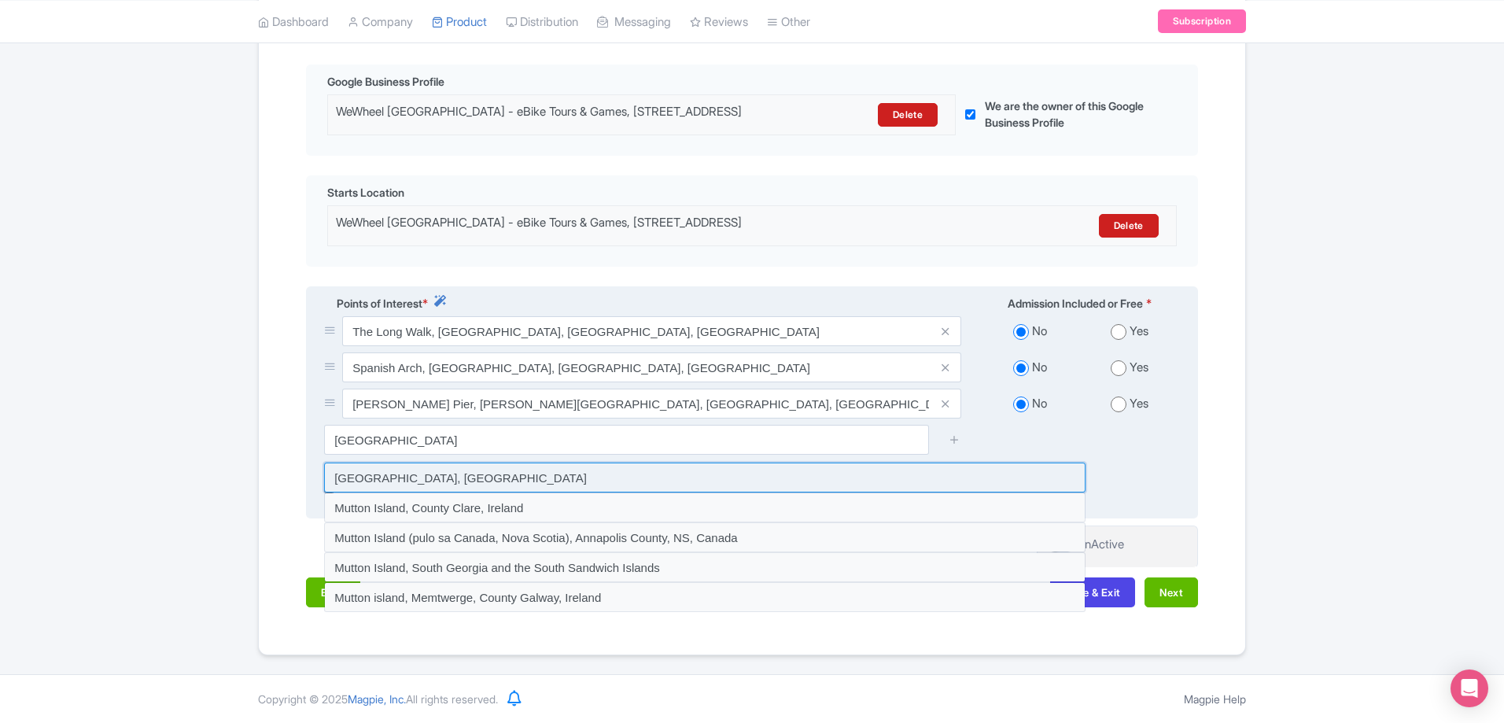
click at [477, 470] on input at bounding box center [704, 477] width 761 height 30
type input "Mutton Island, Ireland"
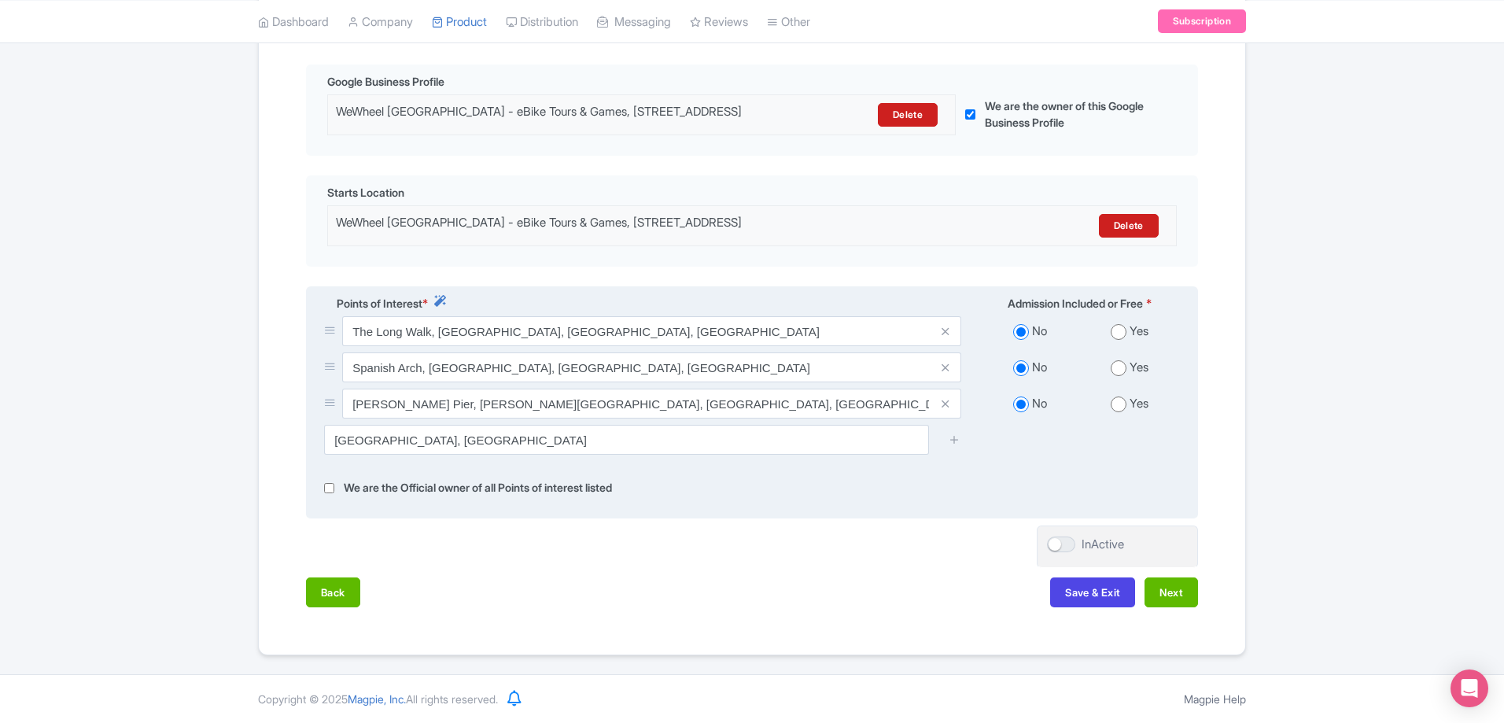
click at [943, 436] on div at bounding box center [954, 440] width 31 height 30
click at [951, 436] on icon at bounding box center [954, 439] width 12 height 12
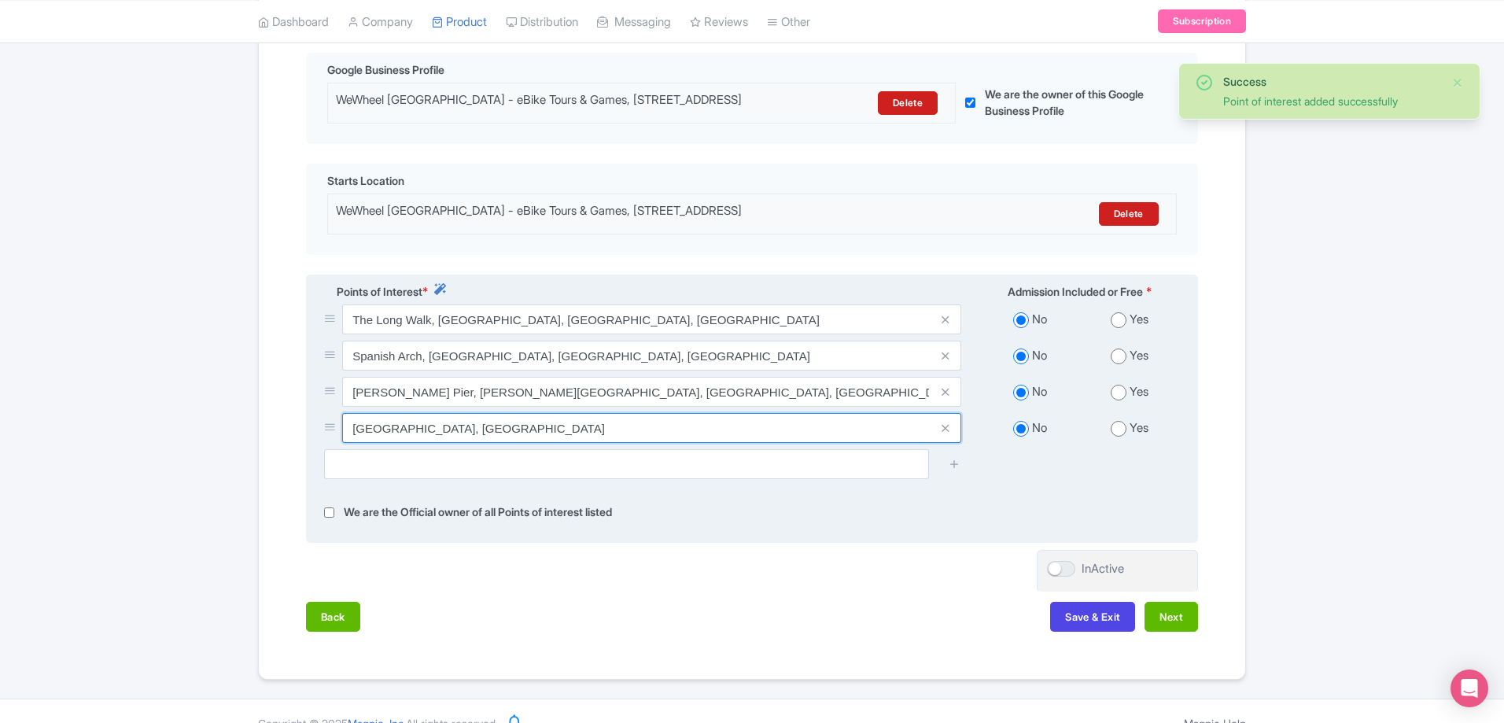
click at [512, 334] on input "Mutton Island, Ireland" at bounding box center [651, 319] width 619 height 30
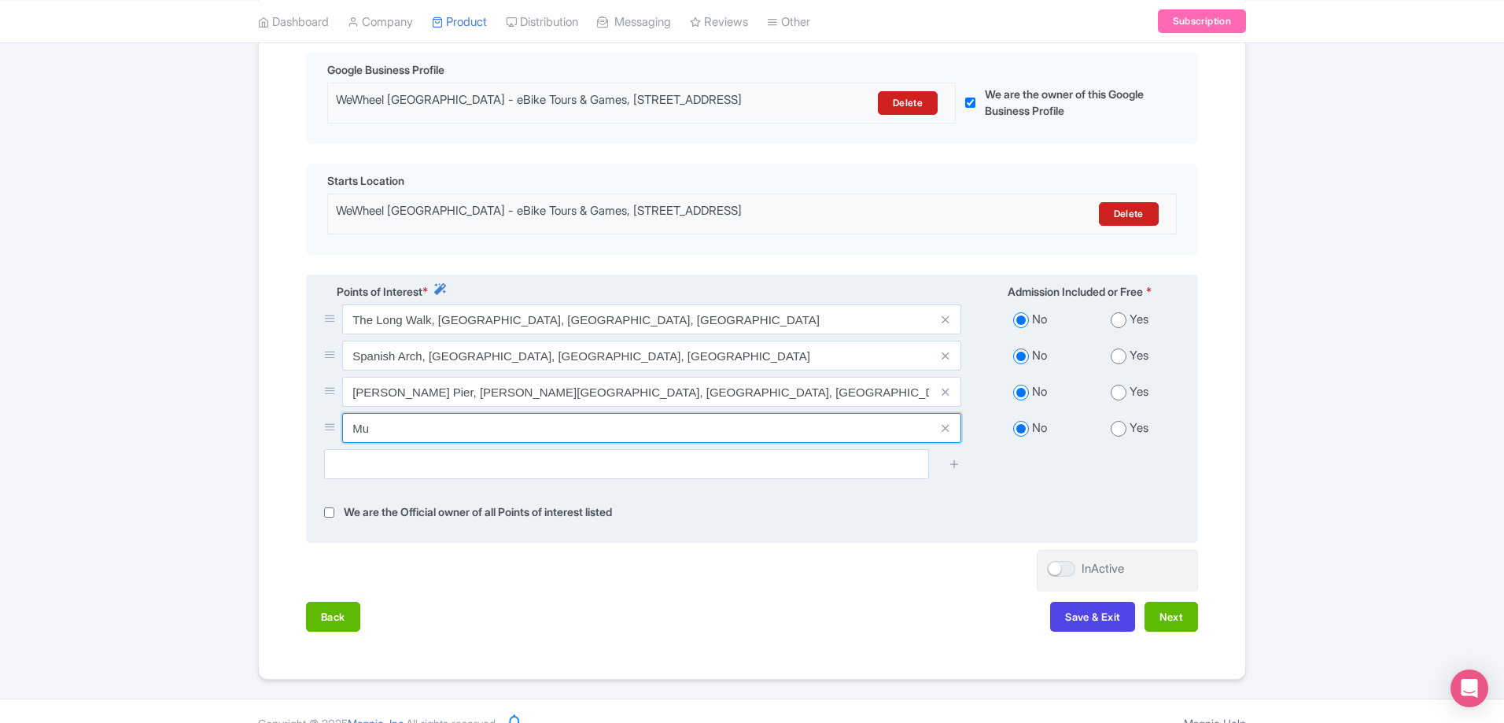
type input "M"
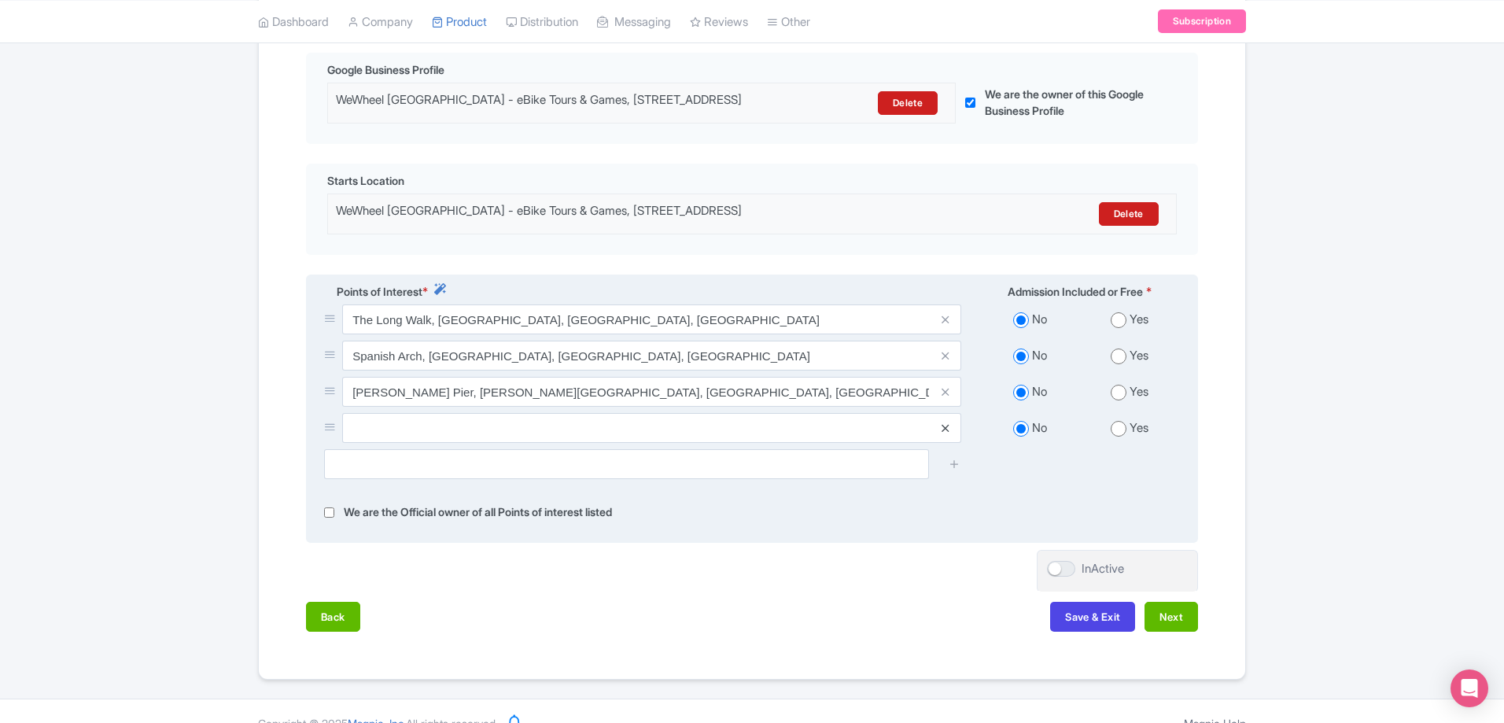
click at [945, 434] on icon at bounding box center [944, 428] width 7 height 12
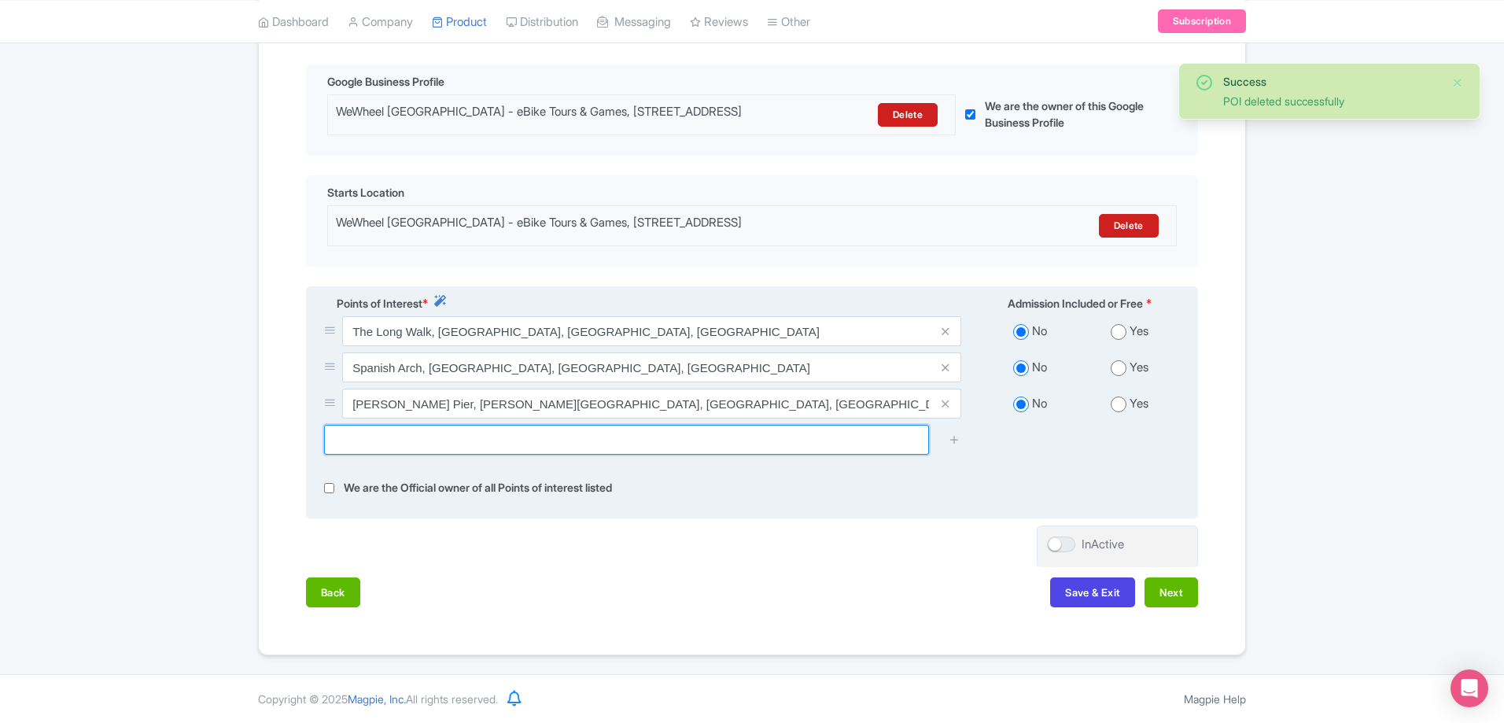
click at [794, 440] on input "text" at bounding box center [626, 440] width 605 height 30
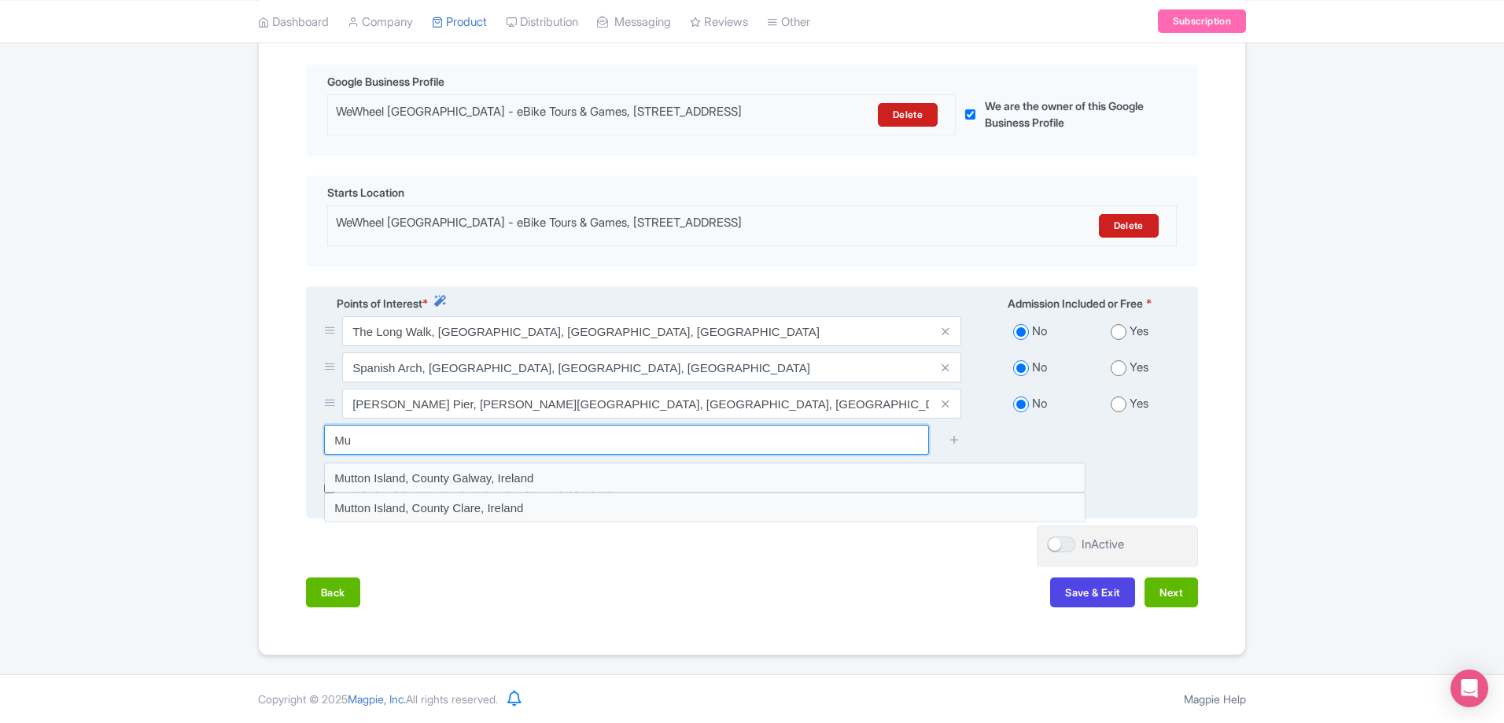
type input "M"
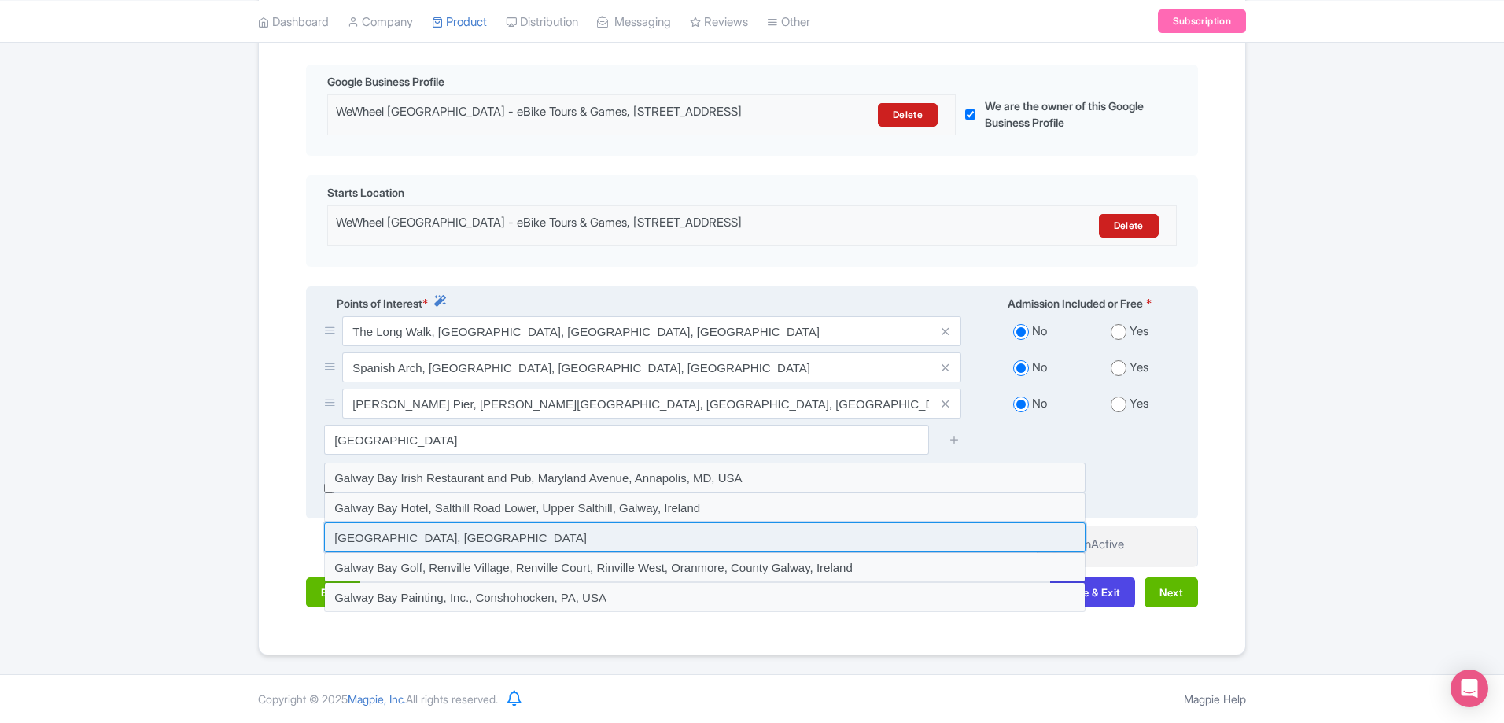
click at [413, 537] on input at bounding box center [704, 537] width 761 height 30
type input "[GEOGRAPHIC_DATA], [GEOGRAPHIC_DATA]"
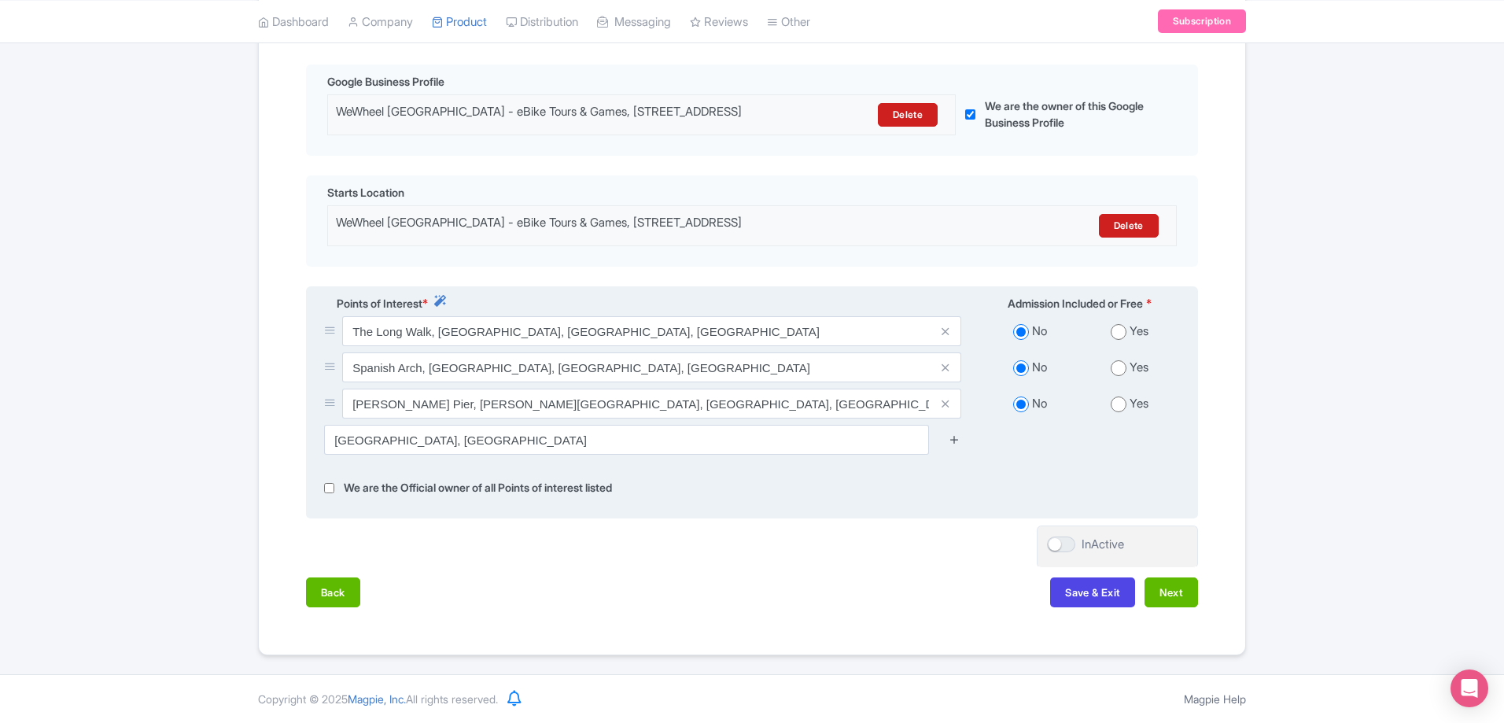
click at [953, 436] on icon at bounding box center [954, 439] width 12 height 12
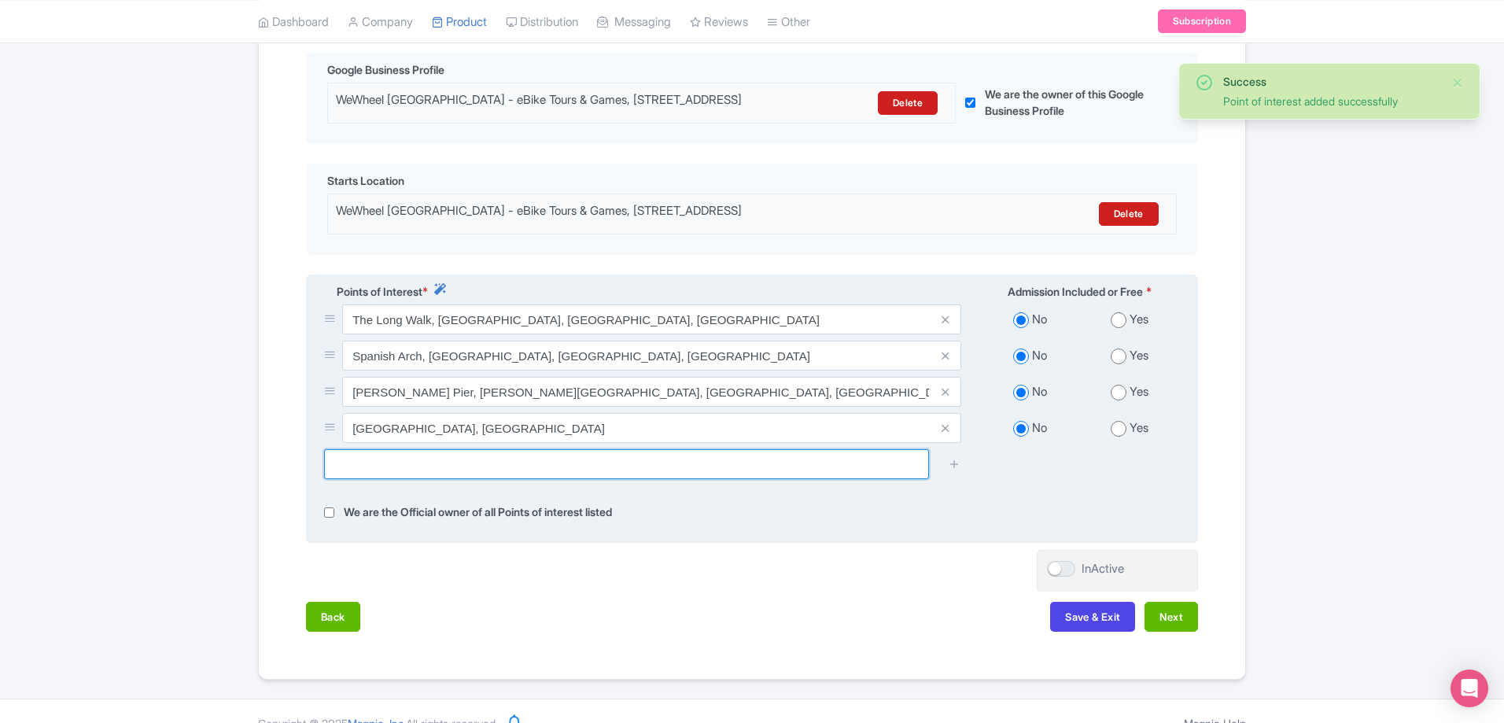
click at [582, 479] on input "text" at bounding box center [626, 464] width 605 height 30
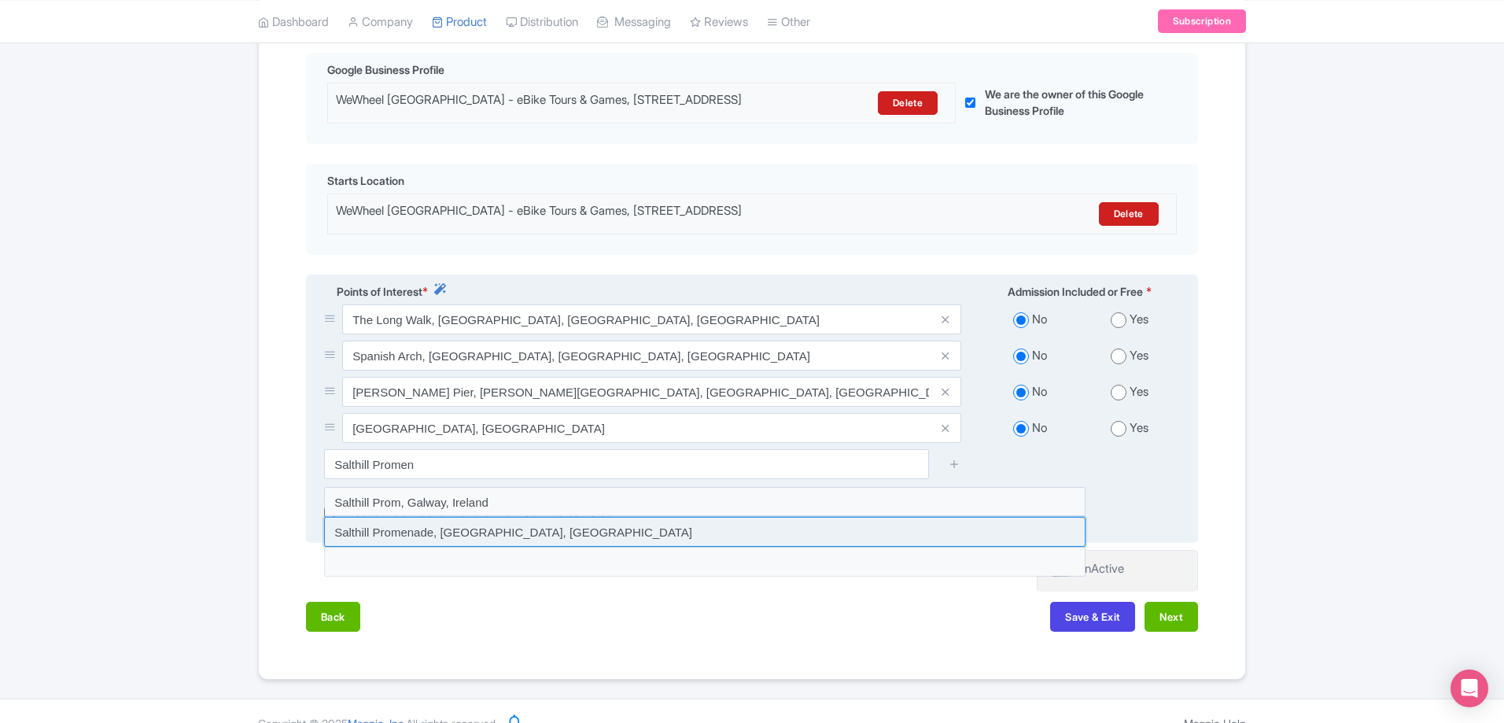
click at [489, 547] on input at bounding box center [704, 532] width 761 height 30
type input "Salthill Promenade, [GEOGRAPHIC_DATA], [GEOGRAPHIC_DATA]"
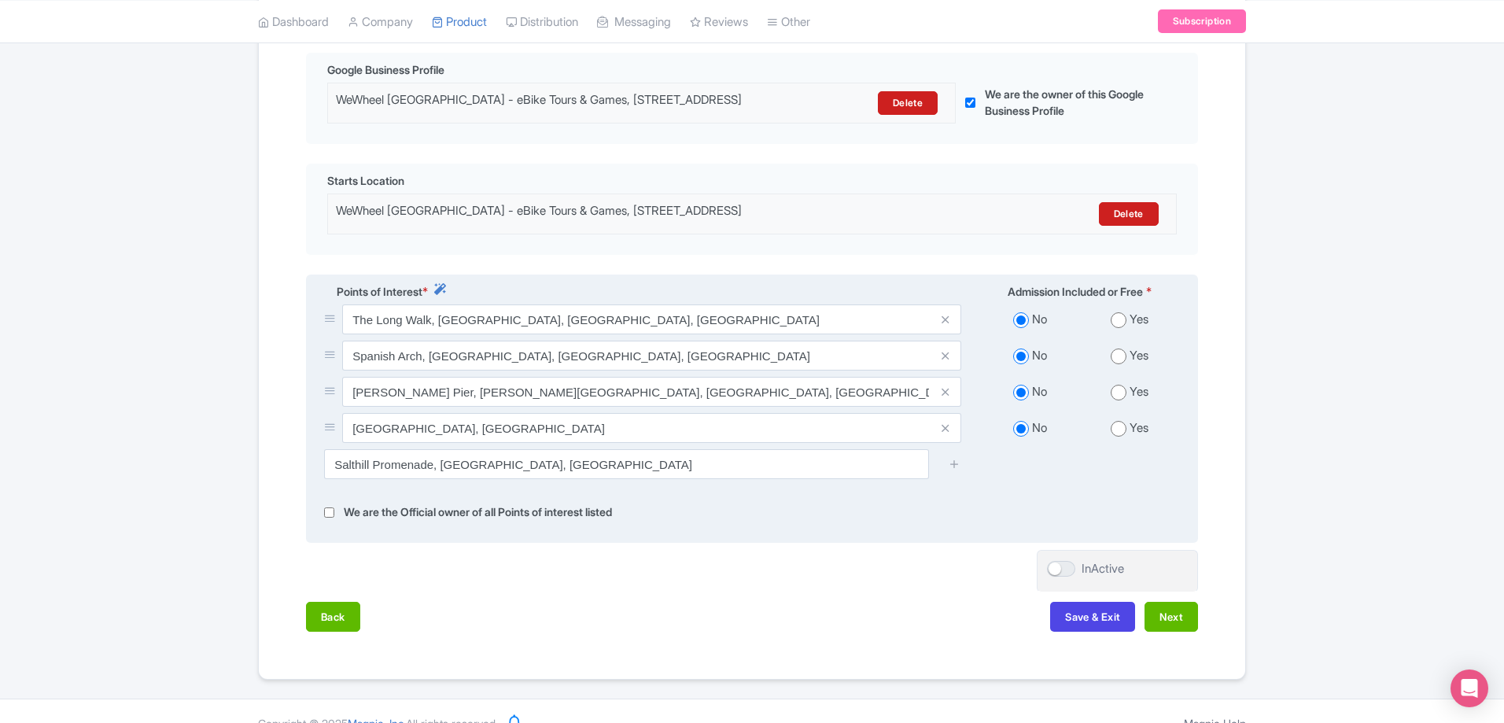
drag, startPoint x: 957, startPoint y: 477, endPoint x: 937, endPoint y: 479, distance: 20.5
click at [954, 470] on icon at bounding box center [954, 464] width 12 height 12
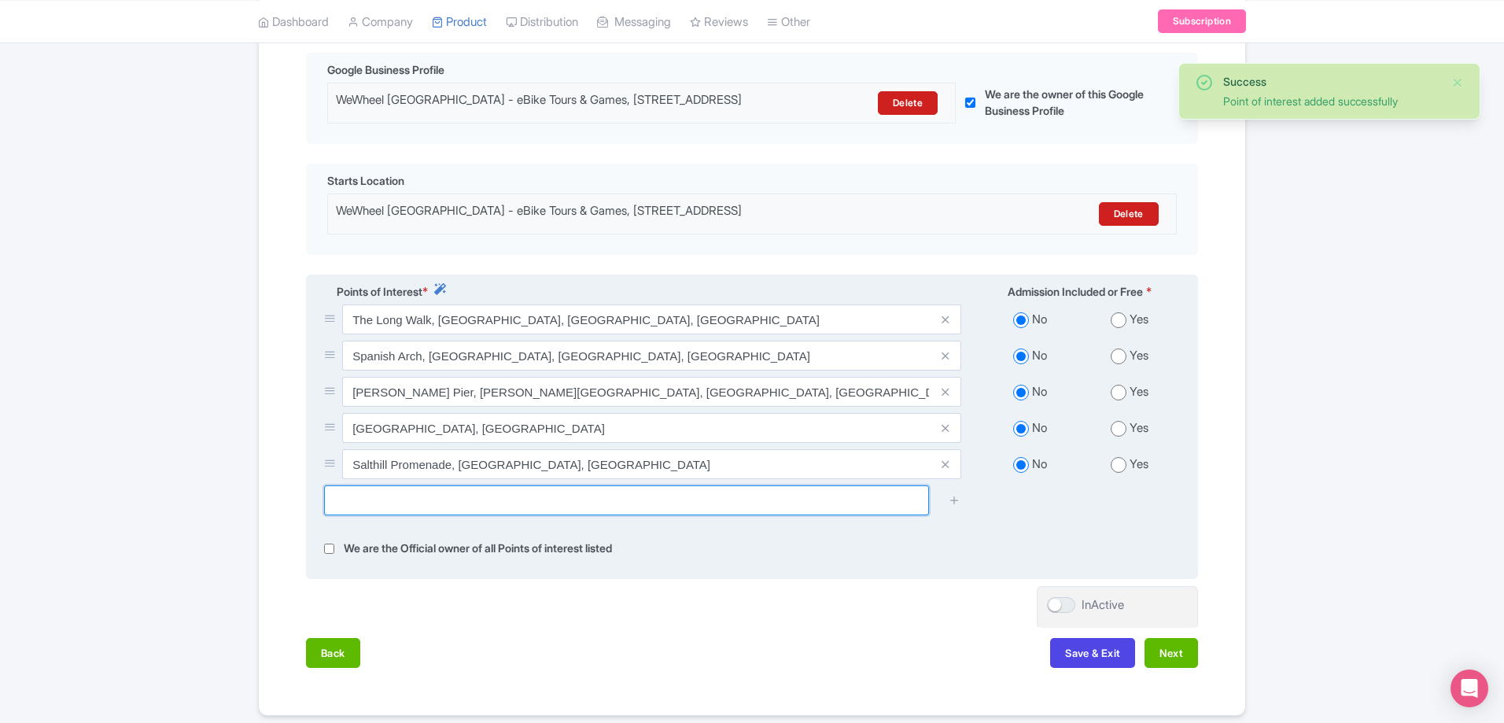
click at [614, 506] on input "text" at bounding box center [626, 500] width 605 height 30
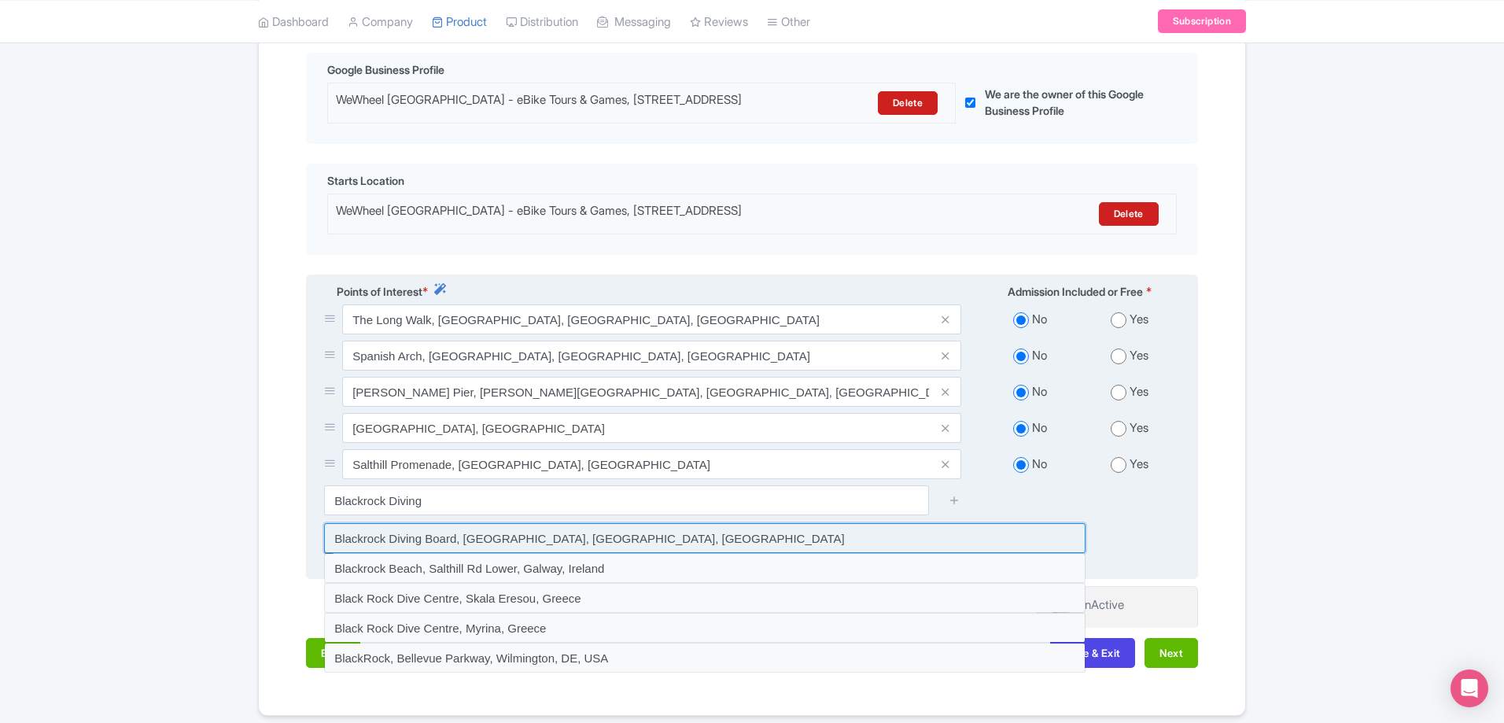
click at [597, 547] on input at bounding box center [704, 538] width 761 height 30
type input "Blackrock Diving Board, [GEOGRAPHIC_DATA], [GEOGRAPHIC_DATA], [GEOGRAPHIC_DATA]"
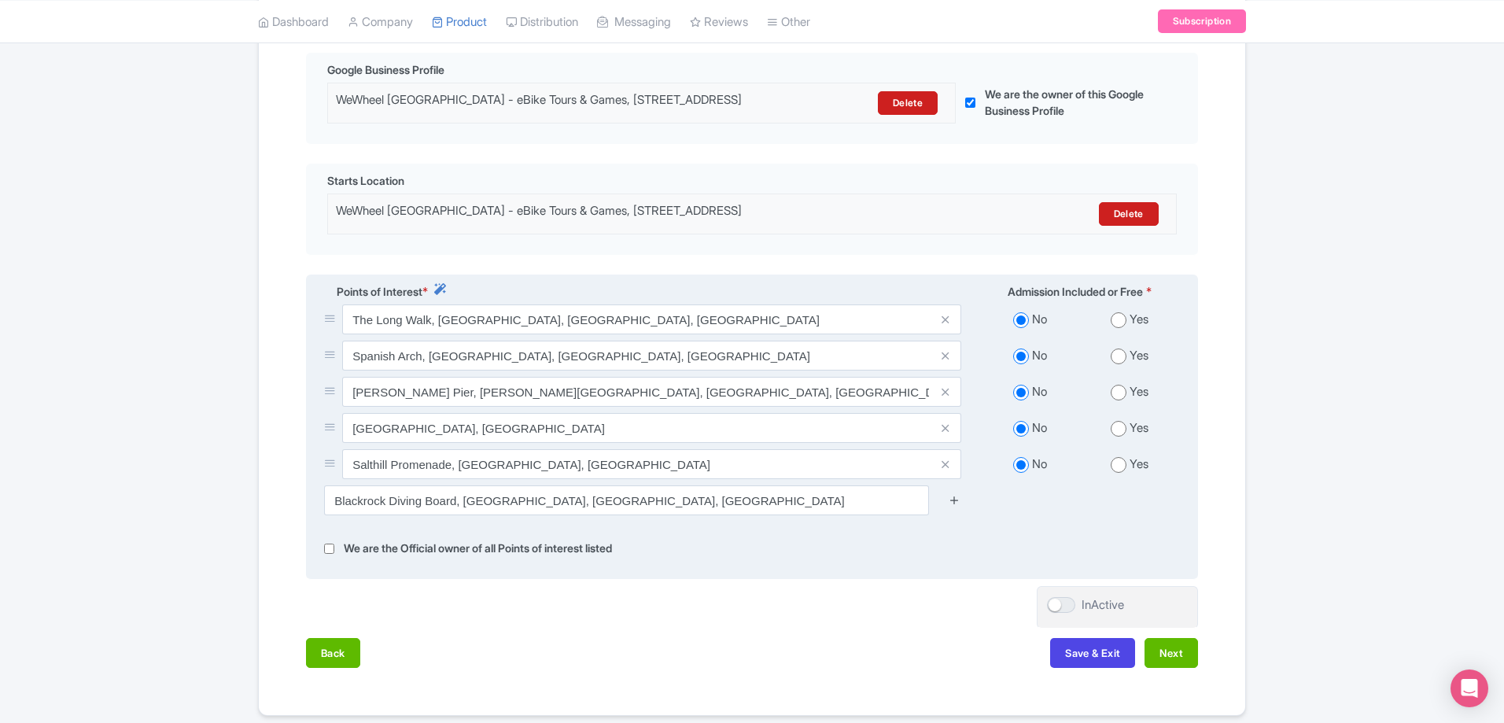
drag, startPoint x: 950, startPoint y: 507, endPoint x: 915, endPoint y: 503, distance: 35.7
click at [949, 506] on icon at bounding box center [954, 500] width 12 height 12
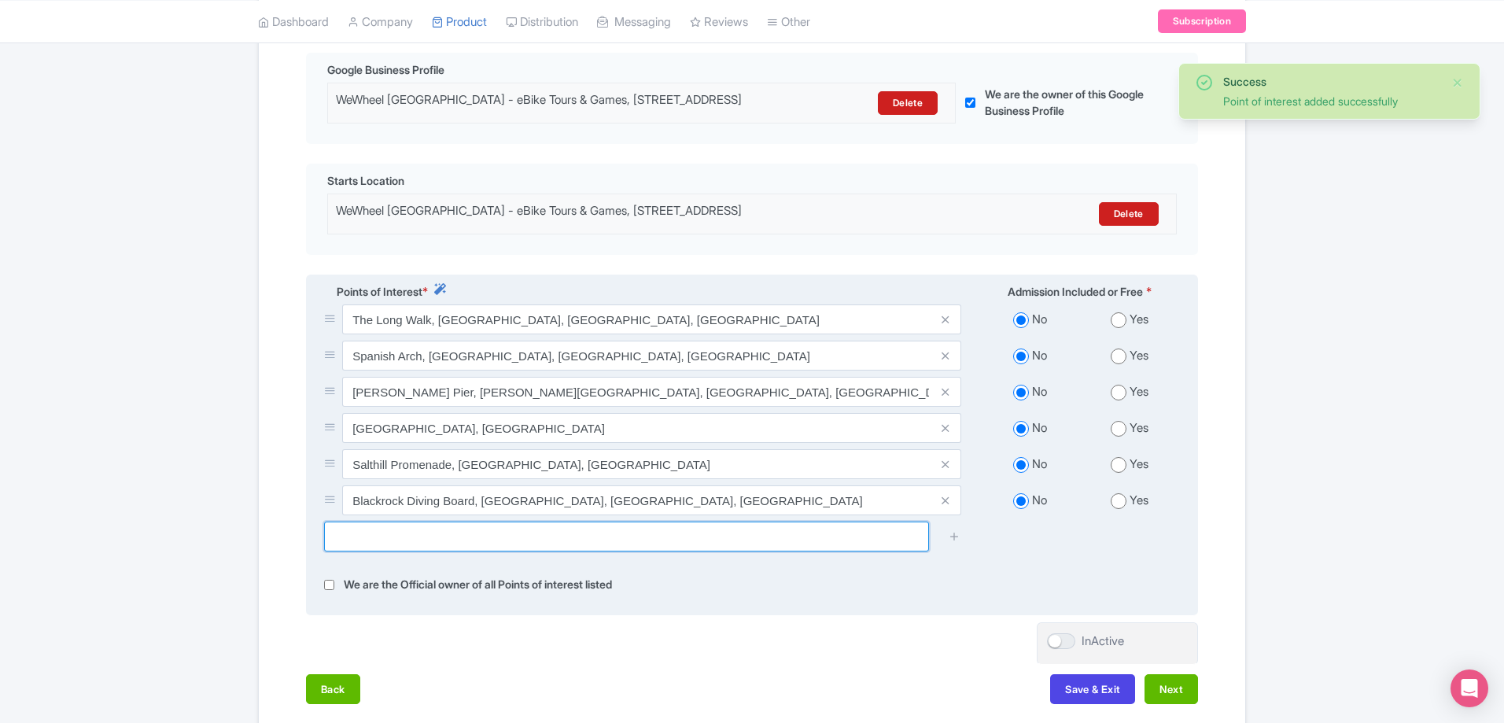
click at [753, 543] on input "text" at bounding box center [626, 536] width 605 height 30
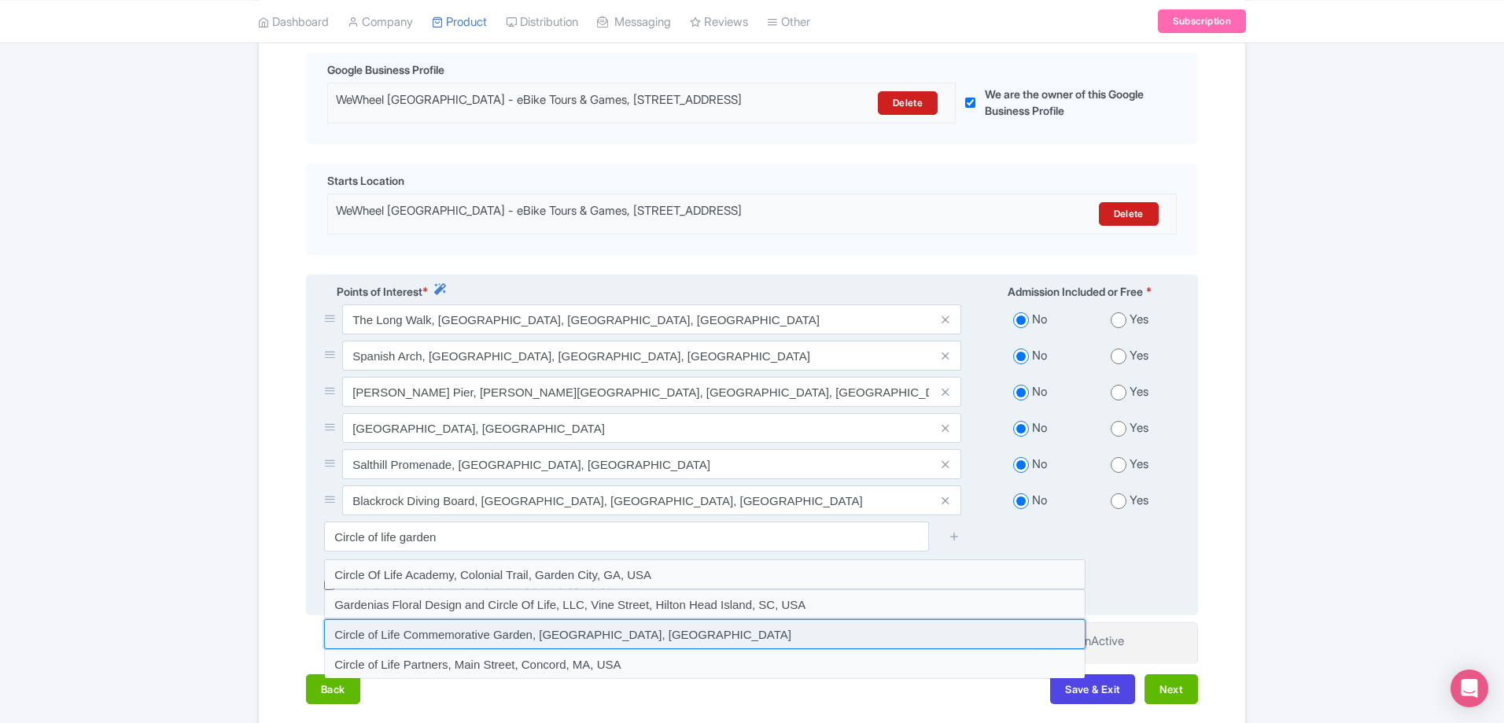
click at [428, 646] on input at bounding box center [704, 634] width 761 height 30
type input "Circle of Life Commemorative Garden, [GEOGRAPHIC_DATA], [GEOGRAPHIC_DATA]"
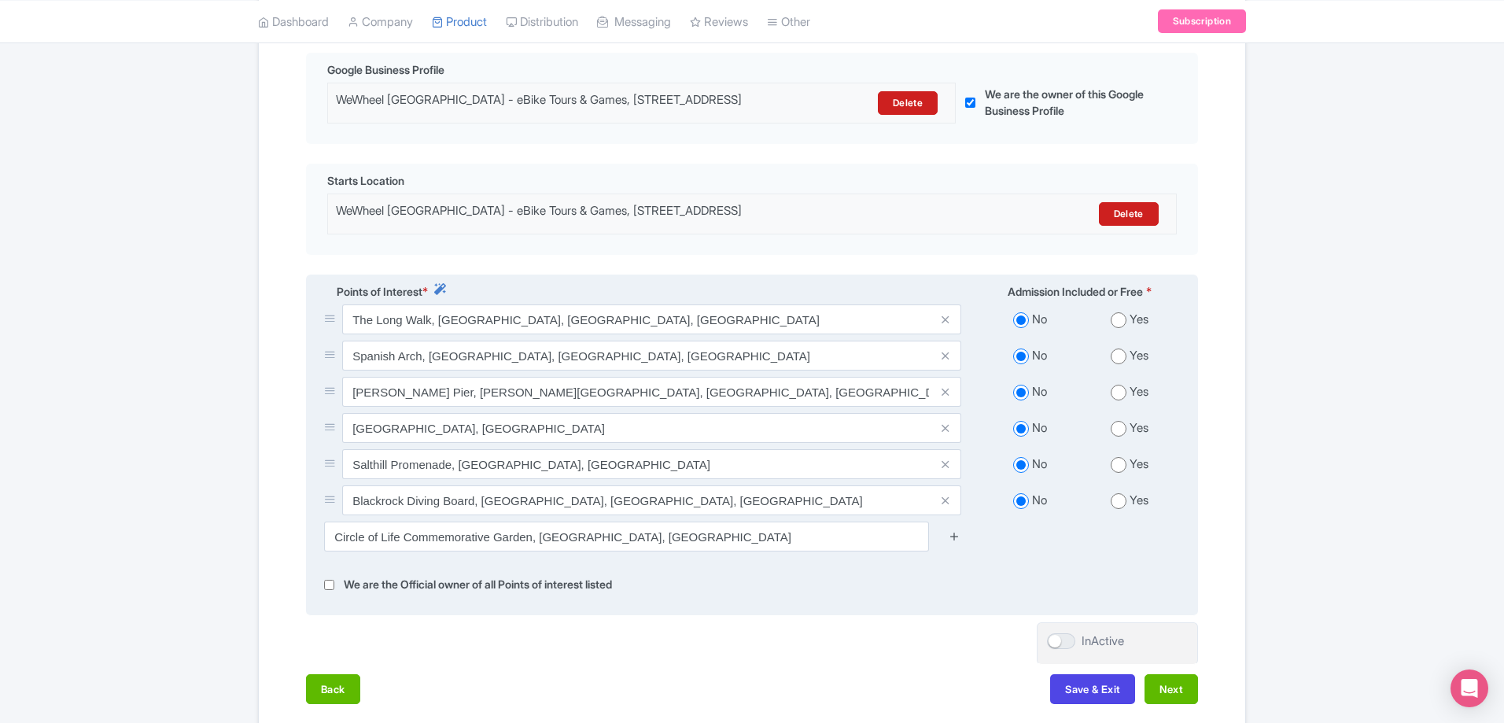
click at [955, 542] on icon at bounding box center [954, 536] width 12 height 12
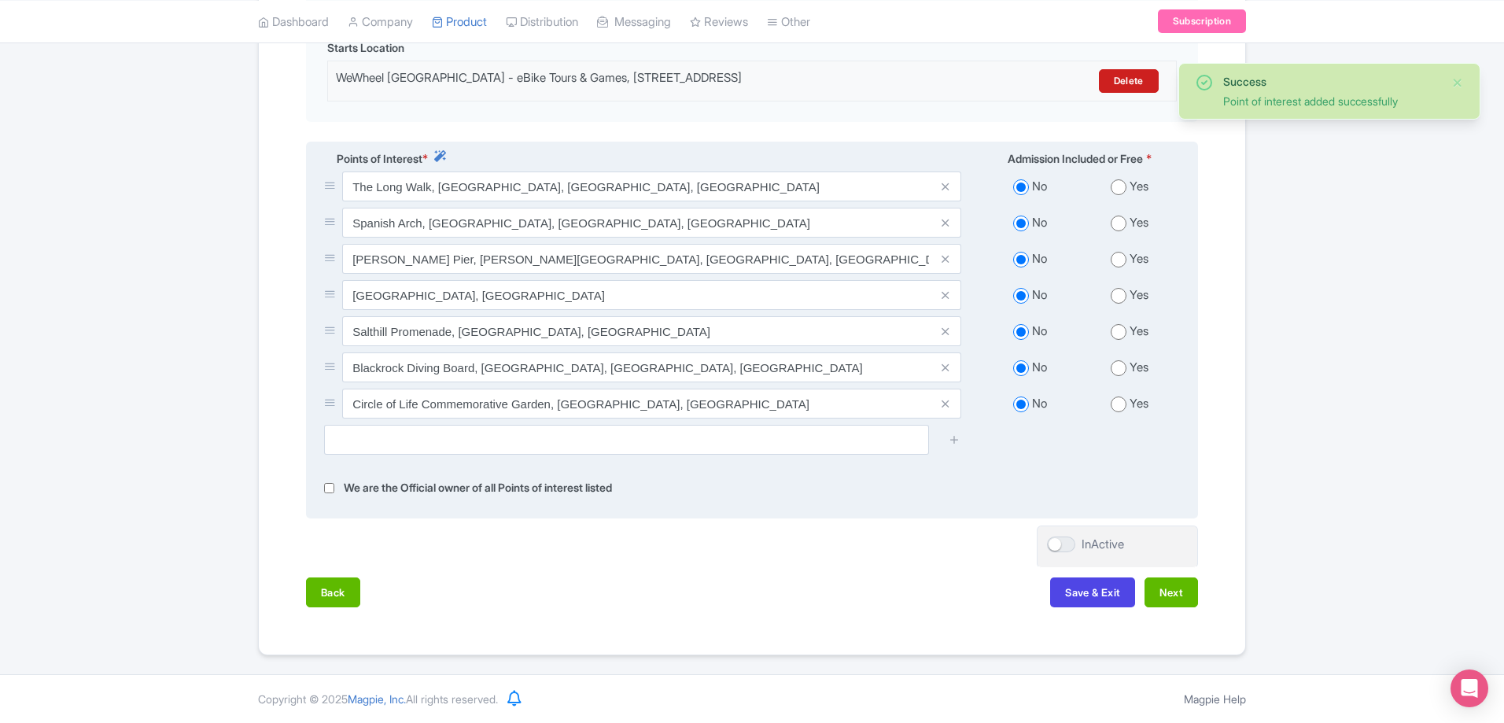
scroll to position [521, 0]
click at [715, 441] on input "text" at bounding box center [626, 440] width 605 height 30
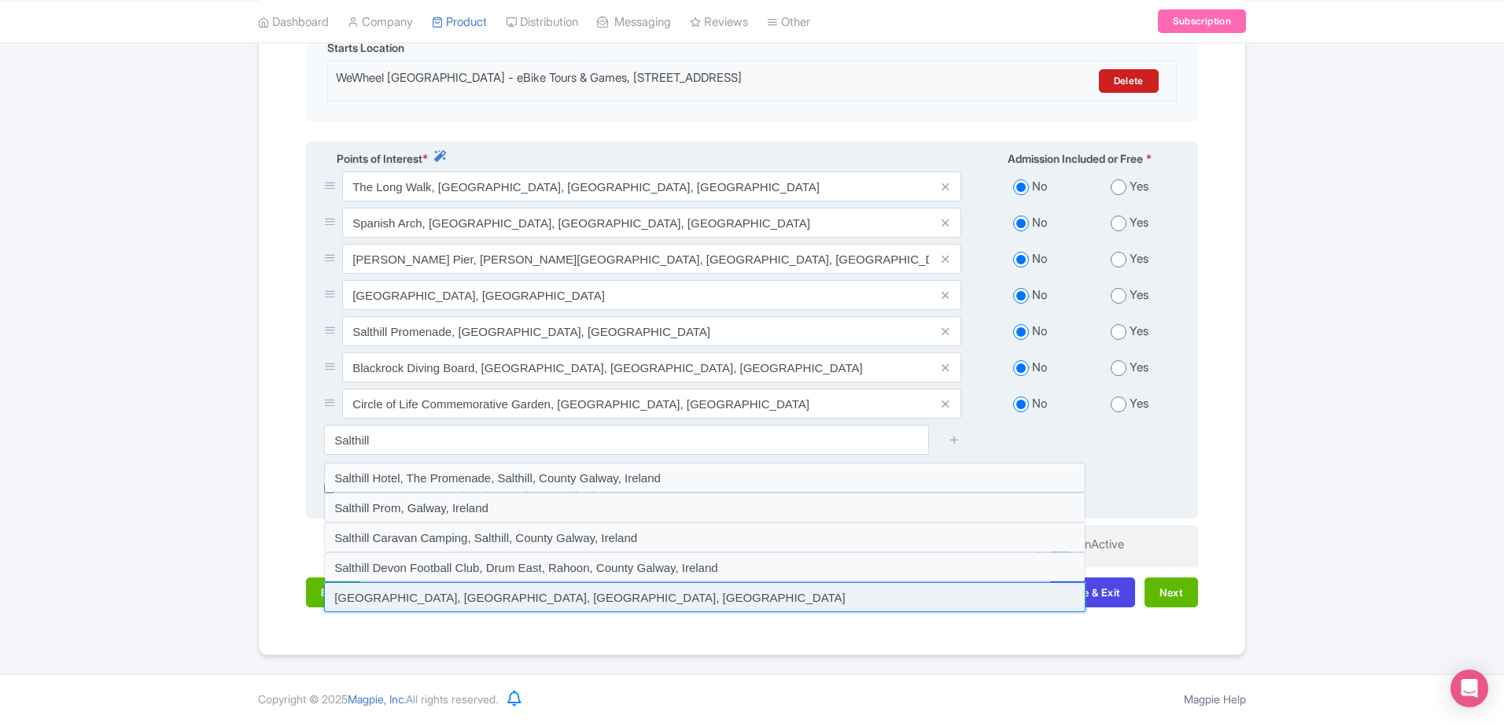
click at [478, 600] on input at bounding box center [704, 597] width 761 height 30
type input "[GEOGRAPHIC_DATA], [GEOGRAPHIC_DATA], [GEOGRAPHIC_DATA], [GEOGRAPHIC_DATA]"
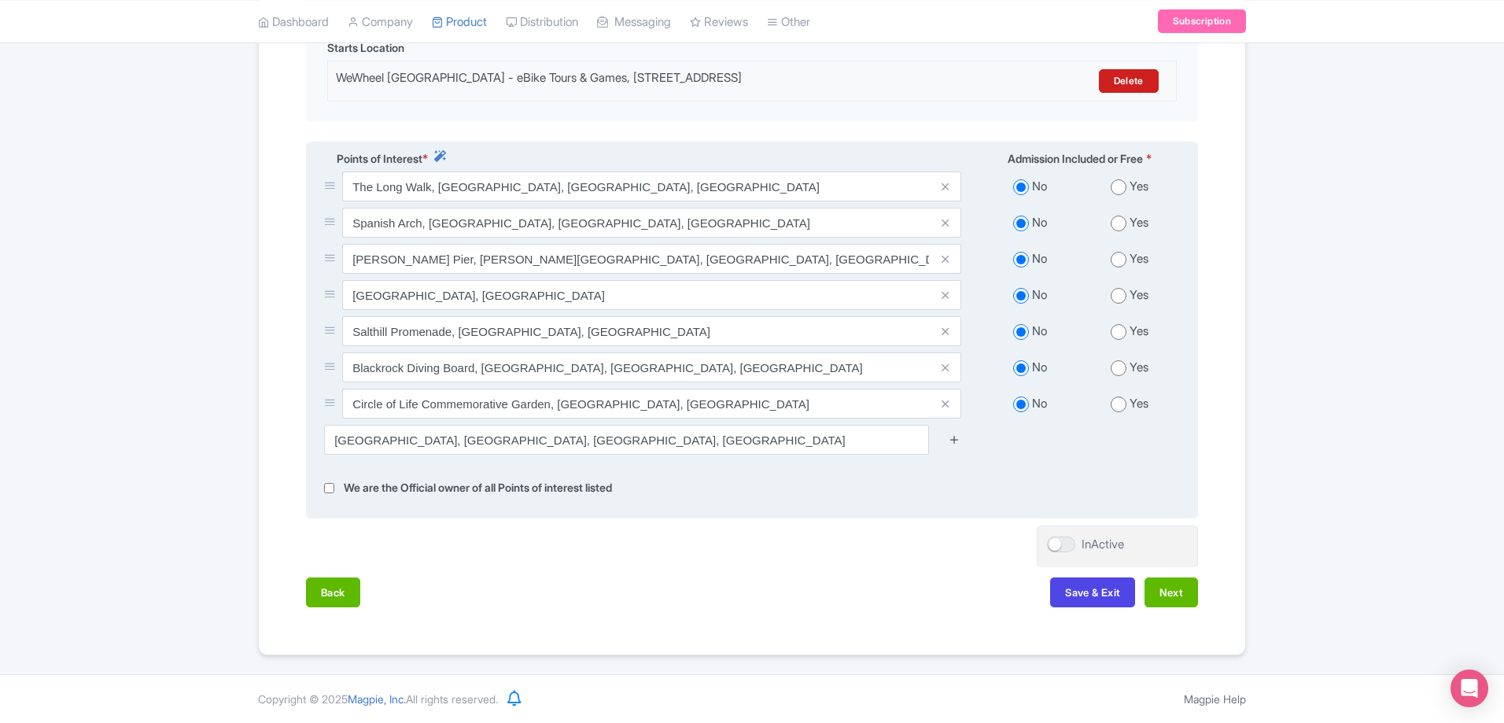
click at [949, 444] on icon at bounding box center [954, 439] width 12 height 12
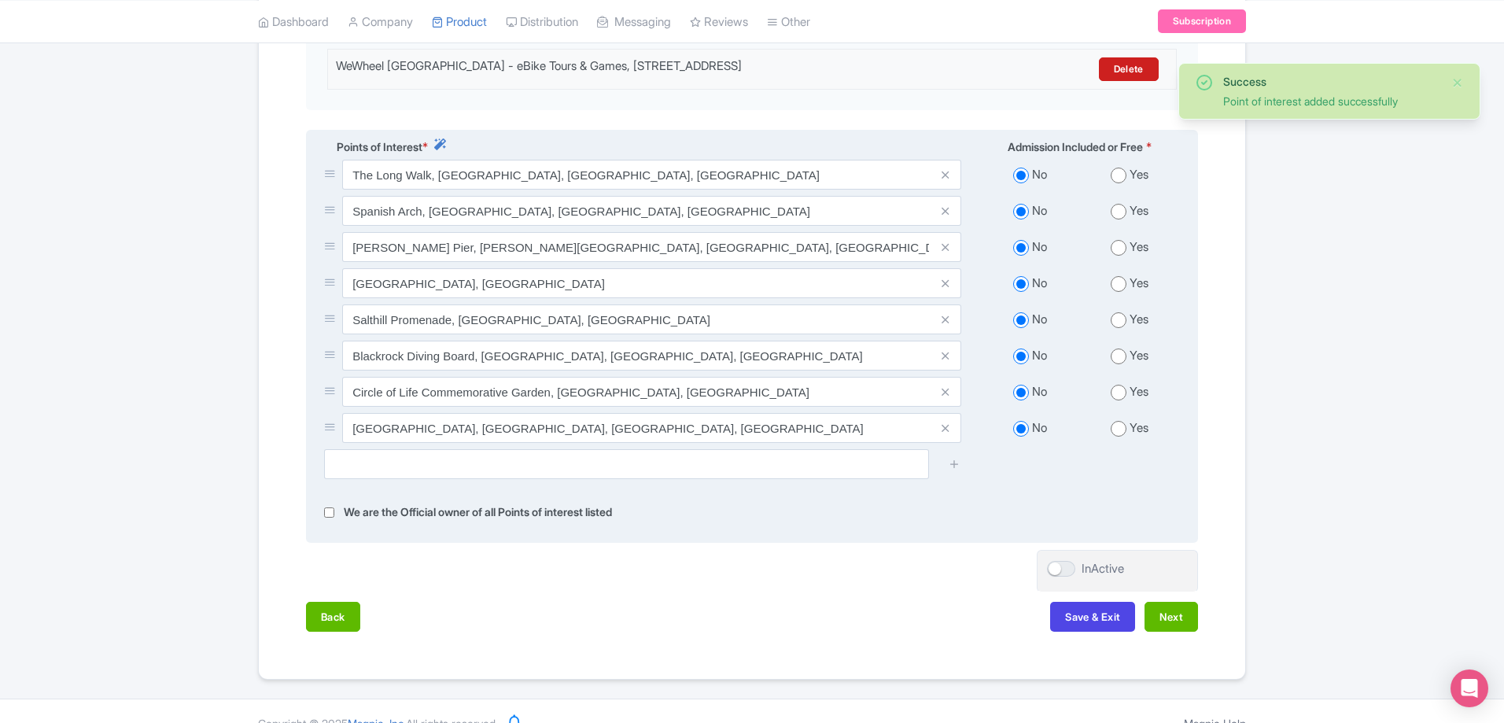
click at [957, 439] on span at bounding box center [945, 428] width 31 height 30
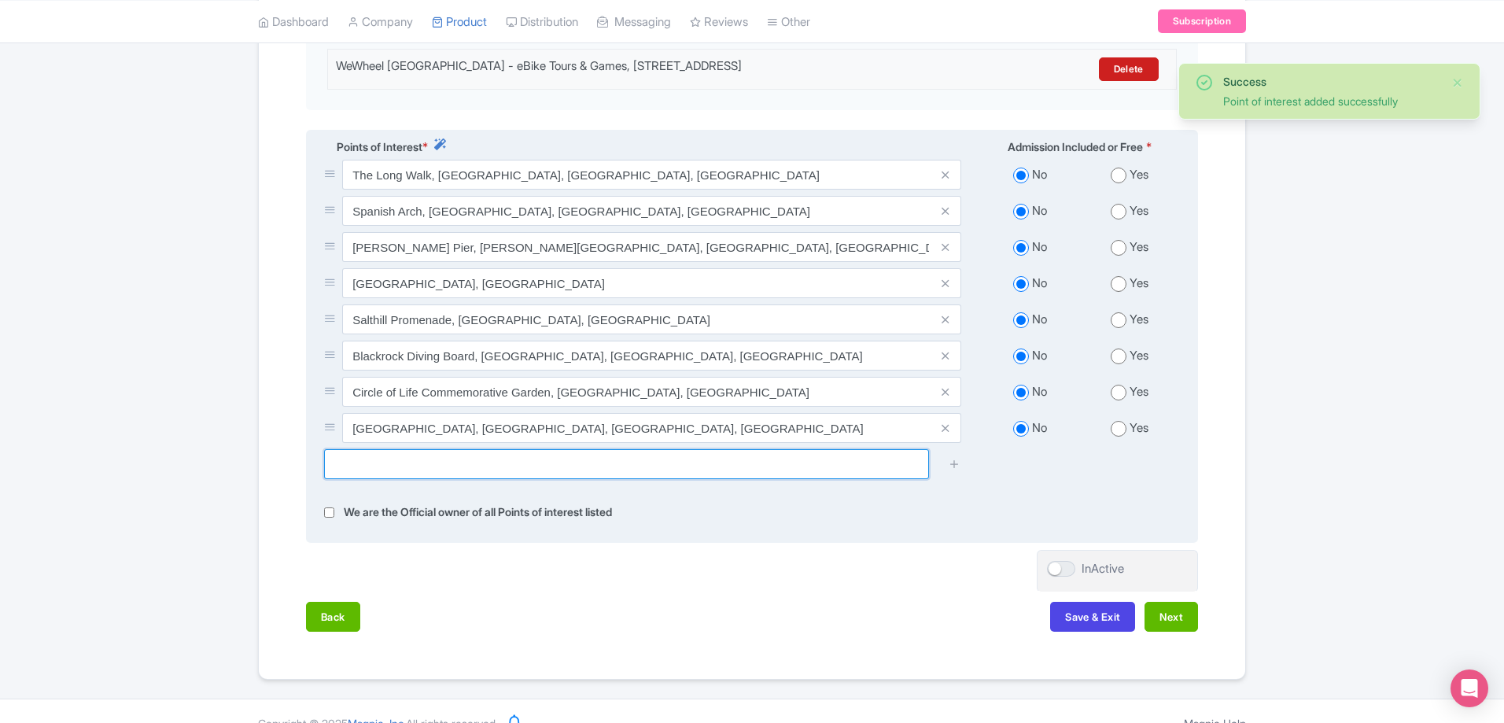
click at [628, 479] on input "text" at bounding box center [626, 464] width 605 height 30
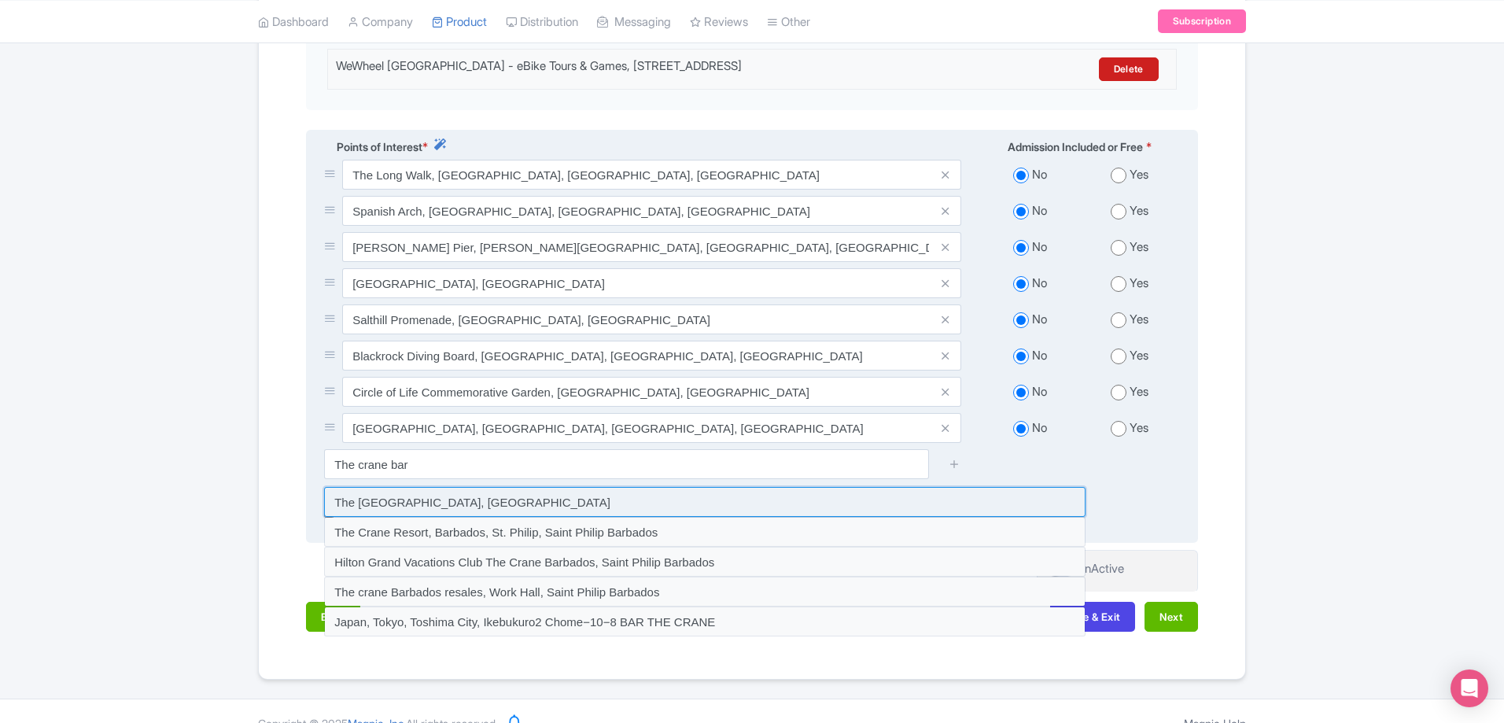
click at [577, 515] on input at bounding box center [704, 502] width 761 height 30
type input "The [GEOGRAPHIC_DATA], [GEOGRAPHIC_DATA]"
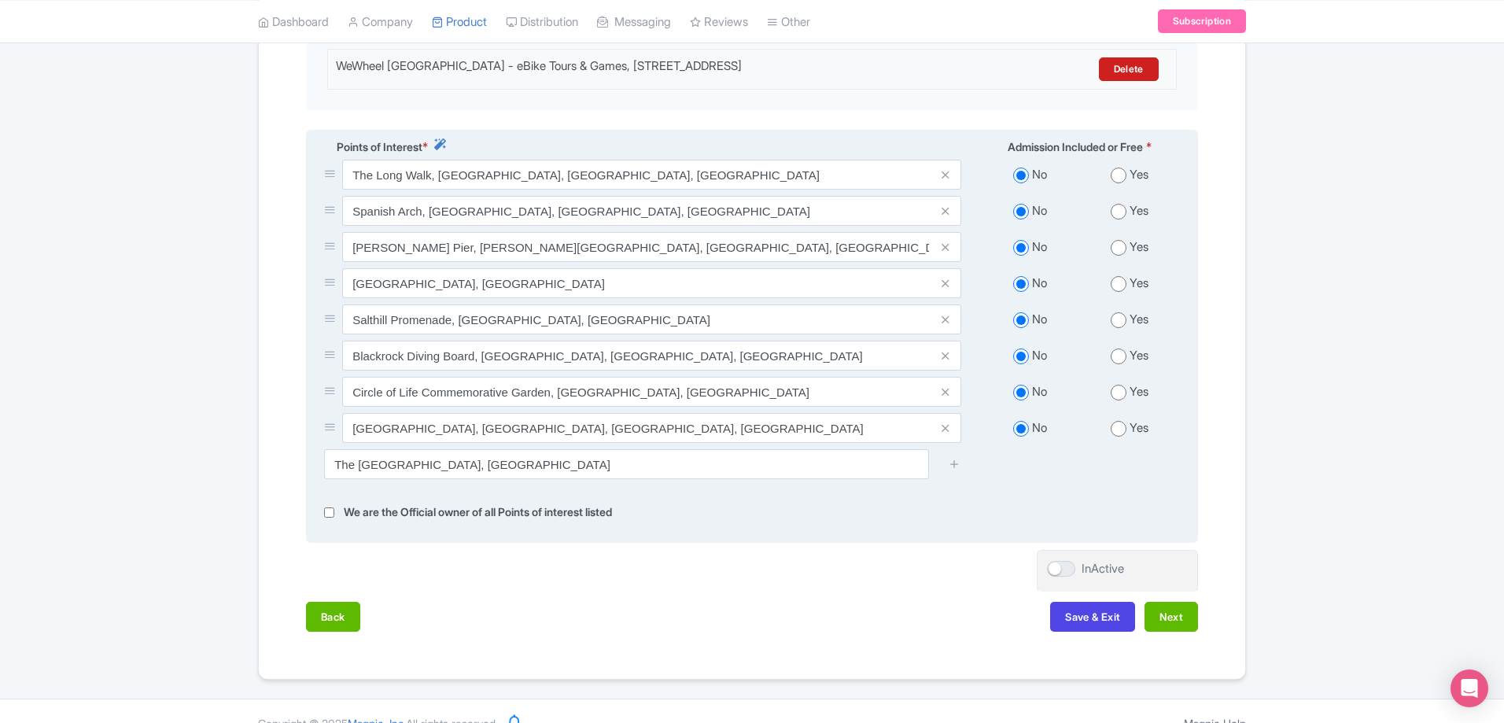
drag, startPoint x: 952, startPoint y: 471, endPoint x: 922, endPoint y: 472, distance: 30.7
click at [953, 470] on icon at bounding box center [954, 464] width 12 height 12
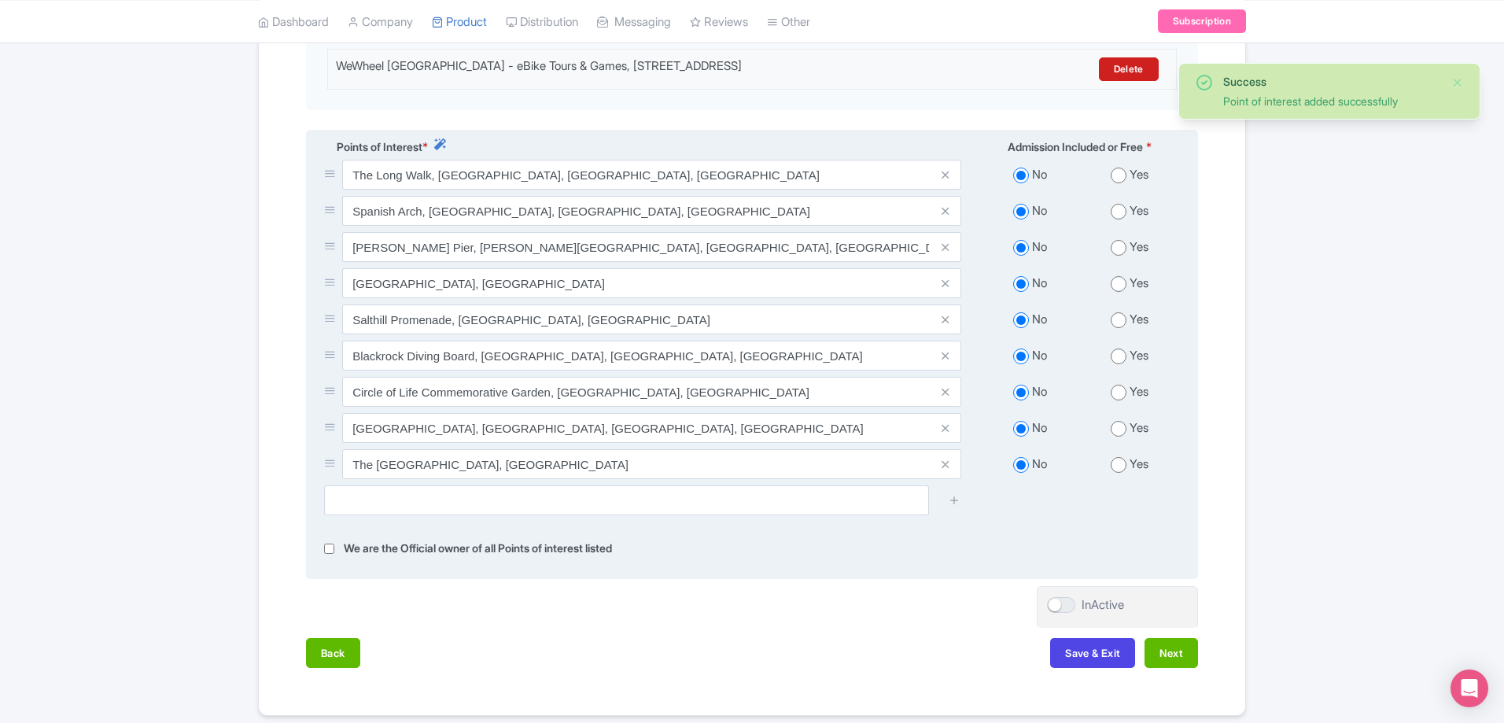
scroll to position [594, 0]
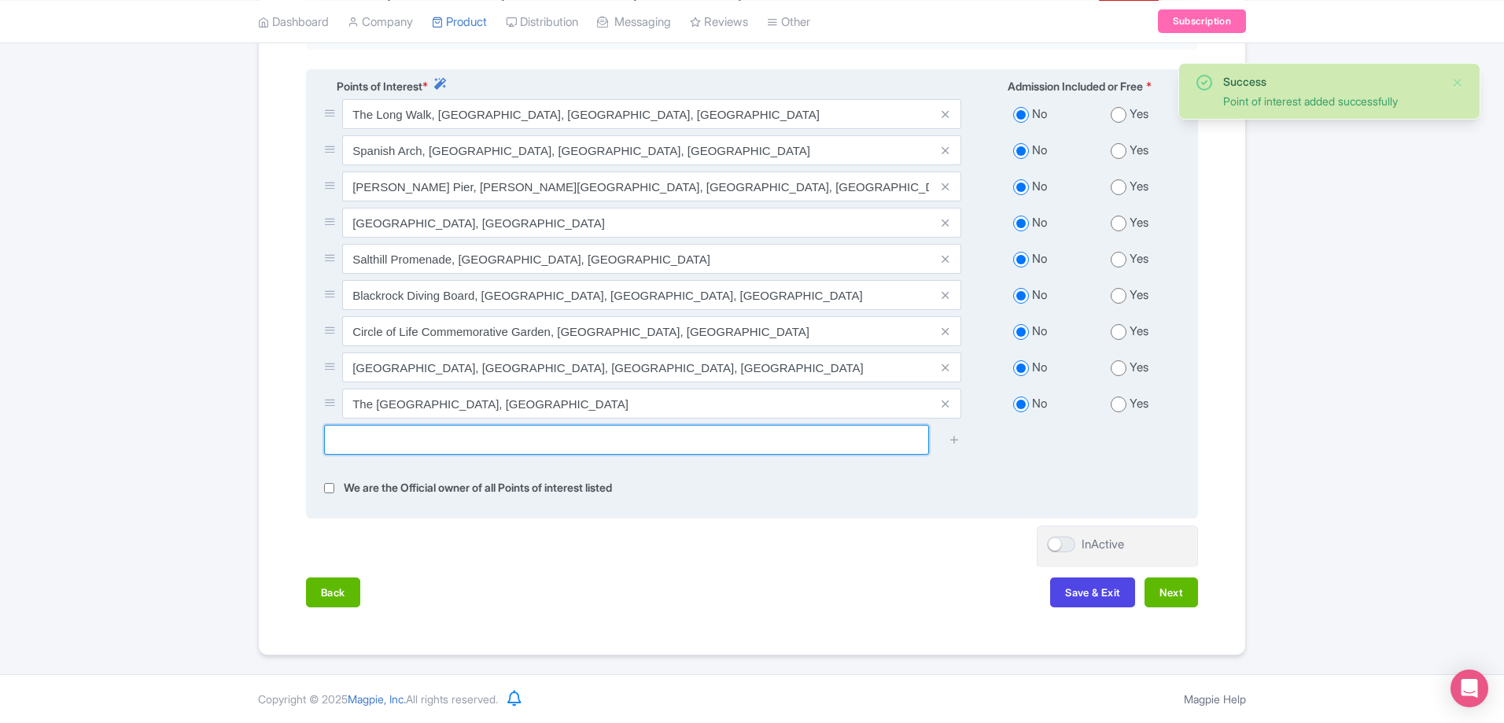
click at [882, 452] on input "text" at bounding box center [626, 440] width 605 height 30
type input "y"
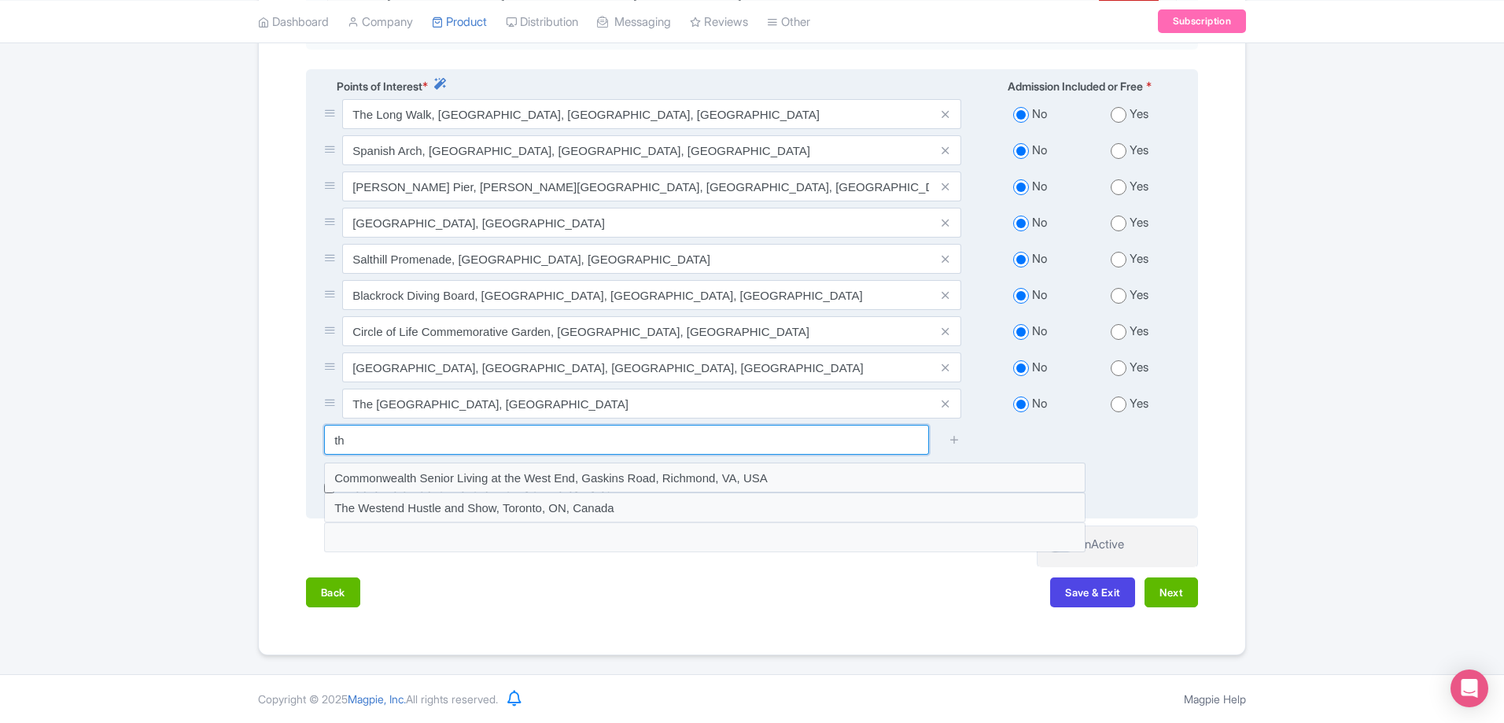
type input "t"
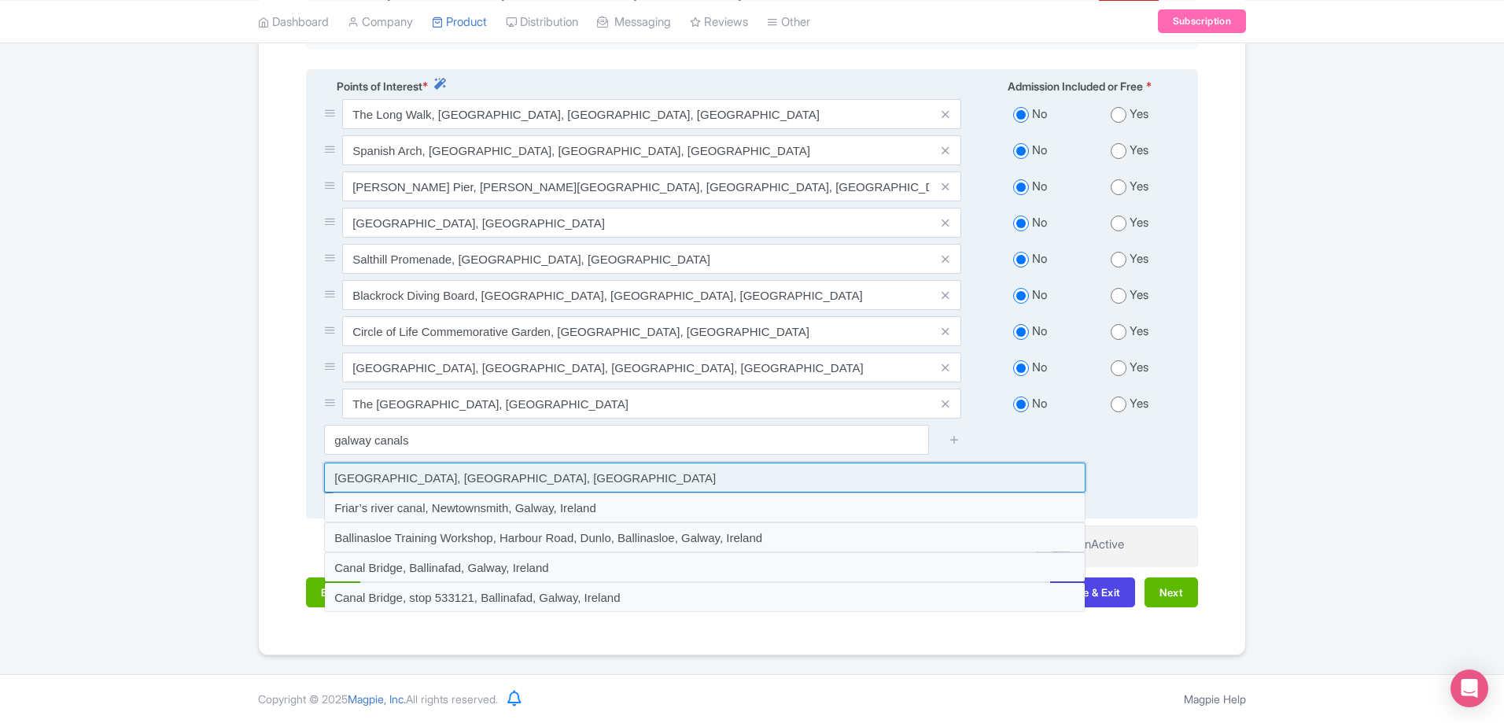
click at [430, 481] on input at bounding box center [704, 477] width 761 height 30
type input "[GEOGRAPHIC_DATA], [GEOGRAPHIC_DATA], [GEOGRAPHIC_DATA]"
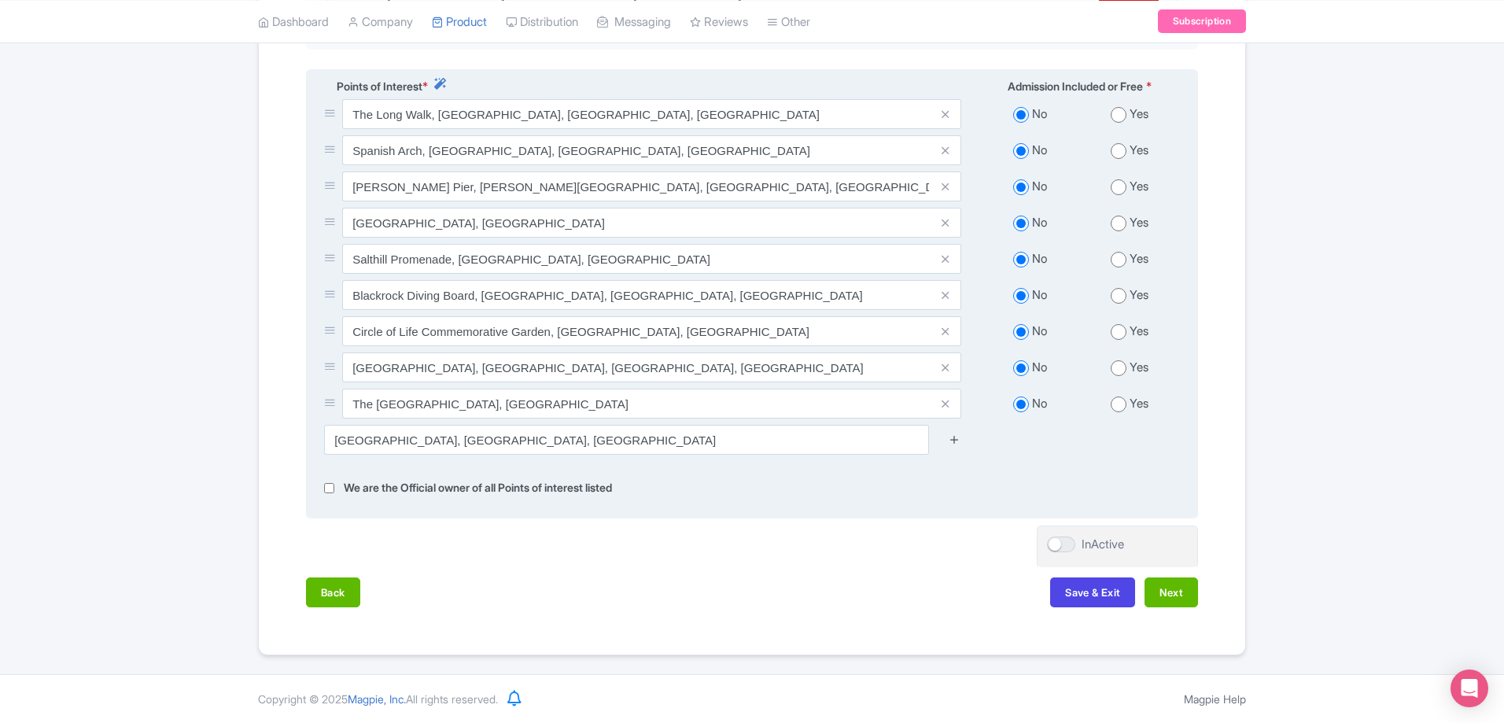
click at [954, 438] on icon at bounding box center [954, 439] width 12 height 12
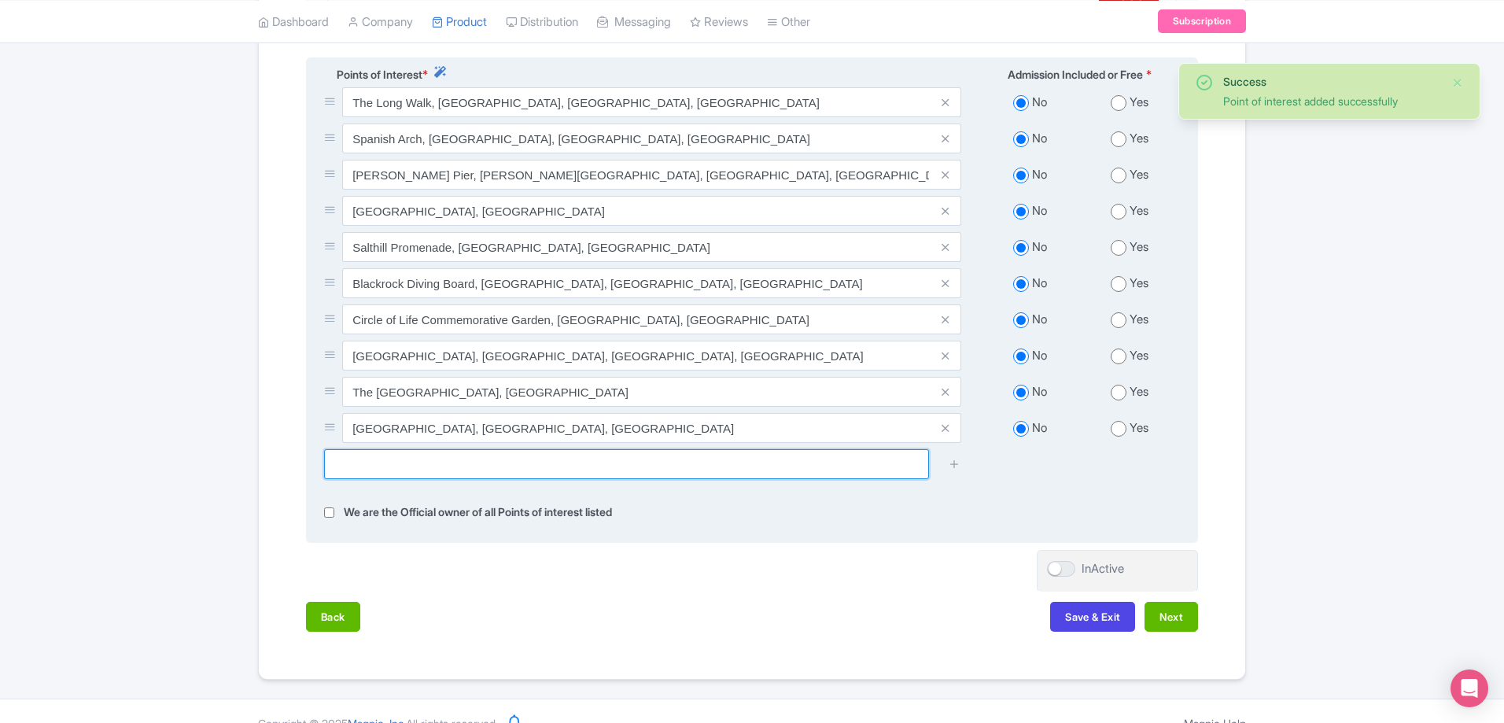
click at [669, 479] on input "text" at bounding box center [626, 464] width 605 height 30
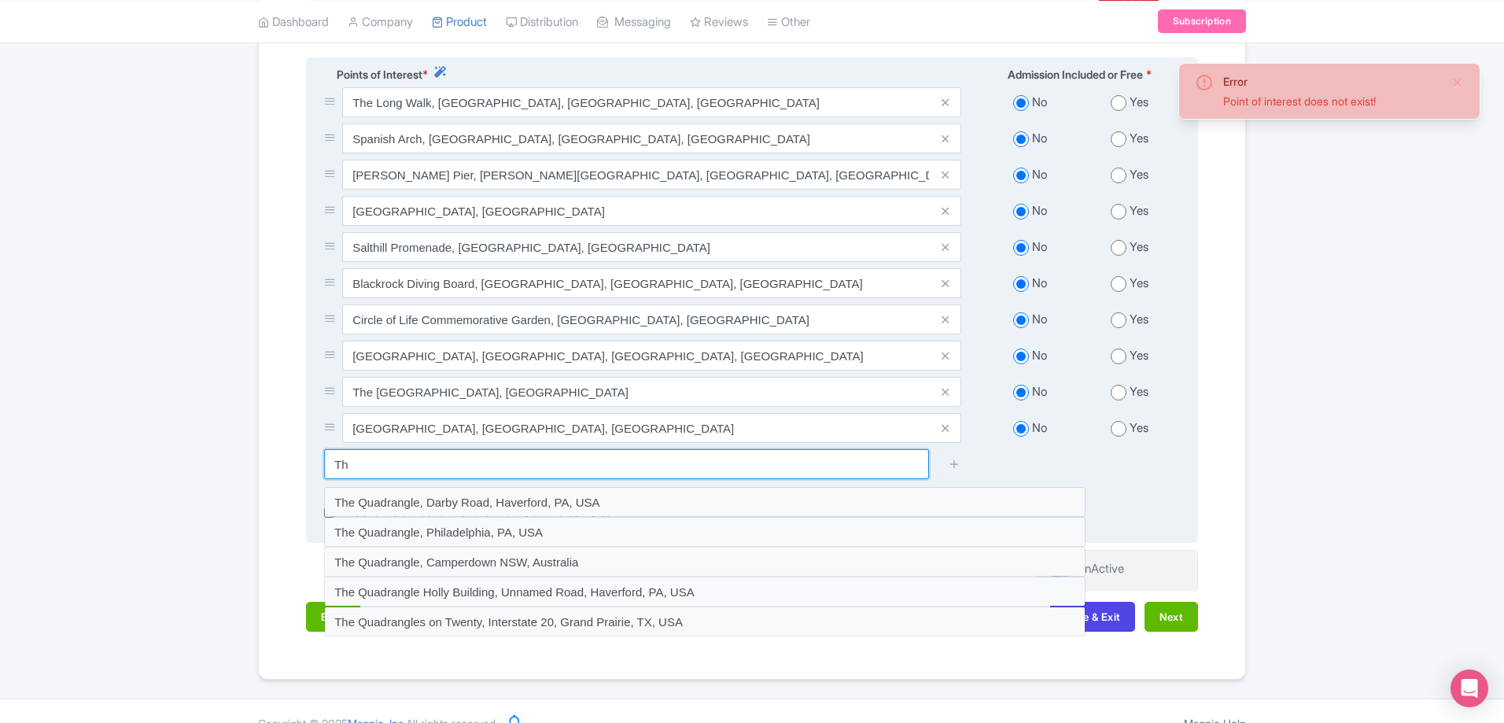
type input "T"
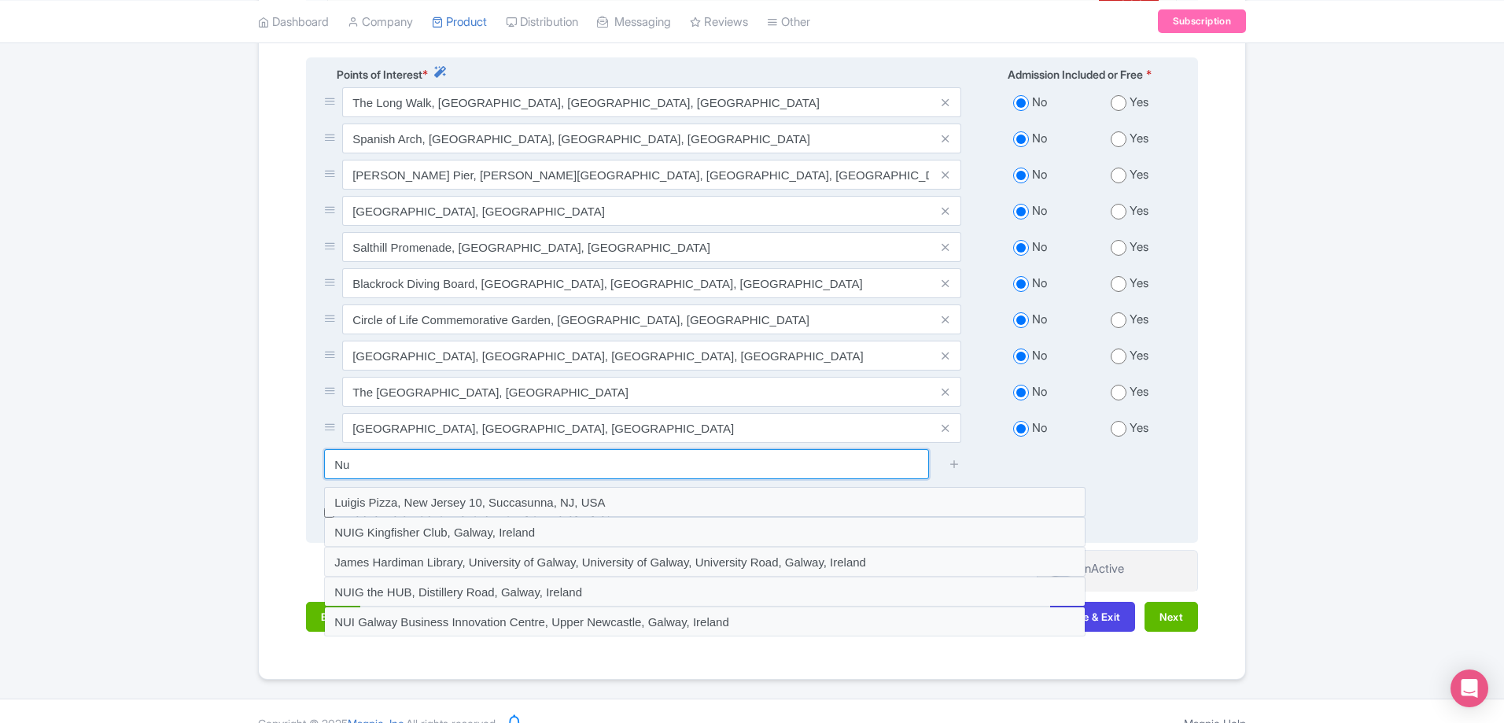
type input "N"
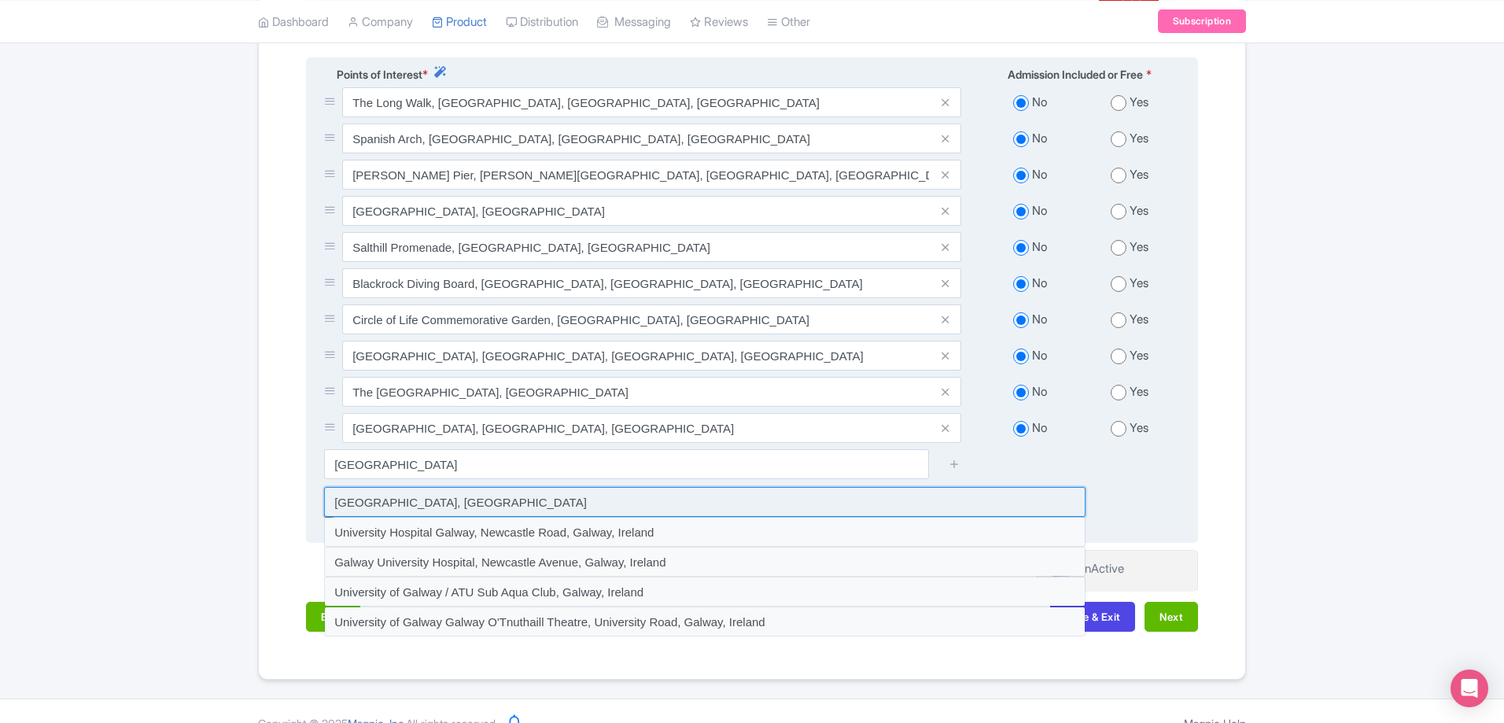
click at [536, 511] on input at bounding box center [704, 502] width 761 height 30
type input "[GEOGRAPHIC_DATA], [GEOGRAPHIC_DATA]"
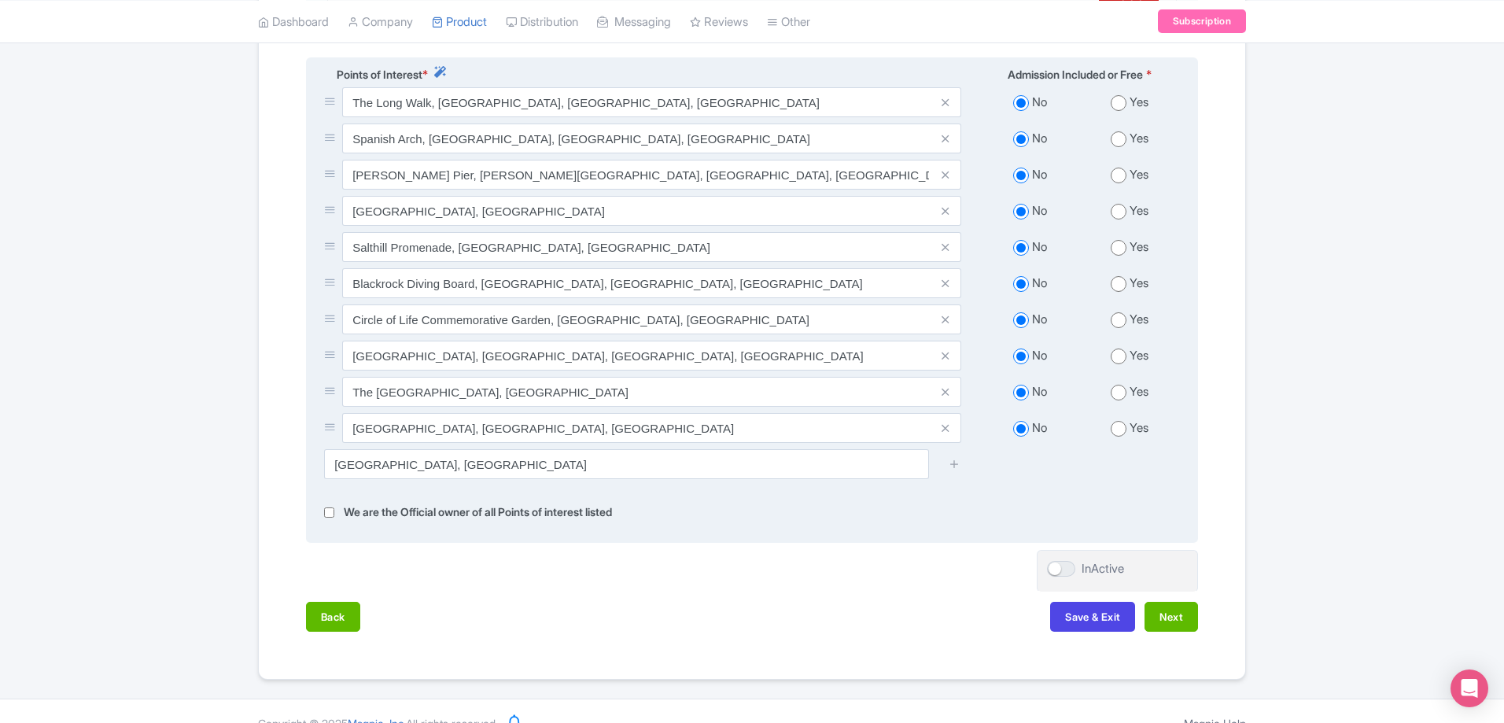
drag, startPoint x: 958, startPoint y: 476, endPoint x: 850, endPoint y: 481, distance: 107.9
click at [957, 470] on icon at bounding box center [954, 464] width 12 height 12
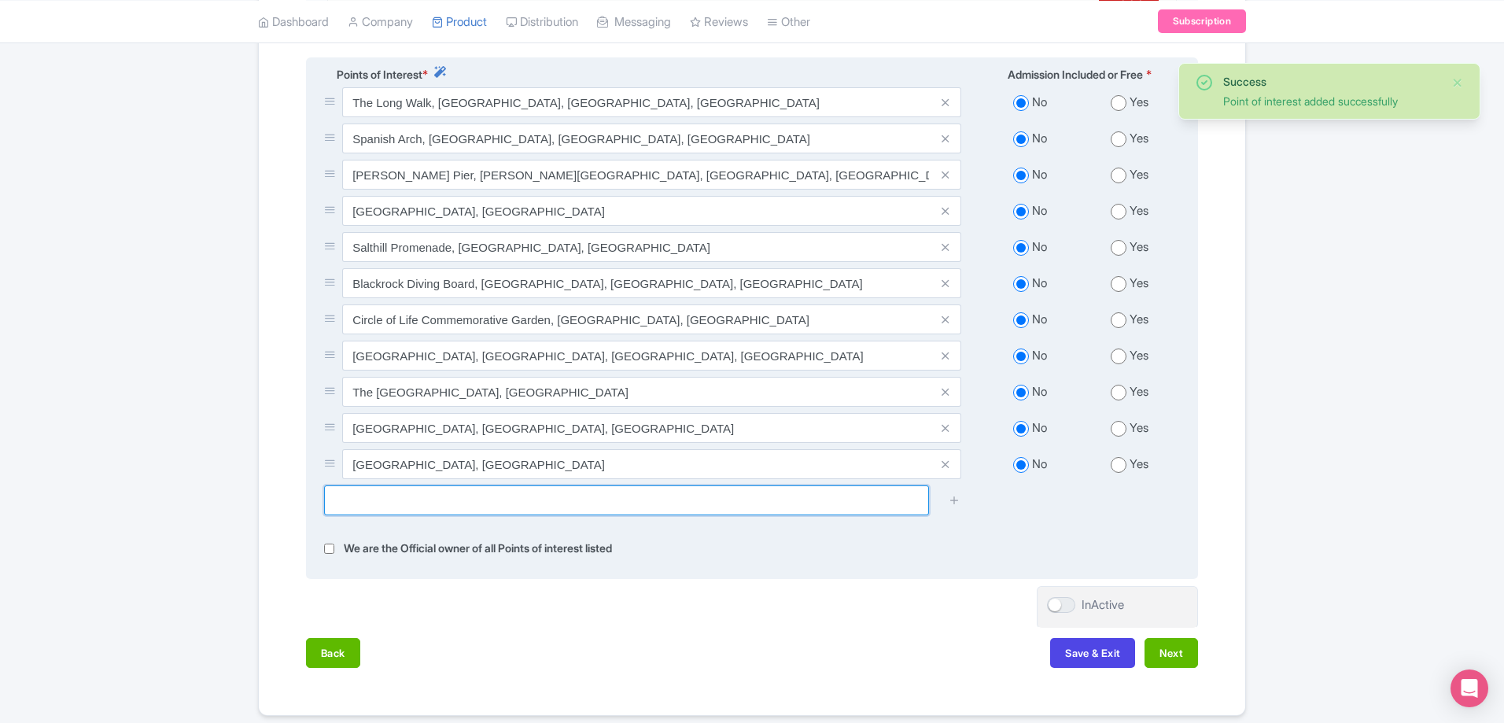
click at [573, 508] on input "text" at bounding box center [626, 500] width 605 height 30
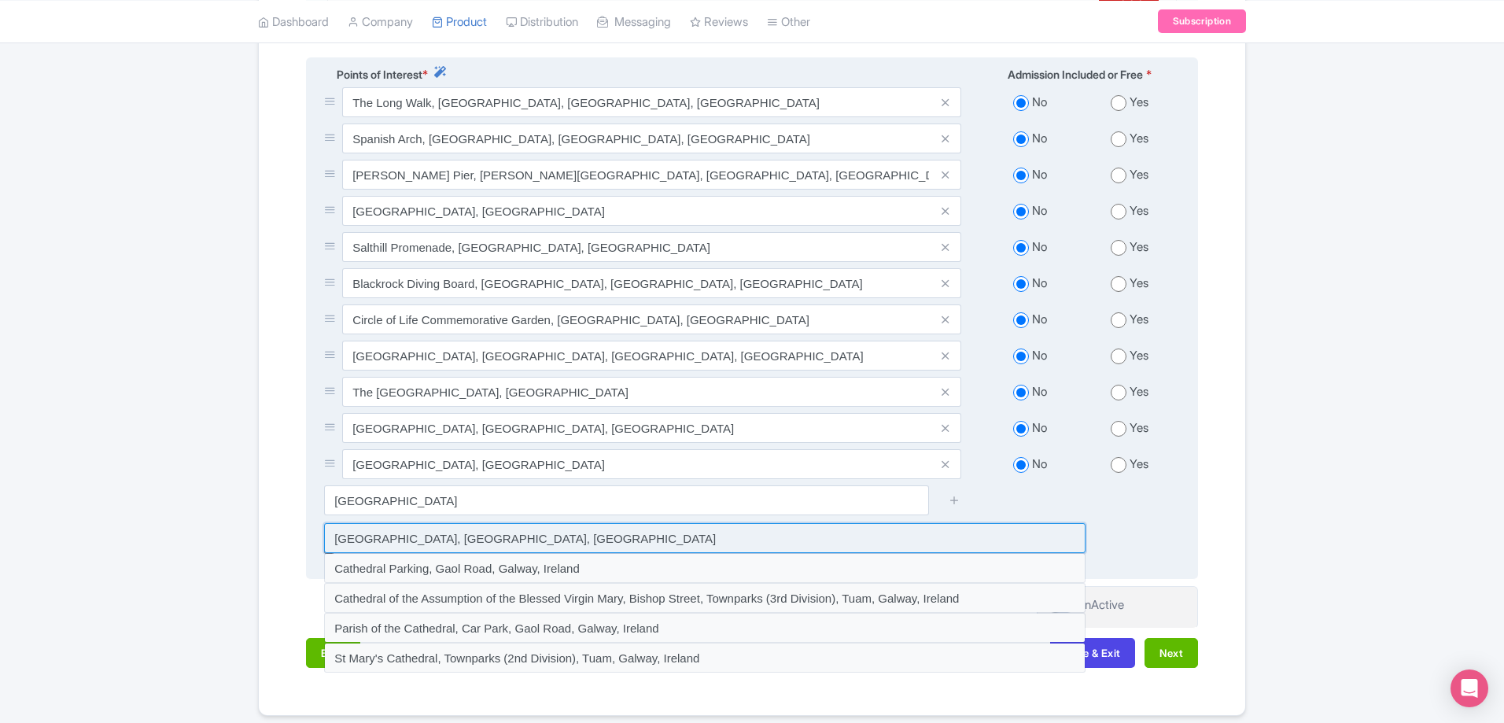
click at [561, 552] on input at bounding box center [704, 538] width 761 height 30
type input "[GEOGRAPHIC_DATA], [GEOGRAPHIC_DATA], [GEOGRAPHIC_DATA]"
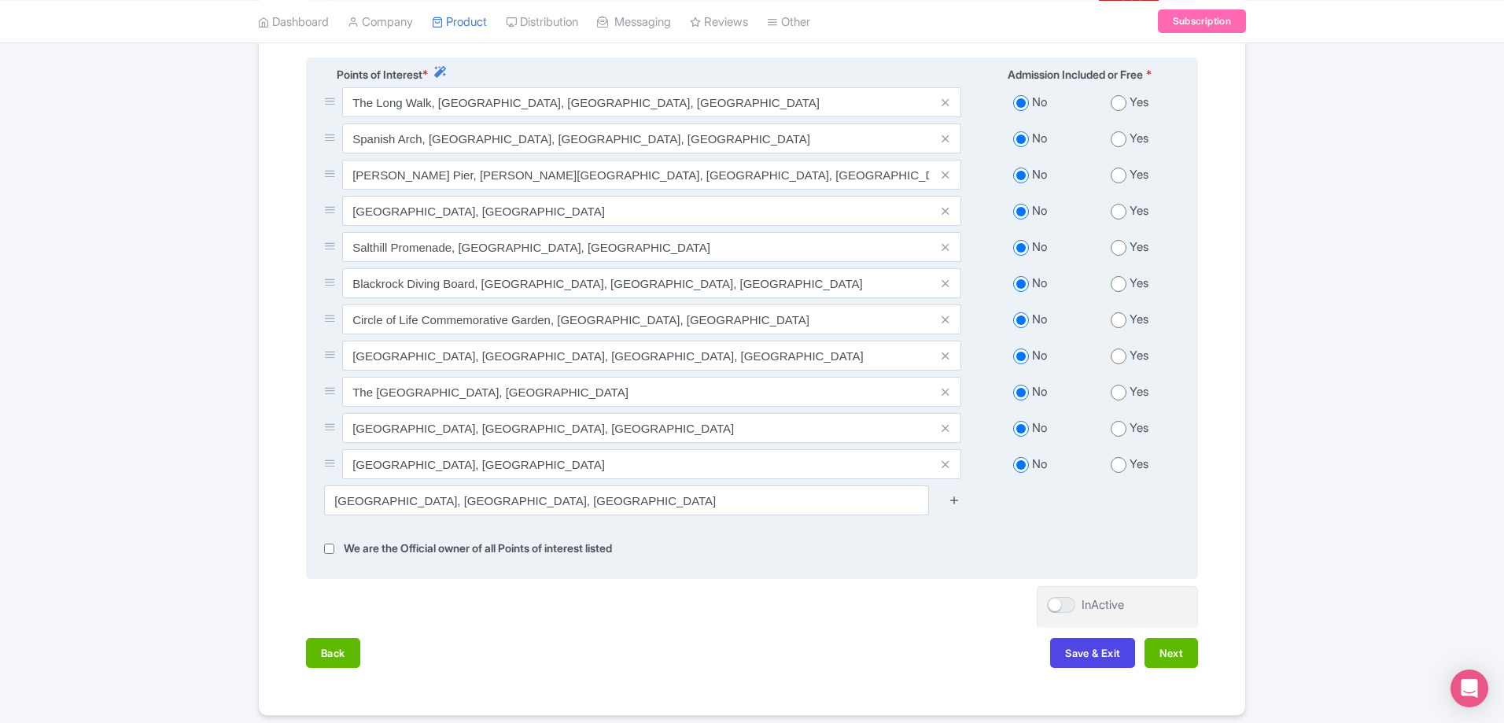
click at [959, 506] on icon at bounding box center [954, 500] width 12 height 12
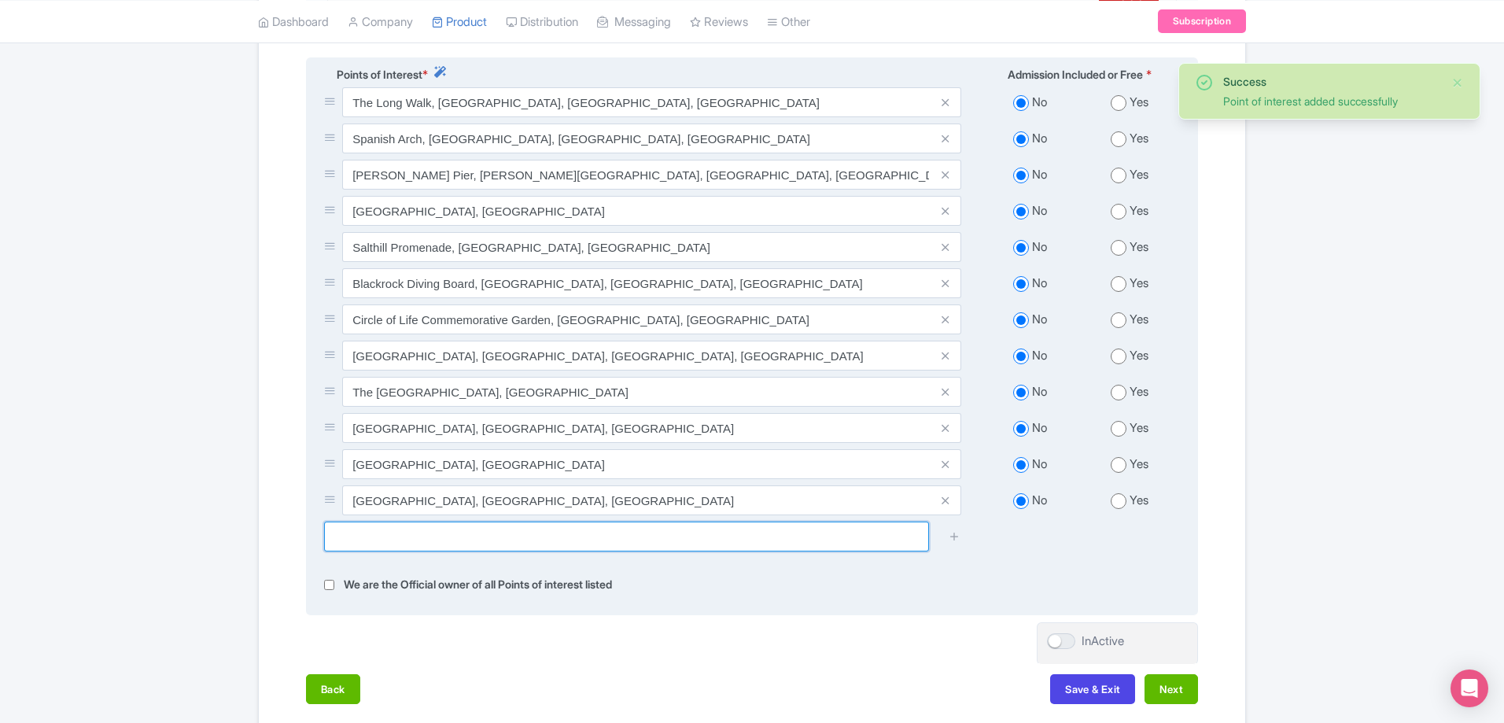
click at [626, 550] on input "text" at bounding box center [626, 536] width 605 height 30
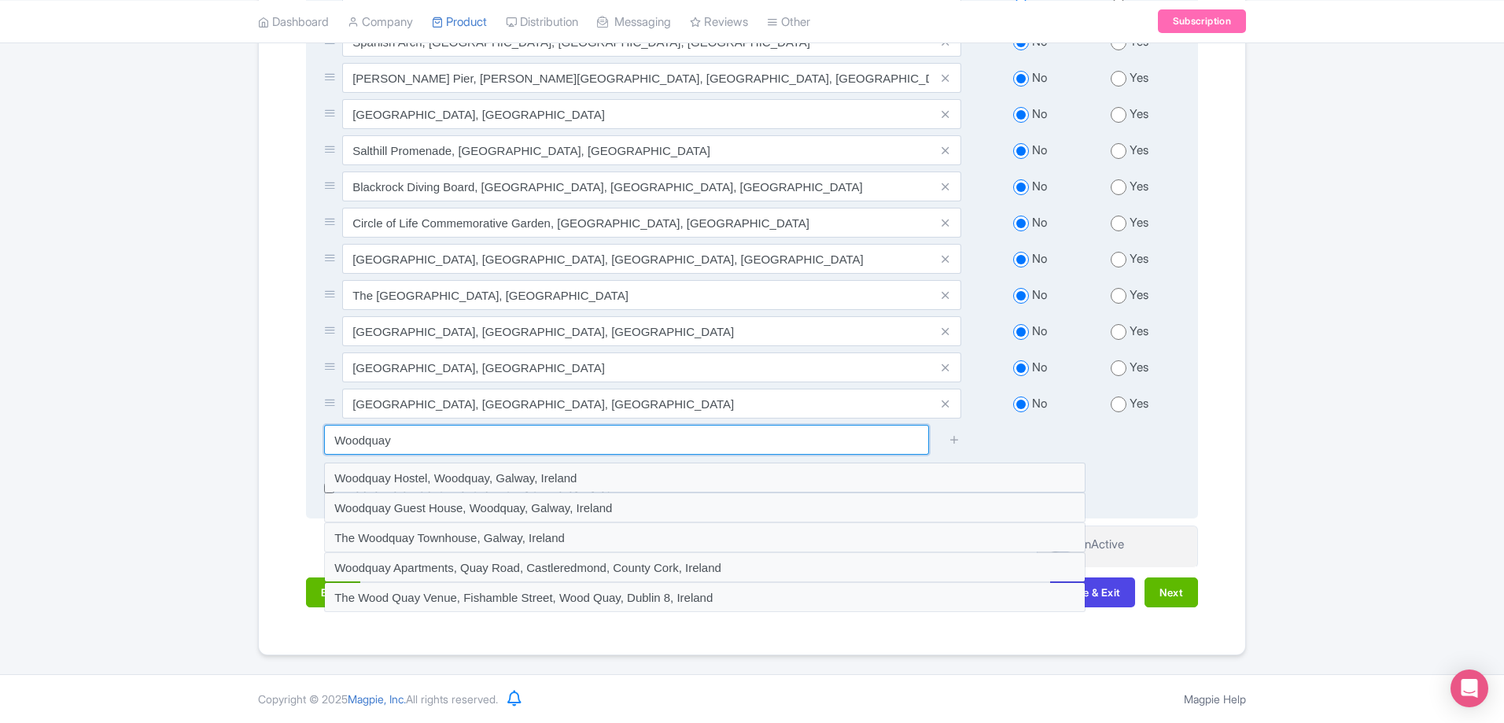
scroll to position [702, 0]
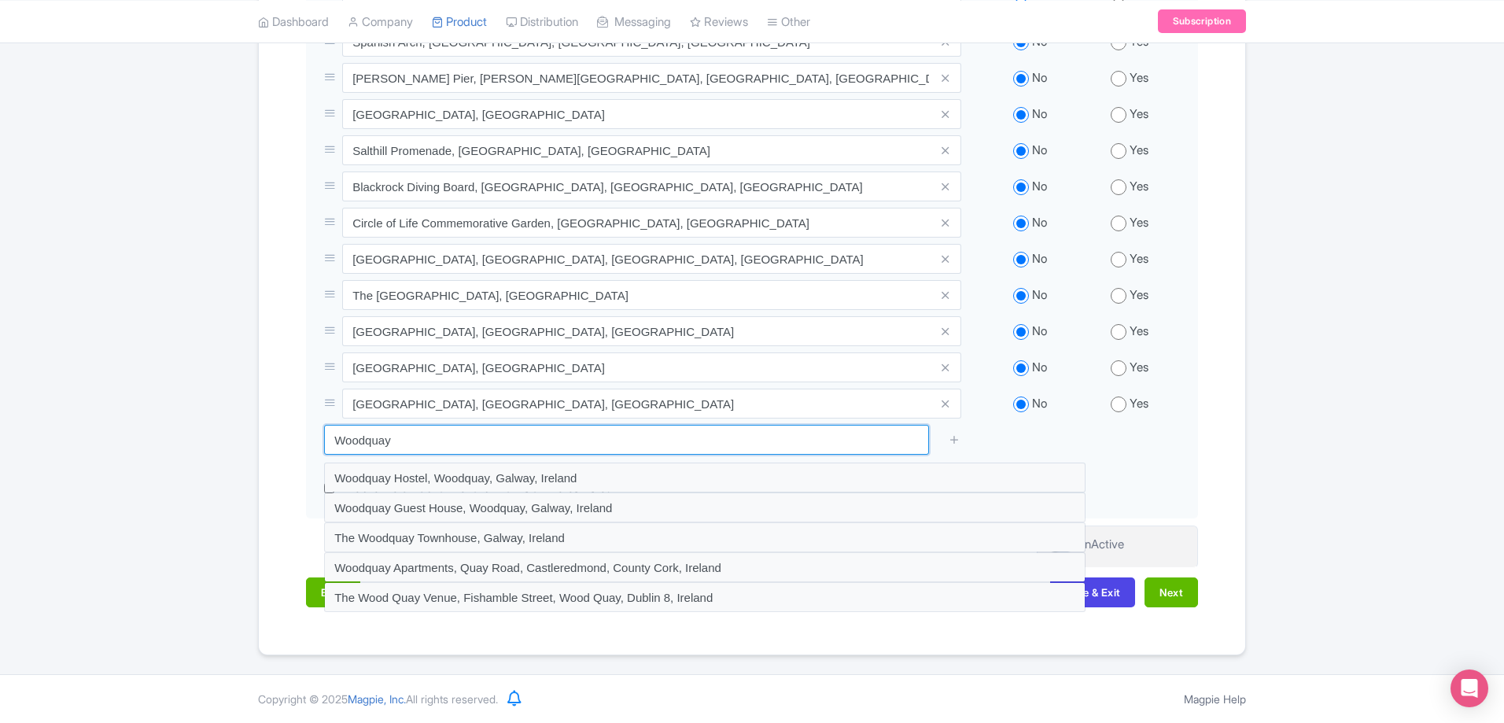
drag, startPoint x: 386, startPoint y: 433, endPoint x: 75, endPoint y: 411, distance: 312.2
click at [75, 411] on div "Success Point of interest added successfully ← Back to Products Galway by eBike…" at bounding box center [752, 56] width 1504 height 1198
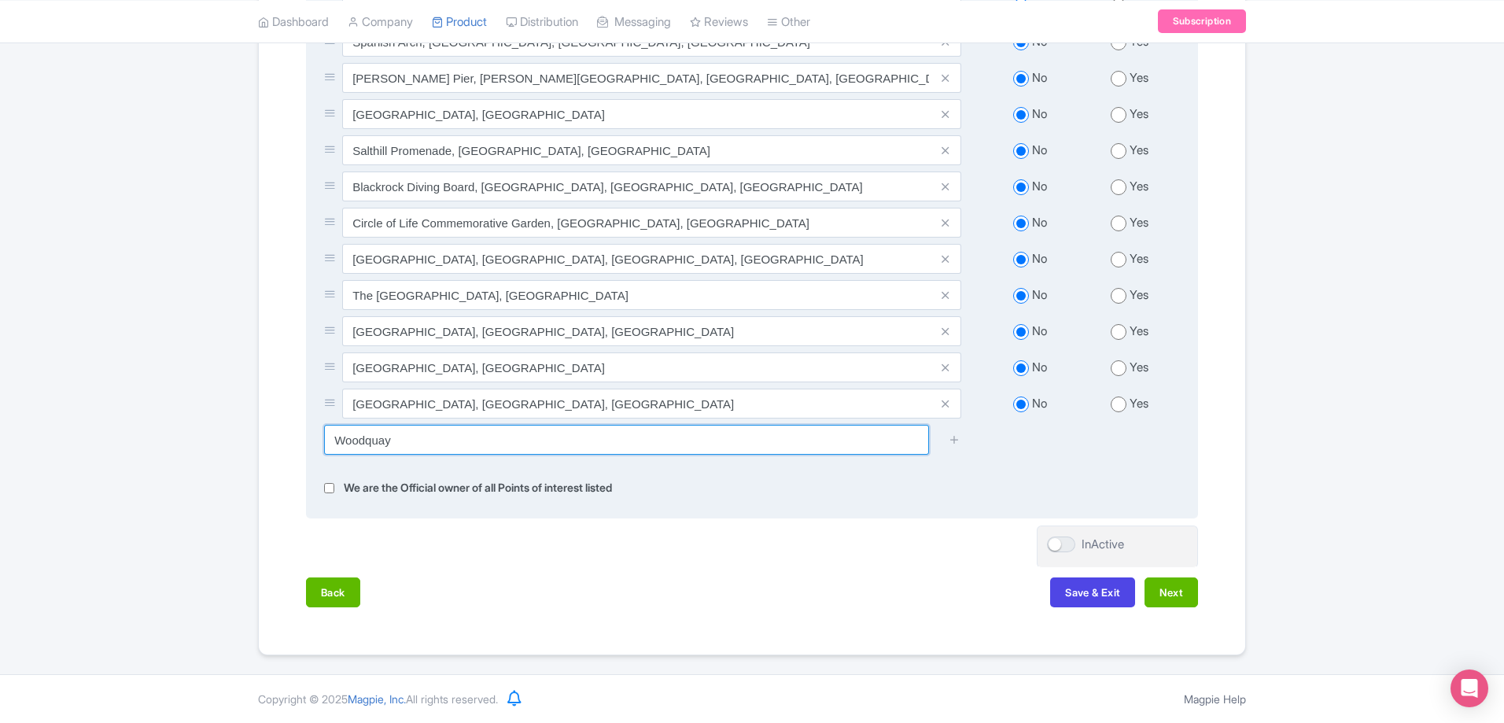
click at [550, 440] on input "Woodquay" at bounding box center [626, 440] width 605 height 30
click at [550, 444] on input "Woodquay" at bounding box center [626, 440] width 605 height 30
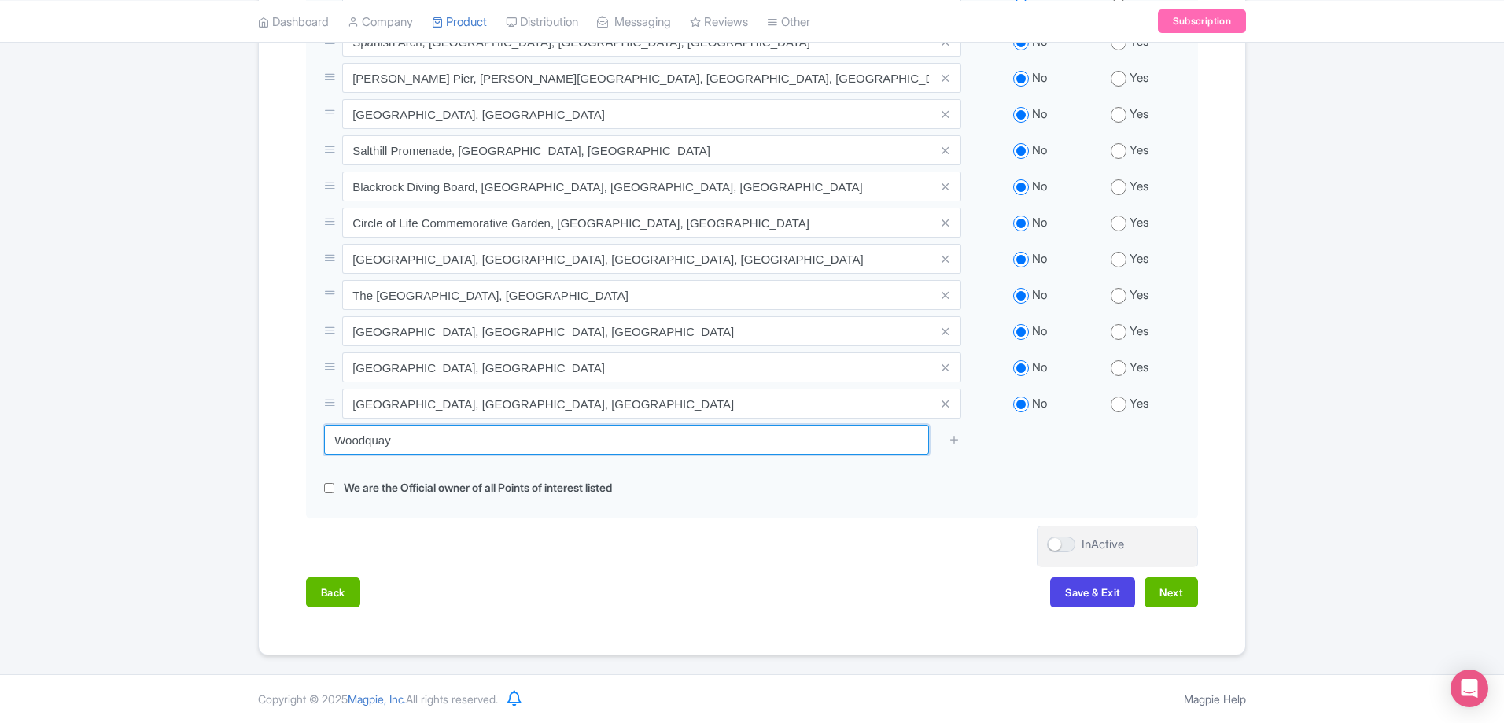
drag, startPoint x: 550, startPoint y: 444, endPoint x: 103, endPoint y: 356, distance: 455.3
click at [103, 356] on div "Success Point of interest added successfully ← Back to Products Galway by eBike…" at bounding box center [752, 56] width 1504 height 1198
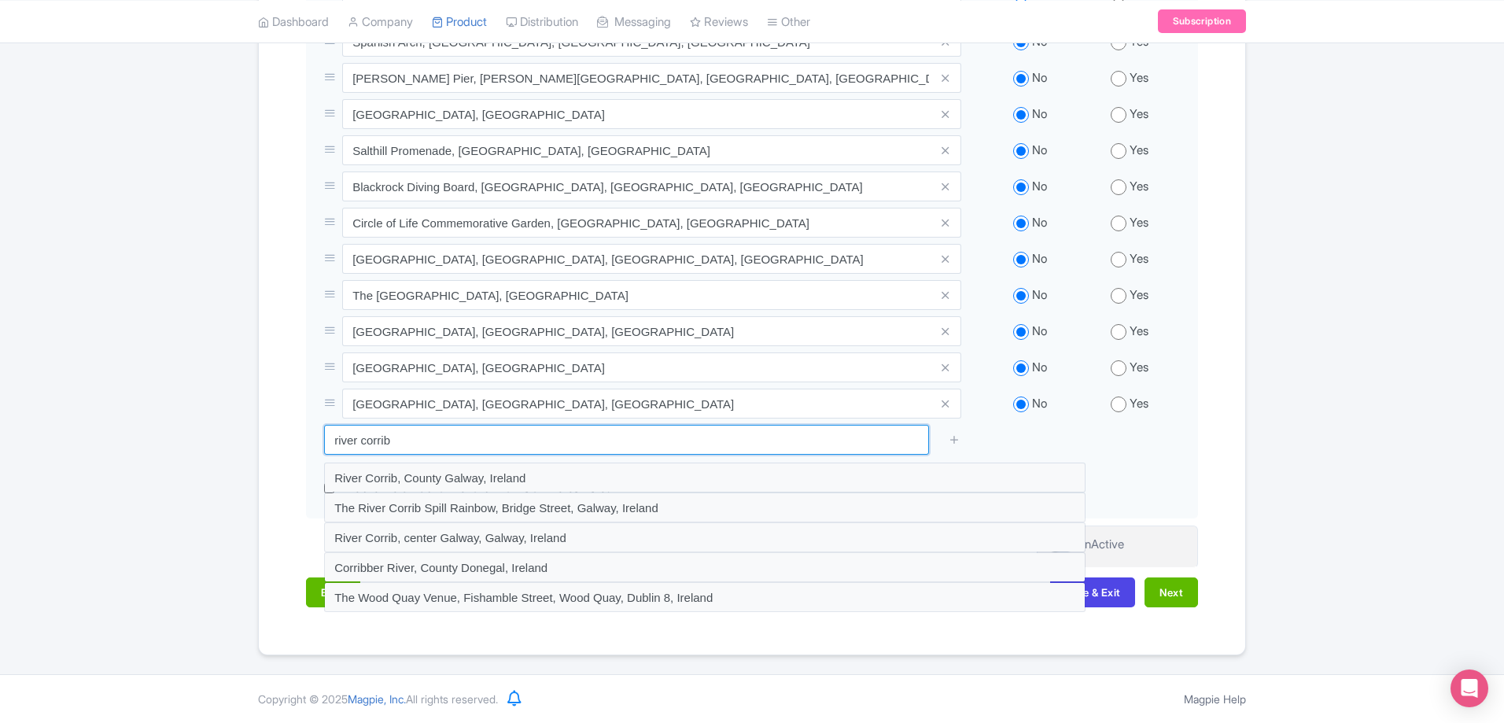
drag, startPoint x: 604, startPoint y: 441, endPoint x: 0, endPoint y: 363, distance: 609.0
click at [0, 363] on div "Success Point of interest added successfully ← Back to Products Galway by eBike…" at bounding box center [752, 56] width 1504 height 1198
type input "woodquay galway"
type input "Saving..."
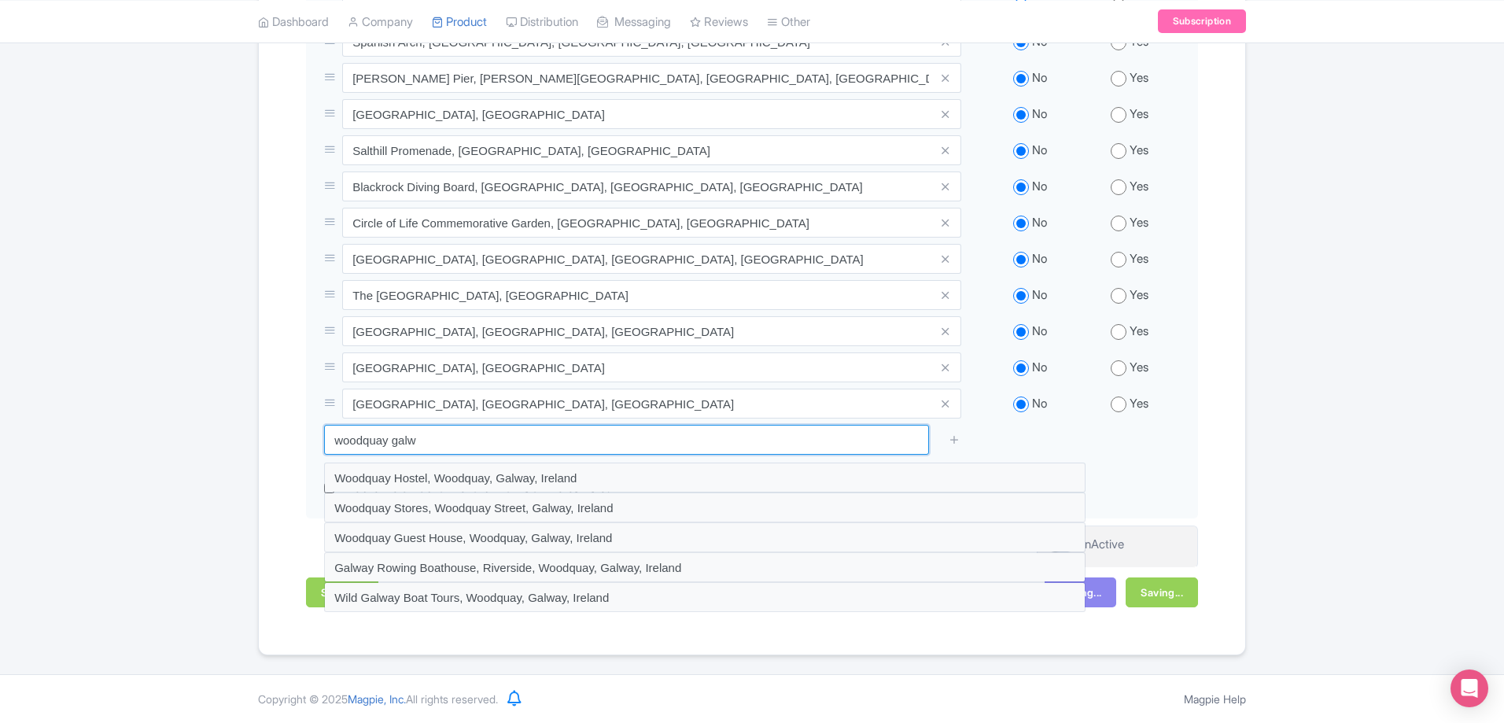
type input "woodquay galw"
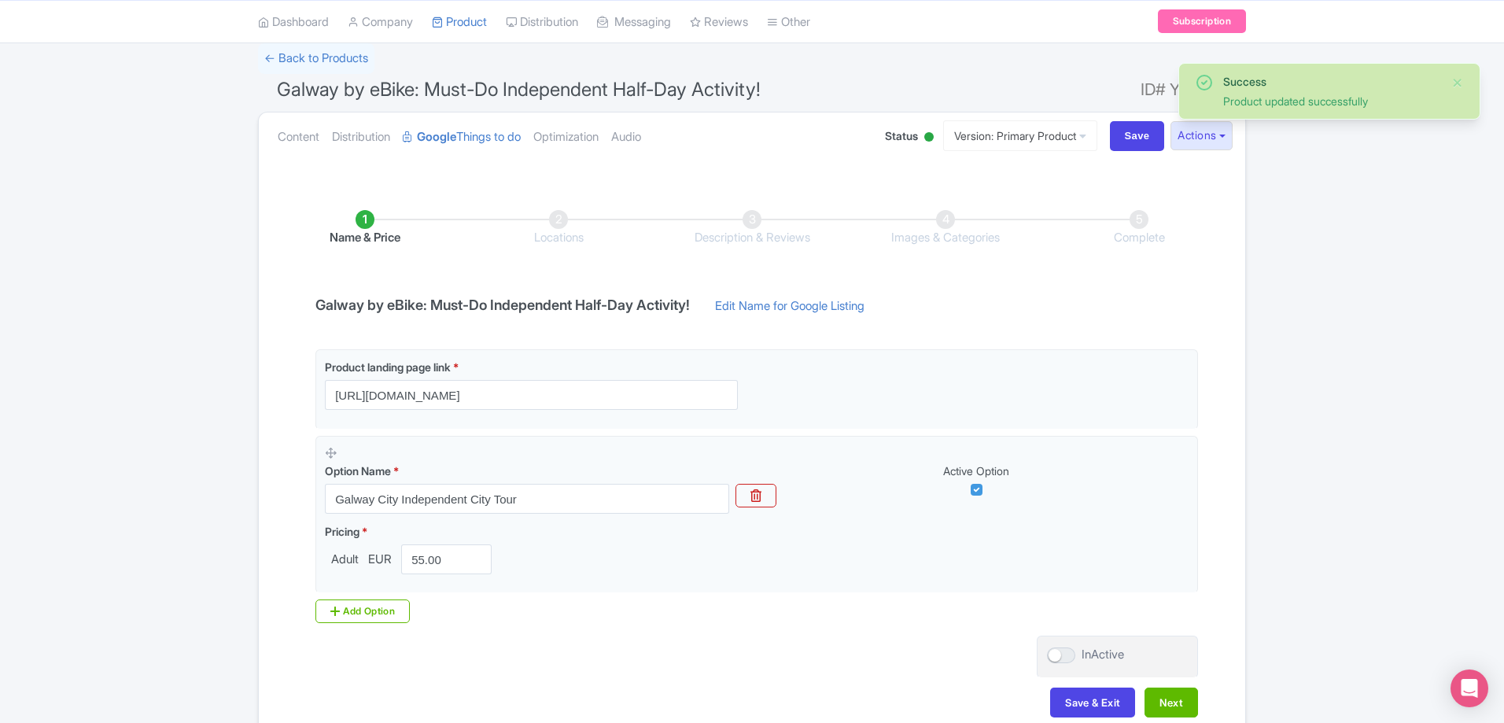
scroll to position [193, 0]
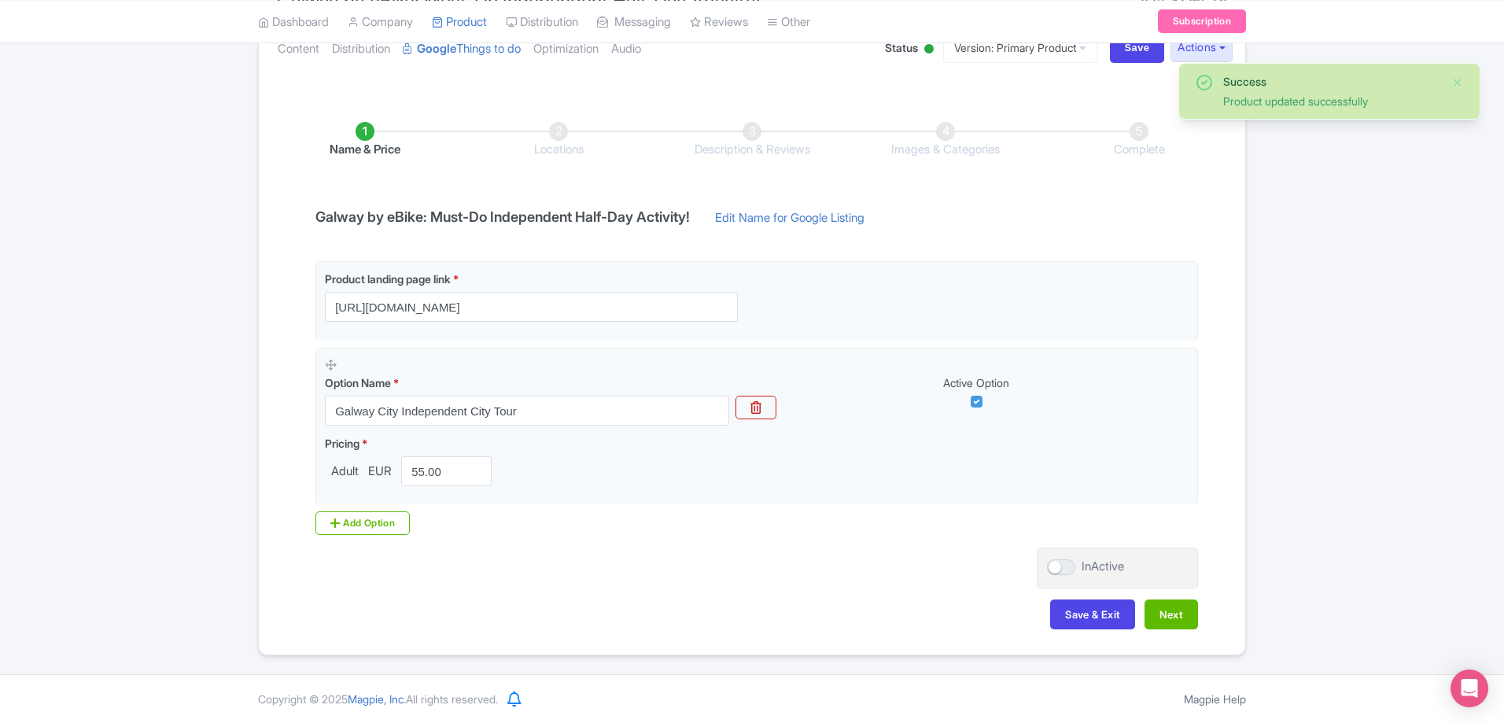
click at [561, 143] on li "Locations" at bounding box center [558, 140] width 193 height 37
click at [1183, 612] on button "Next" at bounding box center [1170, 614] width 53 height 30
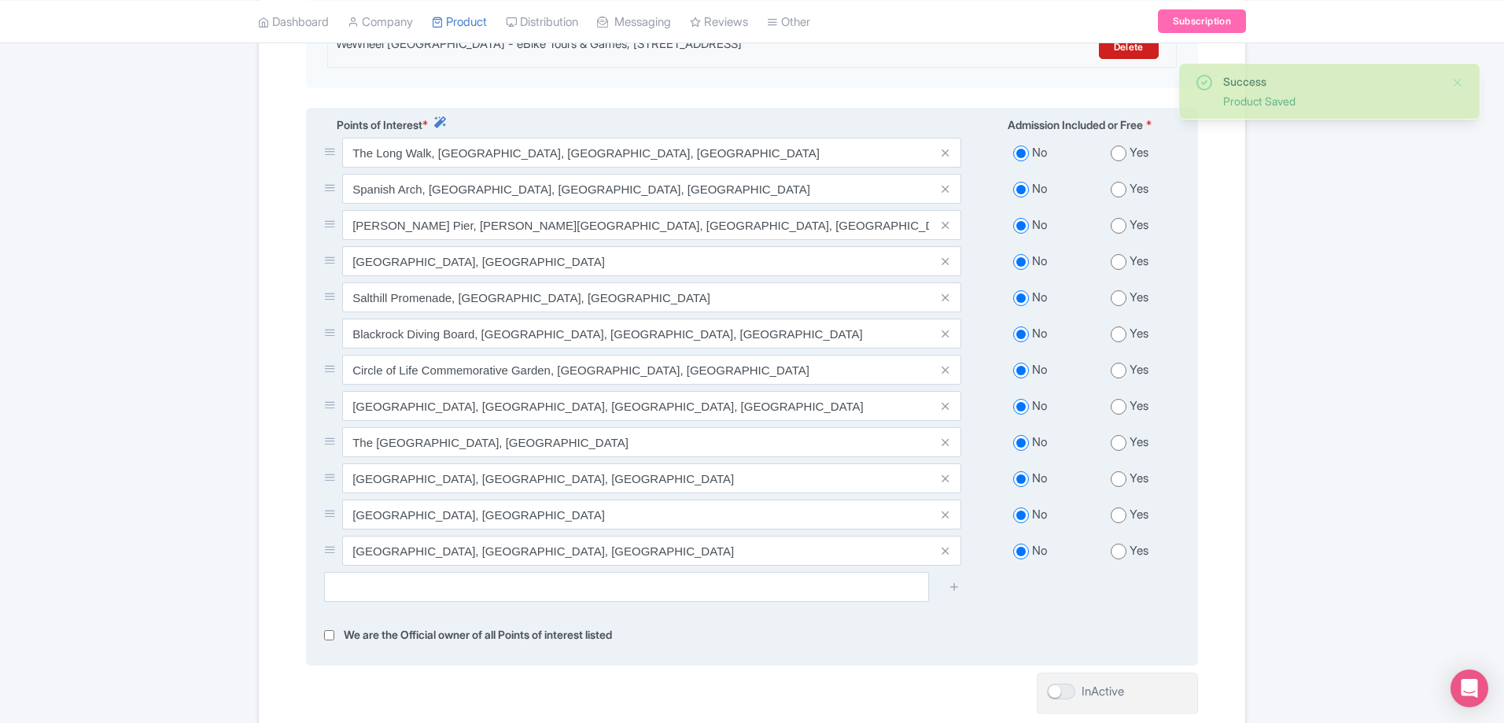
scroll to position [665, 0]
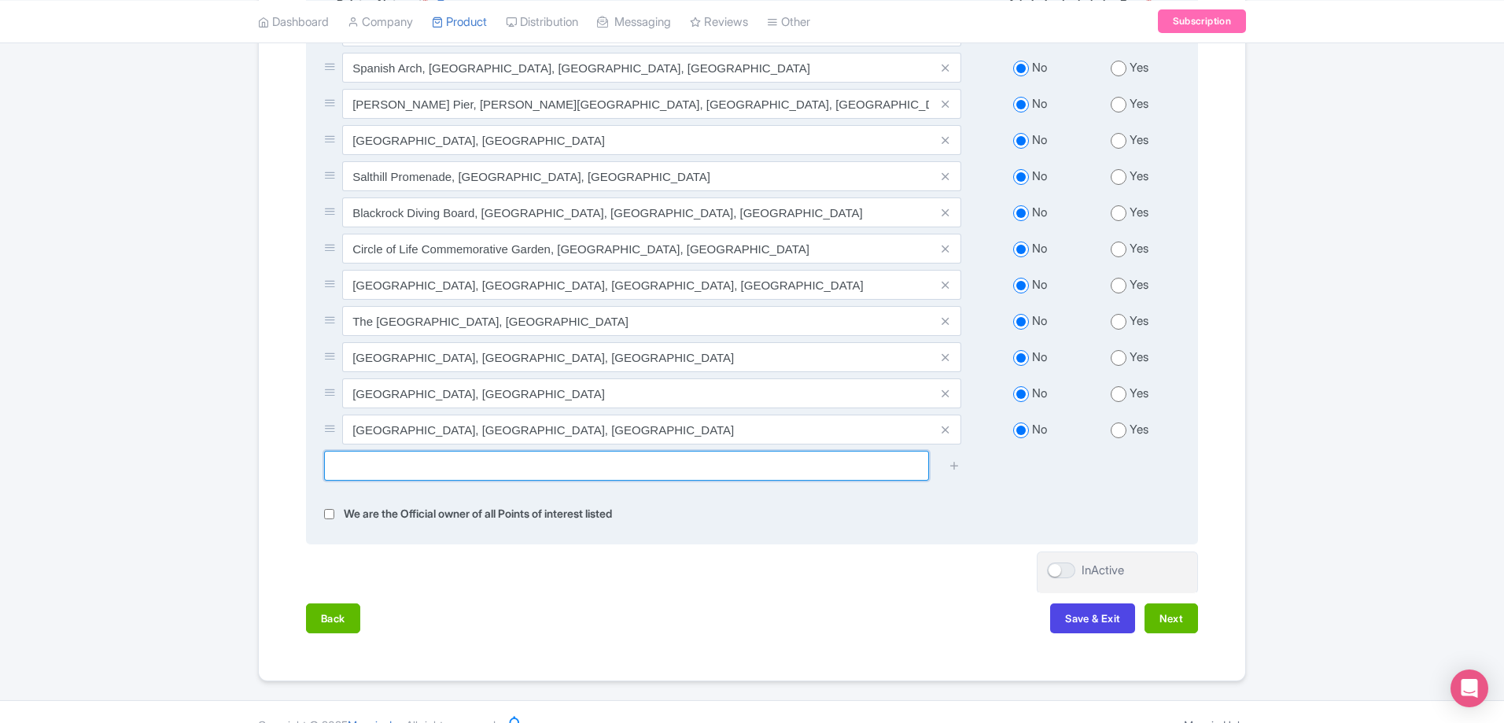
click at [683, 477] on input "text" at bounding box center [626, 466] width 605 height 30
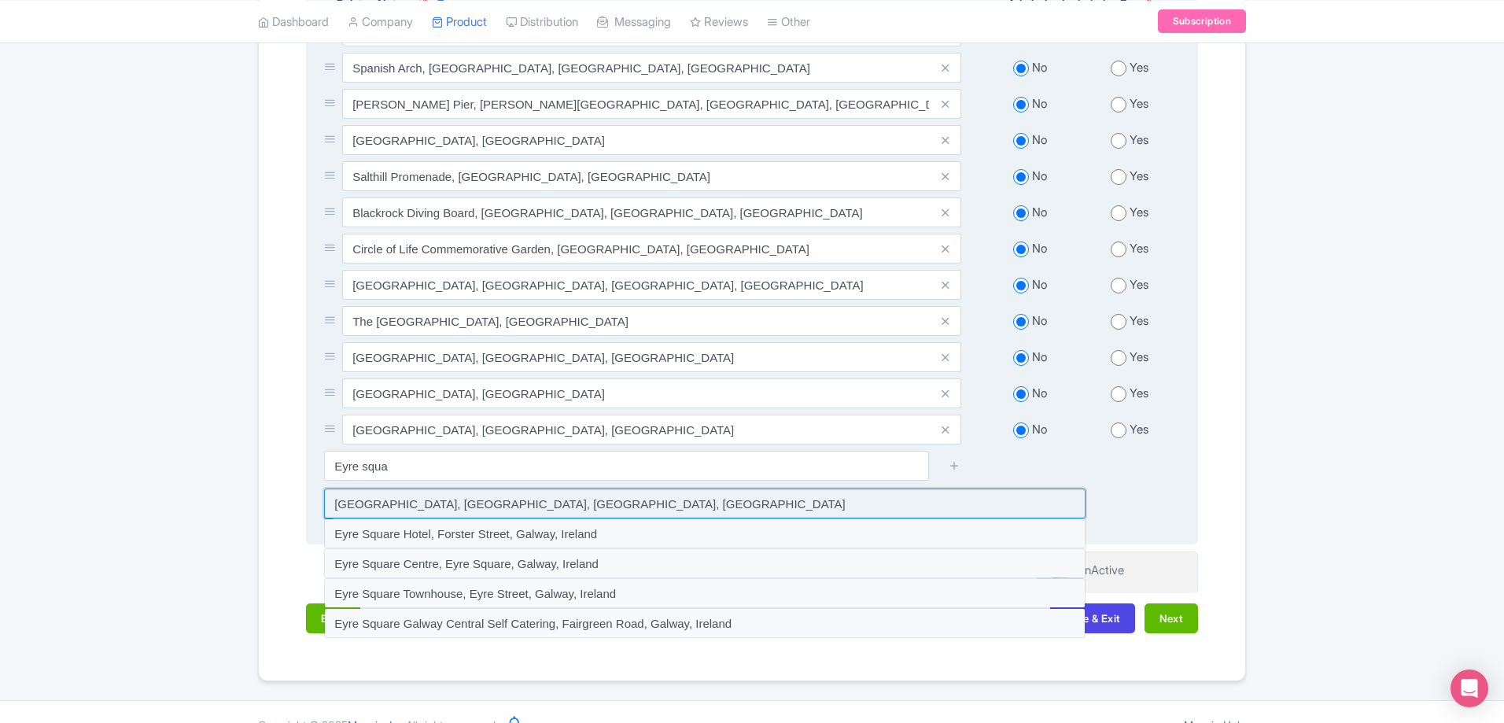
click at [465, 517] on input at bounding box center [704, 503] width 761 height 30
type input "[GEOGRAPHIC_DATA], [GEOGRAPHIC_DATA], [GEOGRAPHIC_DATA], [GEOGRAPHIC_DATA]"
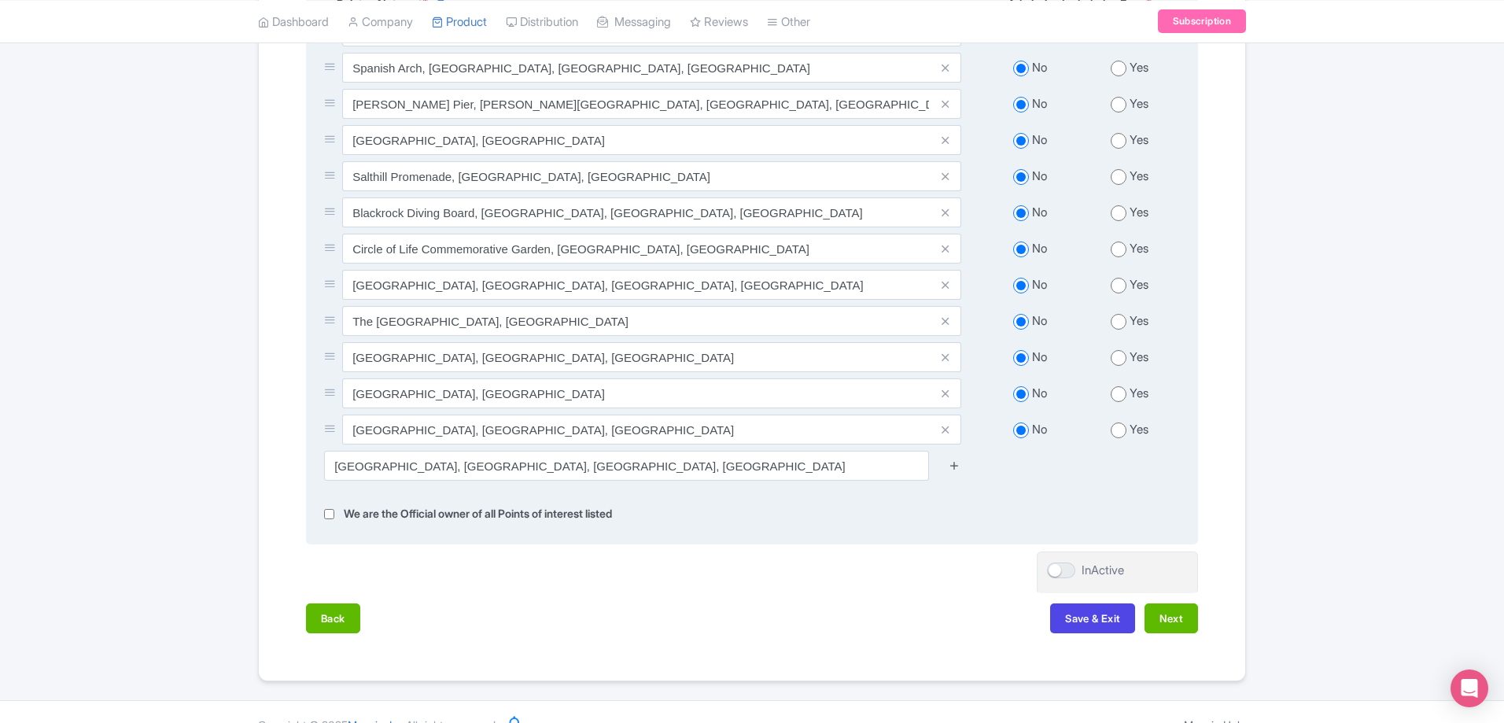
click at [958, 471] on icon at bounding box center [954, 465] width 12 height 12
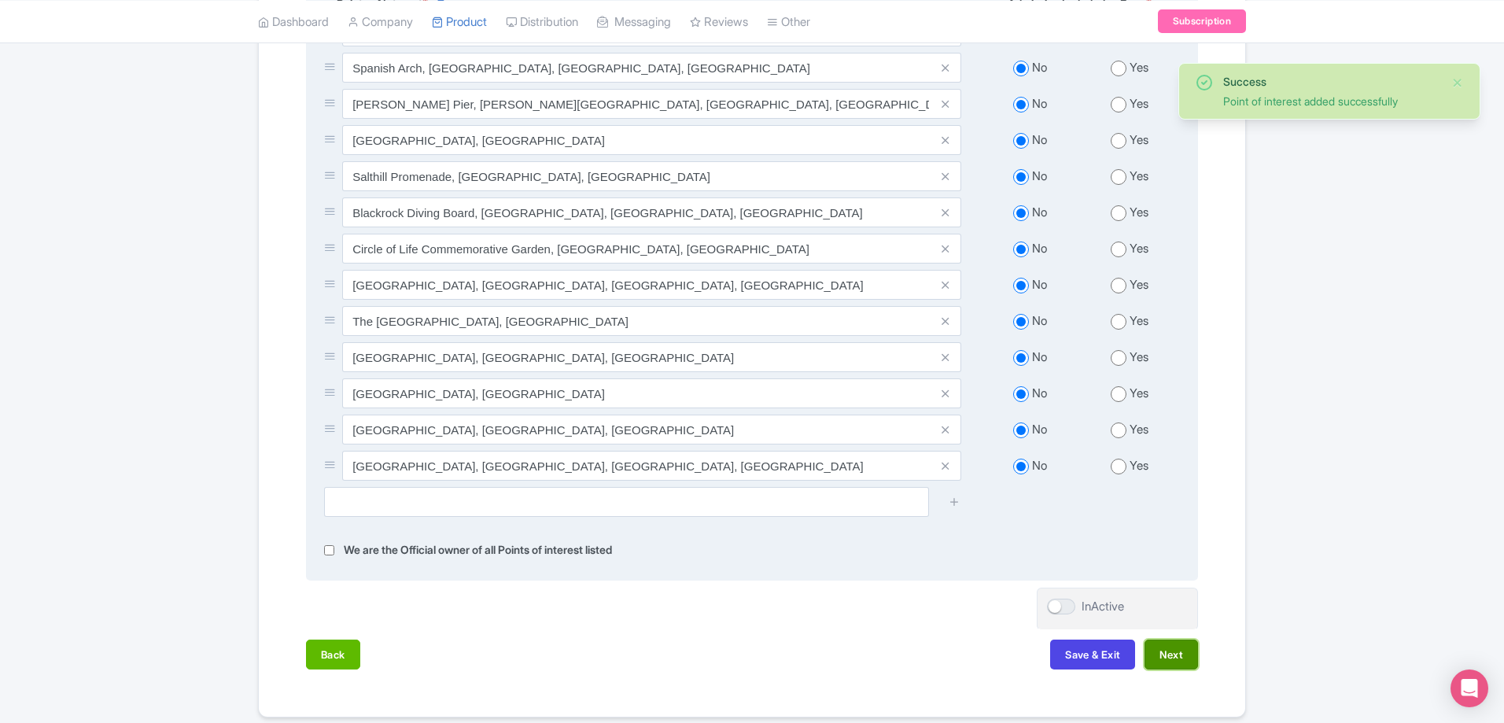
click at [1177, 668] on button "Next" at bounding box center [1170, 654] width 53 height 30
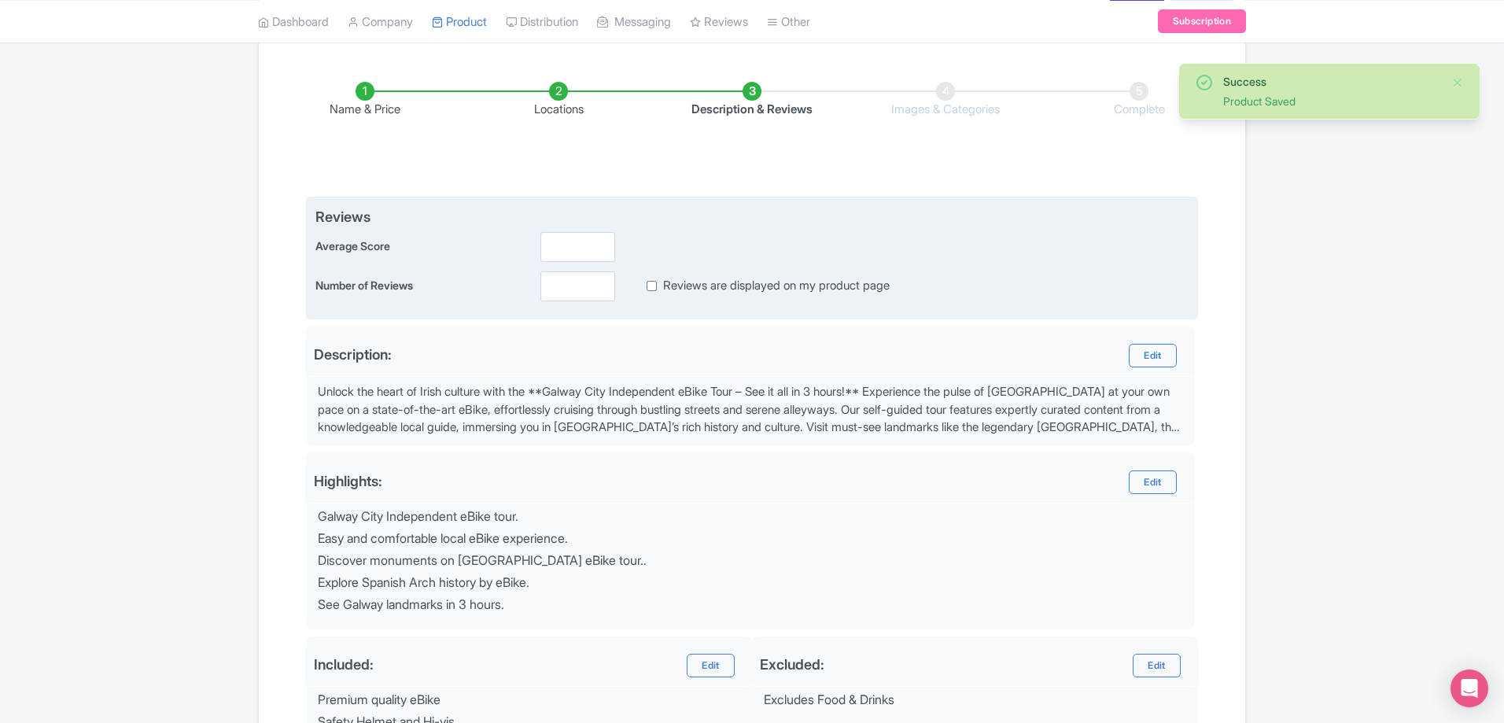
scroll to position [236, 0]
click at [697, 274] on label "Reviews are displayed on my product page" at bounding box center [776, 283] width 226 height 18
click at [657, 274] on input "Reviews are displayed on my product page" at bounding box center [651, 283] width 10 height 18
checkbox input "true"
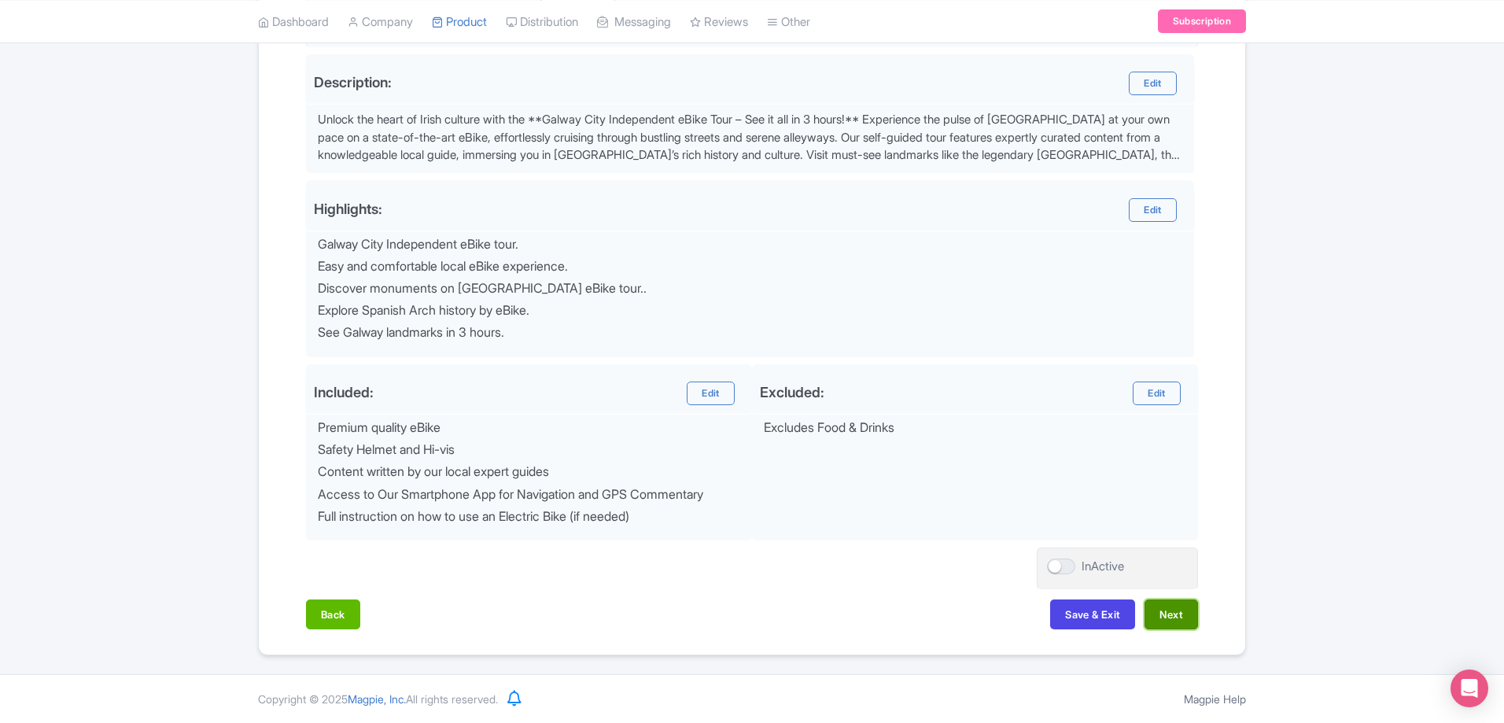
click at [1177, 611] on button "Next" at bounding box center [1170, 614] width 53 height 30
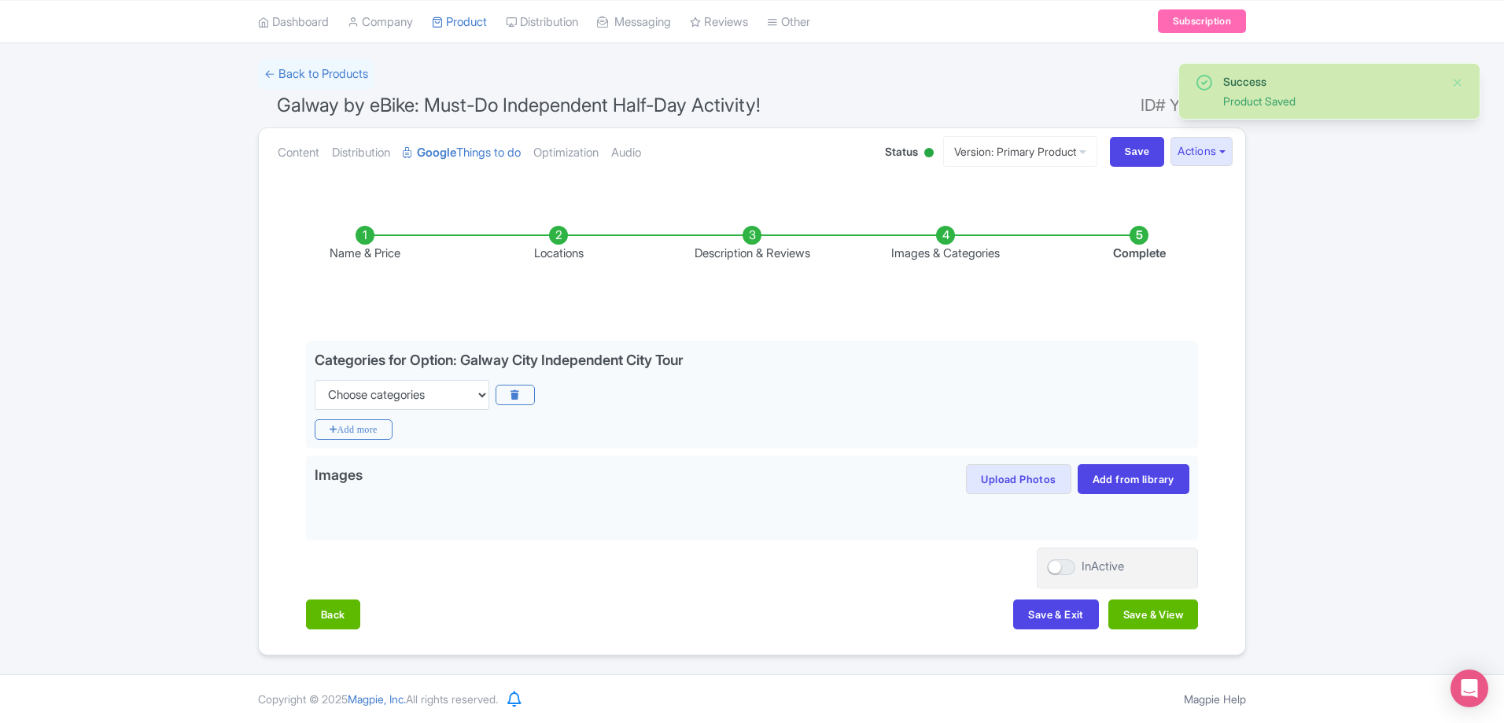
scroll to position [89, 0]
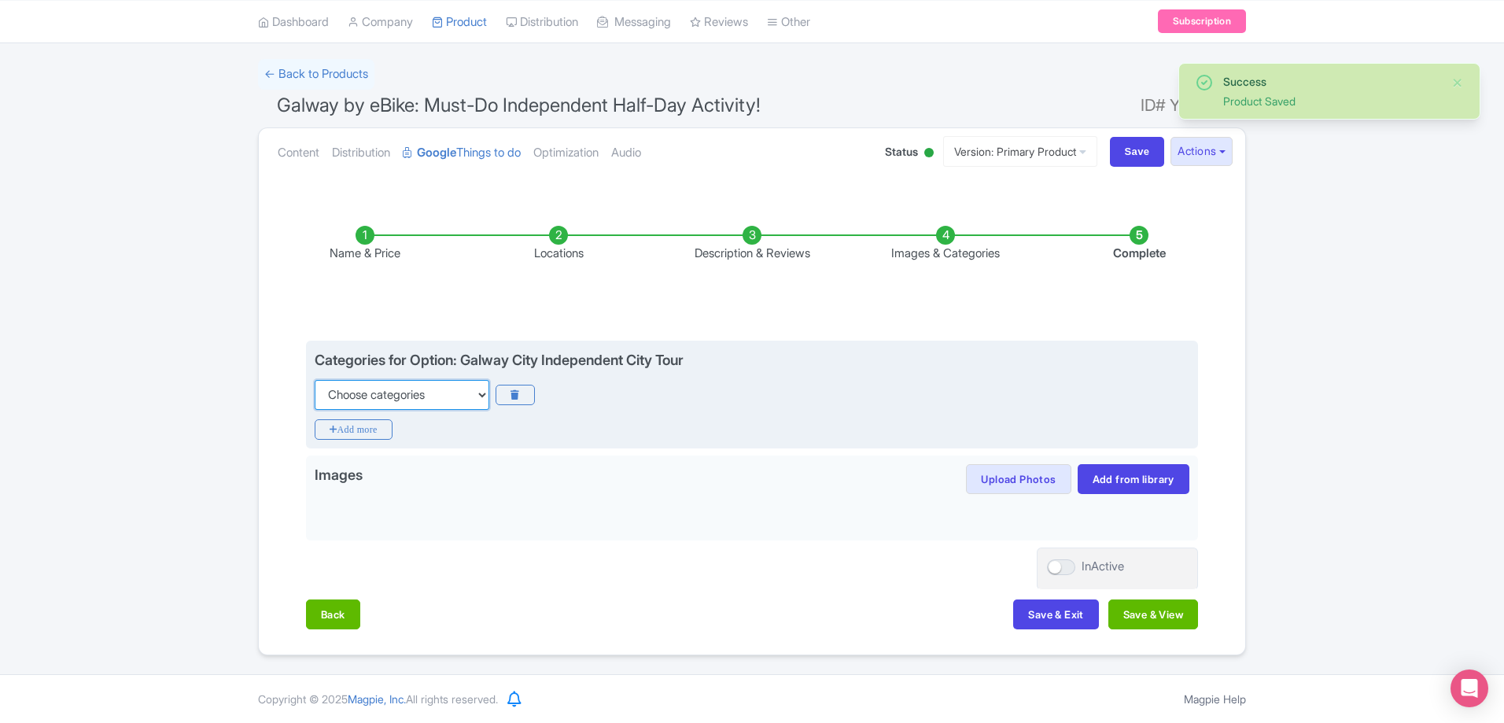
click at [432, 393] on select "Choose categories Adults Only Animals Audio Guide Beaches Bike Tours Boat Tours…" at bounding box center [402, 395] width 175 height 30
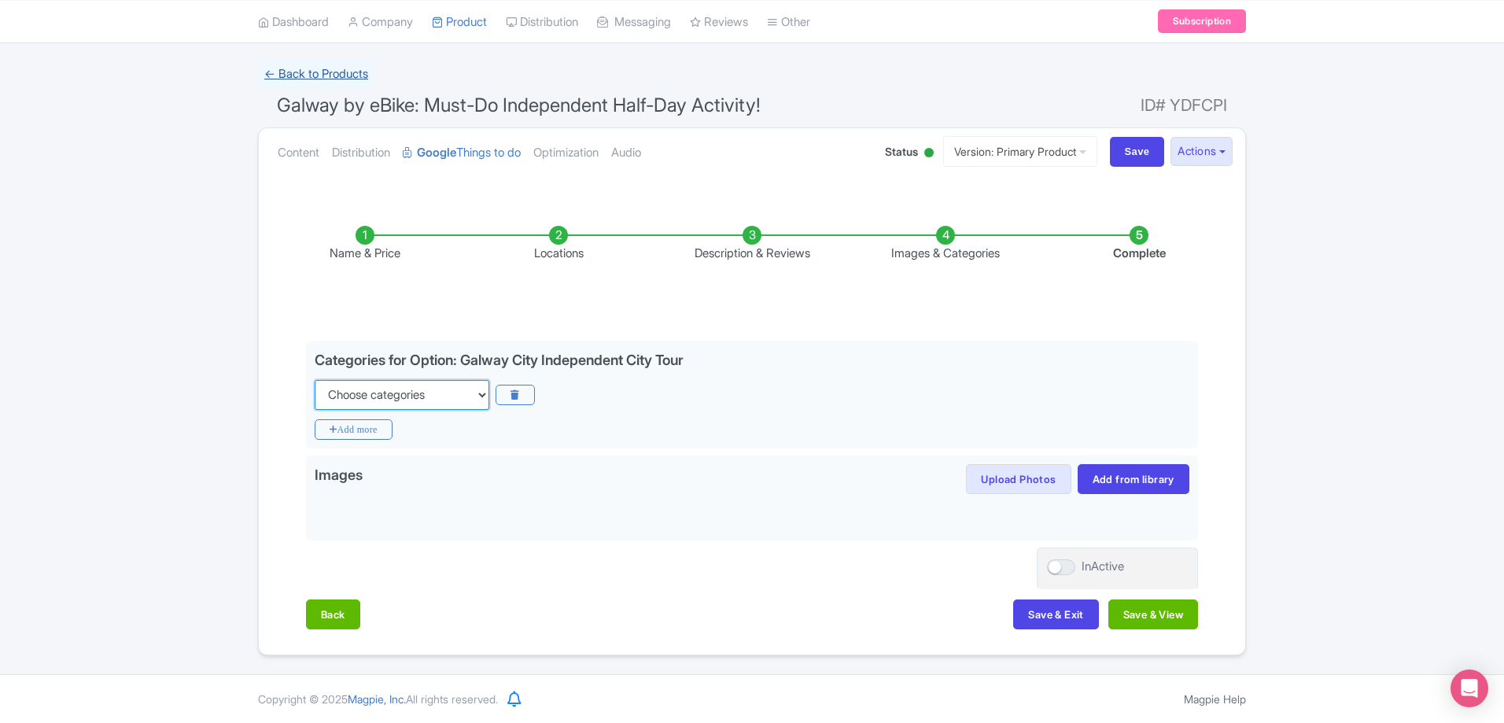
select select "audio-guide"
click at [315, 380] on select "Choose categories Adults Only Animals Audio Guide Beaches Bike Tours Boat Tours…" at bounding box center [402, 395] width 175 height 30
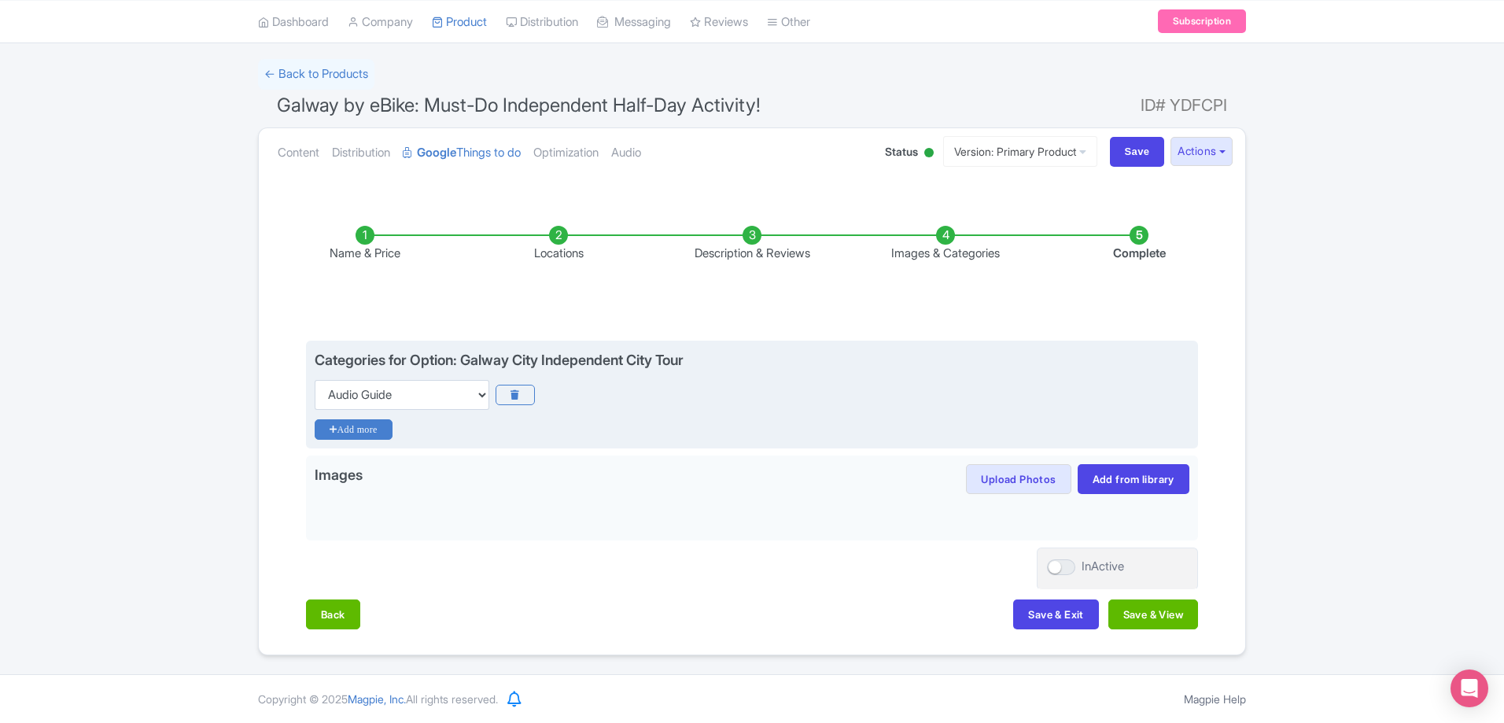
click at [389, 425] on icon "Add more" at bounding box center [354, 429] width 78 height 20
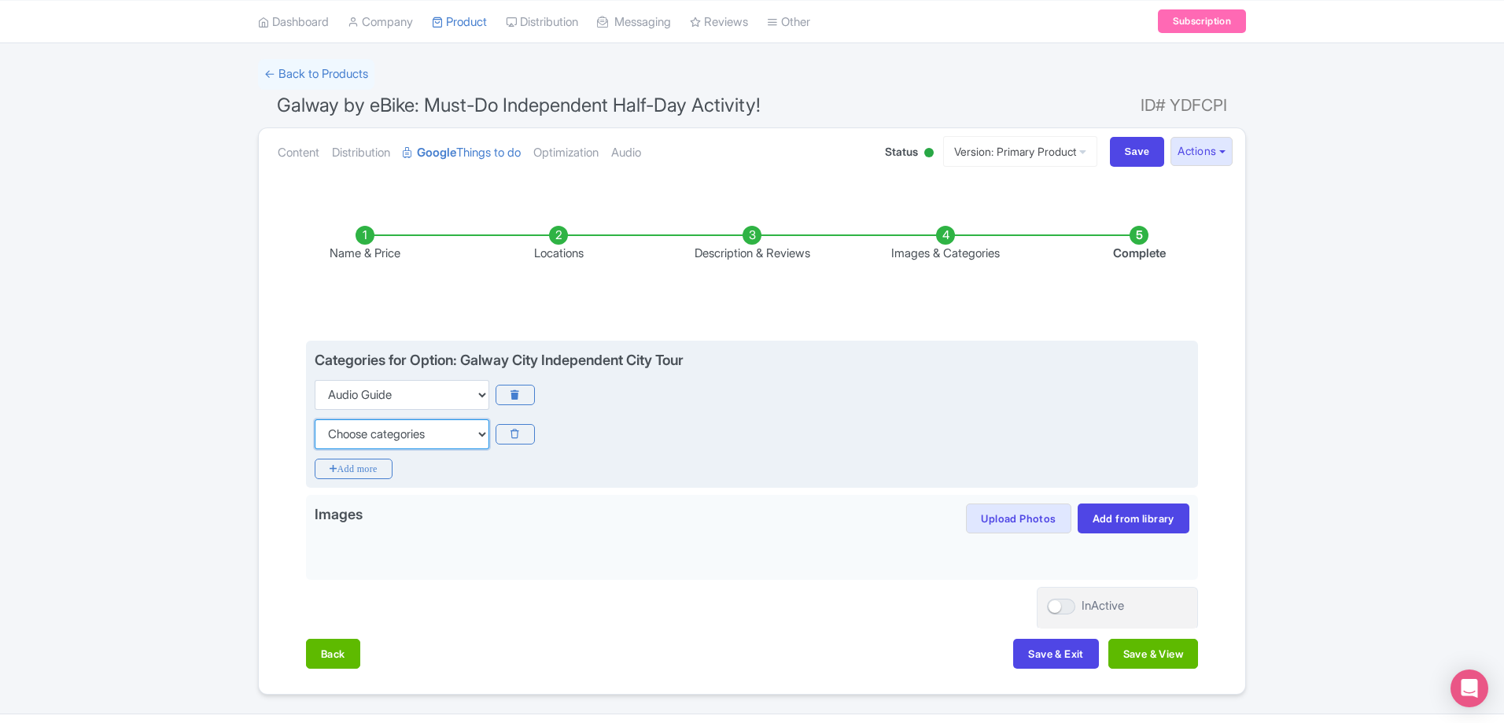
click at [393, 423] on select "Choose categories Adults Only Animals Audio Guide Beaches Bike Tours Boat Tours…" at bounding box center [402, 434] width 175 height 30
select select "bike-tours"
click at [315, 419] on select "Choose categories Adults Only Animals Audio Guide Beaches Bike Tours Boat Tours…" at bounding box center [402, 434] width 175 height 30
click at [341, 471] on icon "Add more" at bounding box center [354, 468] width 78 height 20
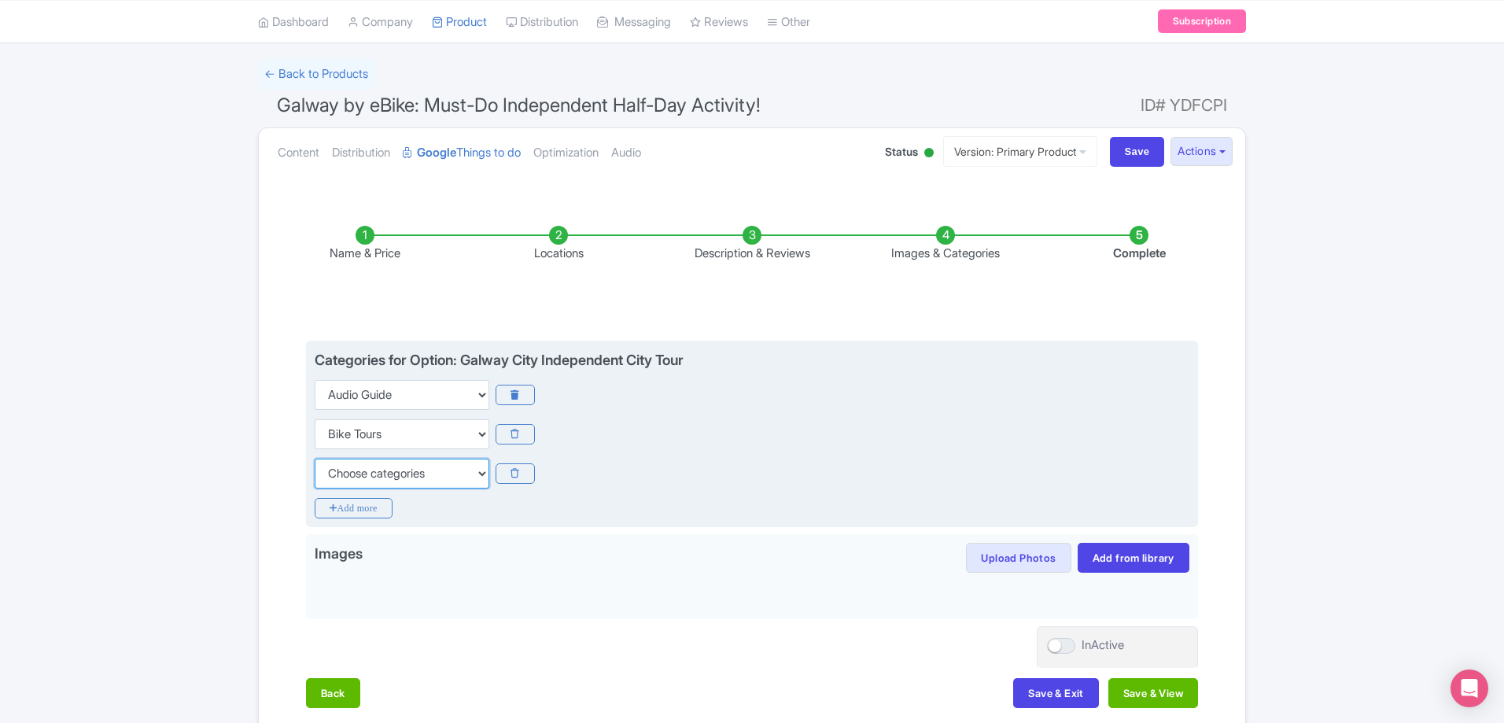
click at [381, 477] on select "Choose categories Adults Only Animals Audio Guide Beaches Bike Tours Boat Tours…" at bounding box center [402, 473] width 175 height 30
select select "outdoors"
click at [315, 458] on select "Choose categories Adults Only Animals Audio Guide Beaches Bike Tours Boat Tours…" at bounding box center [402, 473] width 175 height 30
click at [363, 513] on icon "Add more" at bounding box center [354, 508] width 78 height 20
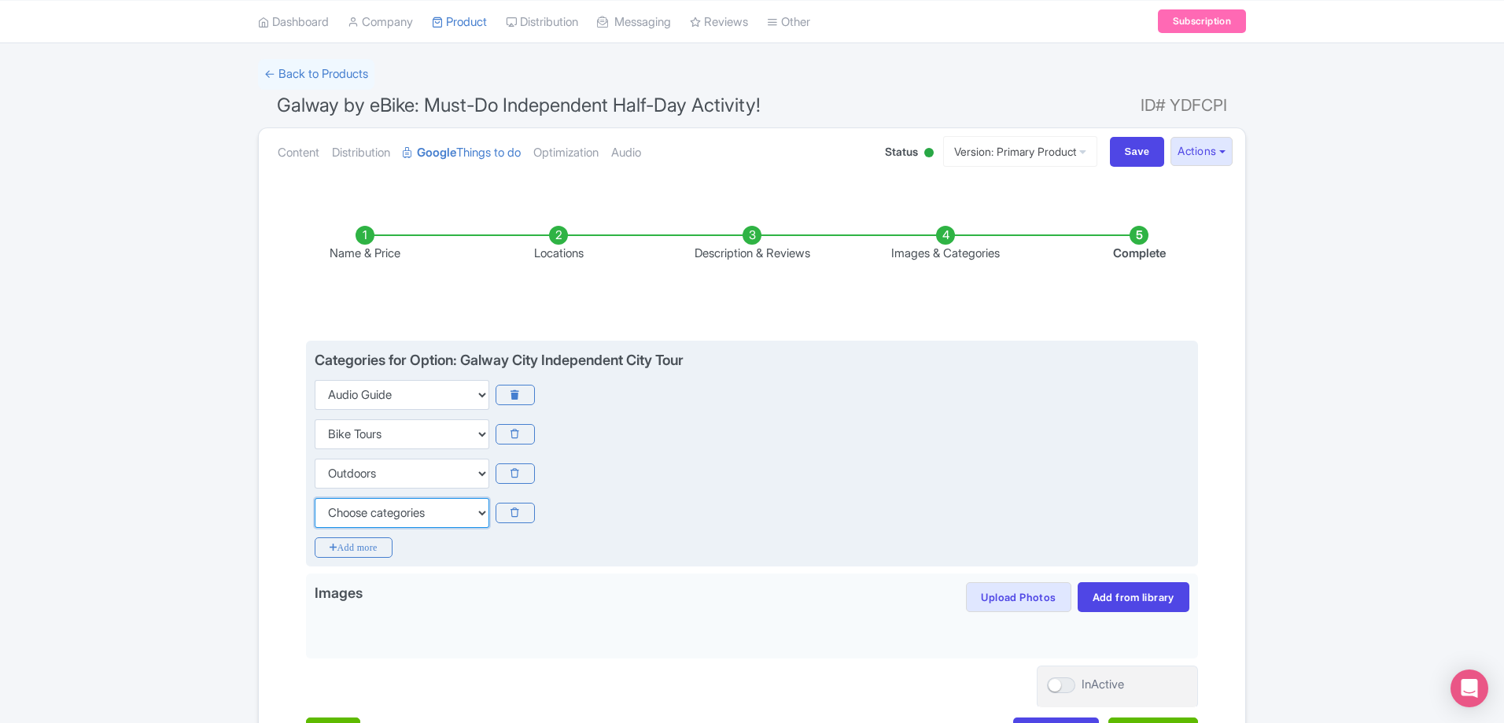
click at [369, 514] on select "Choose categories Adults Only Animals Audio Guide Beaches Bike Tours Boat Tours…" at bounding box center [402, 513] width 175 height 30
select select "private-tours"
click at [315, 498] on select "Choose categories Adults Only Animals Audio Guide Beaches Bike Tours Boat Tours…" at bounding box center [402, 513] width 175 height 30
click at [366, 544] on icon "Add more" at bounding box center [354, 547] width 78 height 20
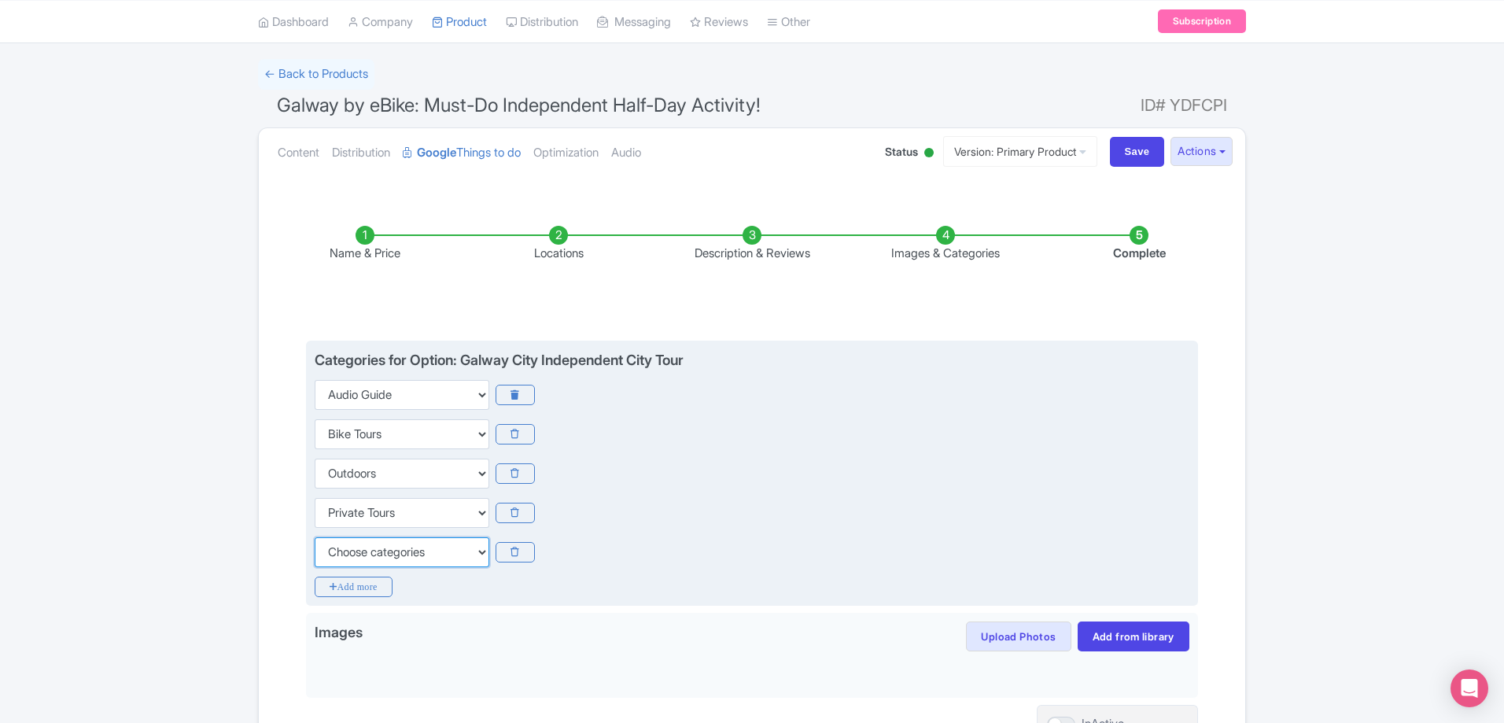
click at [383, 544] on select "Choose categories Adults Only Animals Audio Guide Beaches Bike Tours Boat Tours…" at bounding box center [402, 552] width 175 height 30
select select "self-guided"
click at [315, 537] on select "Choose categories Adults Only Animals Audio Guide Beaches Bike Tours Boat Tours…" at bounding box center [402, 552] width 175 height 30
click at [369, 582] on icon "Add more" at bounding box center [354, 586] width 78 height 20
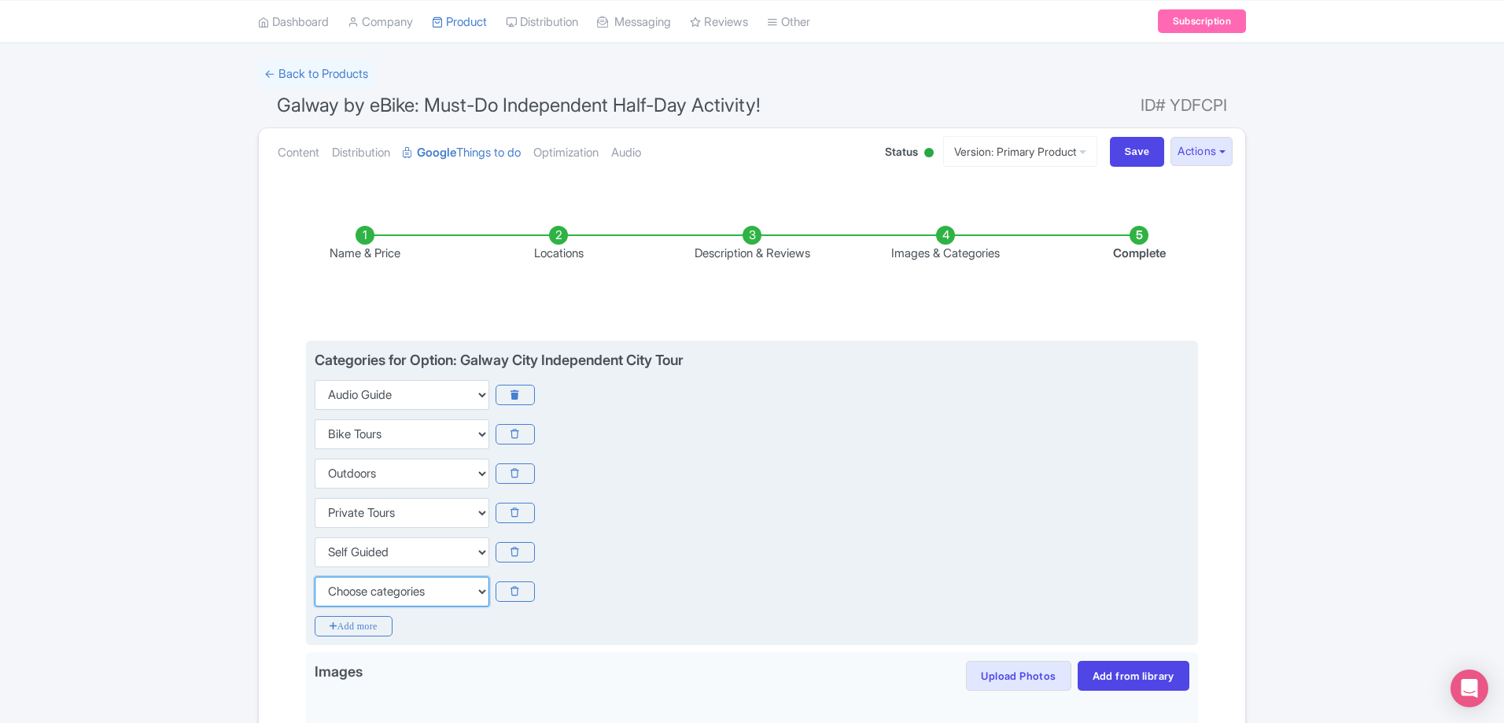
click at [377, 595] on select "Choose categories Adults Only Animals Audio Guide Beaches Bike Tours Boat Tours…" at bounding box center [402, 591] width 175 height 30
select select "small-group-tours"
click at [315, 576] on select "Choose categories Adults Only Animals Audio Guide Beaches Bike Tours Boat Tours…" at bounding box center [402, 591] width 175 height 30
click at [368, 621] on icon "Add more" at bounding box center [354, 626] width 78 height 20
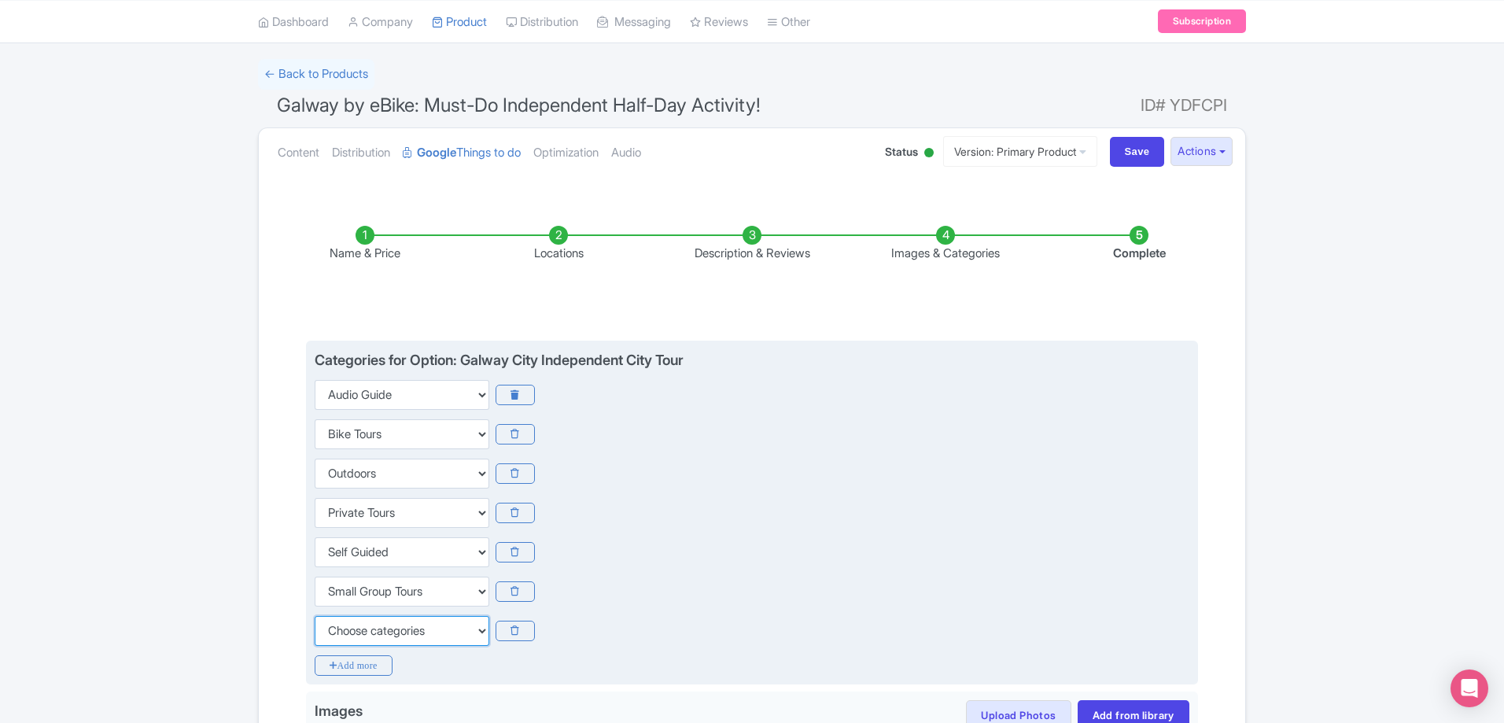
click at [374, 627] on select "Choose categories Adults Only Animals Audio Guide Beaches Bike Tours Boat Tours…" at bounding box center [402, 631] width 175 height 30
select select "sports"
click at [315, 616] on select "Choose categories Adults Only Animals Audio Guide Beaches Bike Tours Boat Tours…" at bounding box center [402, 631] width 175 height 30
click at [376, 665] on icon "Add more" at bounding box center [354, 665] width 78 height 20
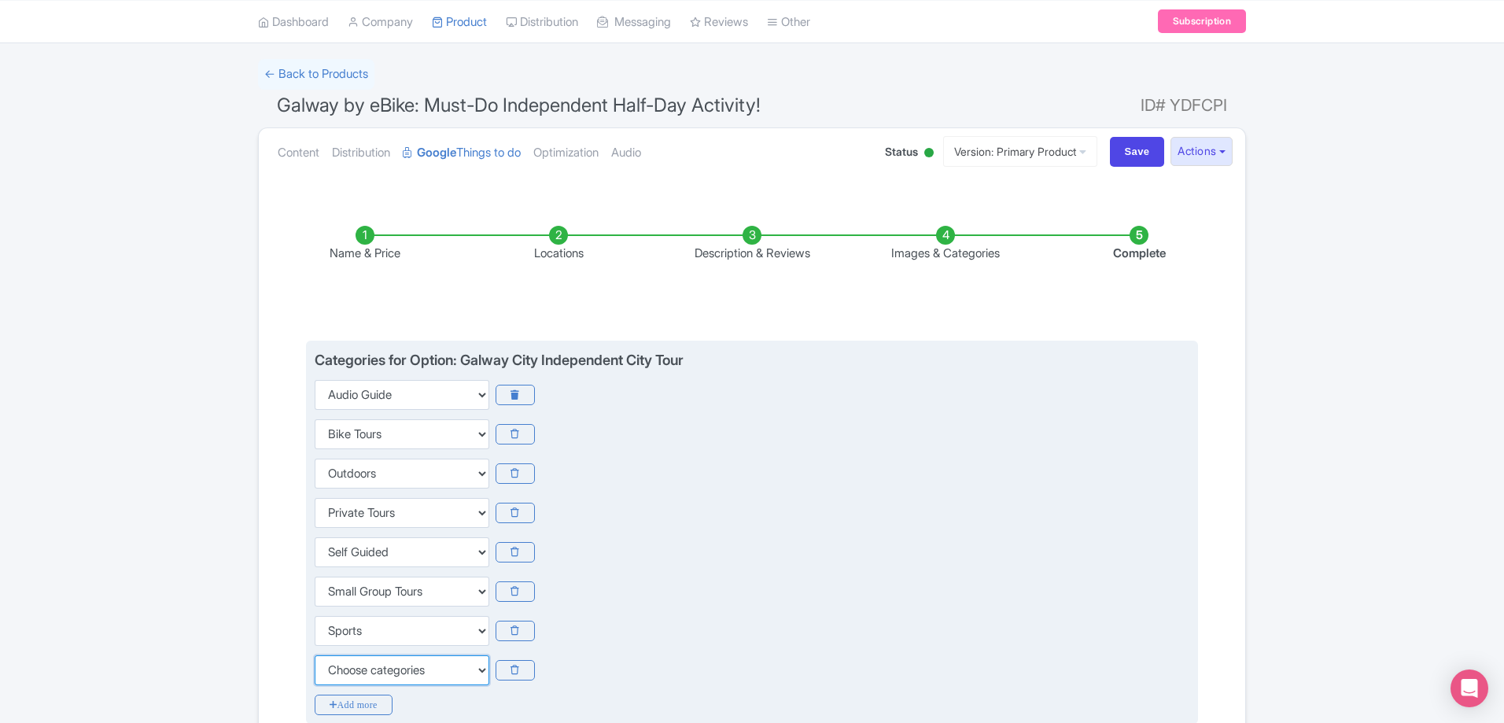
click at [376, 663] on select "Choose categories Adults Only Animals Audio Guide Beaches Bike Tours Boat Tours…" at bounding box center [402, 670] width 175 height 30
drag, startPoint x: 657, startPoint y: 580, endPoint x: 598, endPoint y: 634, distance: 79.0
click at [657, 580] on div "Choose categories Adults Only Animals Audio Guide Beaches Bike Tours Boat Tours…" at bounding box center [752, 591] width 875 height 30
click at [501, 673] on icon at bounding box center [514, 670] width 39 height 20
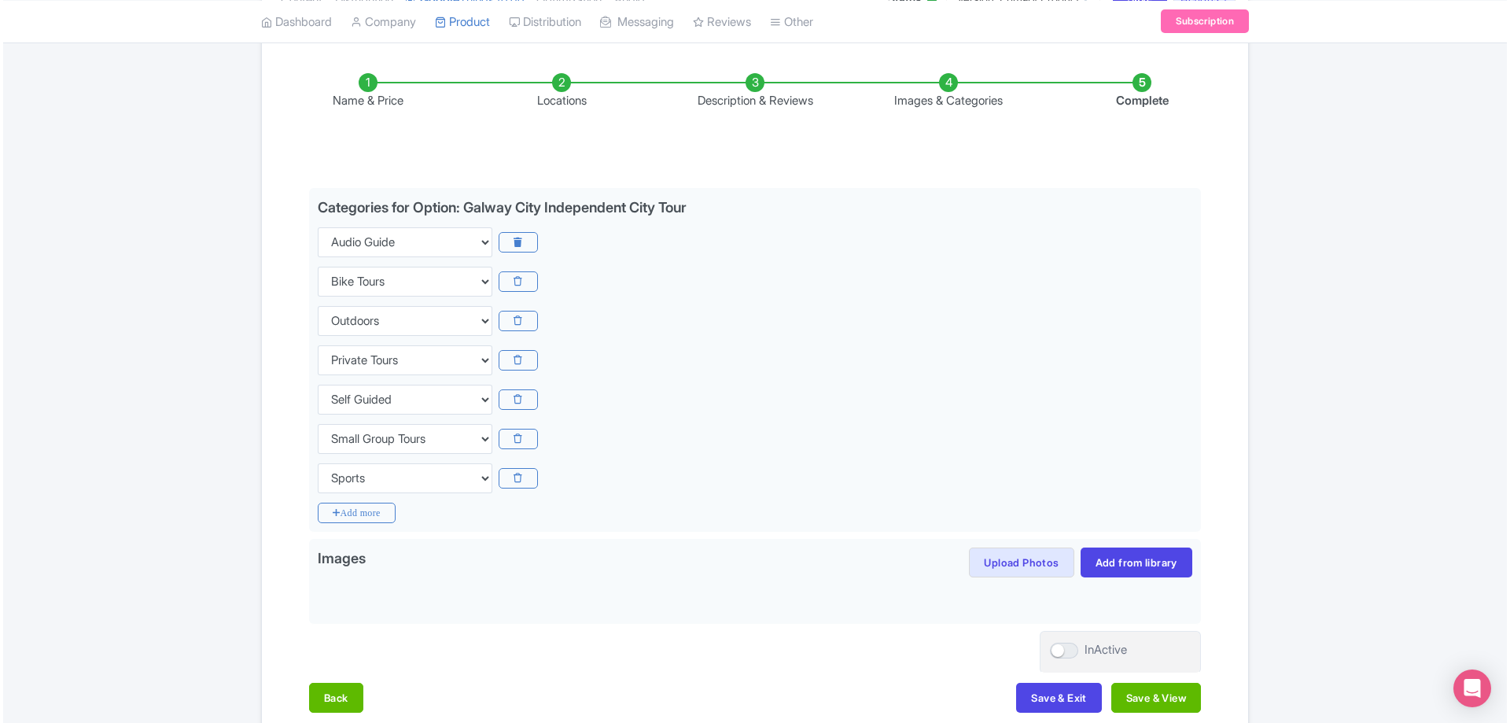
scroll to position [325, 0]
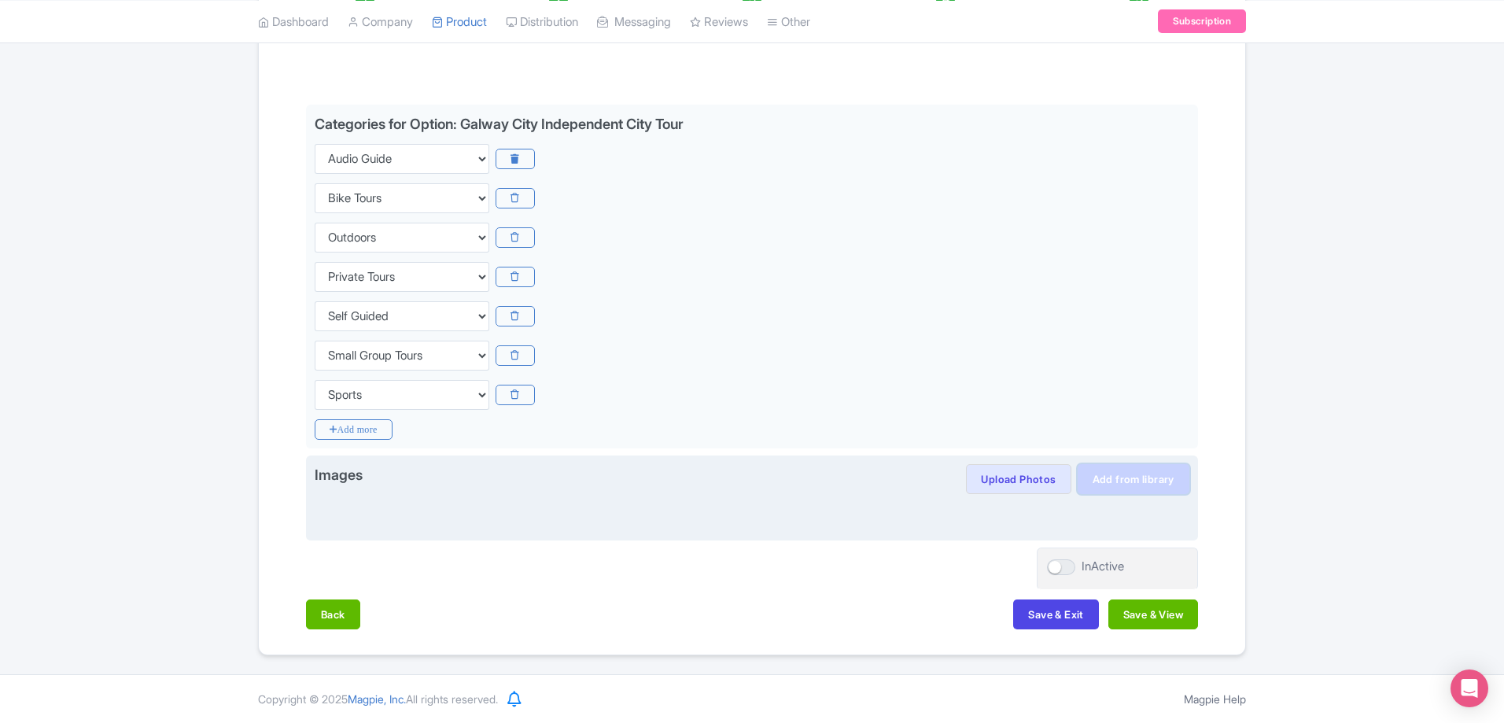
click at [1144, 481] on link "Add from library" at bounding box center [1133, 479] width 112 height 30
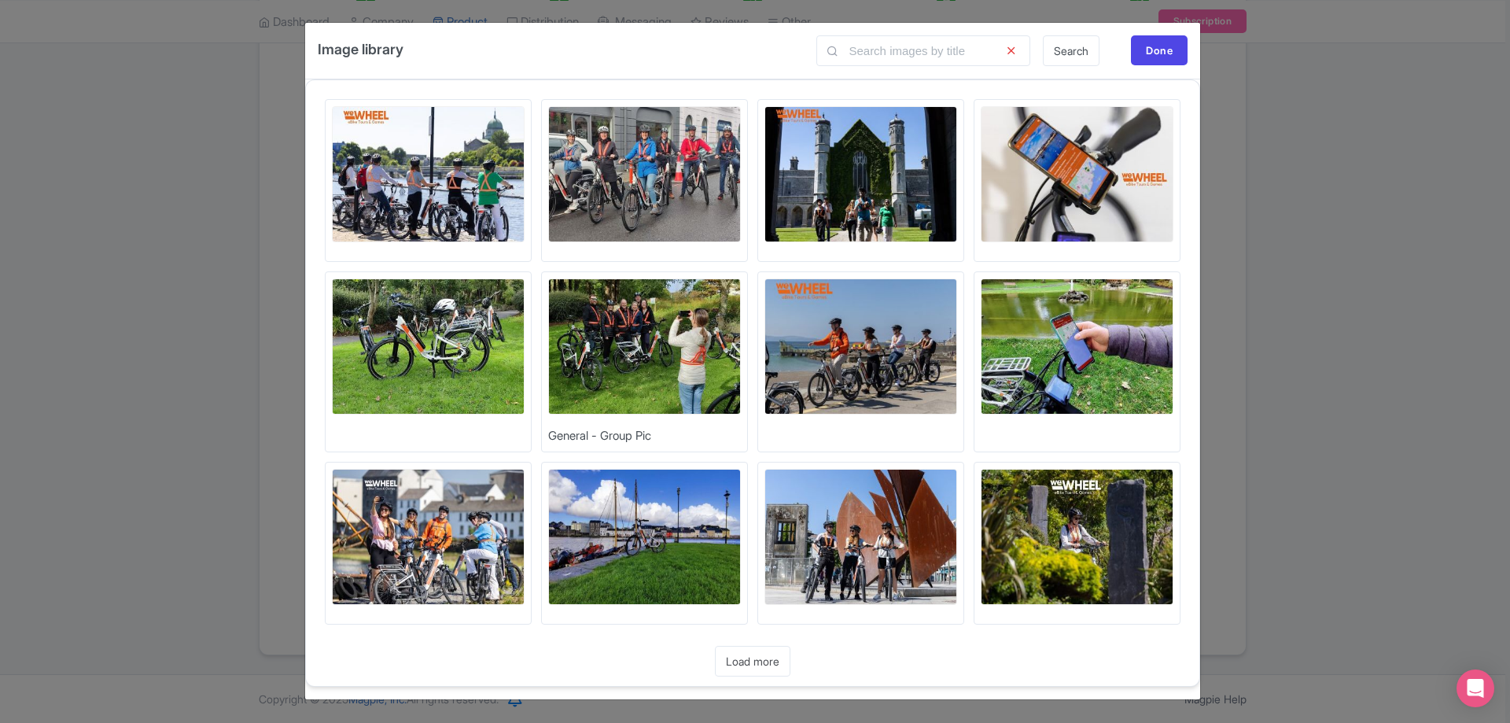
click at [467, 197] on img at bounding box center [428, 174] width 193 height 136
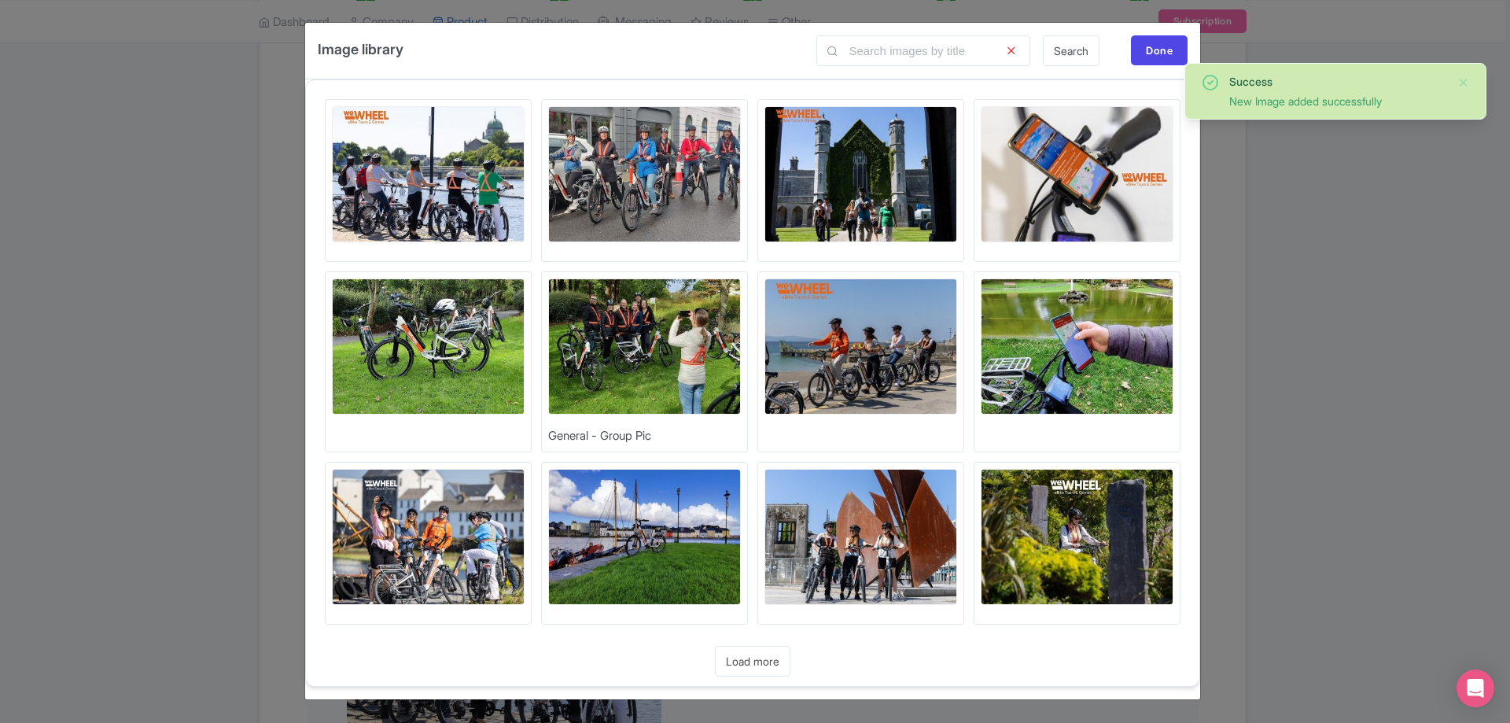
click at [671, 196] on img at bounding box center [644, 174] width 193 height 136
click at [887, 175] on img at bounding box center [860, 174] width 193 height 136
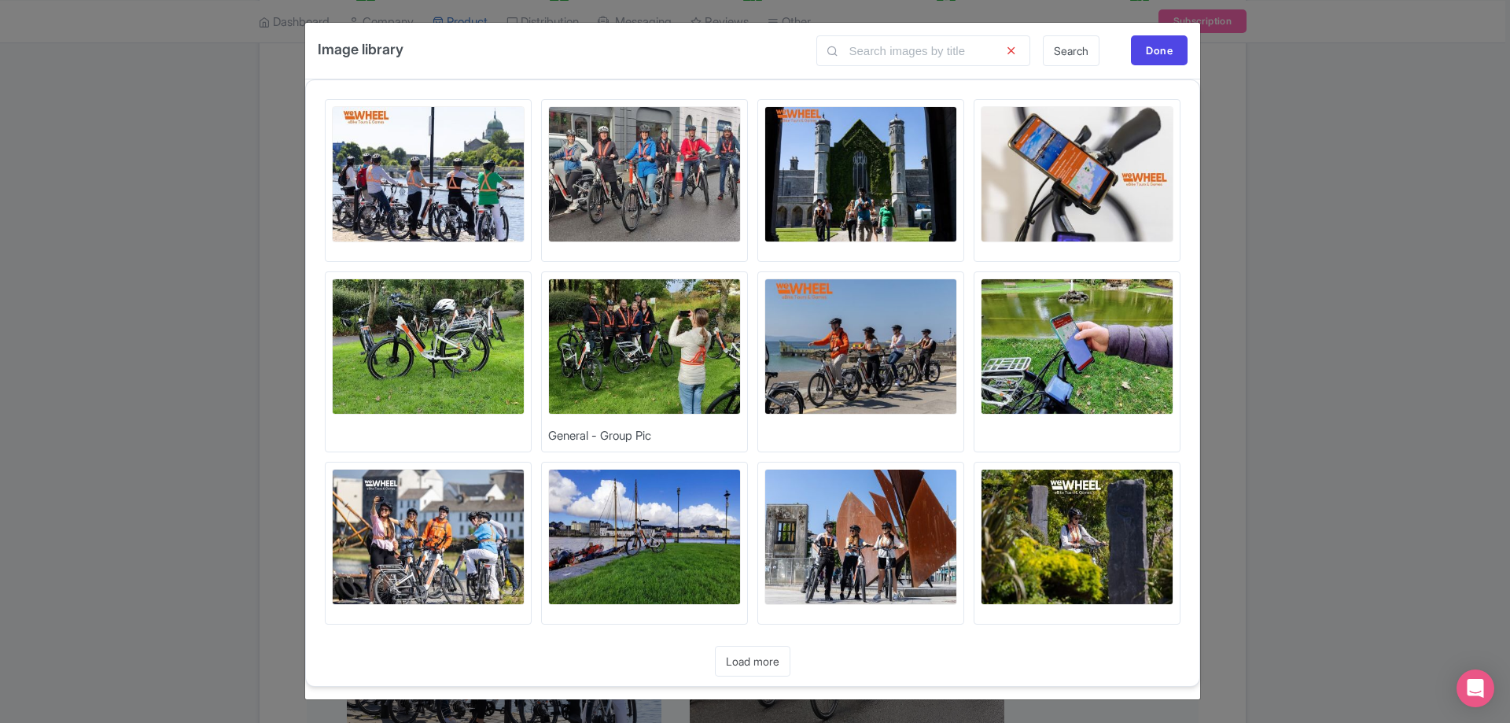
click at [691, 337] on img at bounding box center [644, 346] width 193 height 136
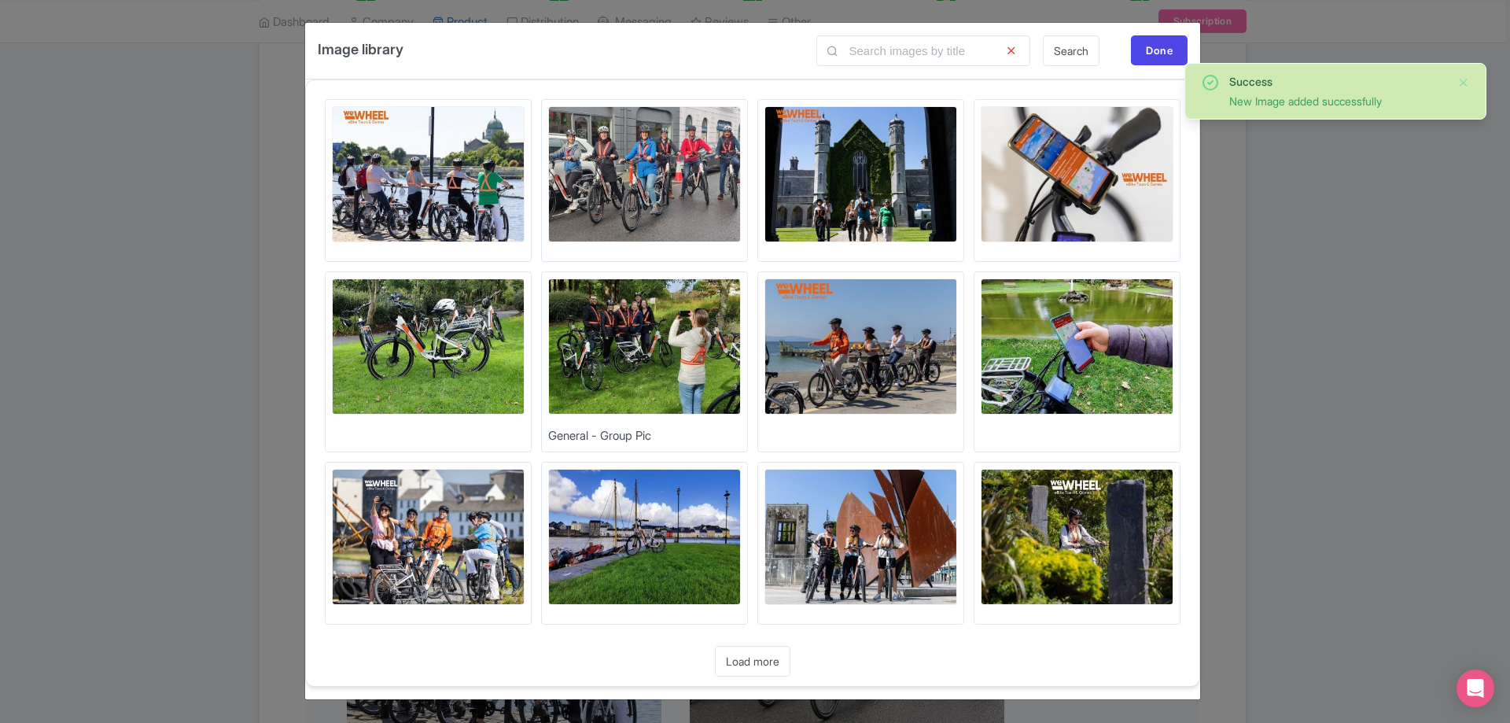
click at [897, 359] on img at bounding box center [860, 346] width 193 height 136
click at [458, 510] on img at bounding box center [428, 537] width 193 height 136
click at [795, 539] on img at bounding box center [860, 537] width 193 height 136
click at [682, 538] on img at bounding box center [644, 537] width 193 height 136
click at [753, 658] on link "Load more" at bounding box center [752, 661] width 75 height 31
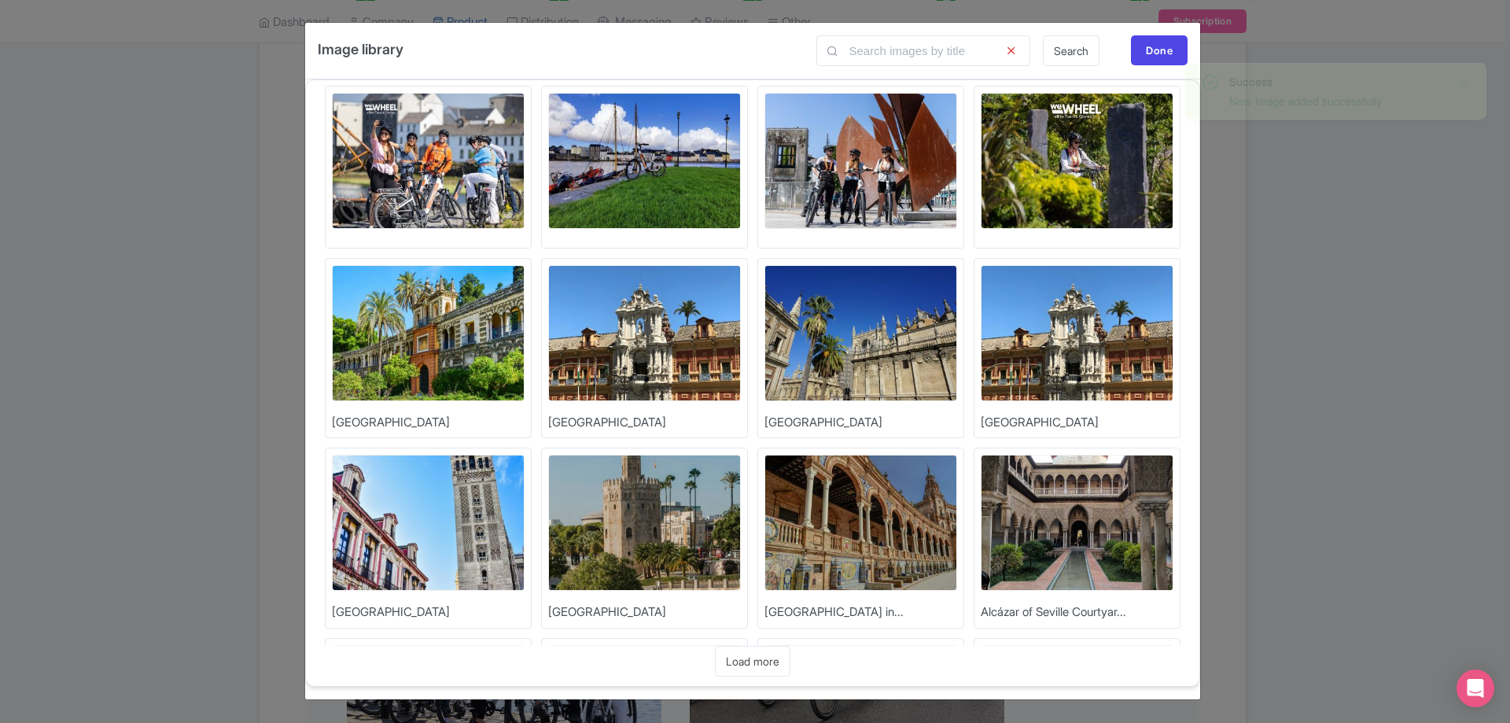
scroll to position [393, 0]
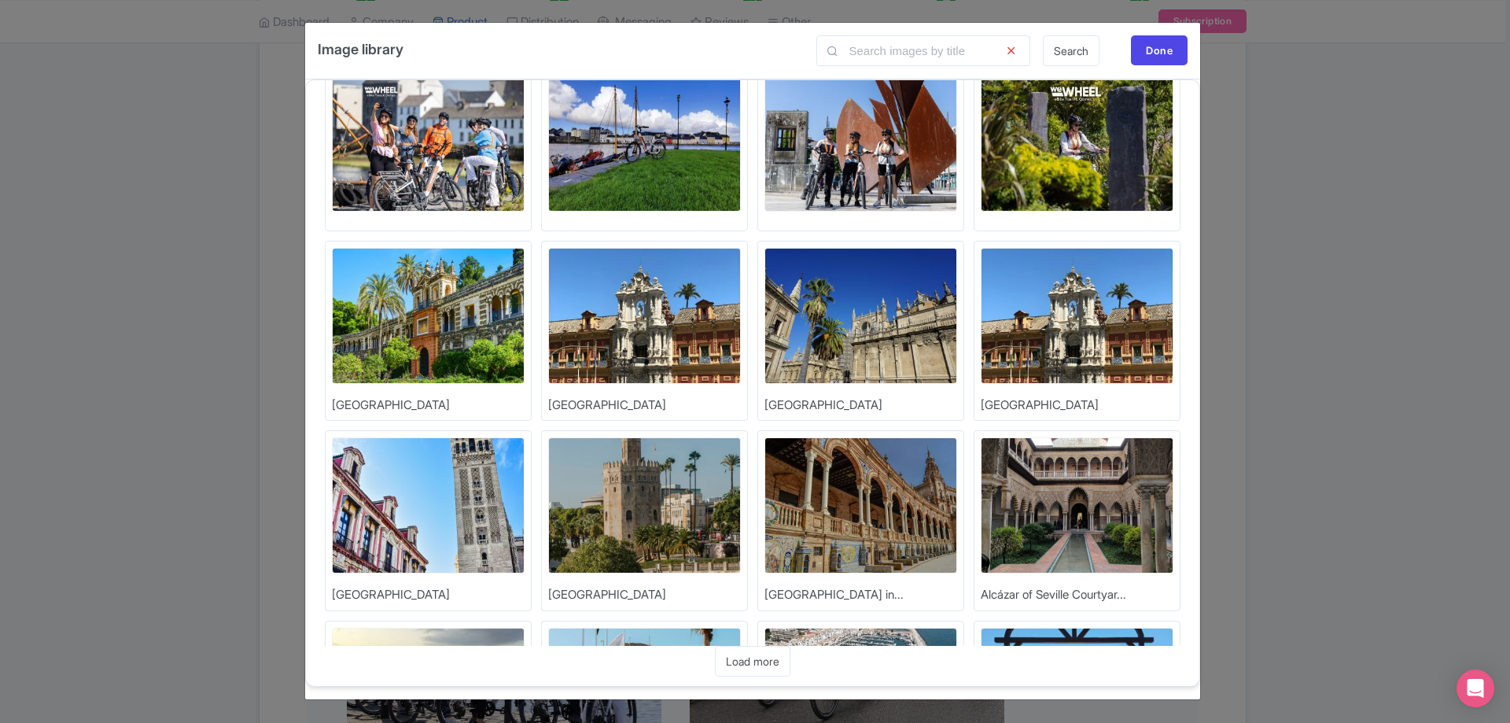
click at [1093, 149] on img at bounding box center [1077, 143] width 193 height 136
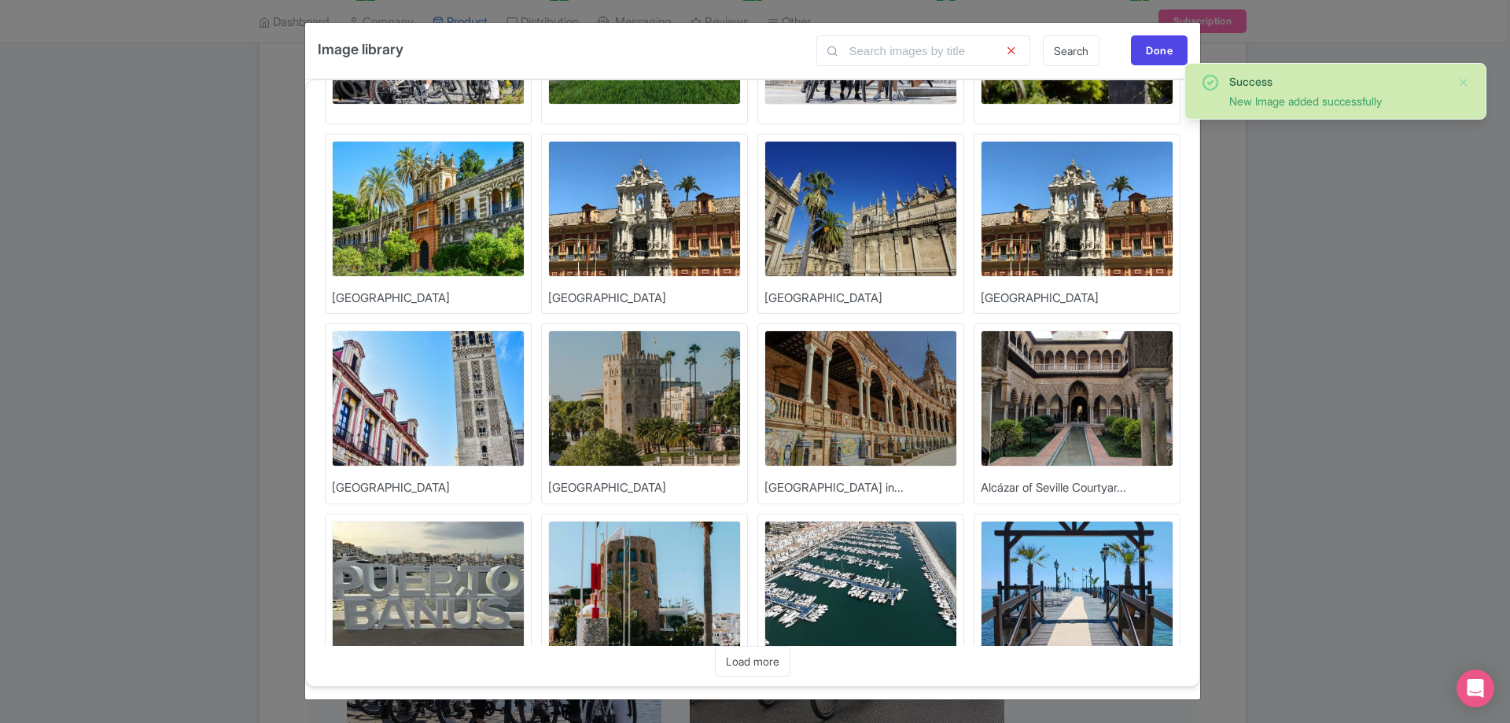
scroll to position [573, 0]
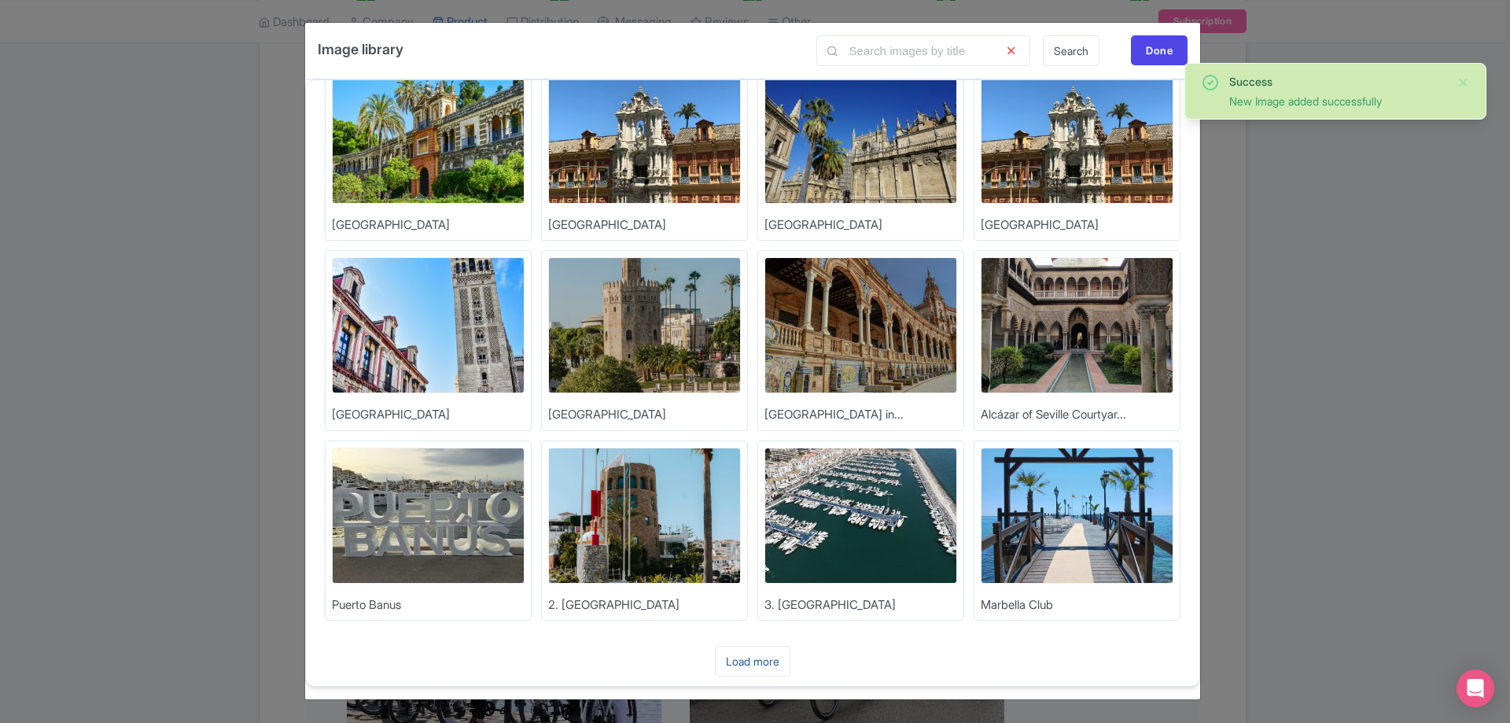
click at [783, 663] on link "Load more" at bounding box center [752, 661] width 75 height 31
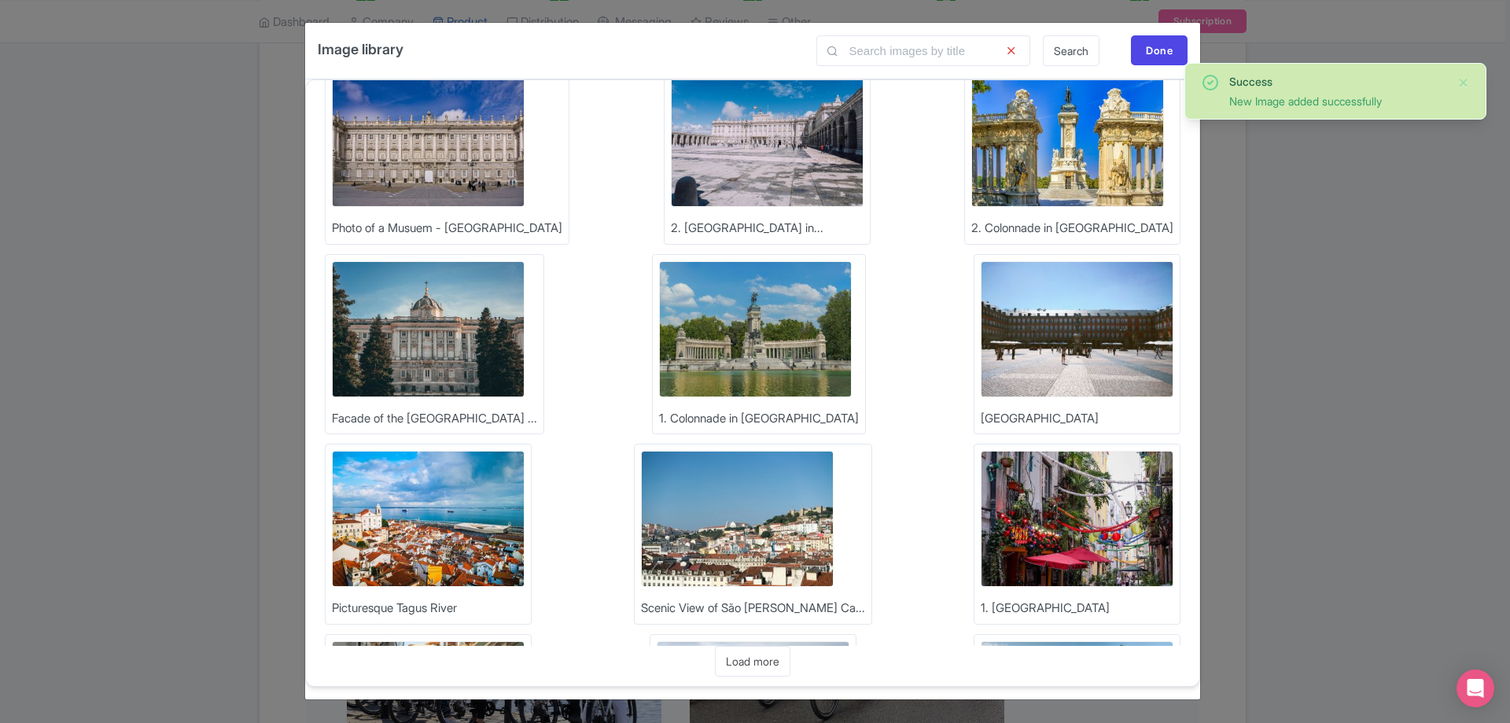
scroll to position [1143, 0]
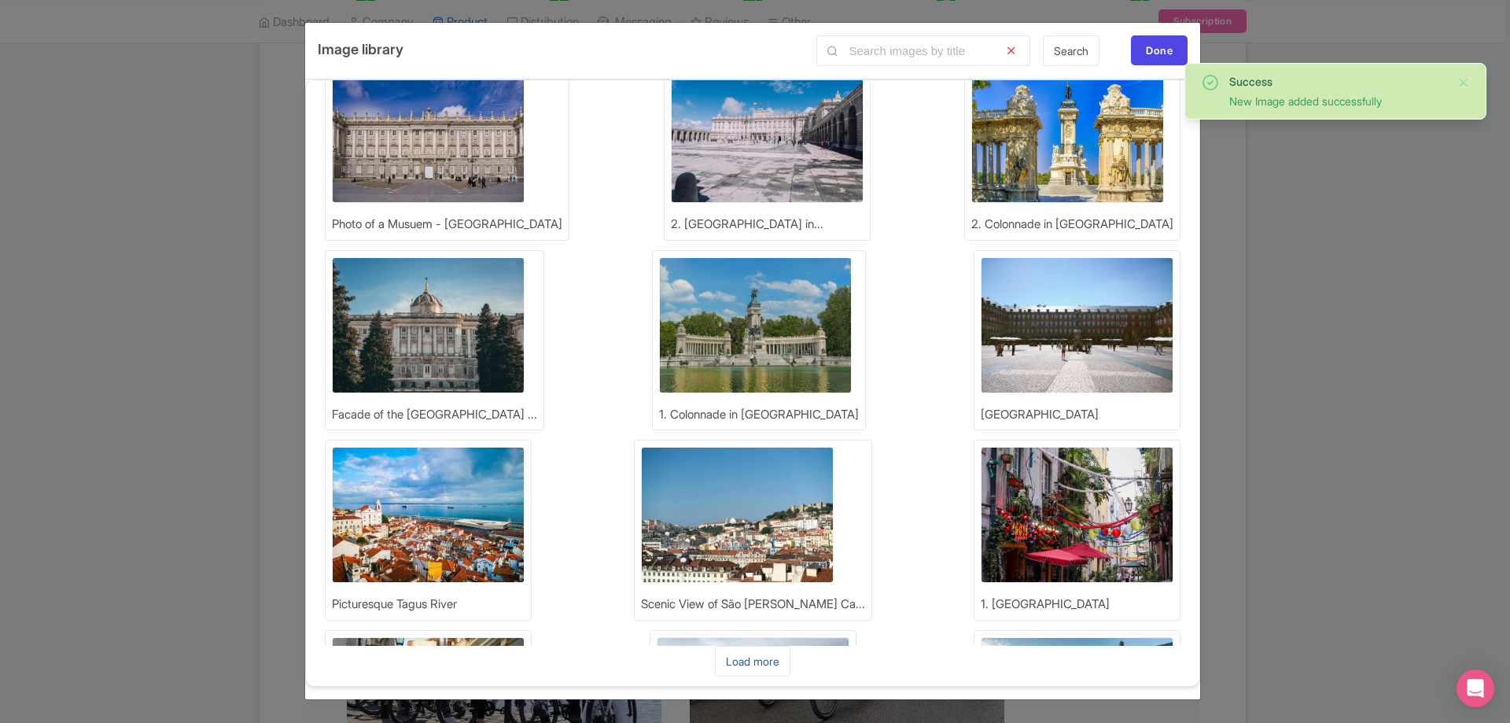
click at [764, 672] on link "Load more" at bounding box center [752, 661] width 75 height 31
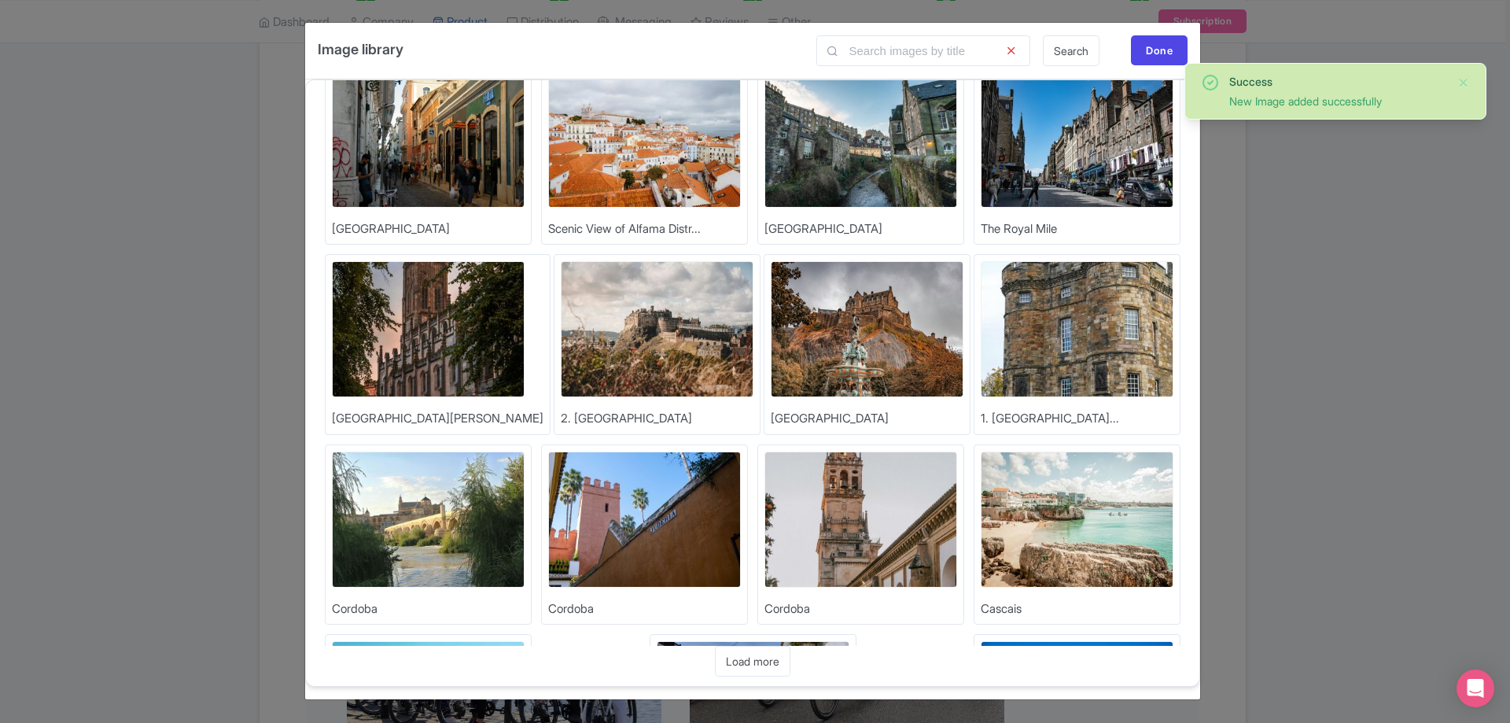
scroll to position [1713, 0]
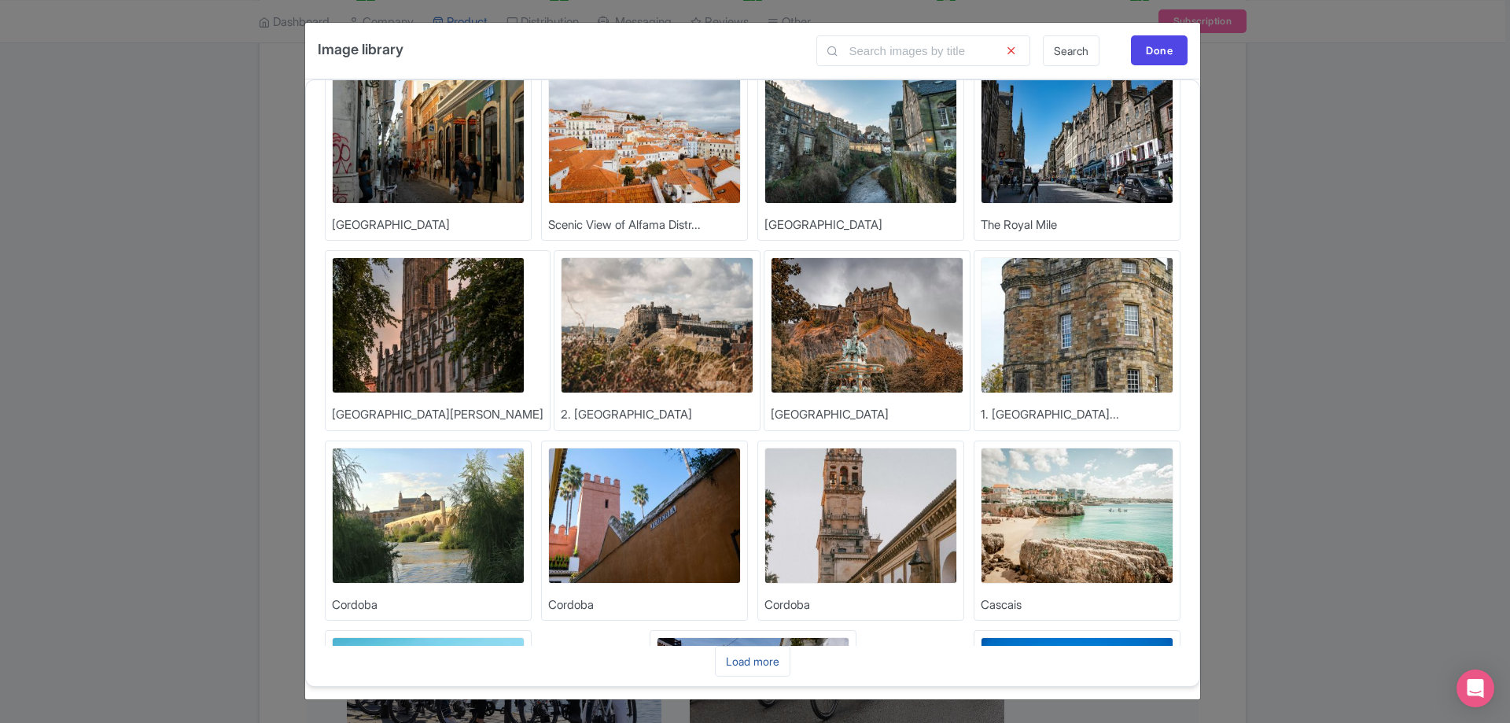
click at [767, 665] on link "Load more" at bounding box center [752, 661] width 75 height 31
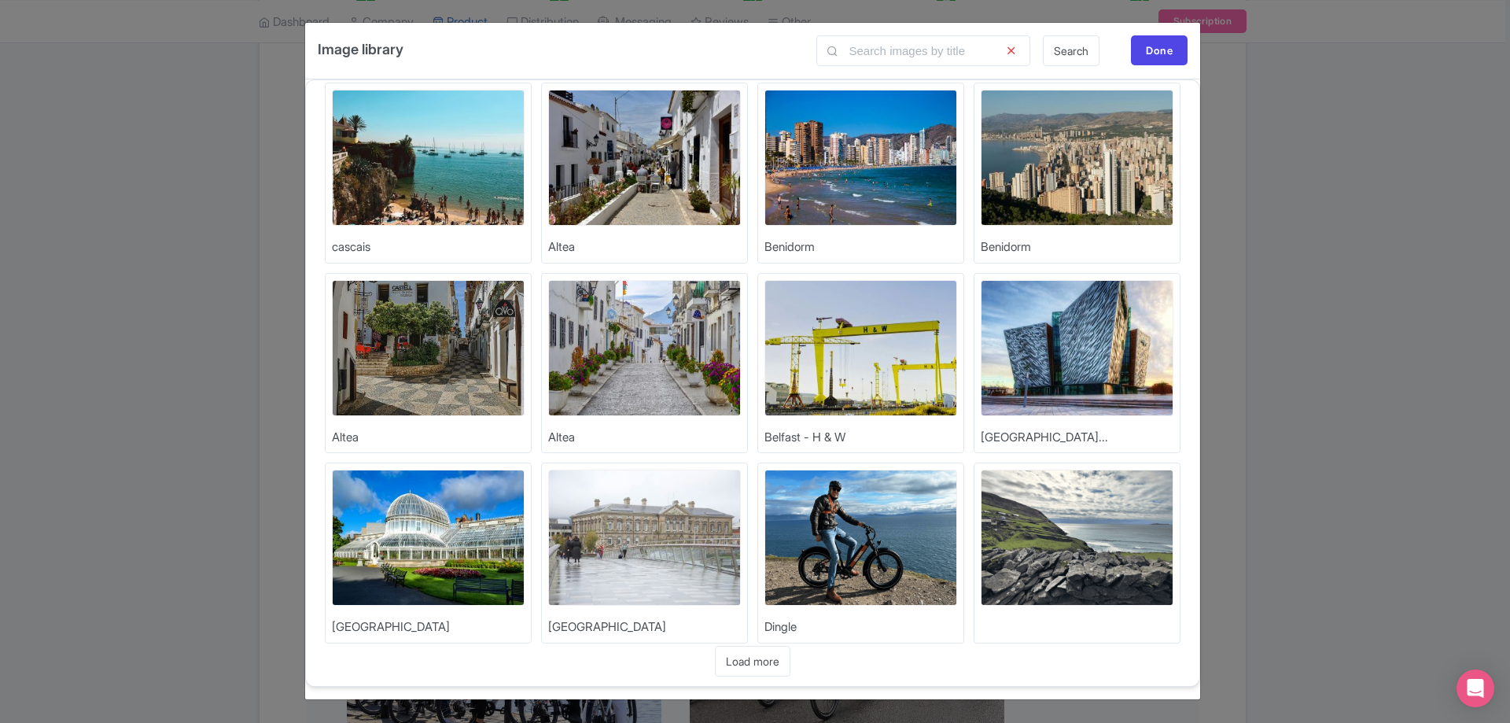
scroll to position [2265, 0]
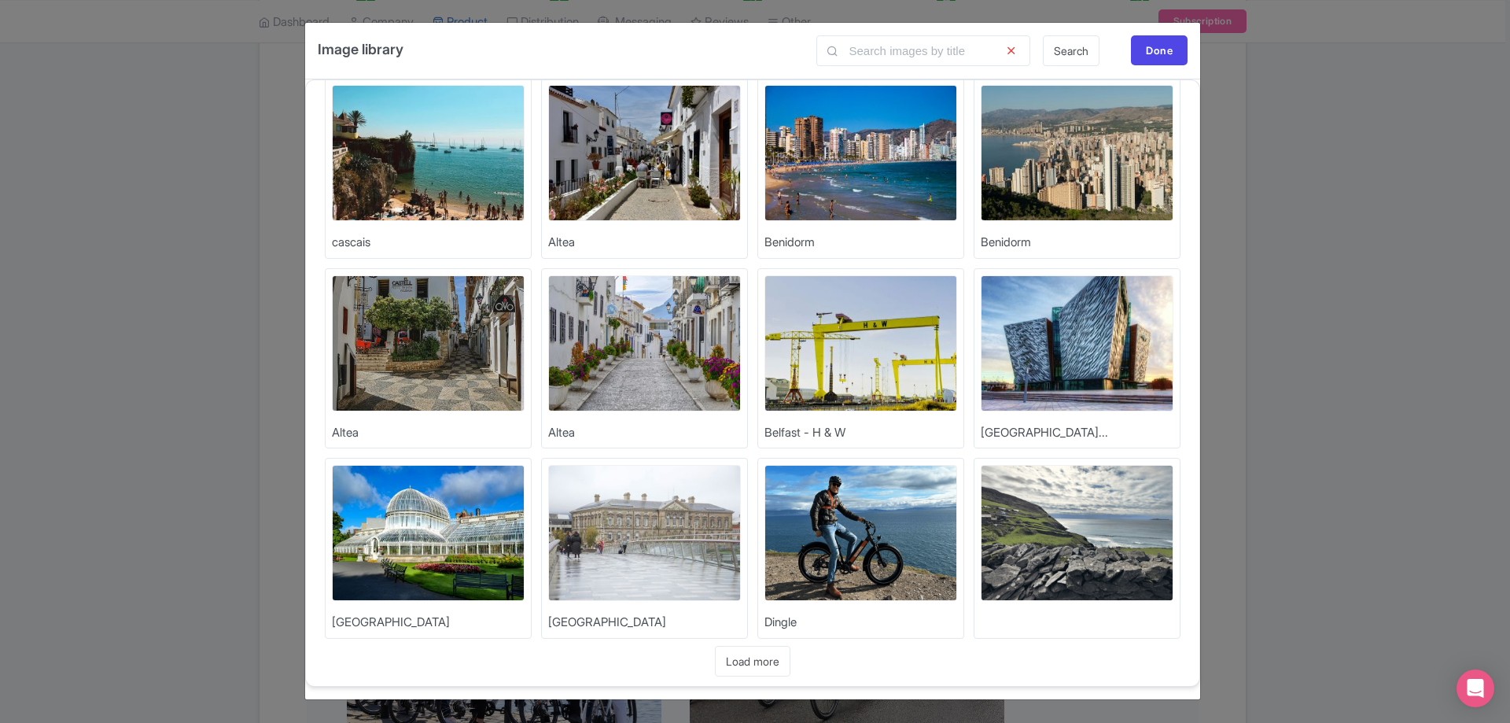
click at [849, 655] on img at bounding box center [753, 723] width 193 height 136
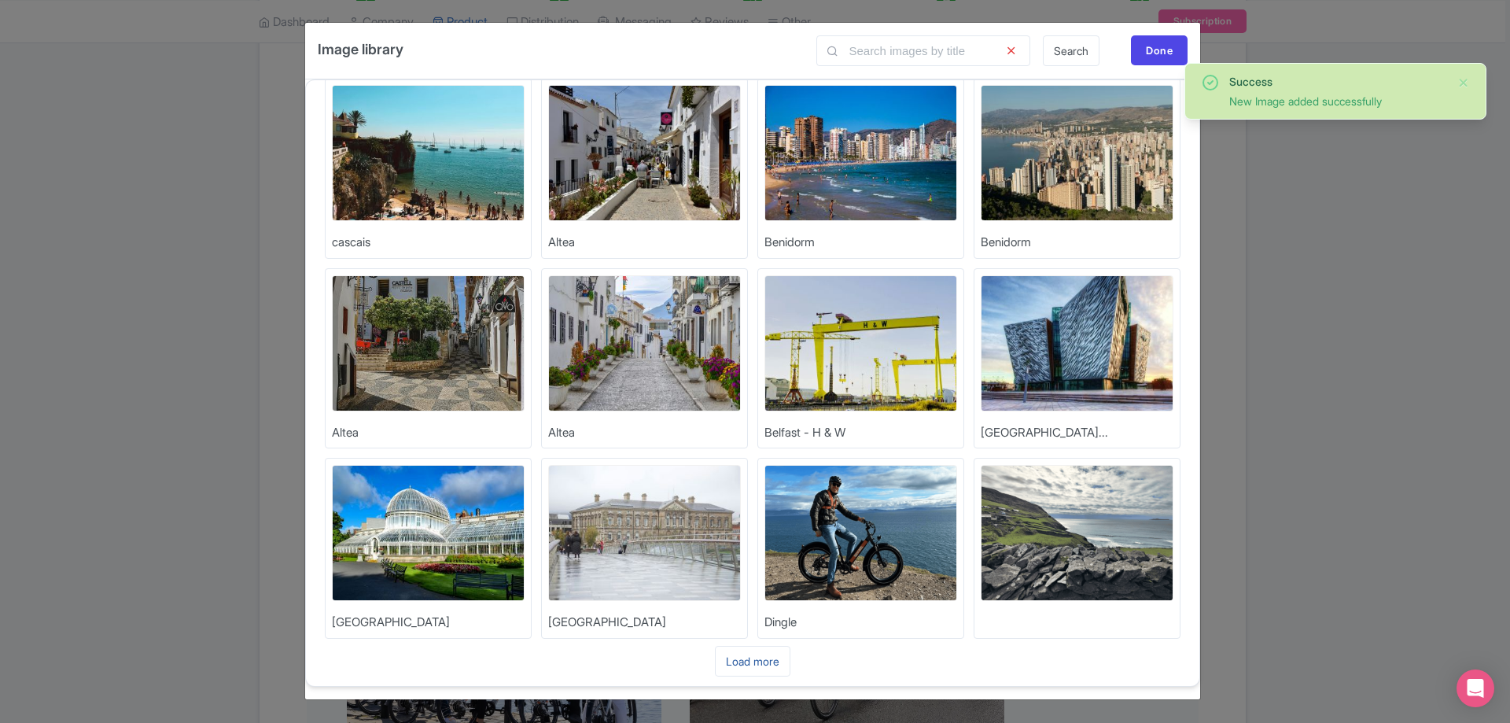
click at [748, 661] on link "Load more" at bounding box center [752, 661] width 75 height 31
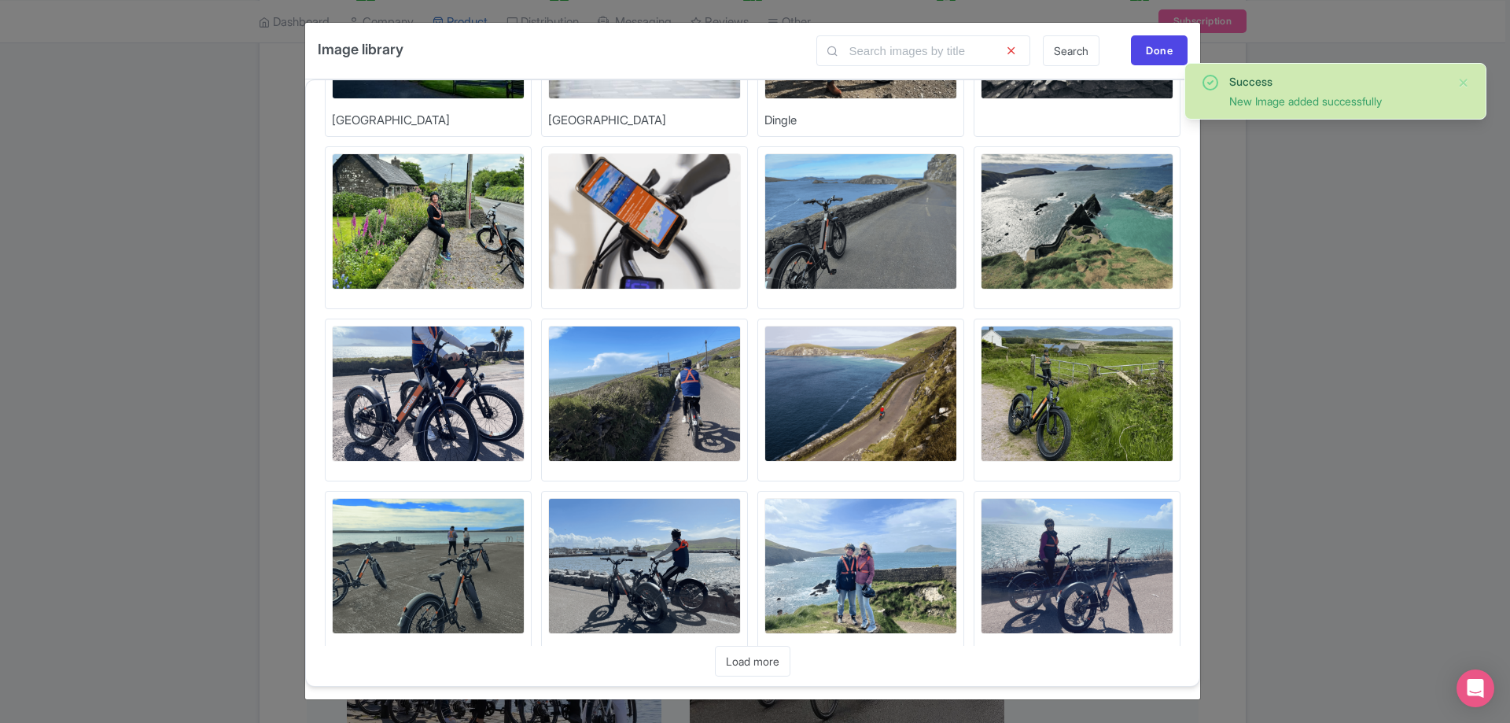
scroll to position [2782, 0]
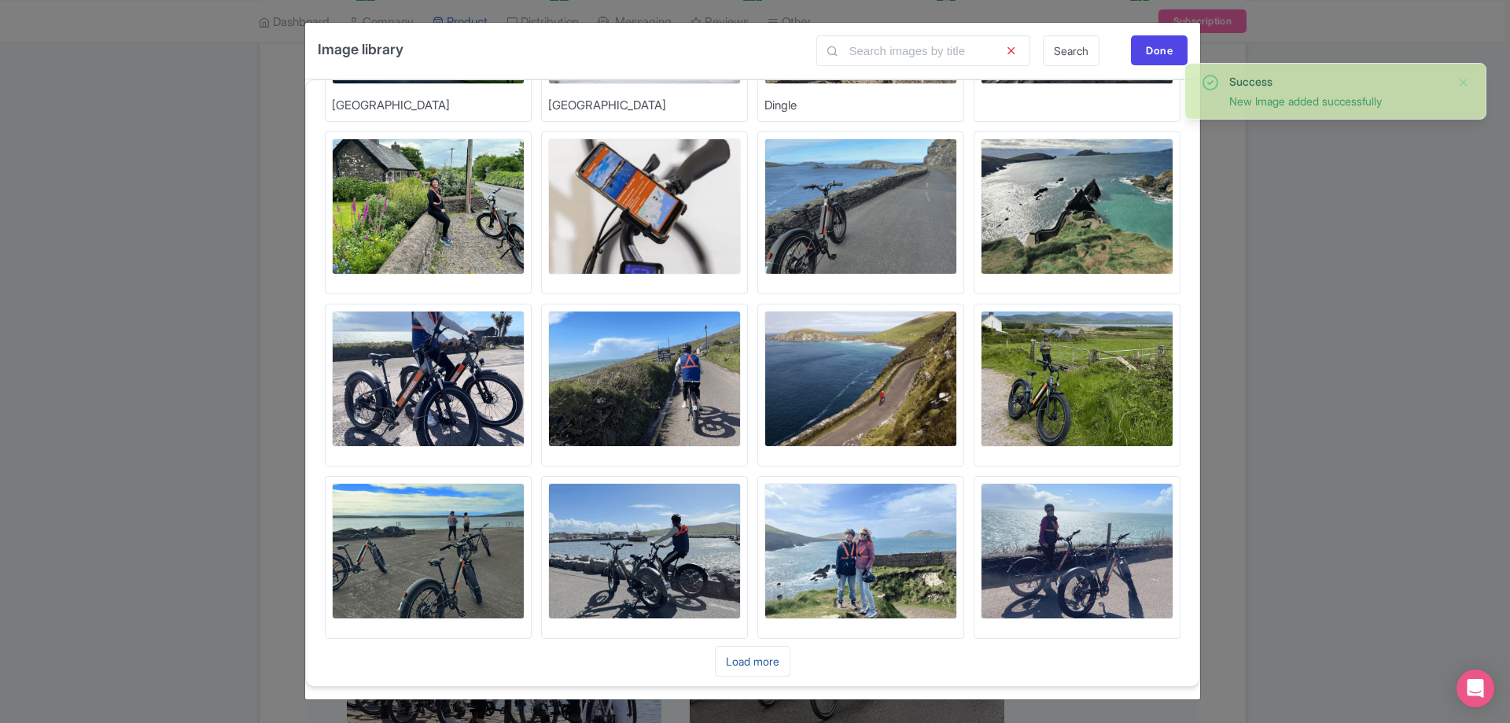
click at [762, 659] on link "Load more" at bounding box center [752, 661] width 75 height 31
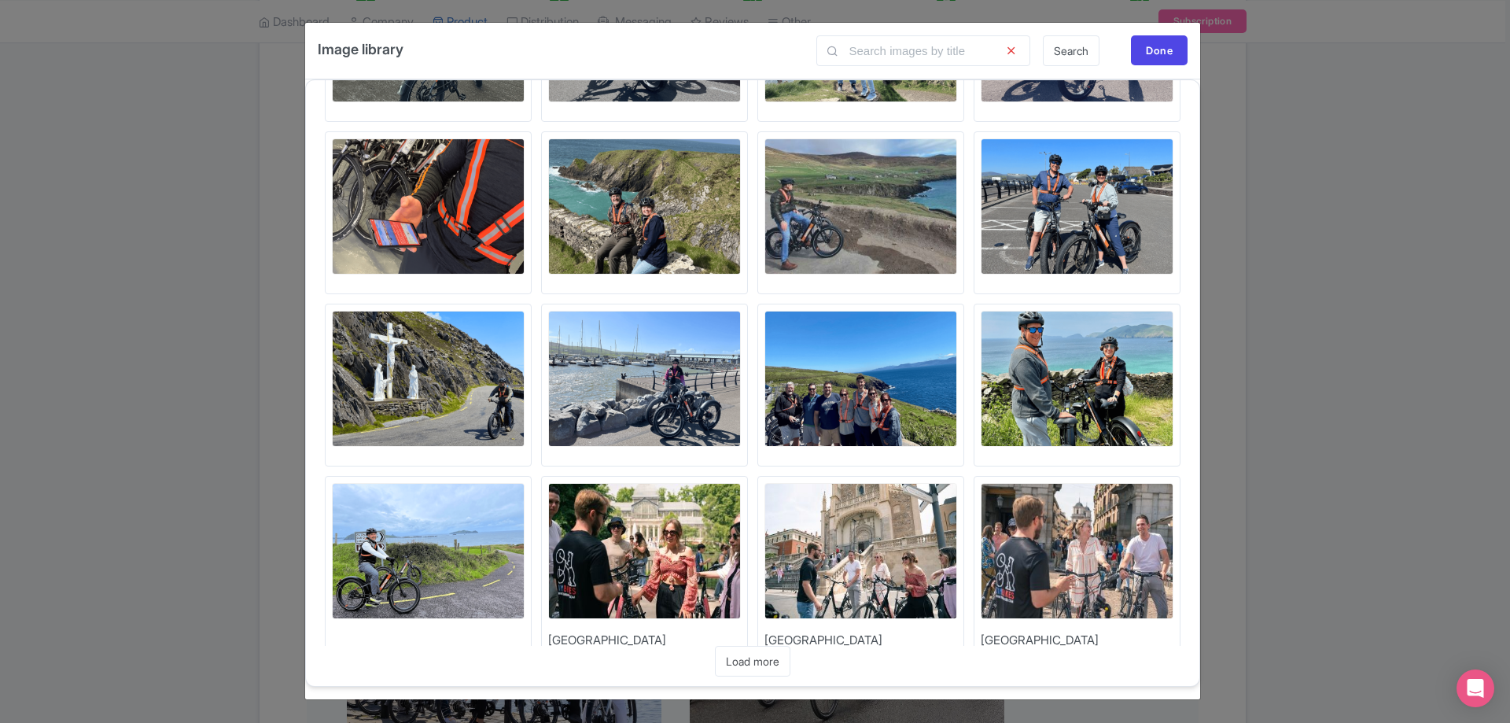
scroll to position [3334, 0]
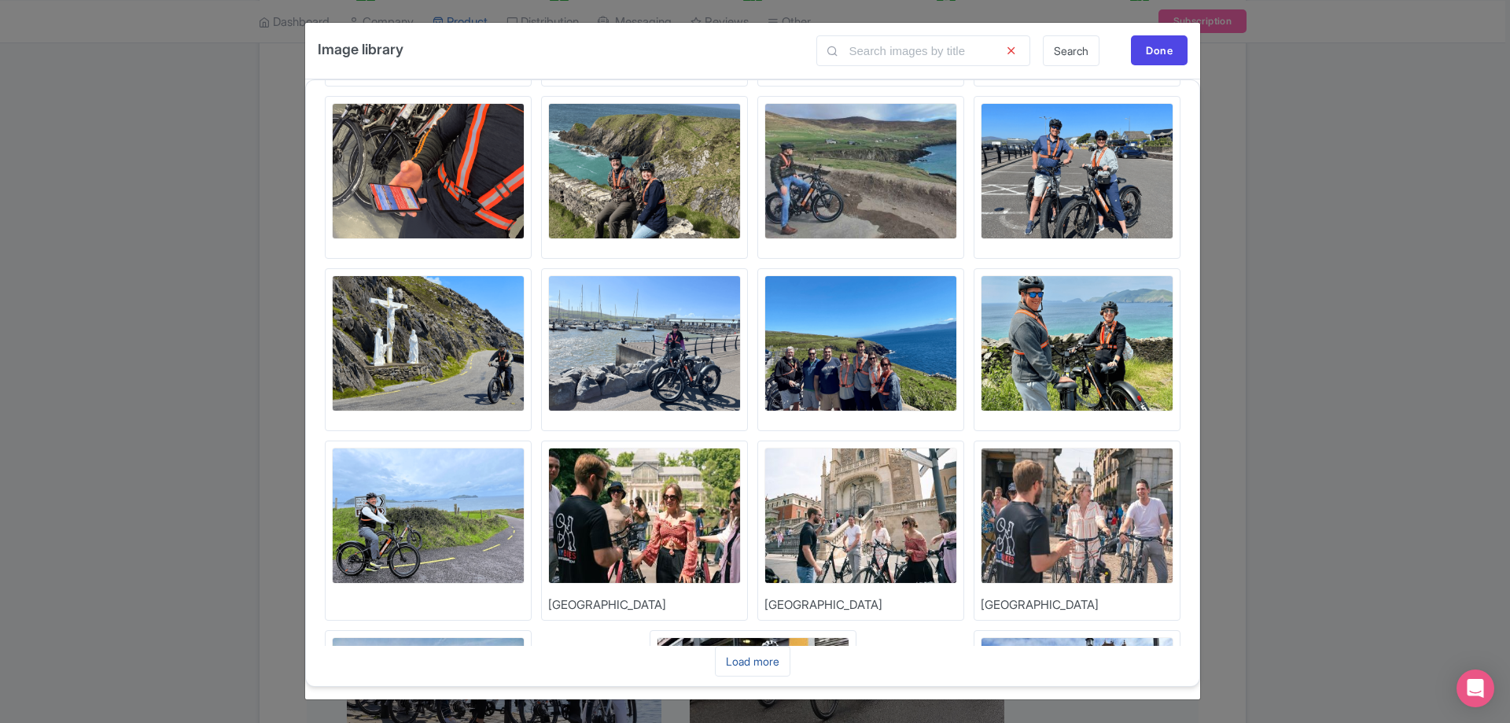
click at [769, 661] on link "Load more" at bounding box center [752, 661] width 75 height 31
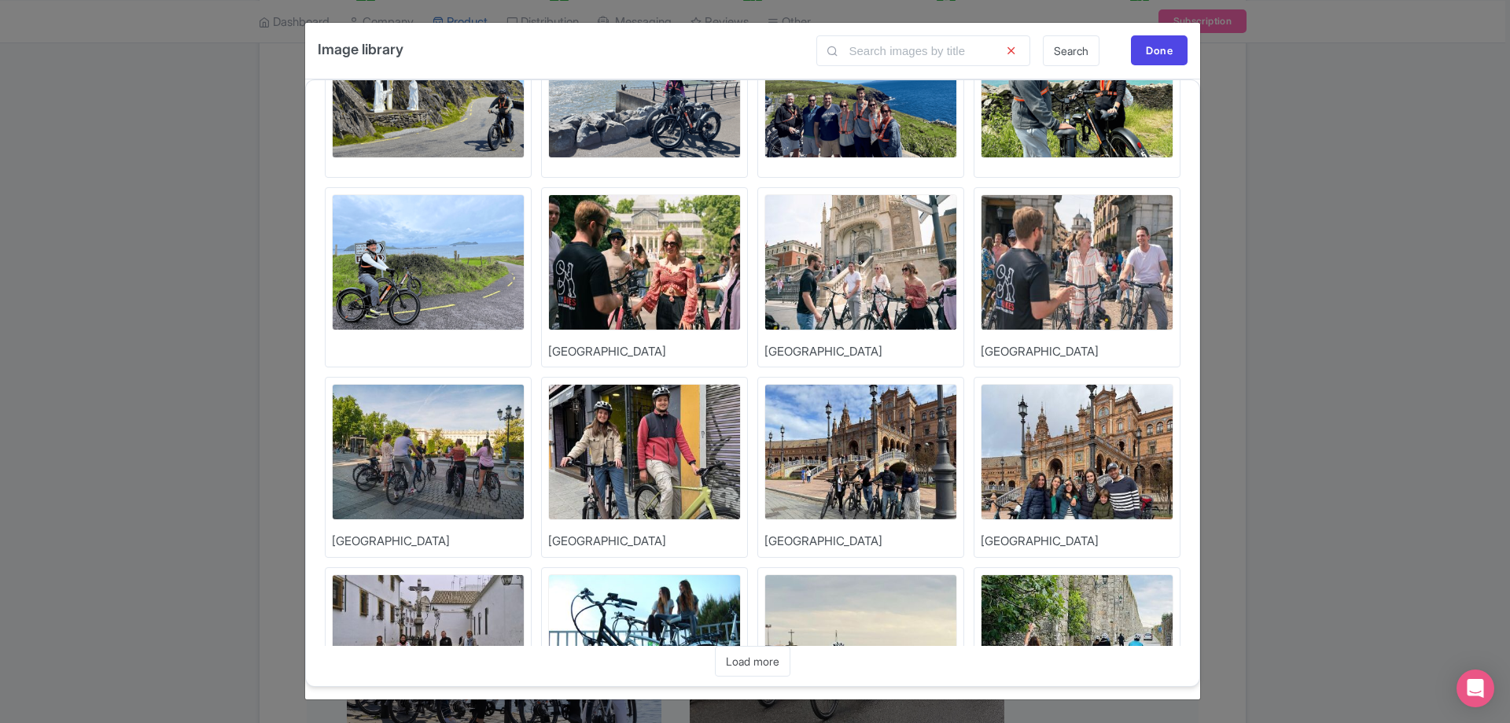
scroll to position [3904, 0]
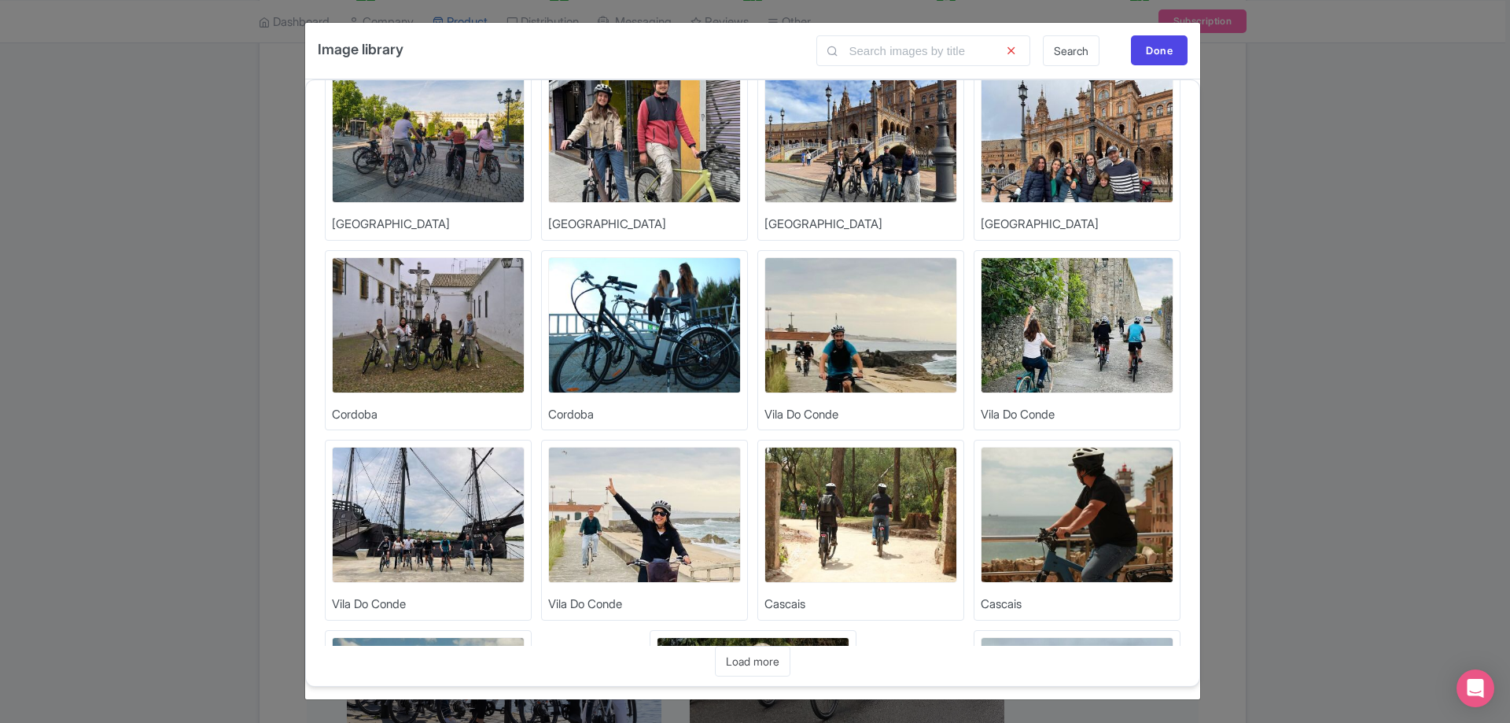
click at [748, 679] on div "Upload Photos Upload Photos Upload Photos Upload Photos Upload Photos Upload Ph…" at bounding box center [752, 382] width 895 height 607
click at [756, 662] on link "Load more" at bounding box center [752, 661] width 75 height 31
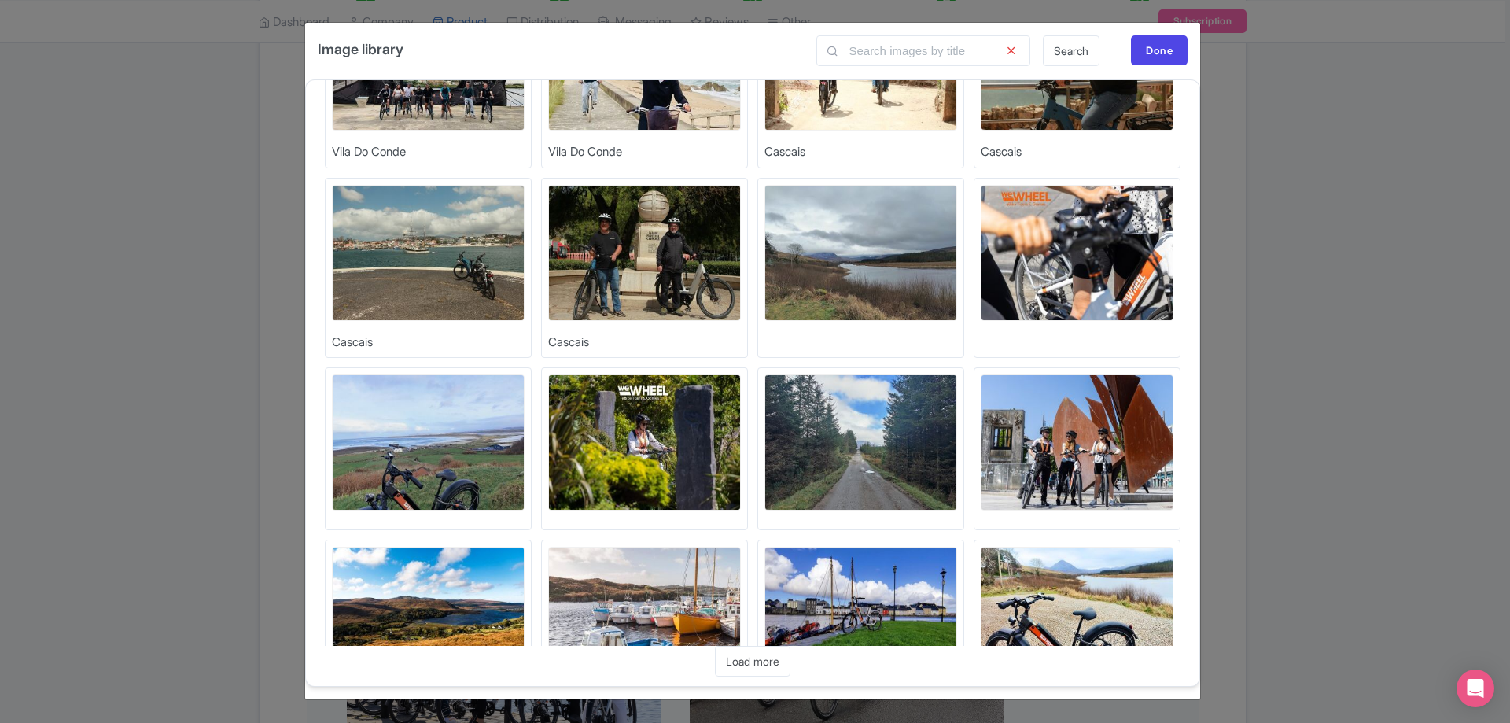
scroll to position [4421, 0]
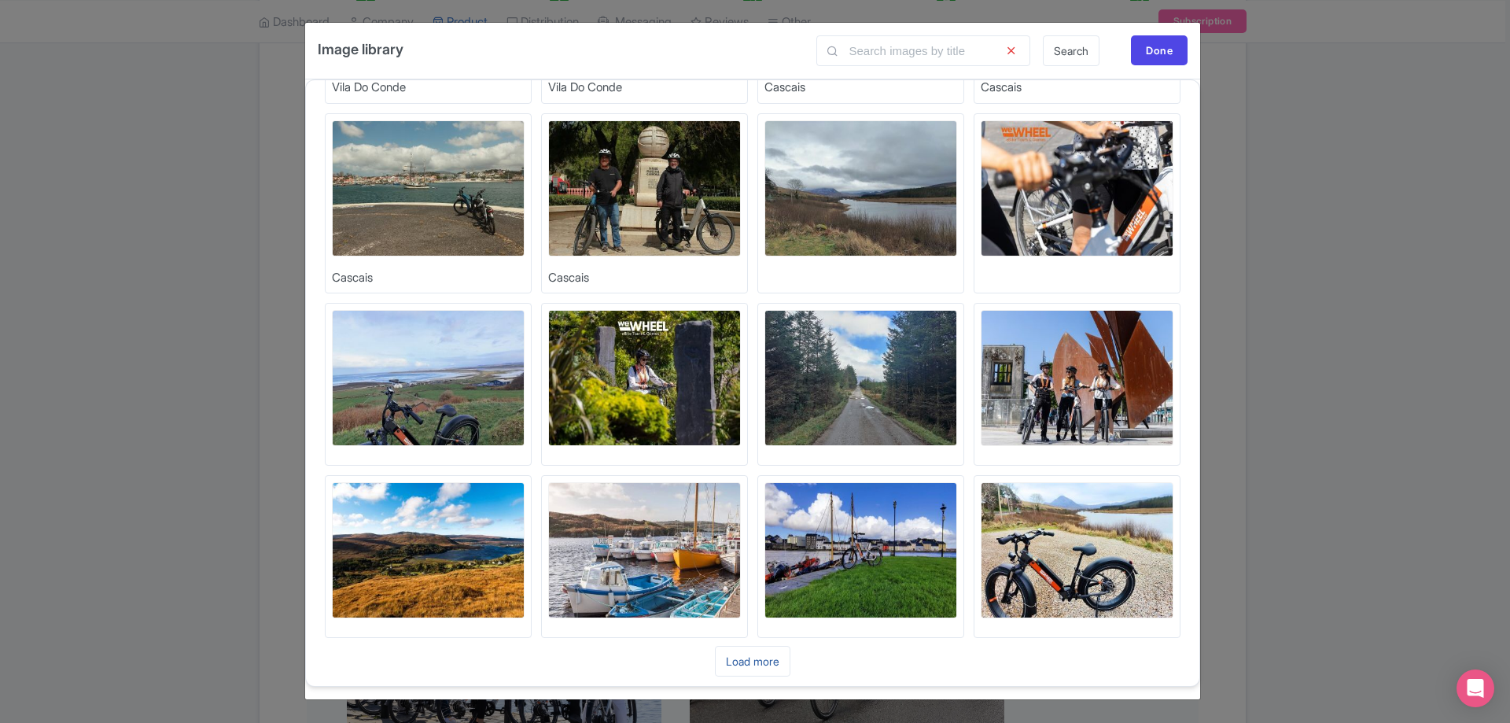
click at [760, 670] on link "Load more" at bounding box center [752, 661] width 75 height 31
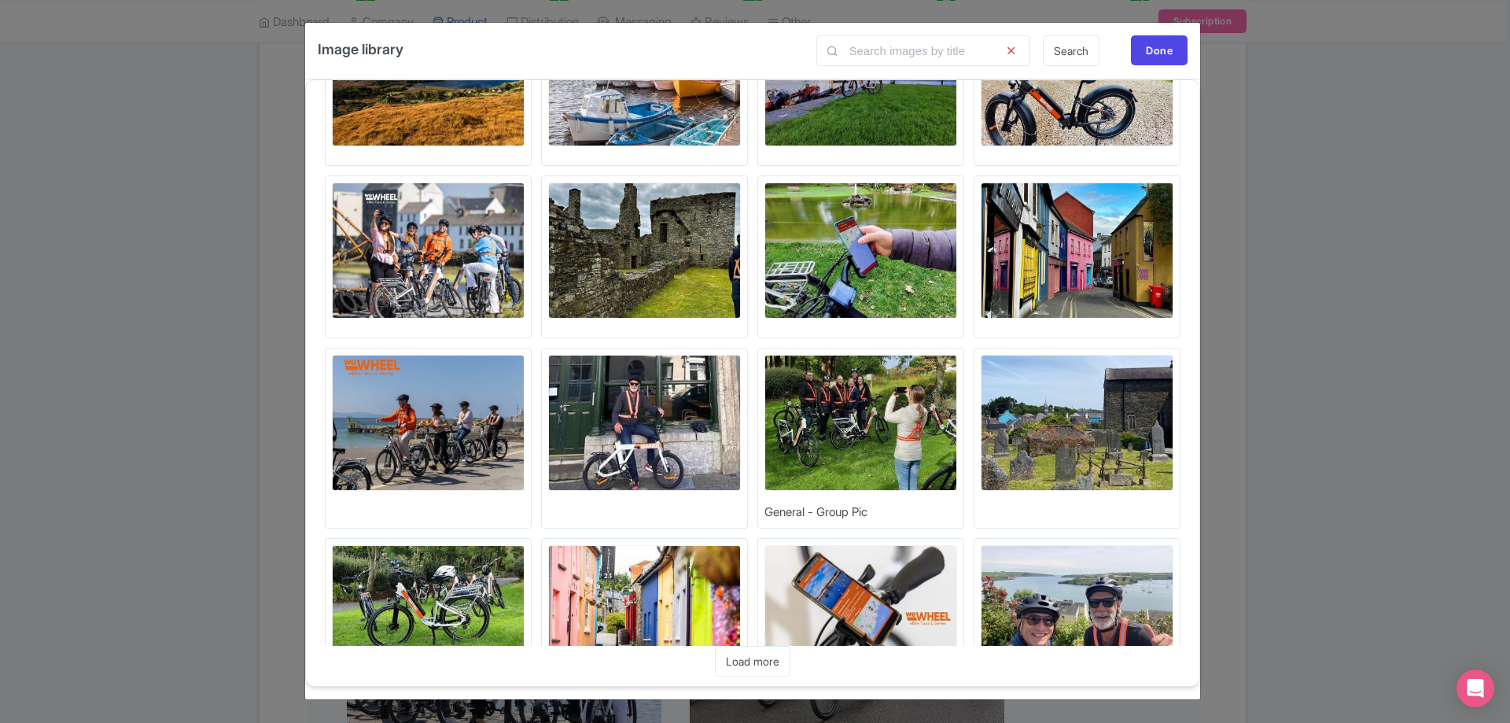
scroll to position [4973, 0]
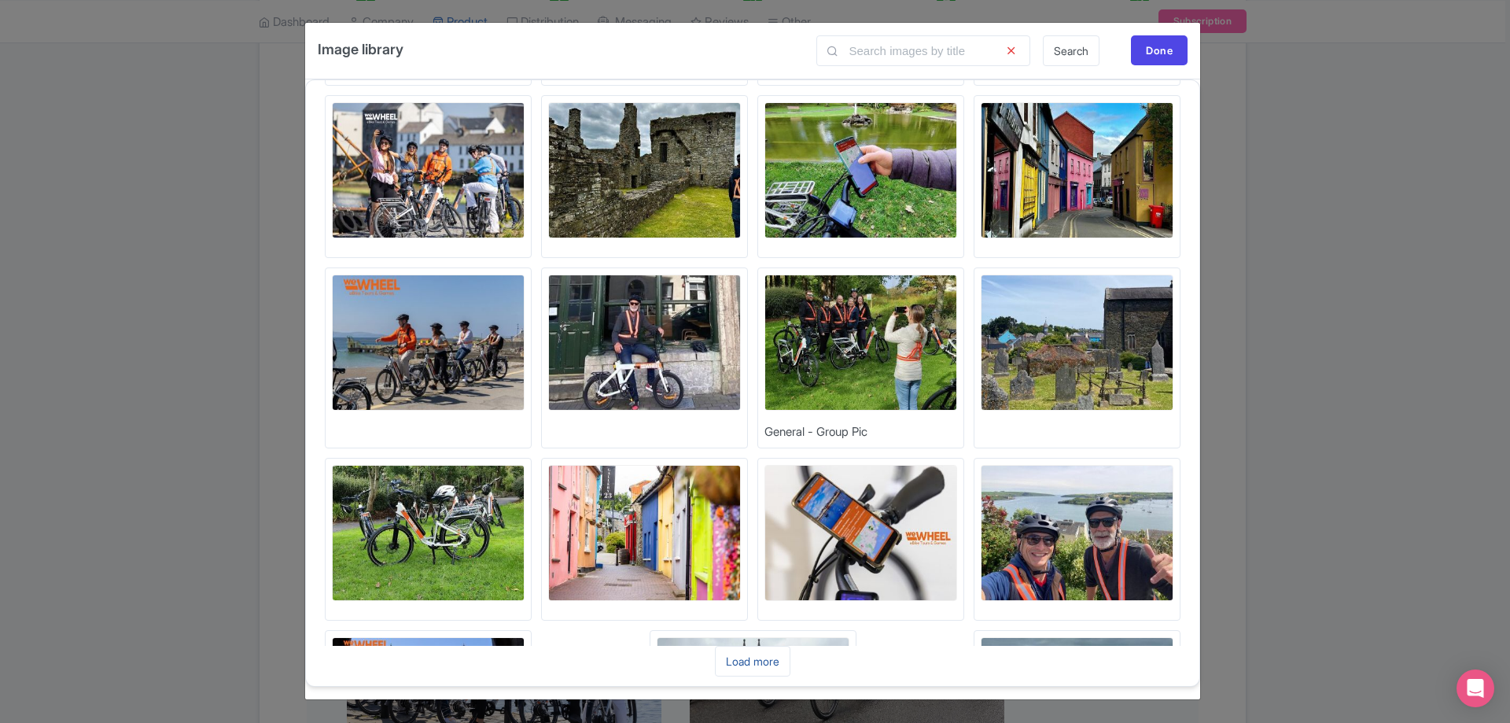
click at [757, 662] on link "Load more" at bounding box center [752, 661] width 75 height 31
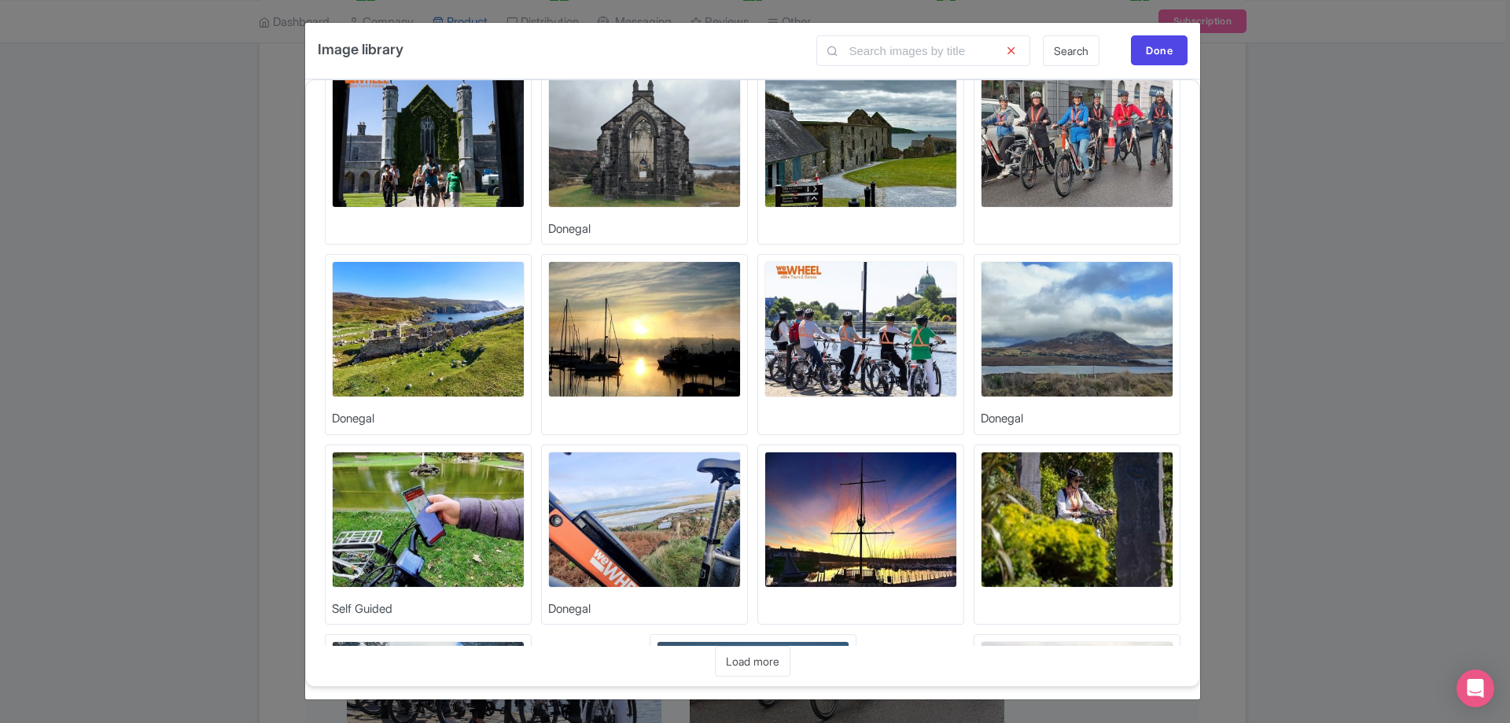
scroll to position [5542, 0]
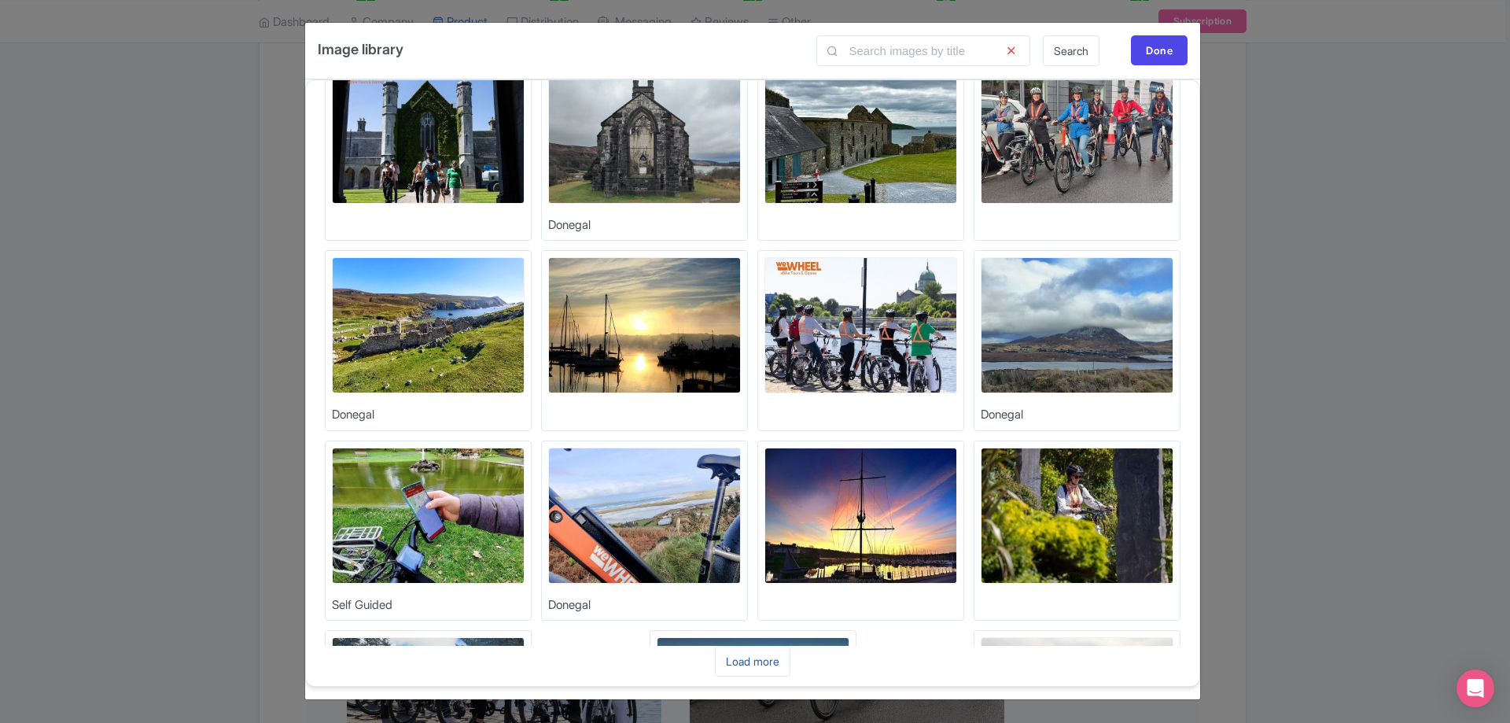
click at [771, 661] on link "Load more" at bounding box center [752, 661] width 75 height 31
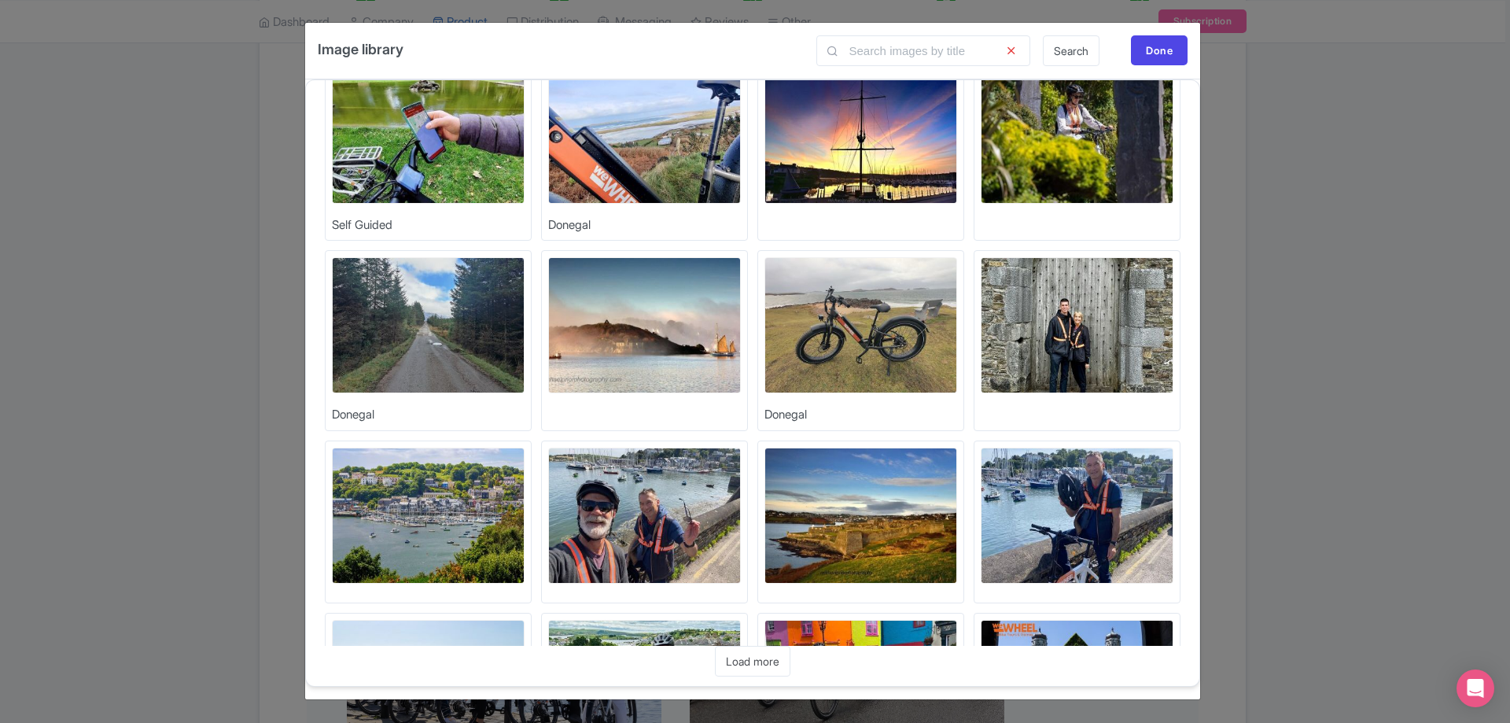
scroll to position [6059, 0]
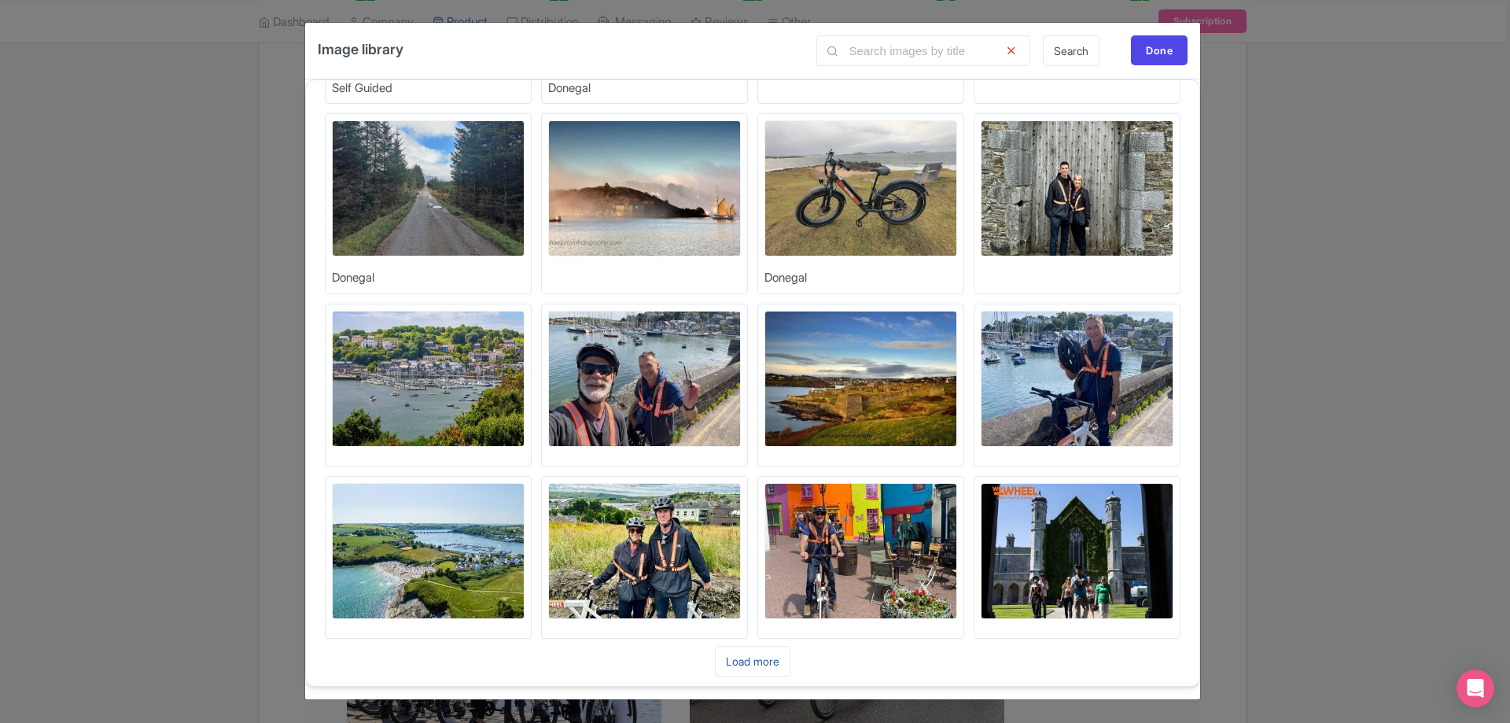
click at [772, 664] on link "Load more" at bounding box center [752, 661] width 75 height 31
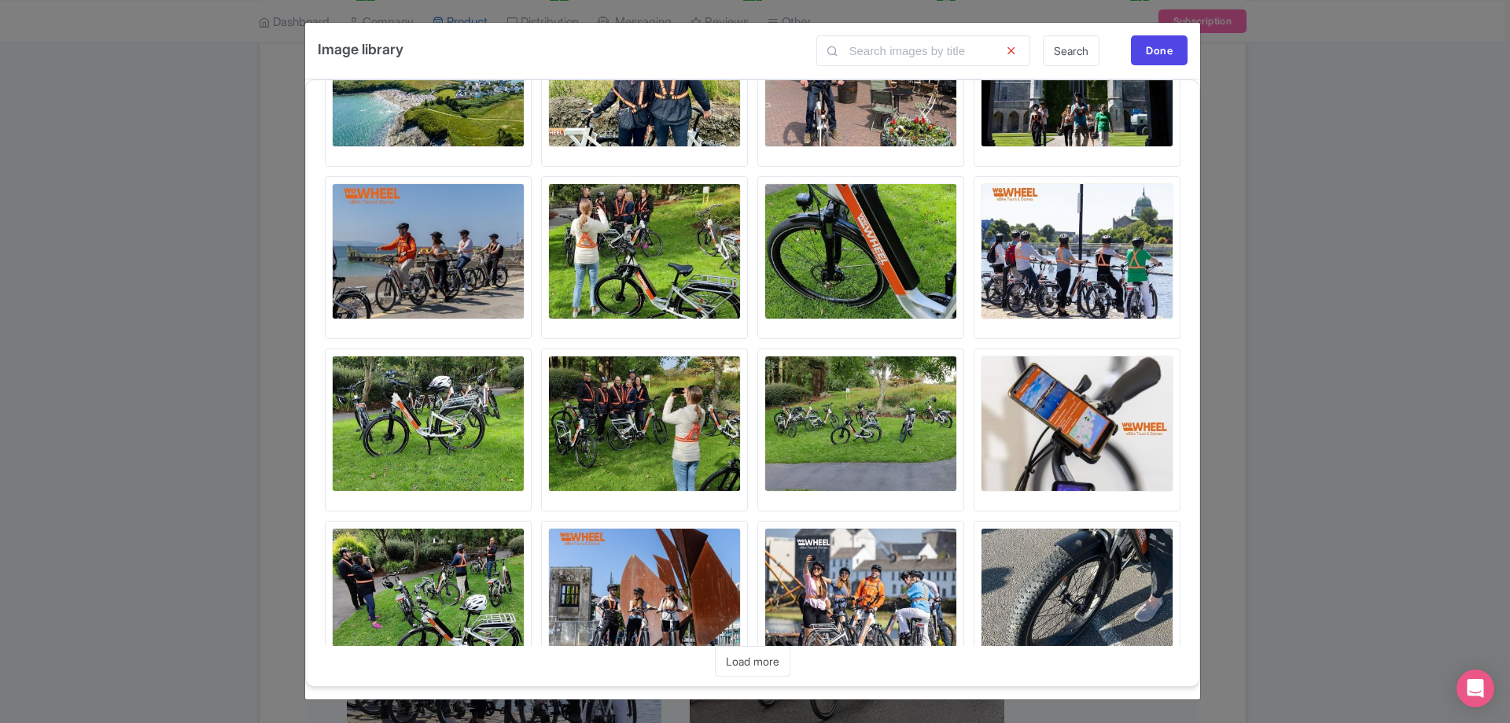
scroll to position [6594, 0]
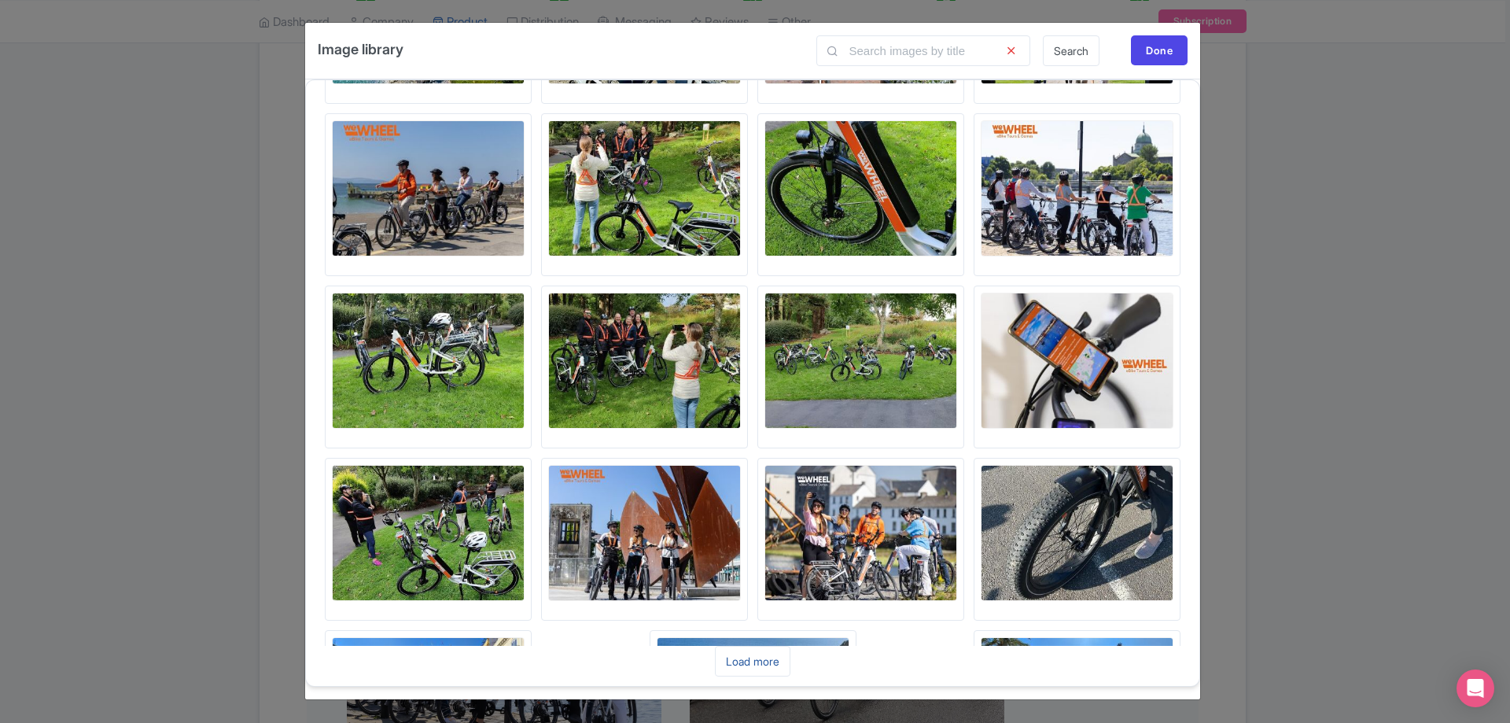
click at [786, 663] on link "Load more" at bounding box center [752, 661] width 75 height 31
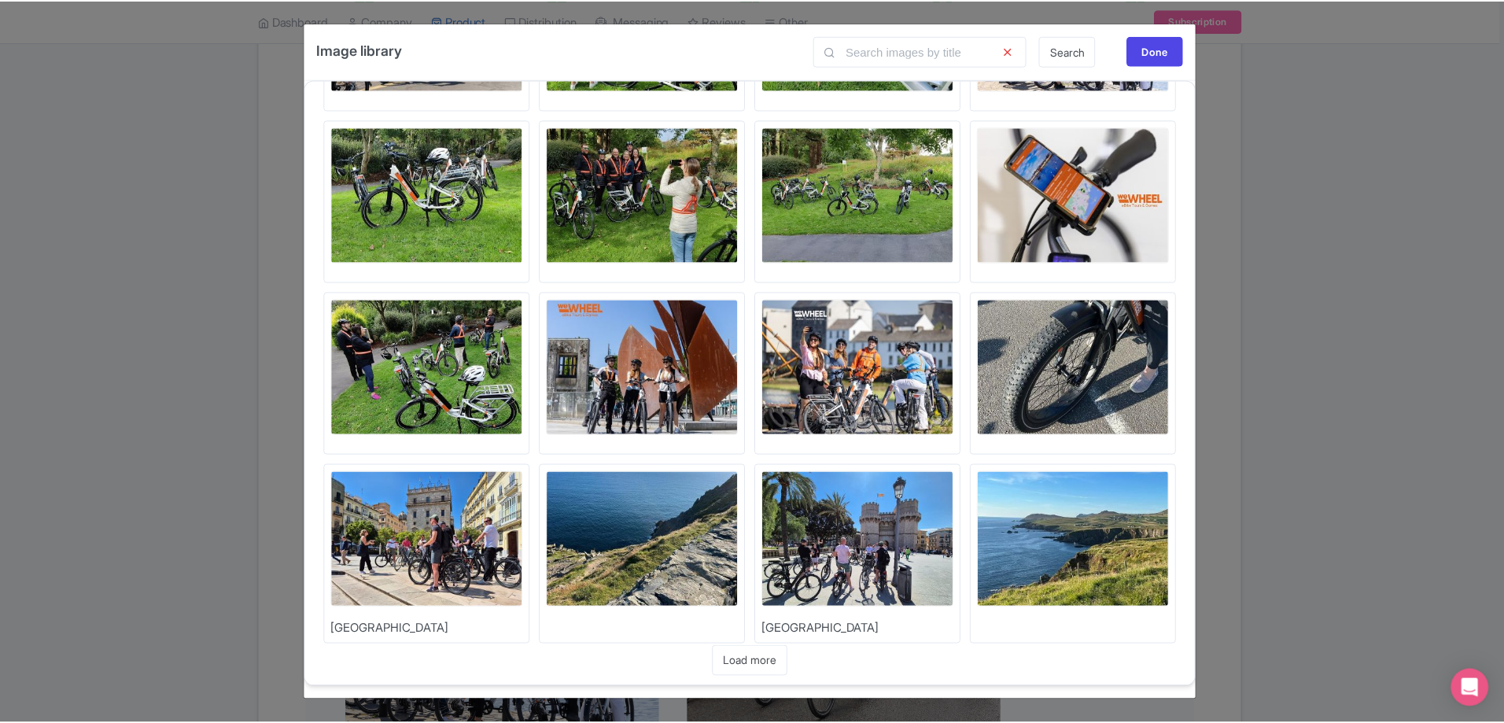
scroll to position [7128, 0]
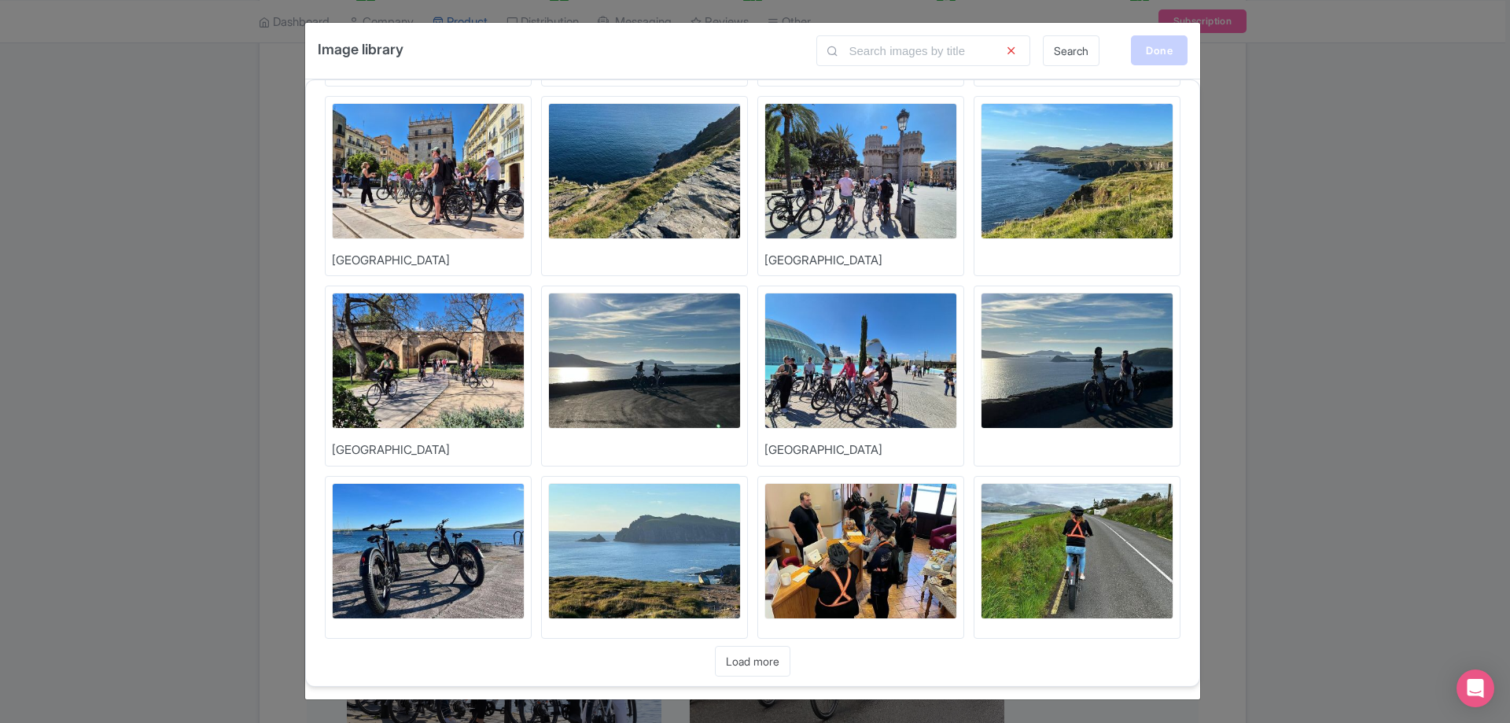
click at [1151, 57] on div "Done" at bounding box center [1159, 50] width 57 height 30
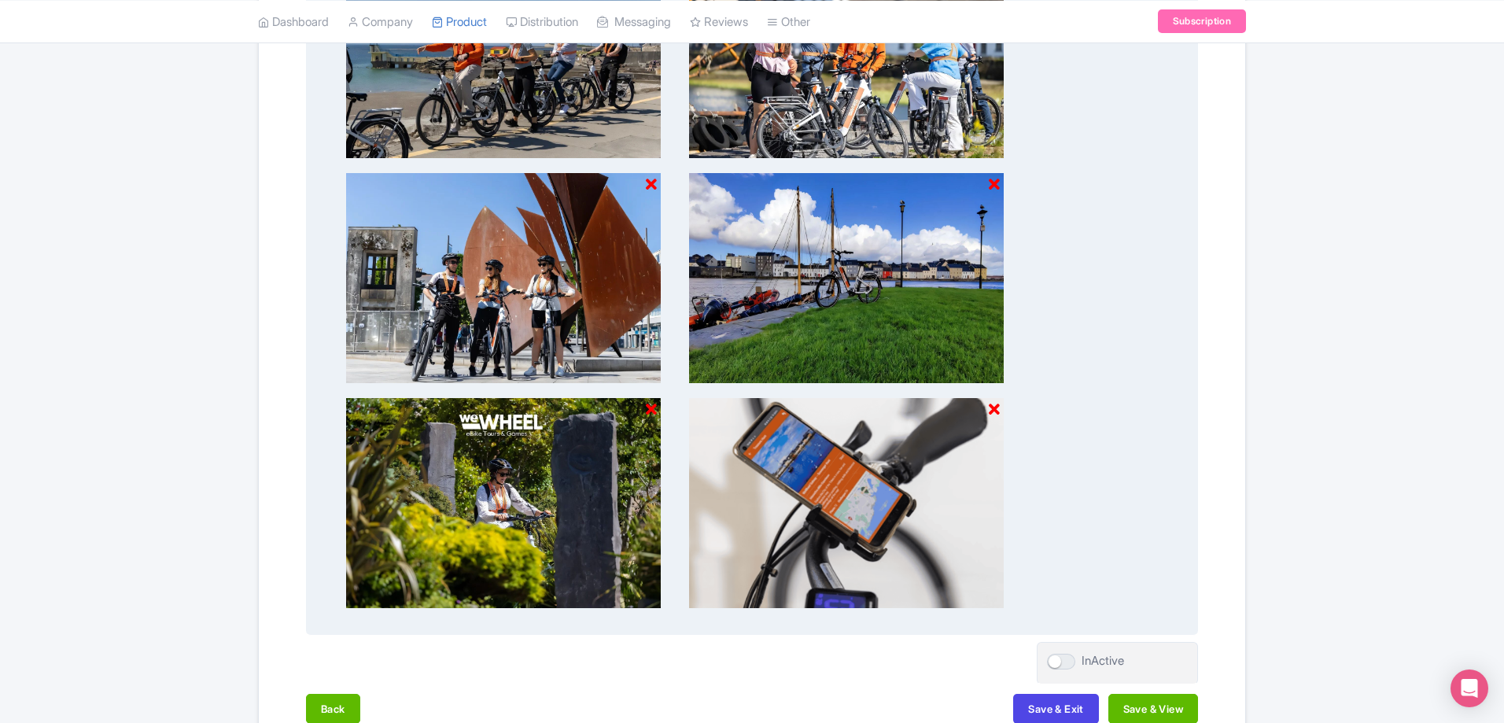
scroll to position [1446, 0]
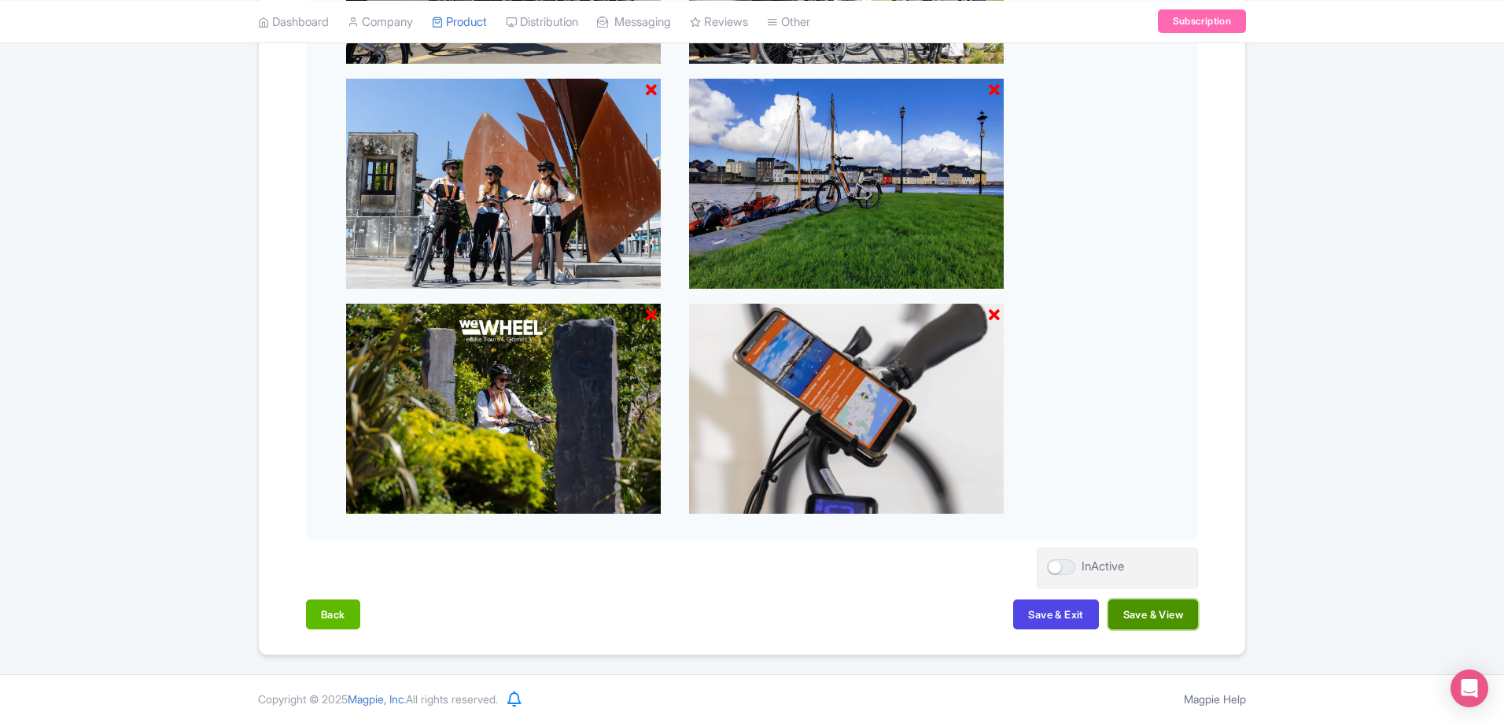
click at [1160, 607] on button "Save & View" at bounding box center [1153, 614] width 90 height 30
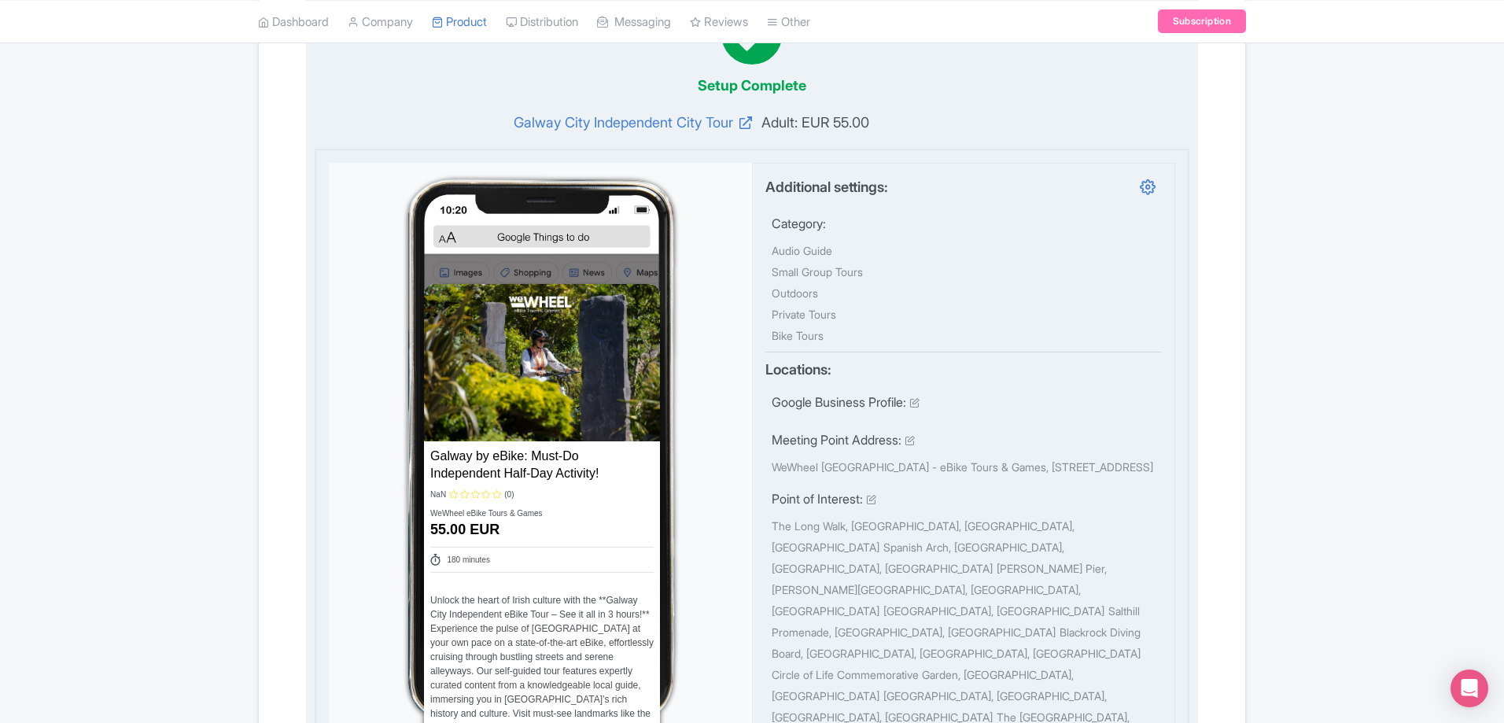
scroll to position [0, 0]
